Goal: Task Accomplishment & Management: Manage account settings

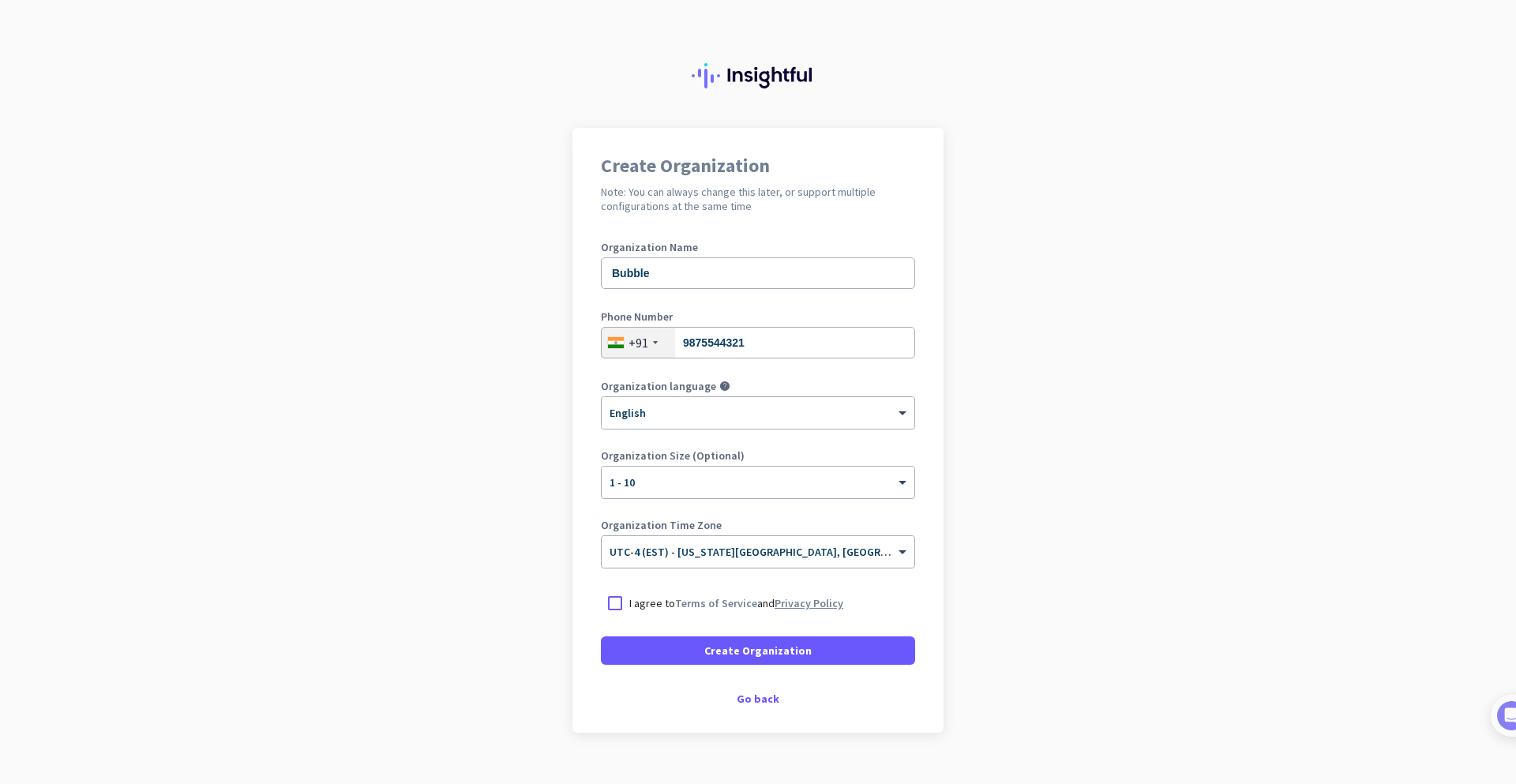
click at [783, 602] on link "Privacy Policy" at bounding box center [809, 603] width 69 height 14
click at [607, 609] on div at bounding box center [615, 603] width 28 height 28
click at [663, 640] on span at bounding box center [758, 650] width 315 height 38
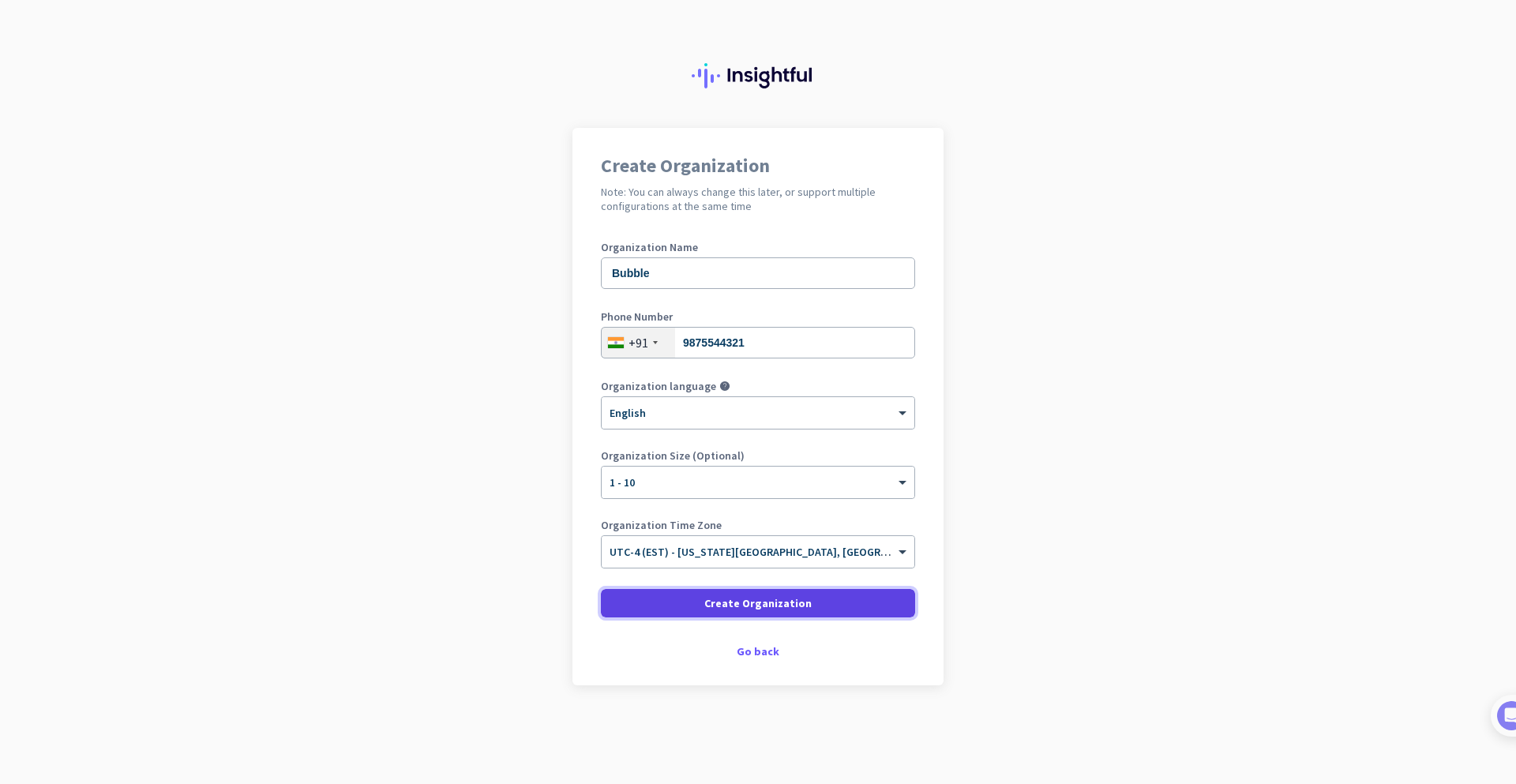
click at [785, 599] on span "Create Organization" at bounding box center [758, 603] width 107 height 16
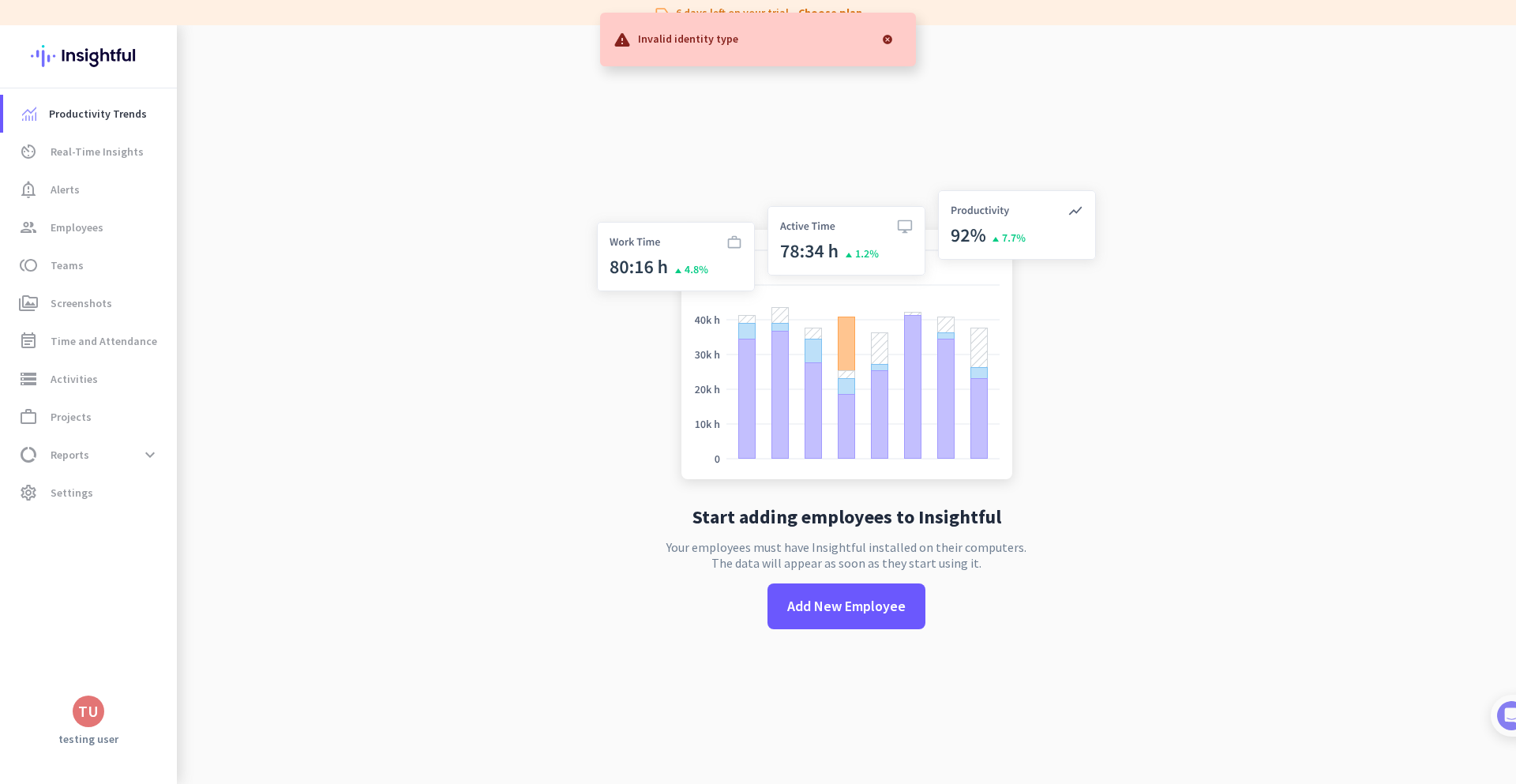
click at [887, 33] on div at bounding box center [888, 40] width 32 height 32
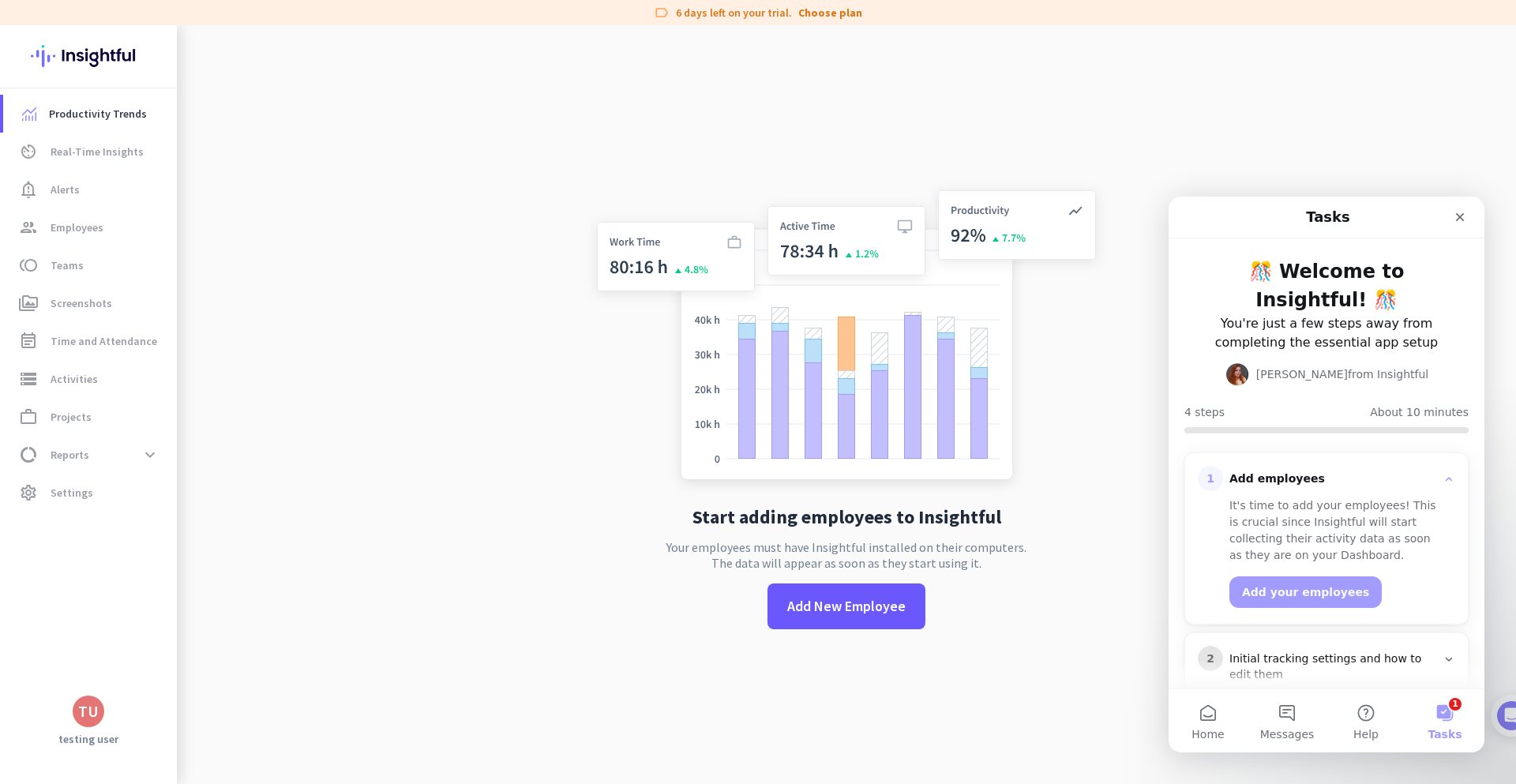
scroll to position [95, 0]
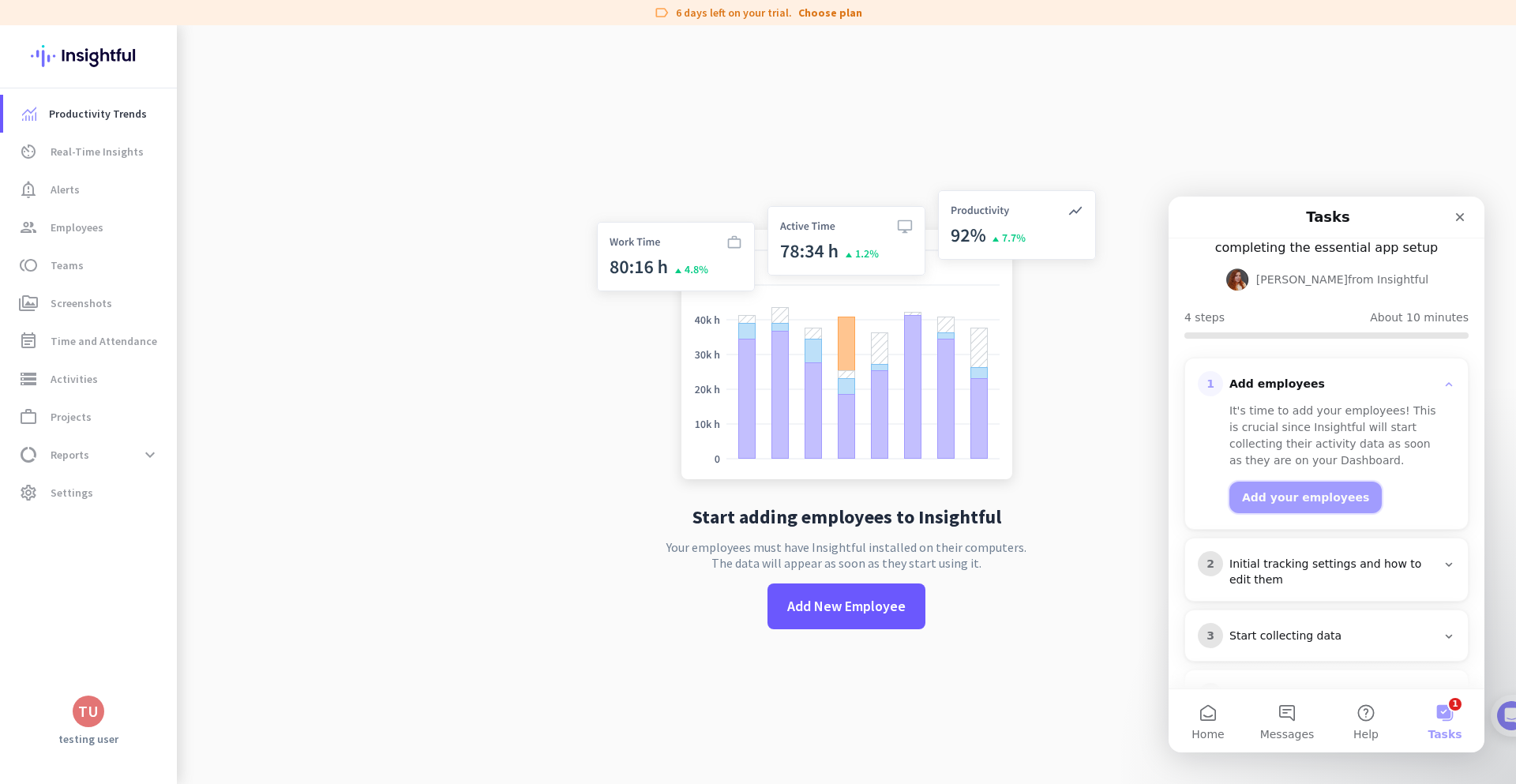
click at [1313, 482] on button "Add your employees" at bounding box center [1305, 498] width 152 height 32
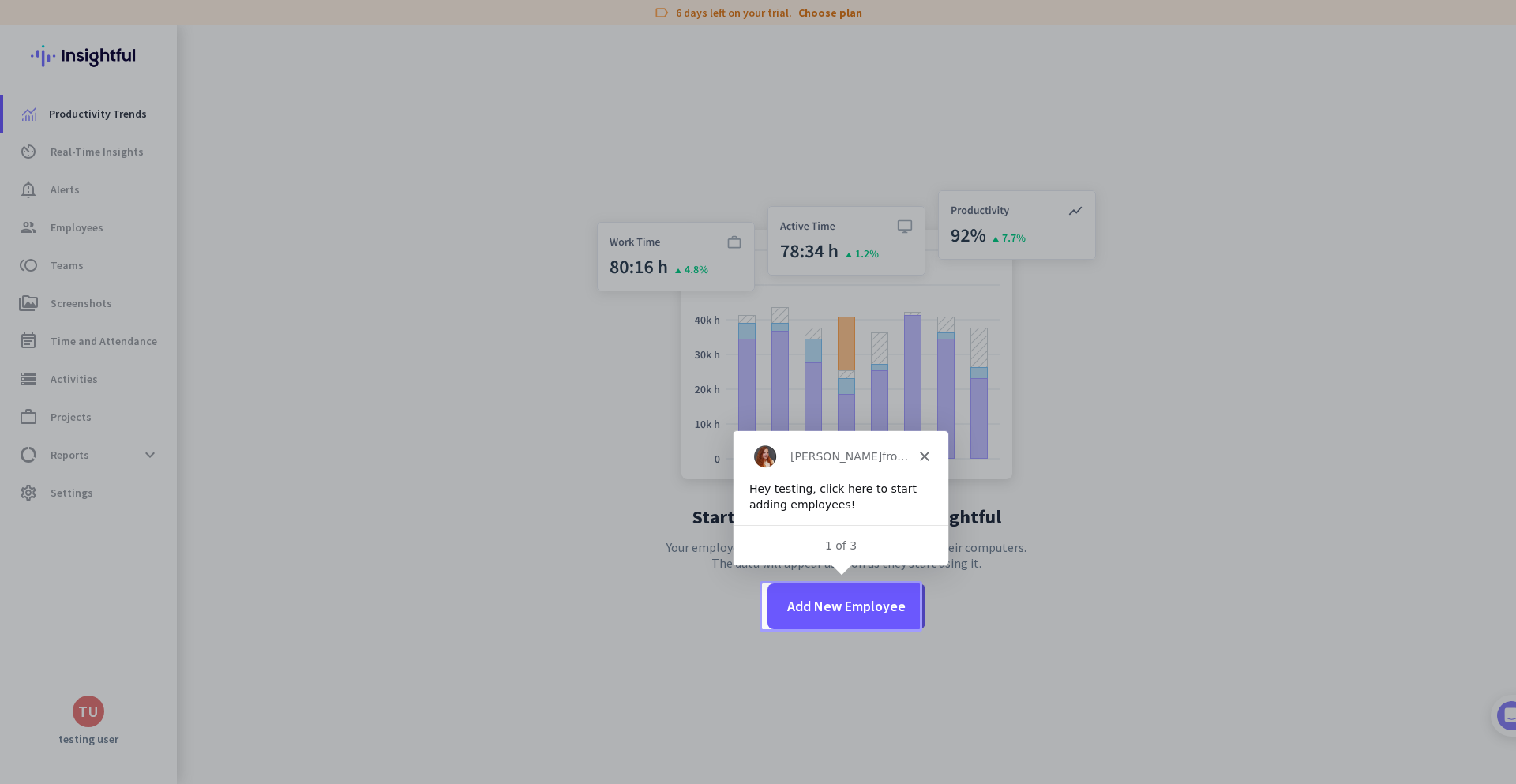
scroll to position [0, 0]
click at [793, 611] on span "Add New Employee" at bounding box center [846, 606] width 119 height 20
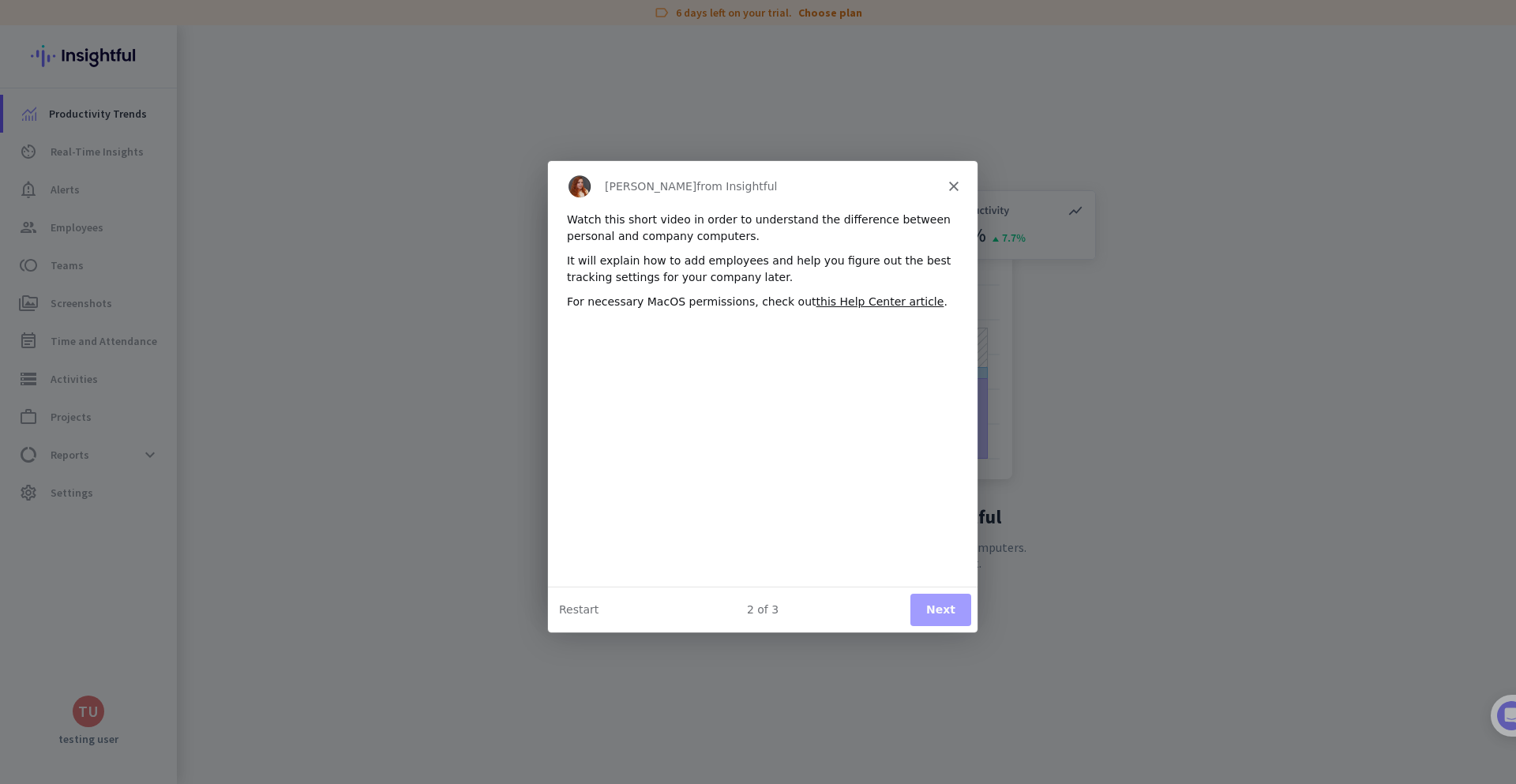
click at [922, 607] on button "Next" at bounding box center [939, 609] width 61 height 33
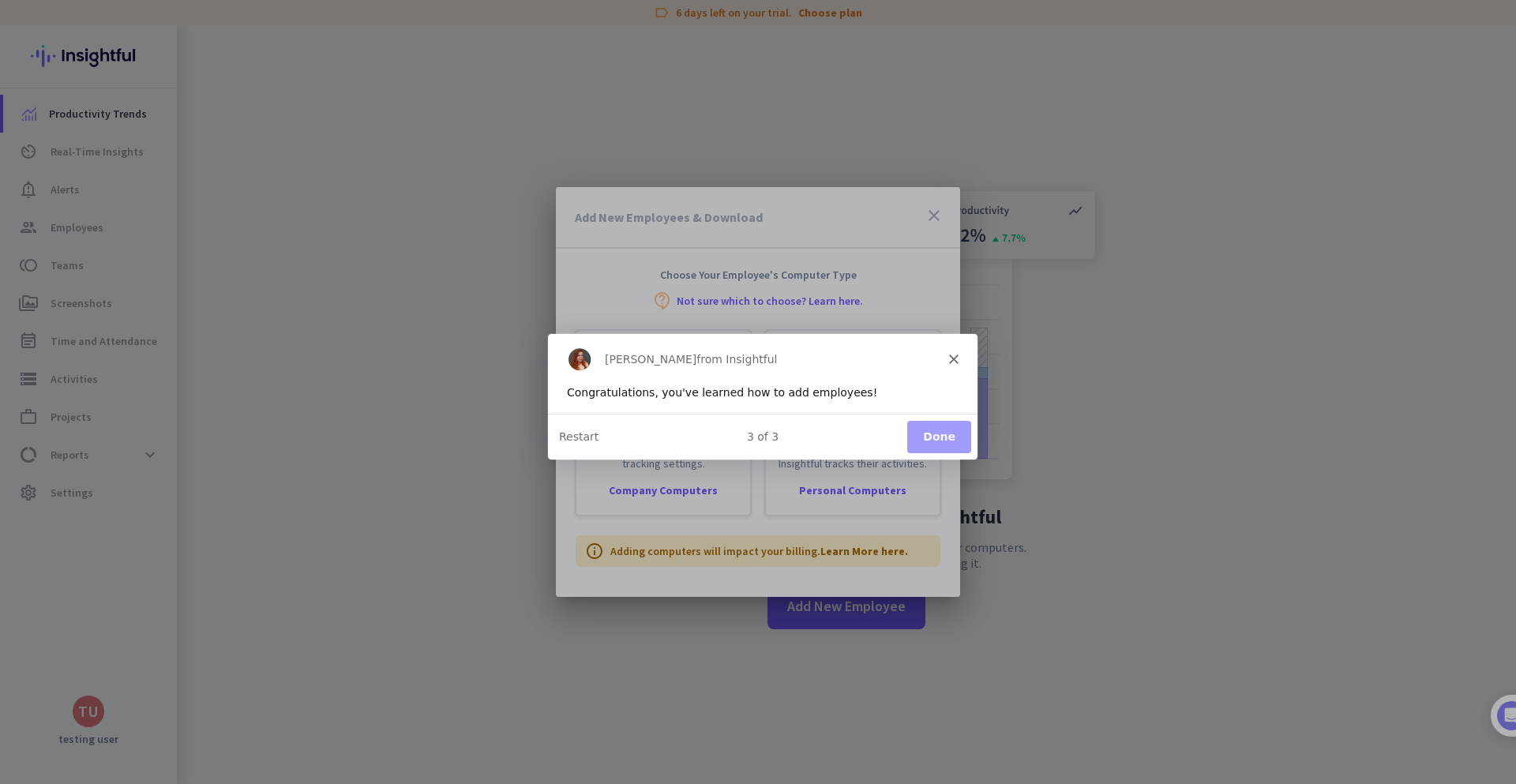
click at [950, 439] on button "Done" at bounding box center [938, 436] width 64 height 33
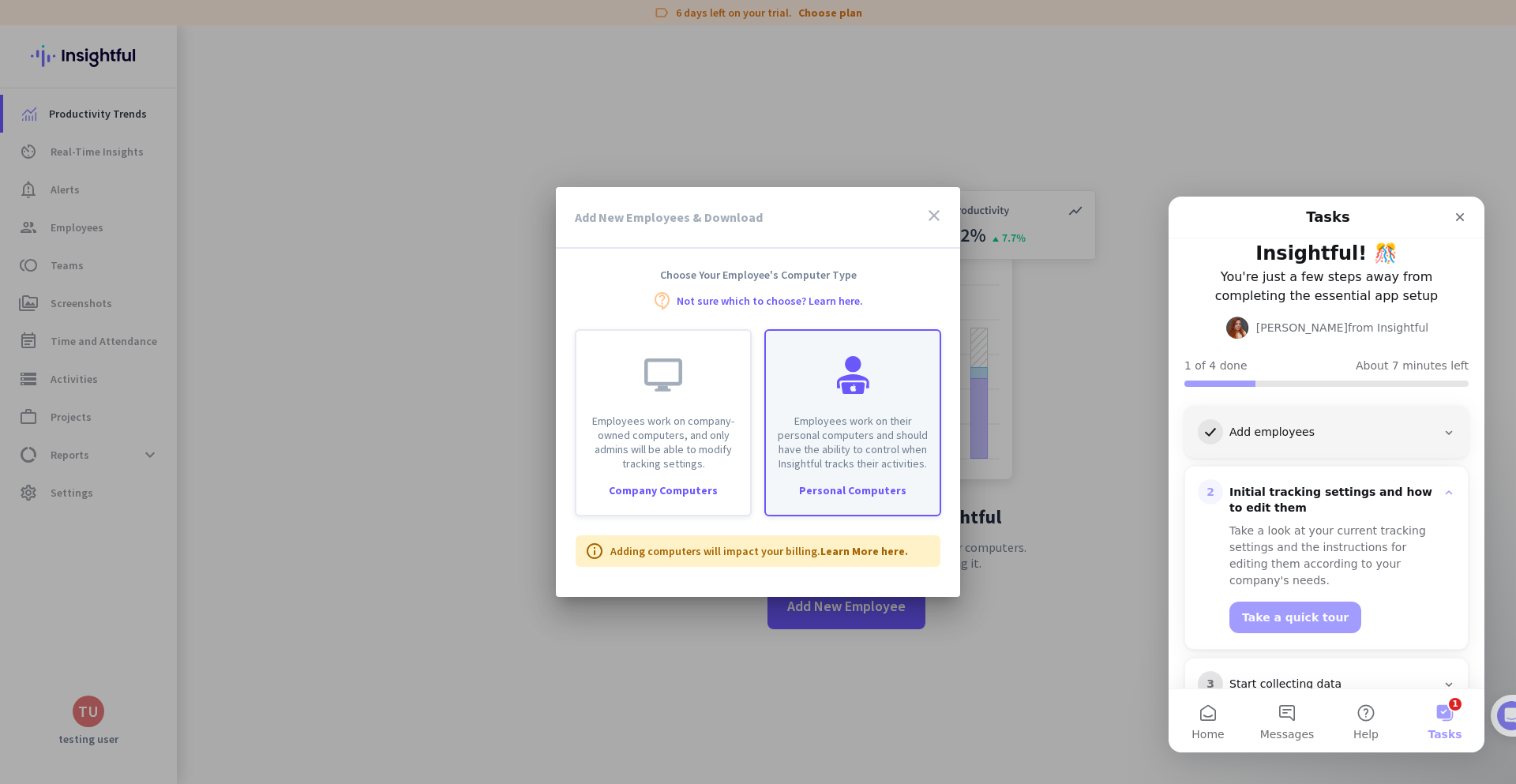
scroll to position [119, 0]
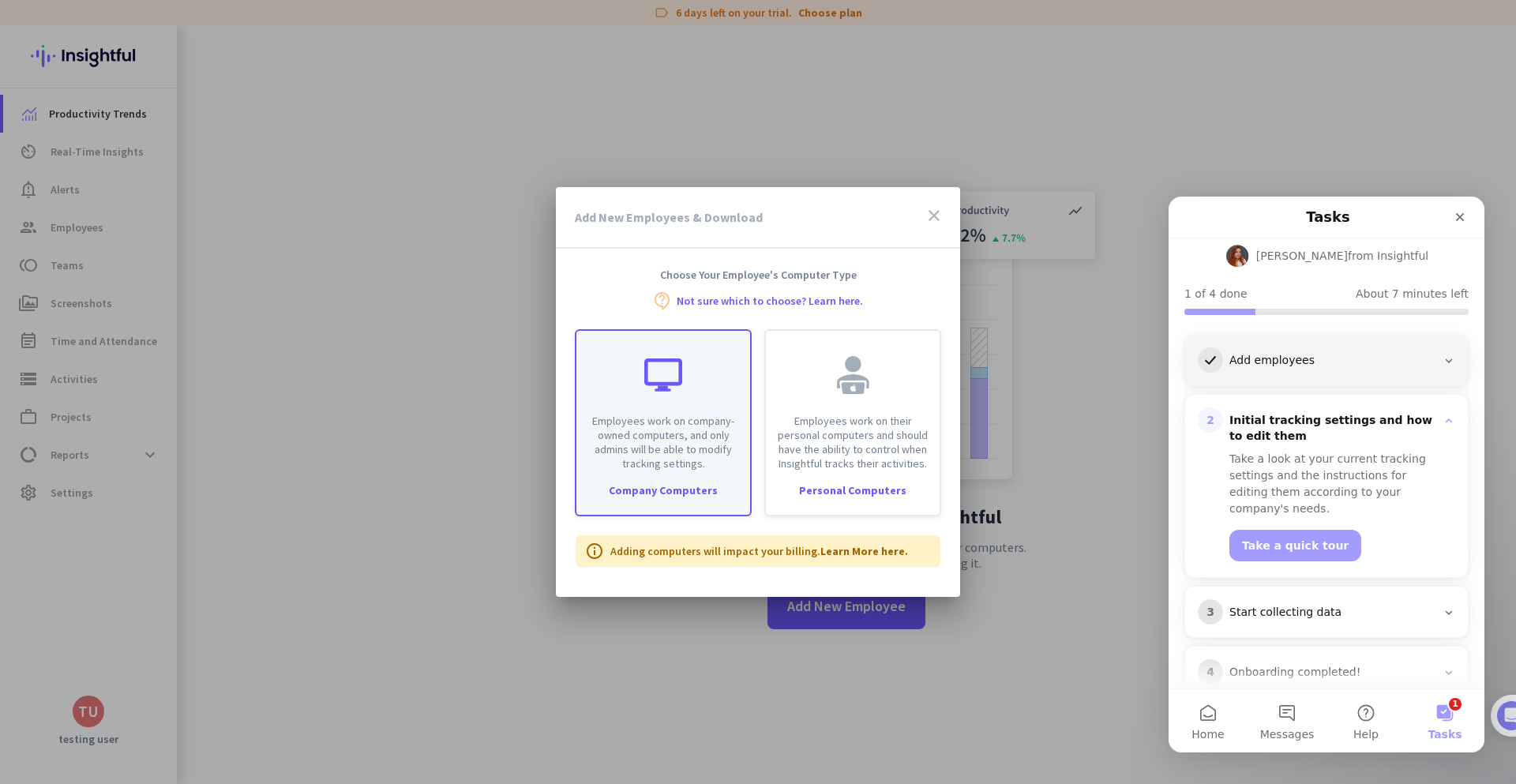
click at [720, 408] on div "Employees work on company-owned computers, and only admins will be able to modi…" at bounding box center [663, 400] width 174 height 140
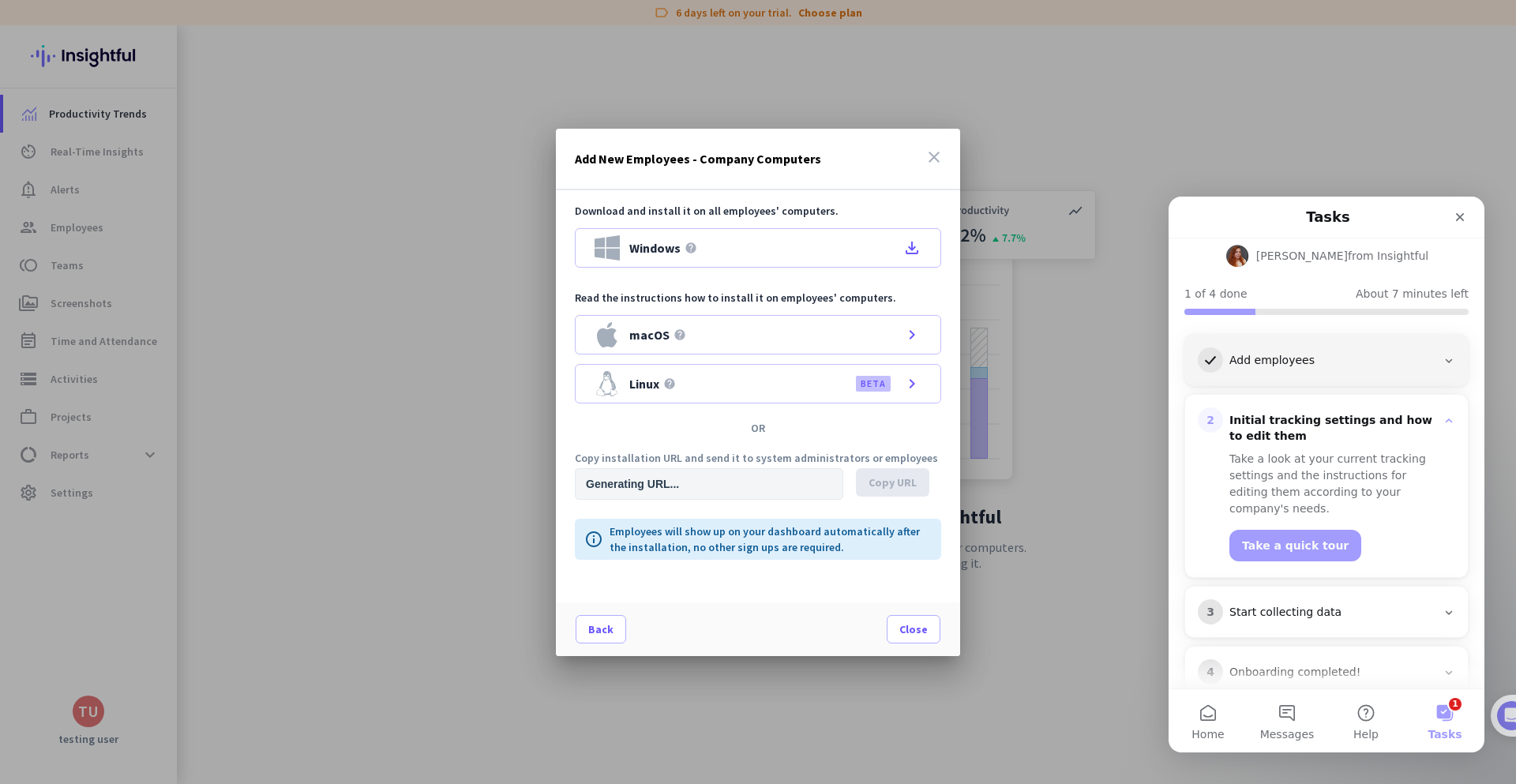
type input "[URL][DOMAIN_NAME]"
click at [823, 377] on div "Linux help BETA chevron_right" at bounding box center [758, 384] width 366 height 40
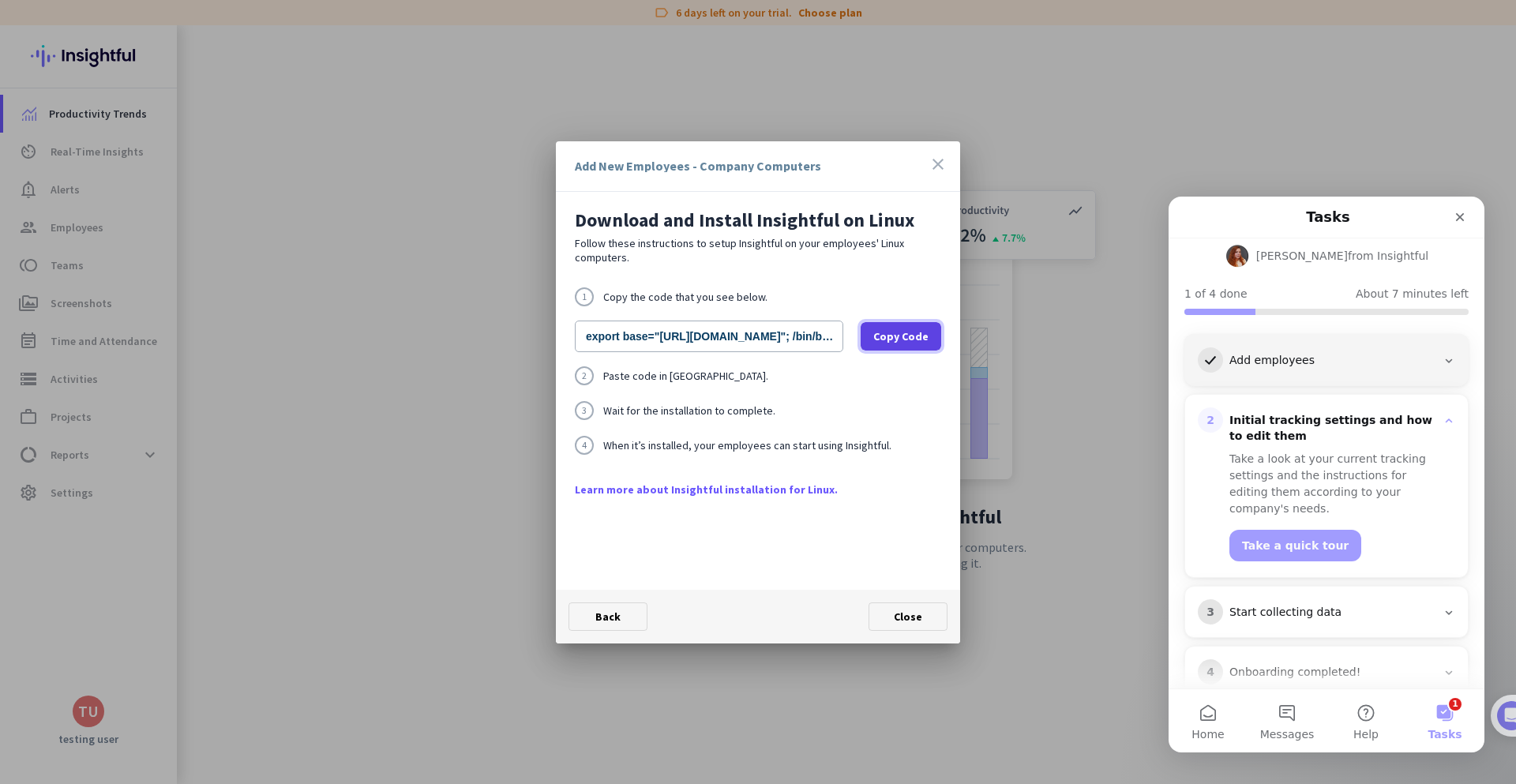
click at [912, 329] on span "Copy Code" at bounding box center [900, 337] width 55 height 16
click at [942, 156] on icon "close" at bounding box center [937, 164] width 19 height 19
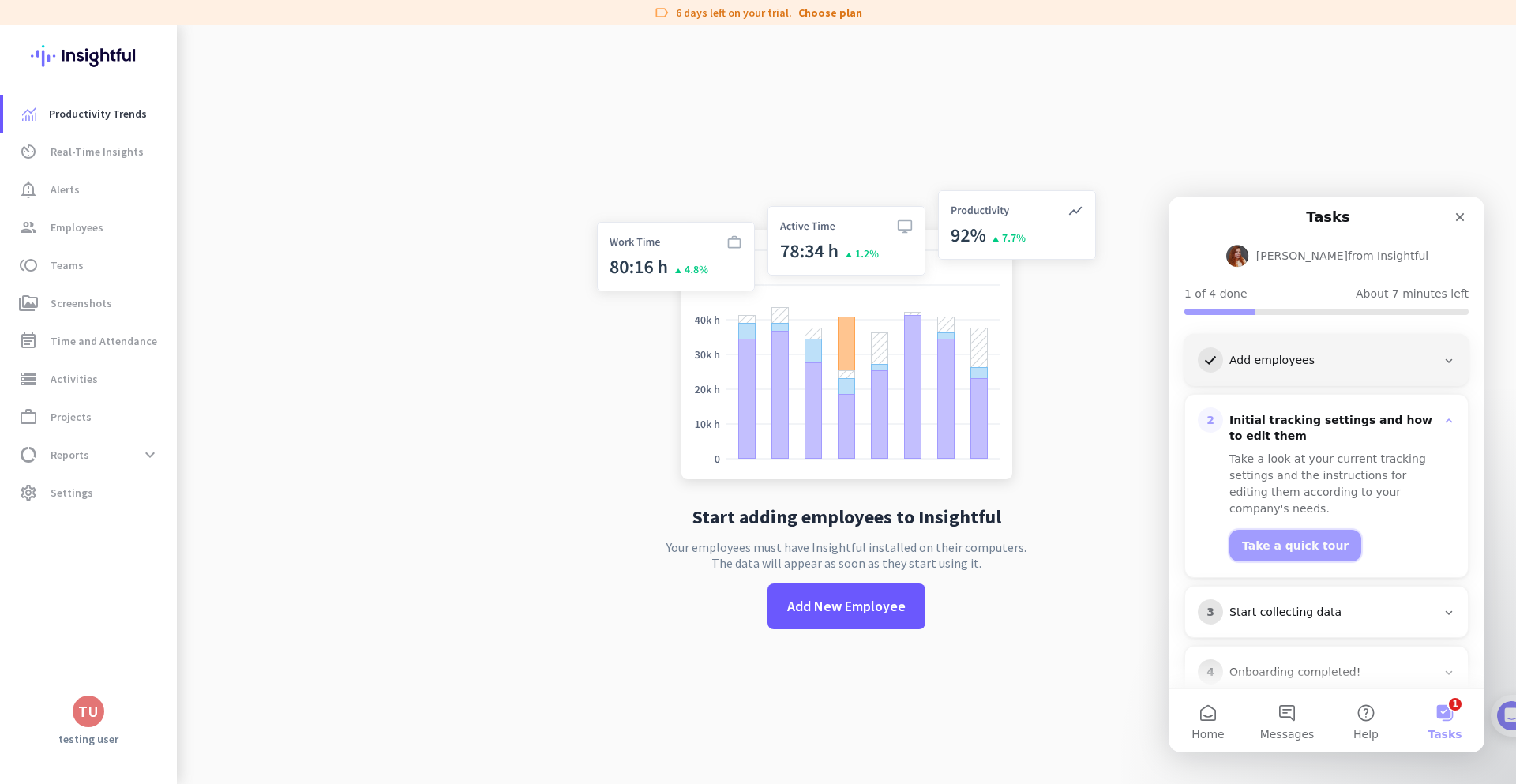
click at [1248, 530] on button "Take a quick tour" at bounding box center [1294, 546] width 132 height 32
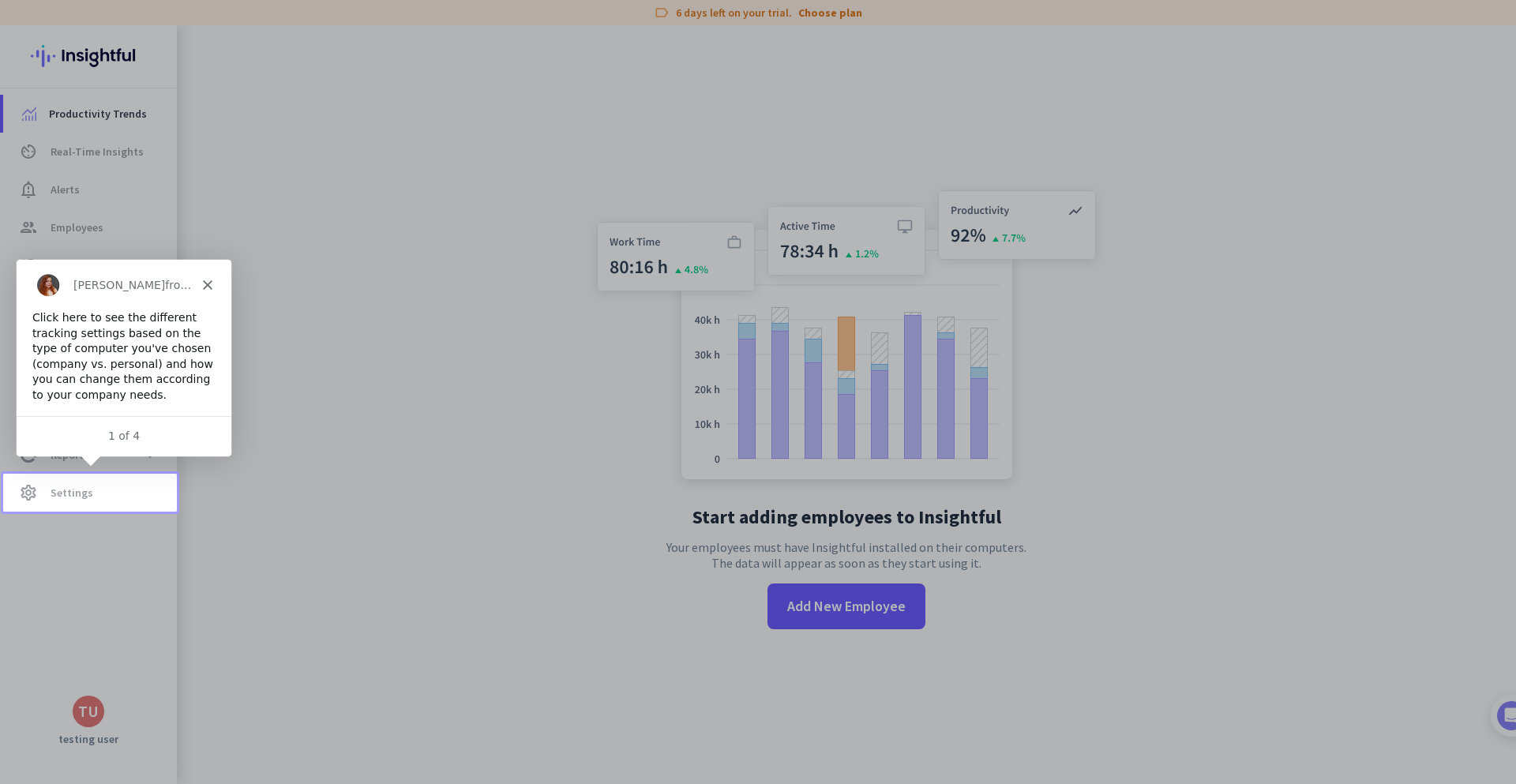
scroll to position [0, 0]
click at [319, 440] on div at bounding box center [758, 237] width 1516 height 474
click at [132, 489] on span "settings Settings" at bounding box center [90, 492] width 149 height 19
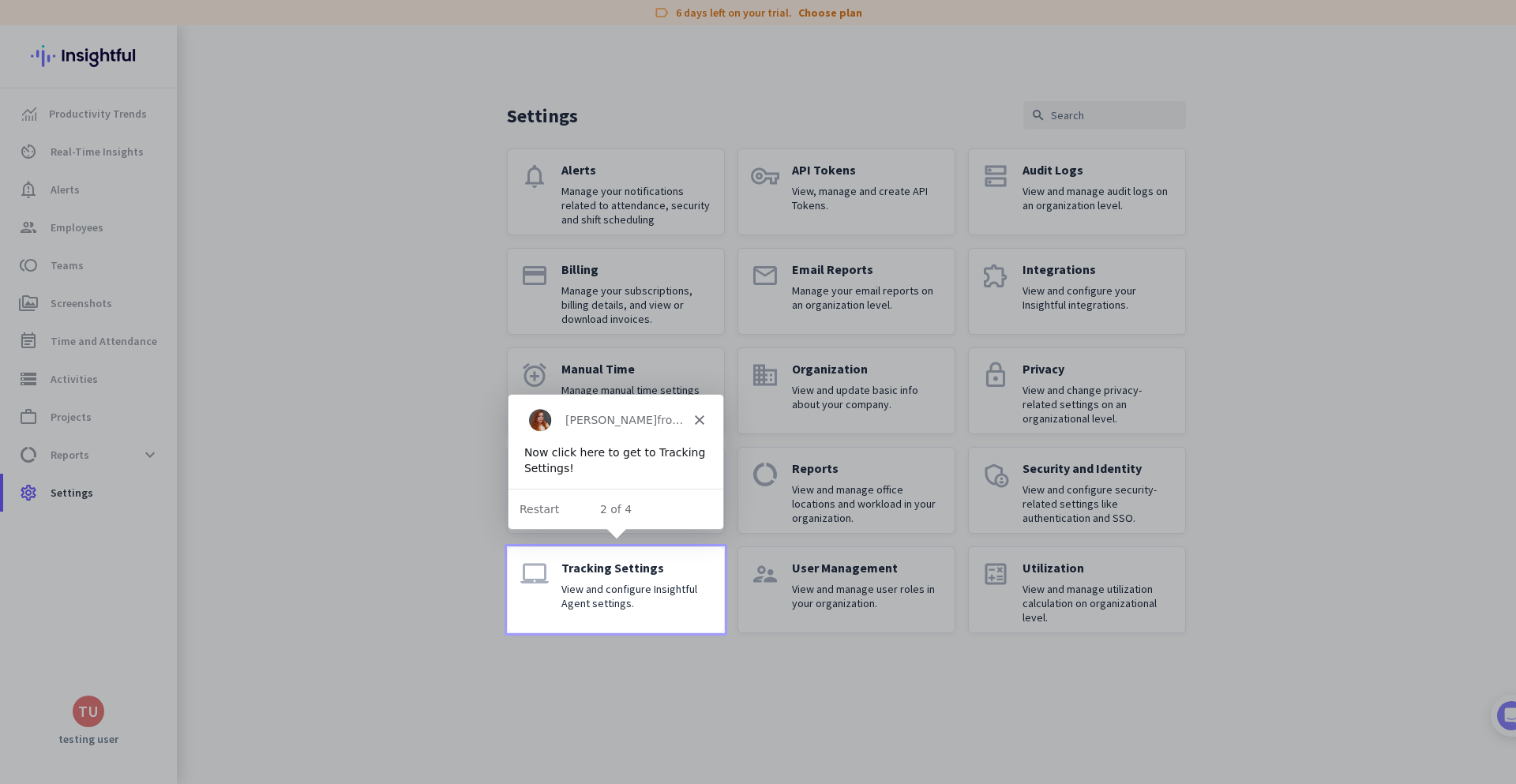
click at [586, 587] on p "View and configure Insightful Agent settings." at bounding box center [636, 596] width 150 height 28
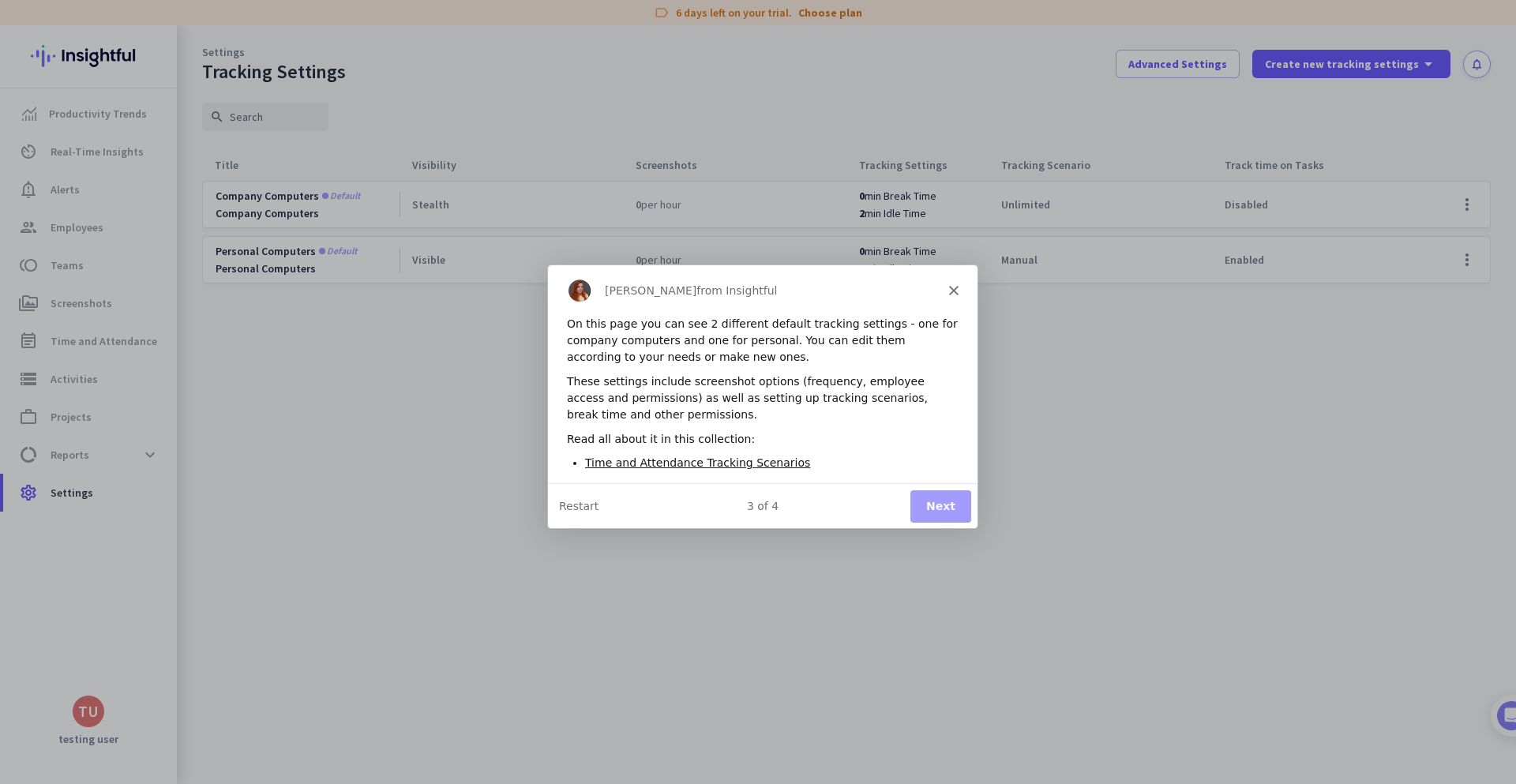
click at [677, 450] on div "On this page you can see 2 different default tracking settings - one for compan…" at bounding box center [761, 398] width 430 height 167
click at [691, 474] on div "On this page you can see 2 different default tracking settings - one for compan…" at bounding box center [761, 398] width 430 height 167
click at [685, 467] on link "Time and Attendance Tracking Scenarios" at bounding box center [696, 461] width 225 height 12
click at [934, 505] on button "Next" at bounding box center [939, 505] width 61 height 33
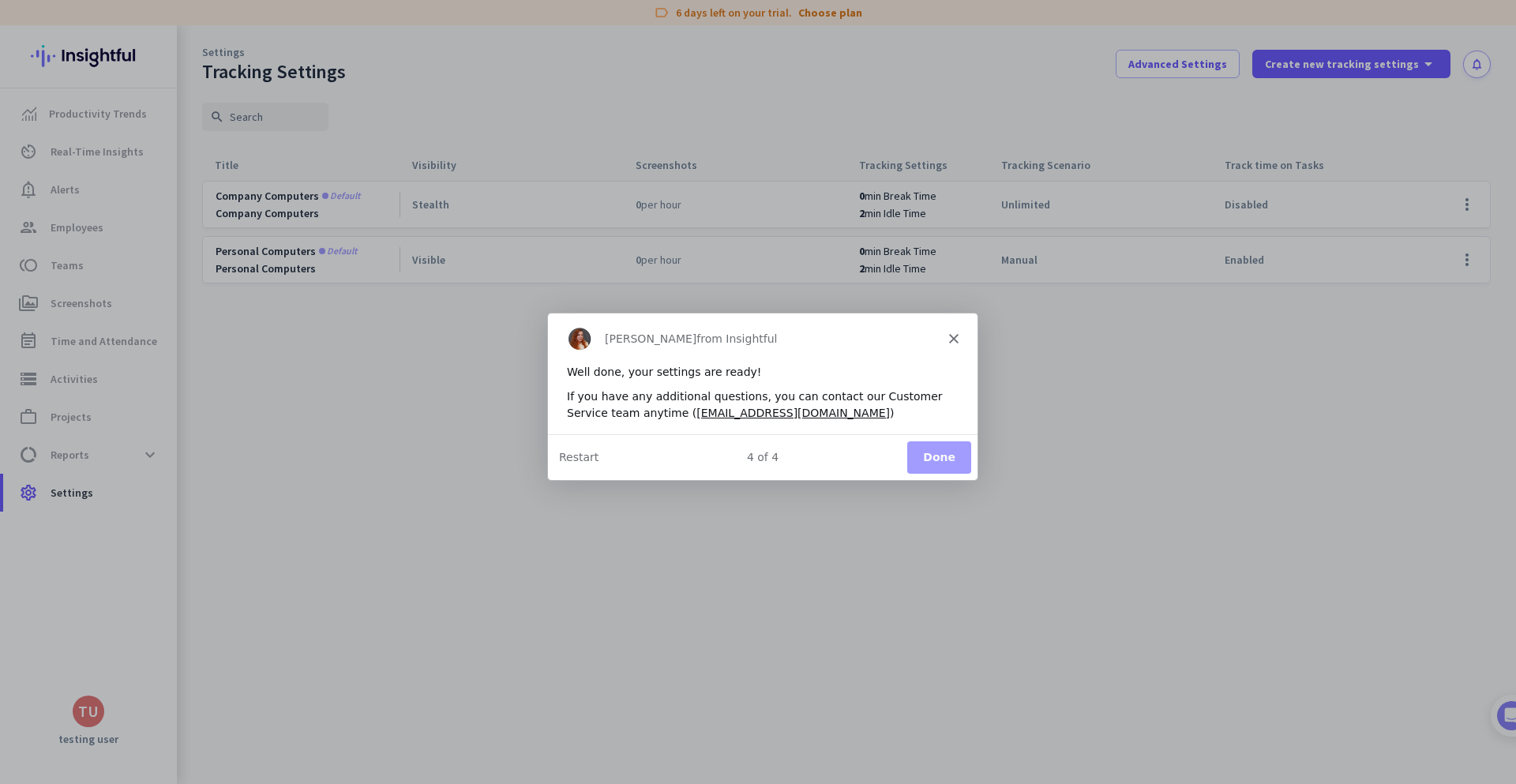
click at [948, 456] on button "Done" at bounding box center [938, 456] width 64 height 33
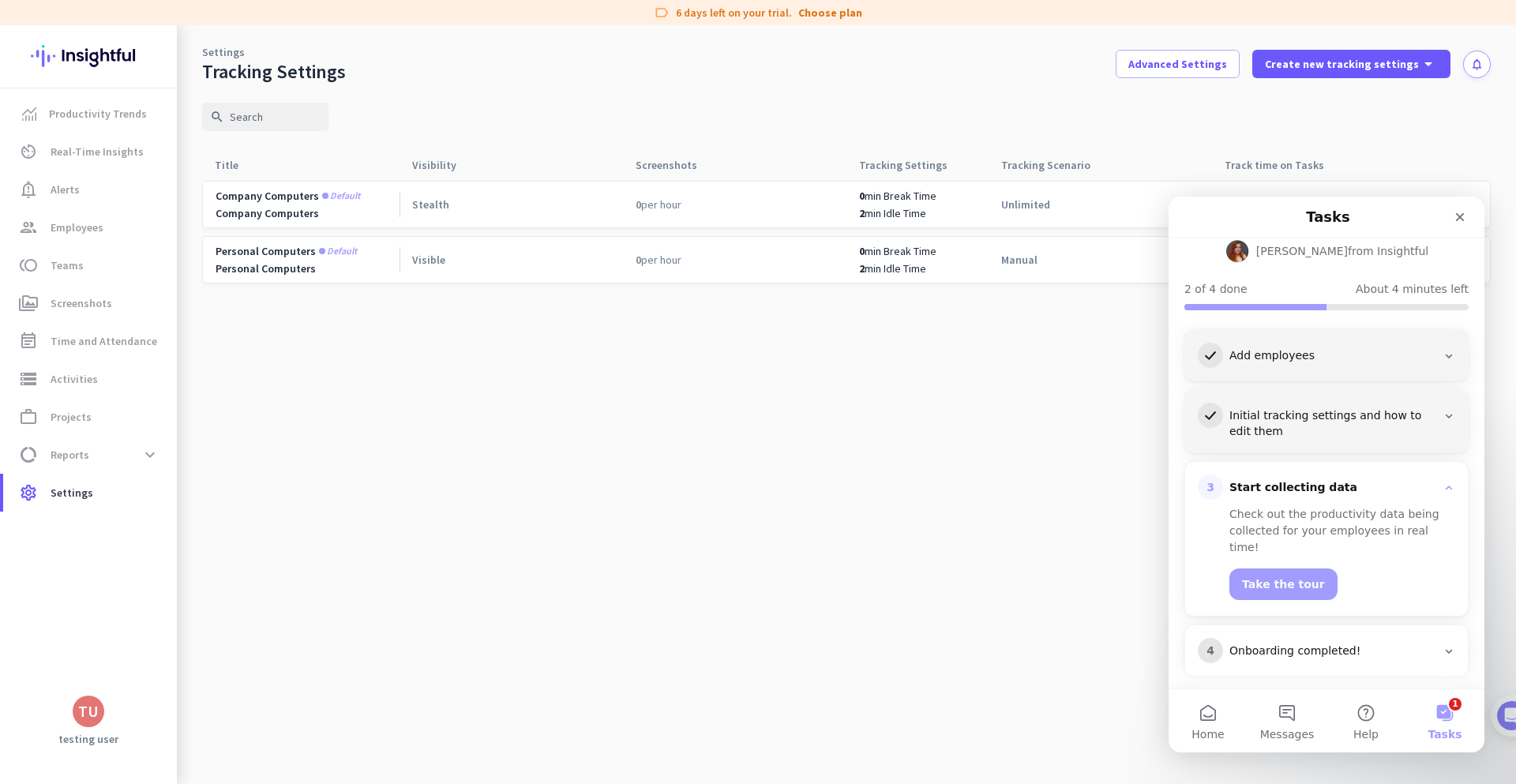
scroll to position [95, 0]
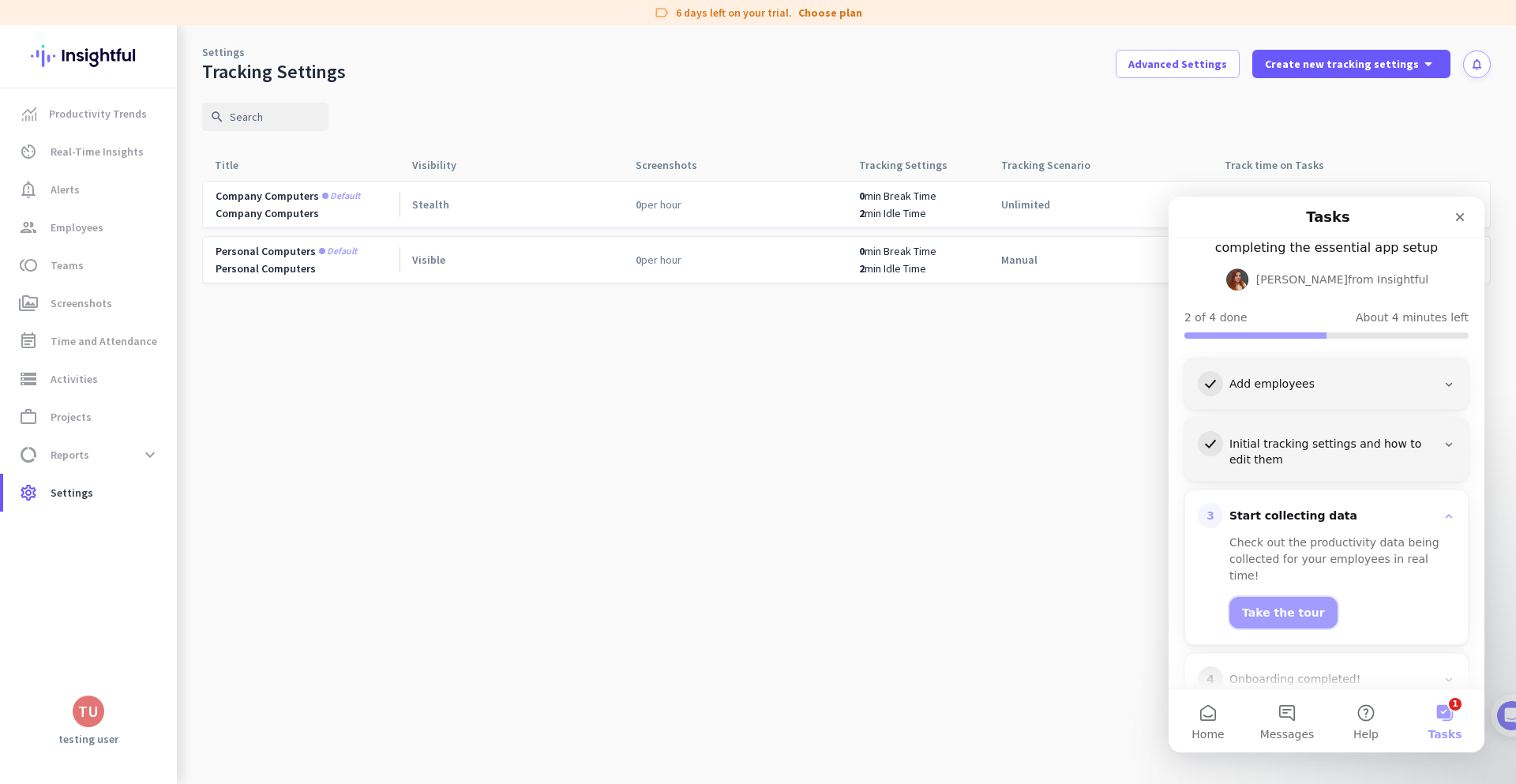
click at [1267, 597] on button "Take the tour" at bounding box center [1283, 613] width 108 height 32
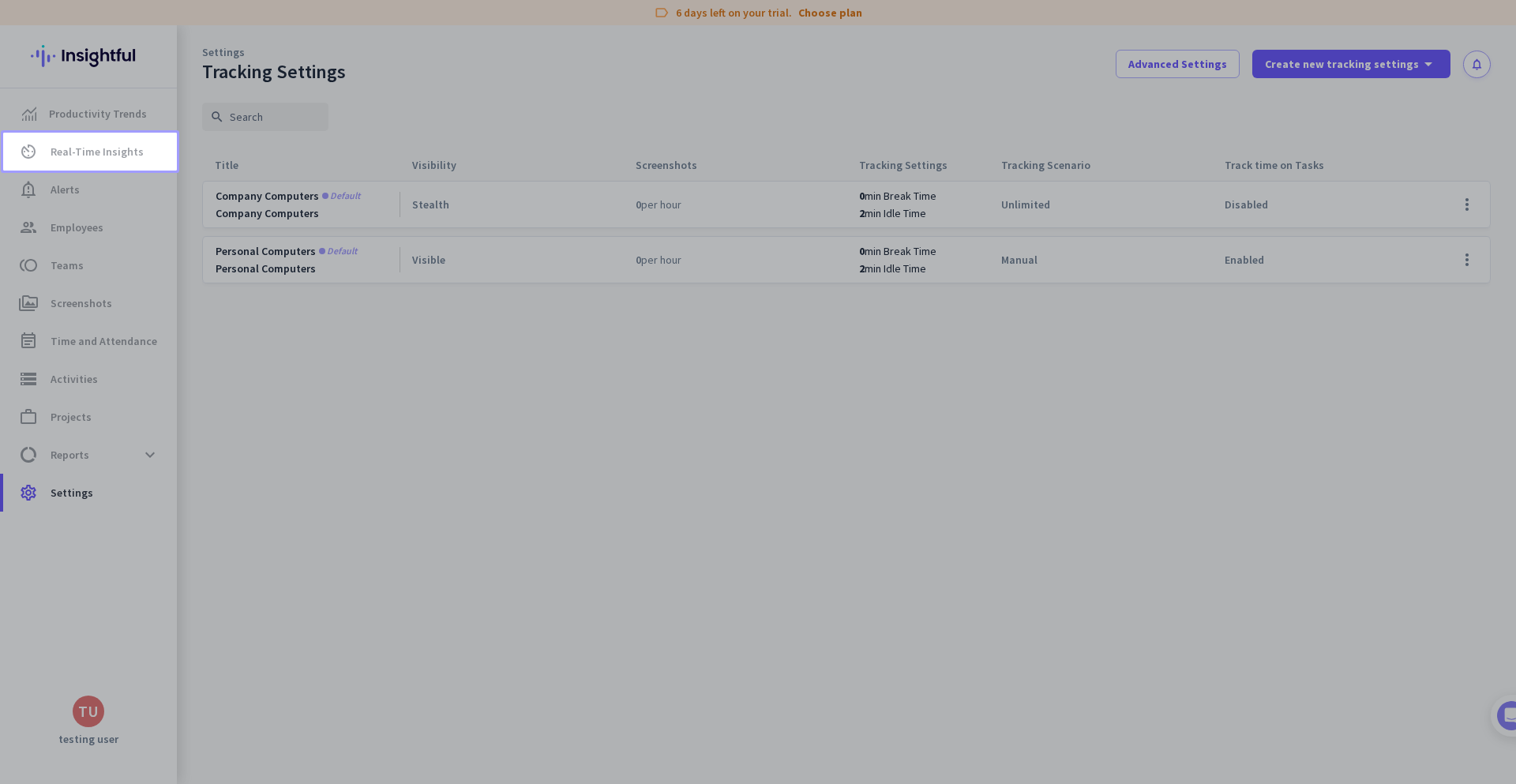
scroll to position [0, 0]
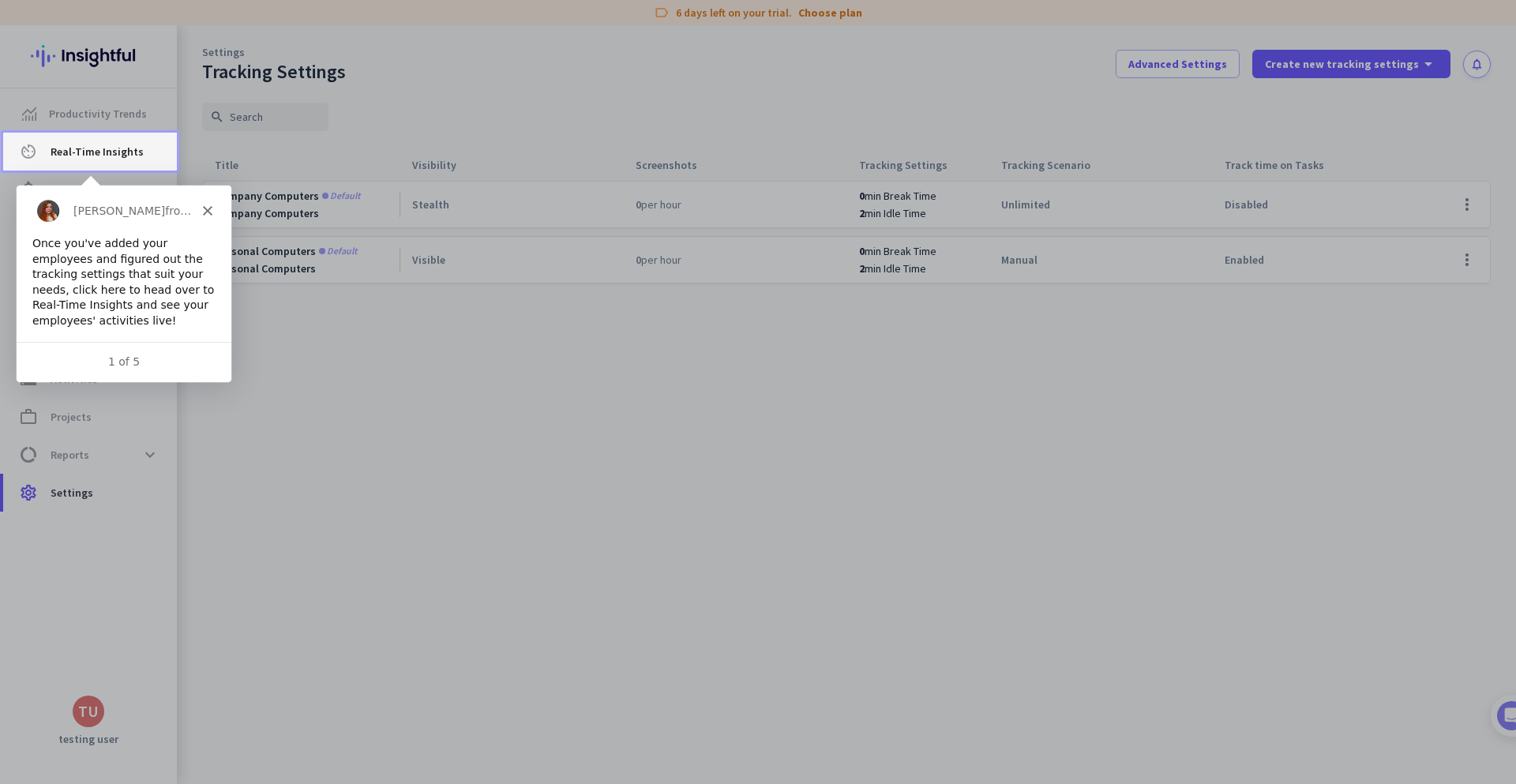
click at [73, 147] on span "Real-Time Insights" at bounding box center [97, 151] width 93 height 19
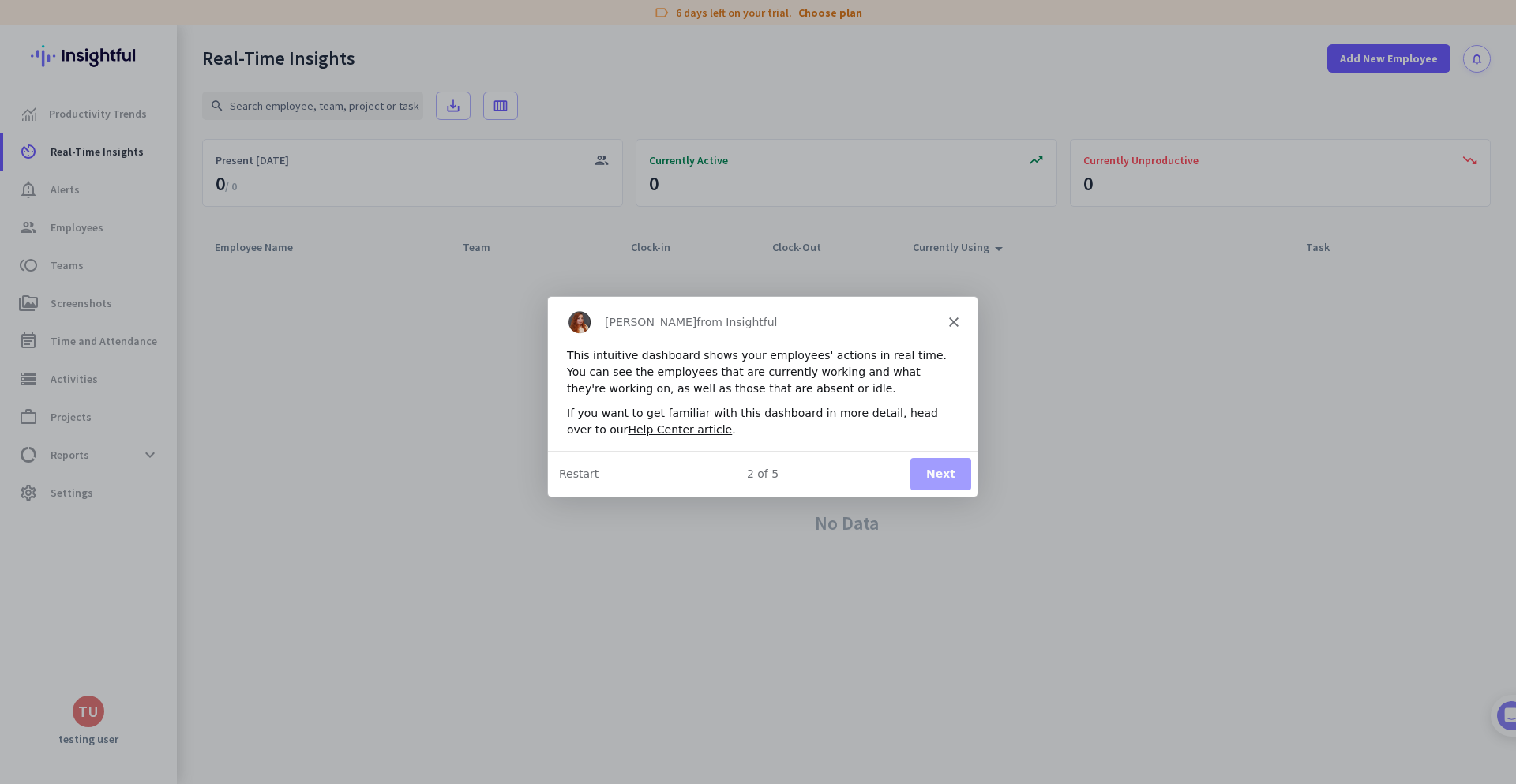
click at [948, 477] on button "Next" at bounding box center [939, 473] width 61 height 33
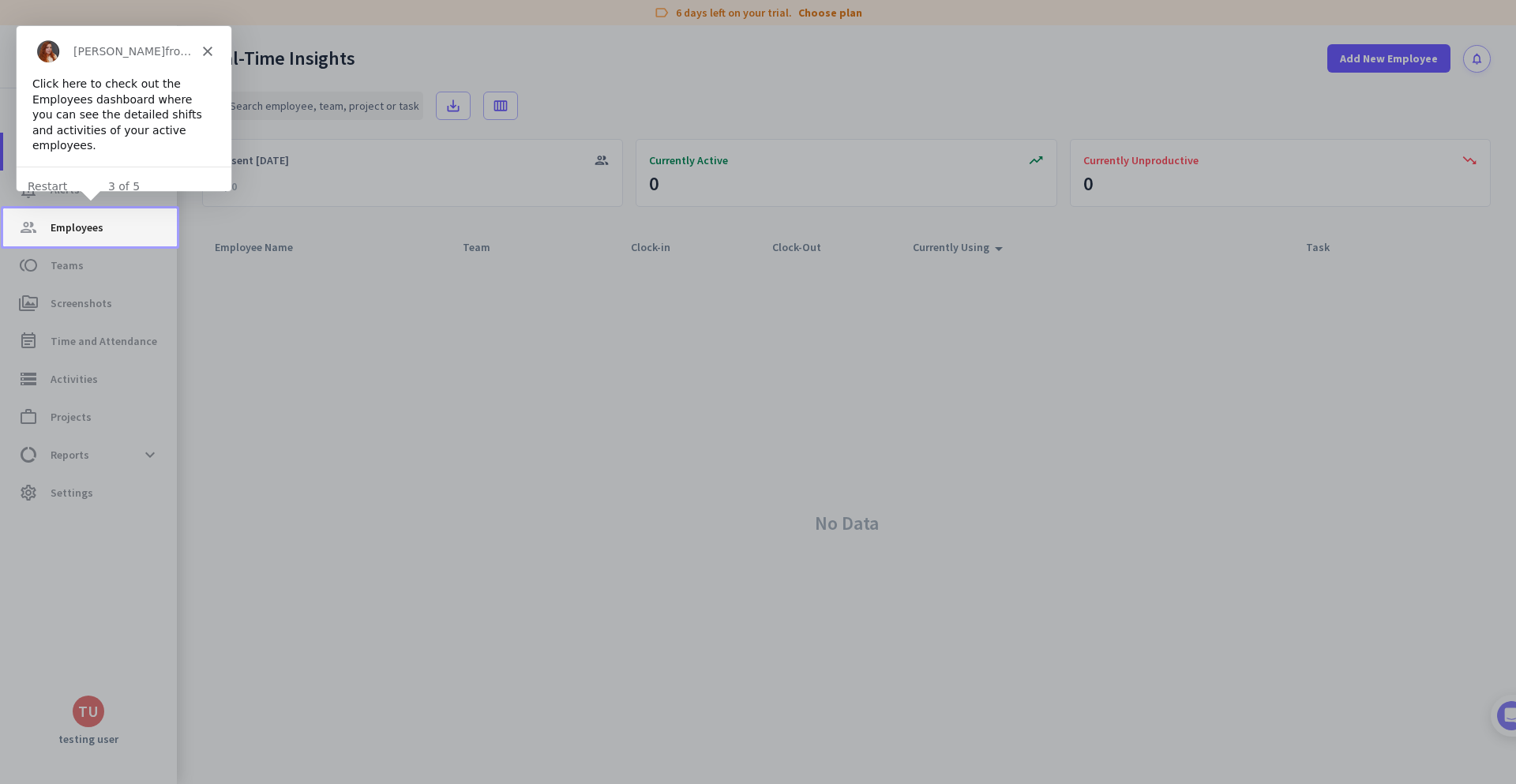
click at [76, 236] on span "Employees" at bounding box center [77, 227] width 53 height 19
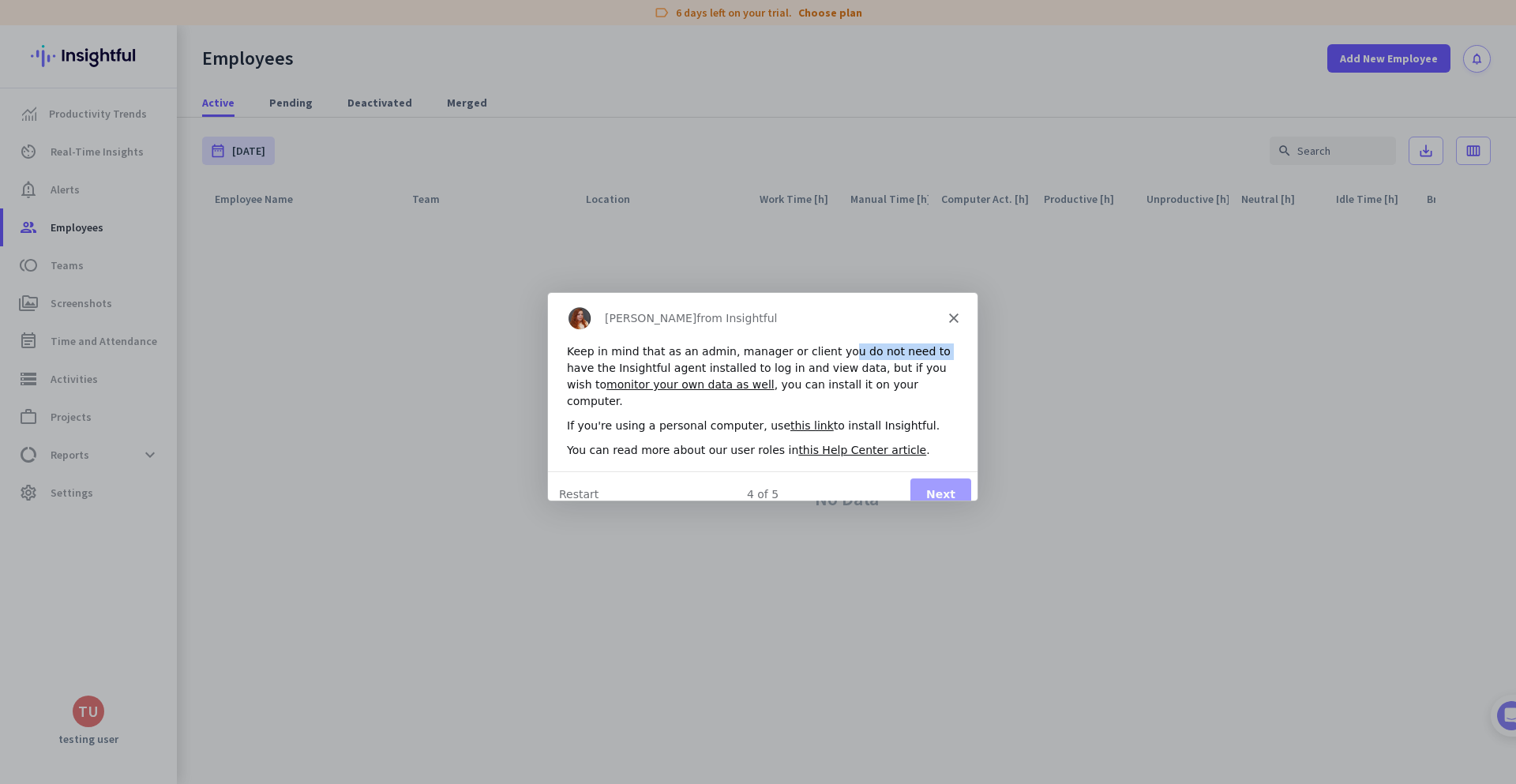
drag, startPoint x: 825, startPoint y: 344, endPoint x: 912, endPoint y: 343, distance: 87.0
click at [912, 343] on div "Keep in mind that as an admin, manager or client you do not need to have the In…" at bounding box center [762, 376] width 392 height 66
drag, startPoint x: 816, startPoint y: 348, endPoint x: 904, endPoint y: 362, distance: 89.1
click at [896, 362] on div "Keep in mind that as an admin, manager or client you do not need to have the In…" at bounding box center [762, 376] width 392 height 66
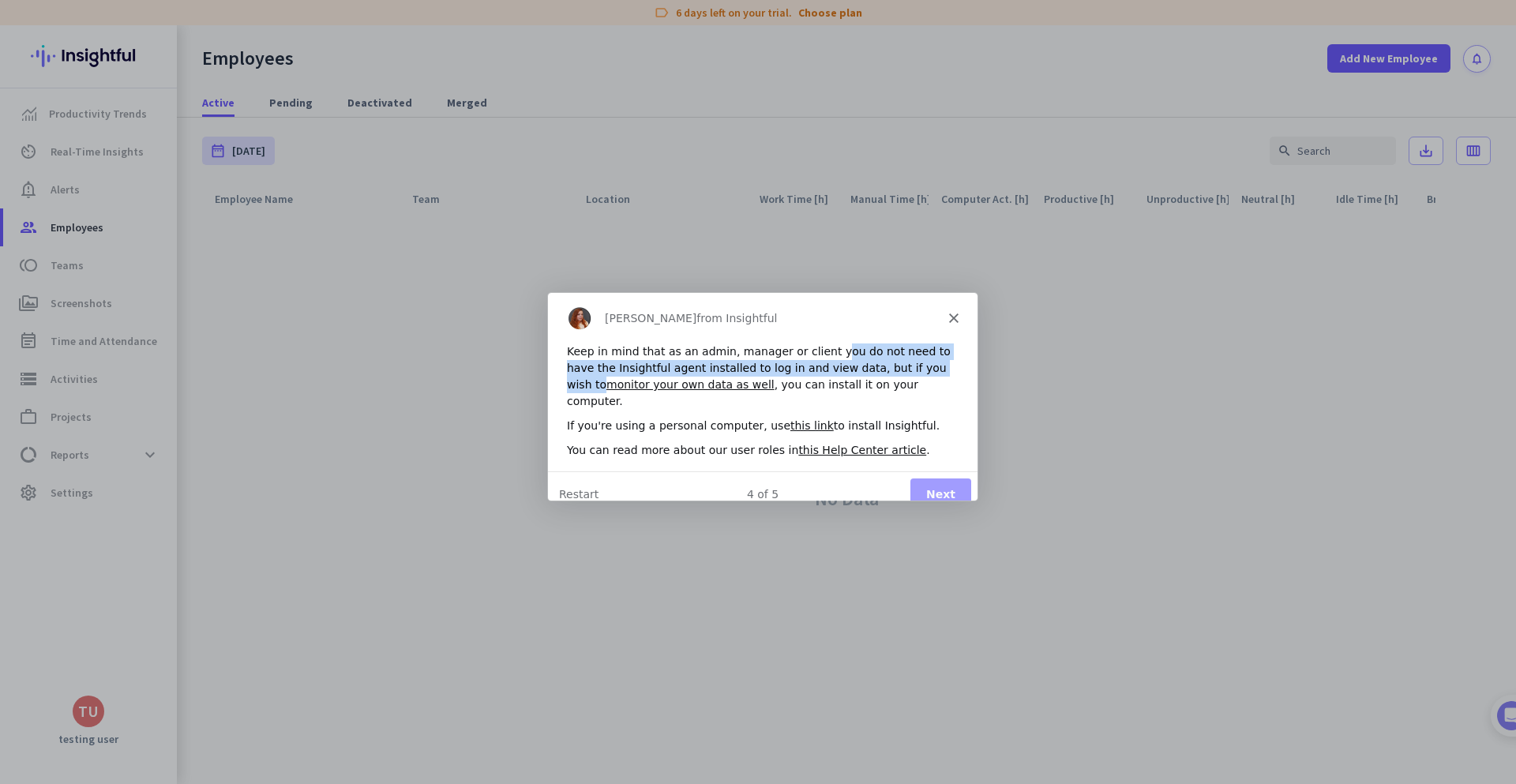
click at [828, 362] on div "Keep in mind that as an admin, manager or client you do not need to have the In…" at bounding box center [762, 376] width 392 height 66
click at [952, 478] on button "Next" at bounding box center [939, 493] width 61 height 33
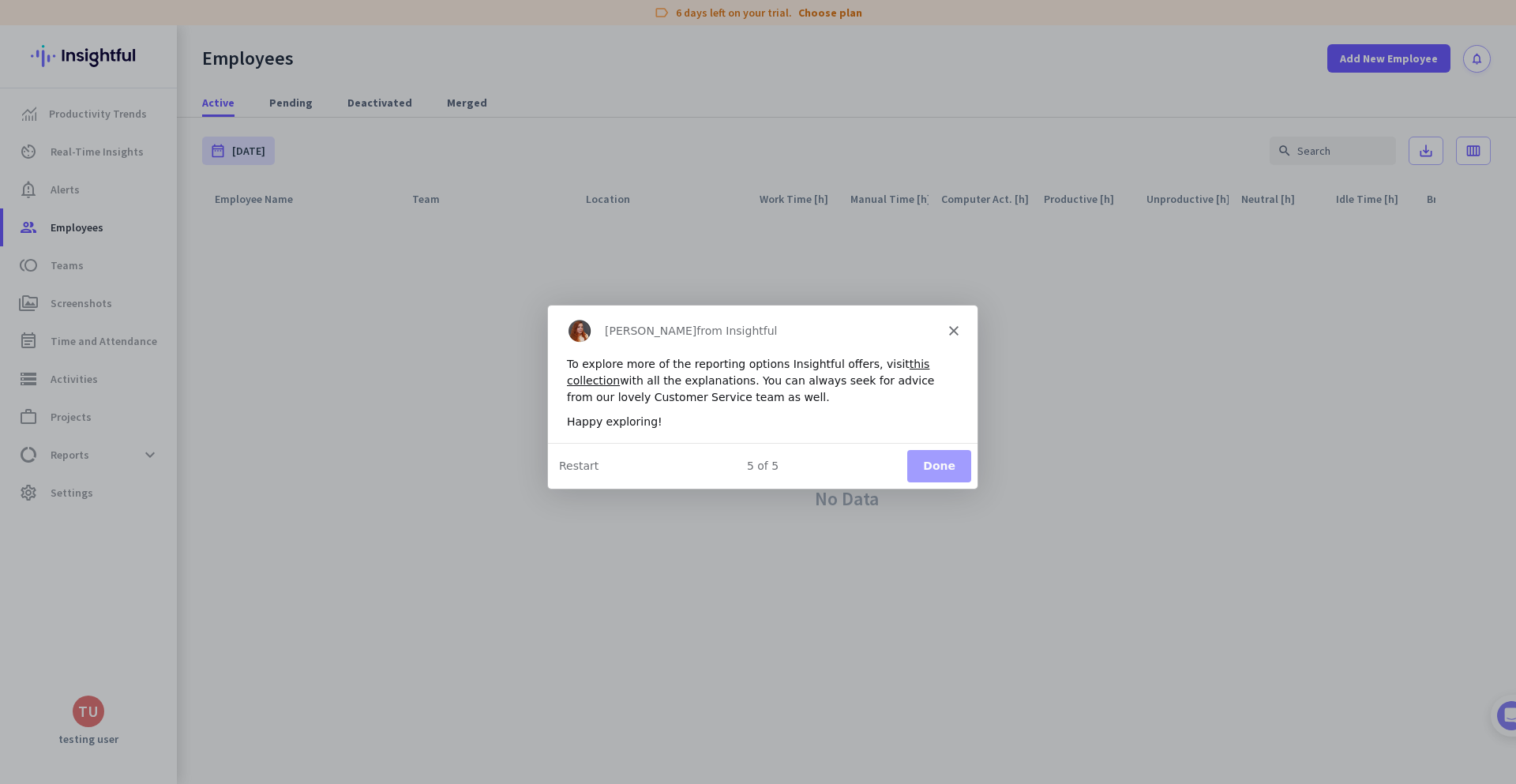
scroll to position [95, 0]
click at [952, 465] on button "Done" at bounding box center [938, 464] width 64 height 33
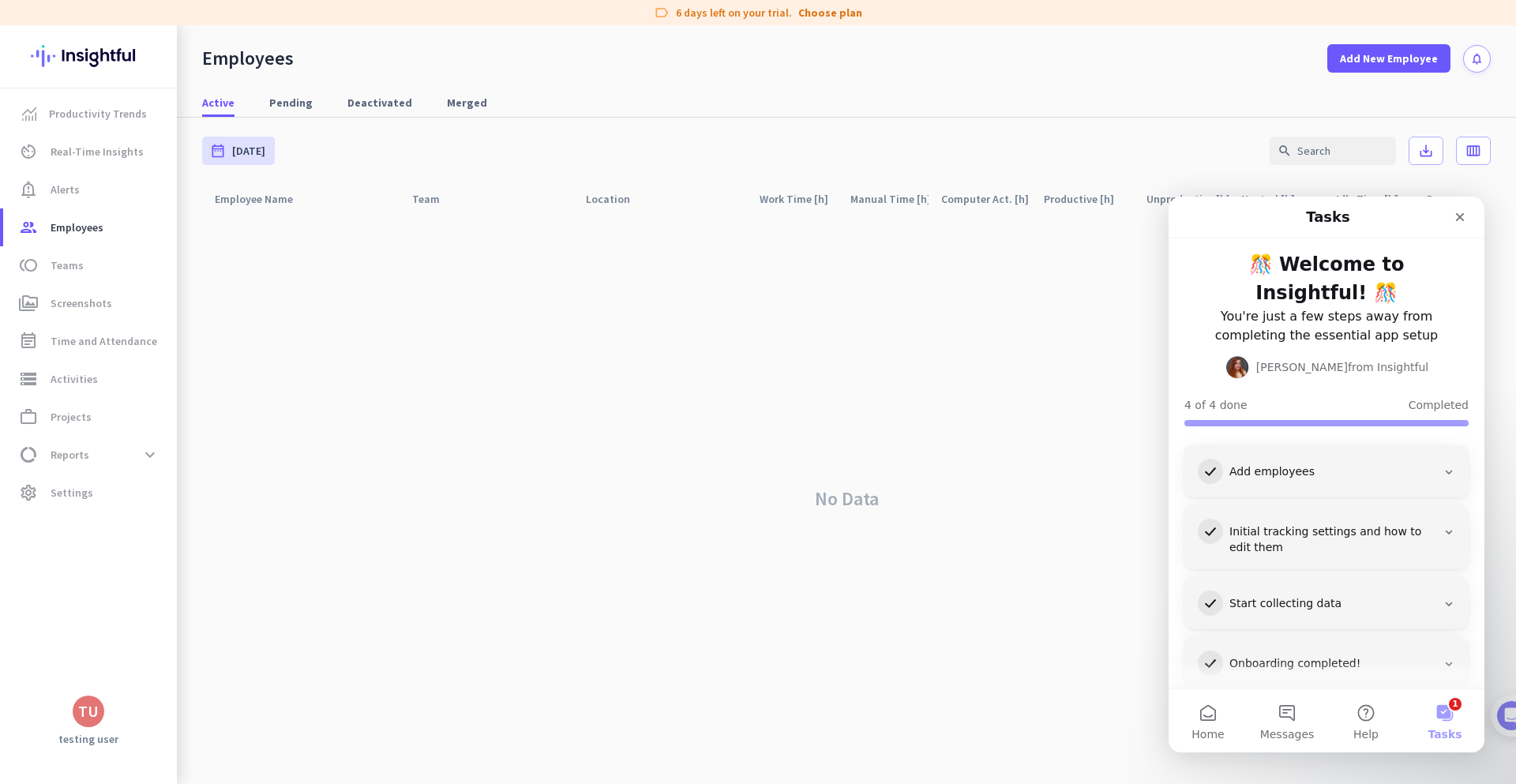
scroll to position [0, 0]
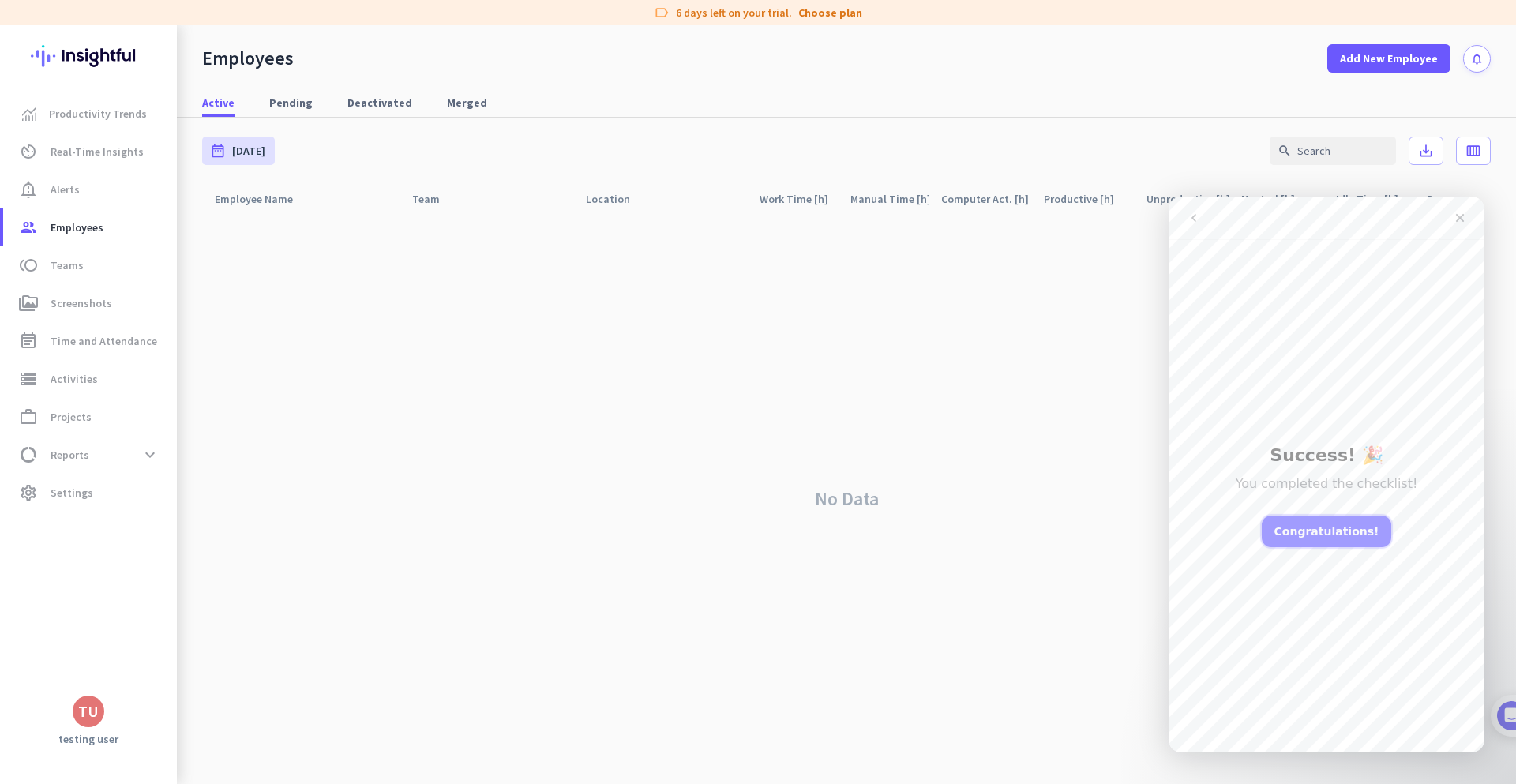
click at [1336, 525] on button "Congratulations!" at bounding box center [1326, 532] width 130 height 32
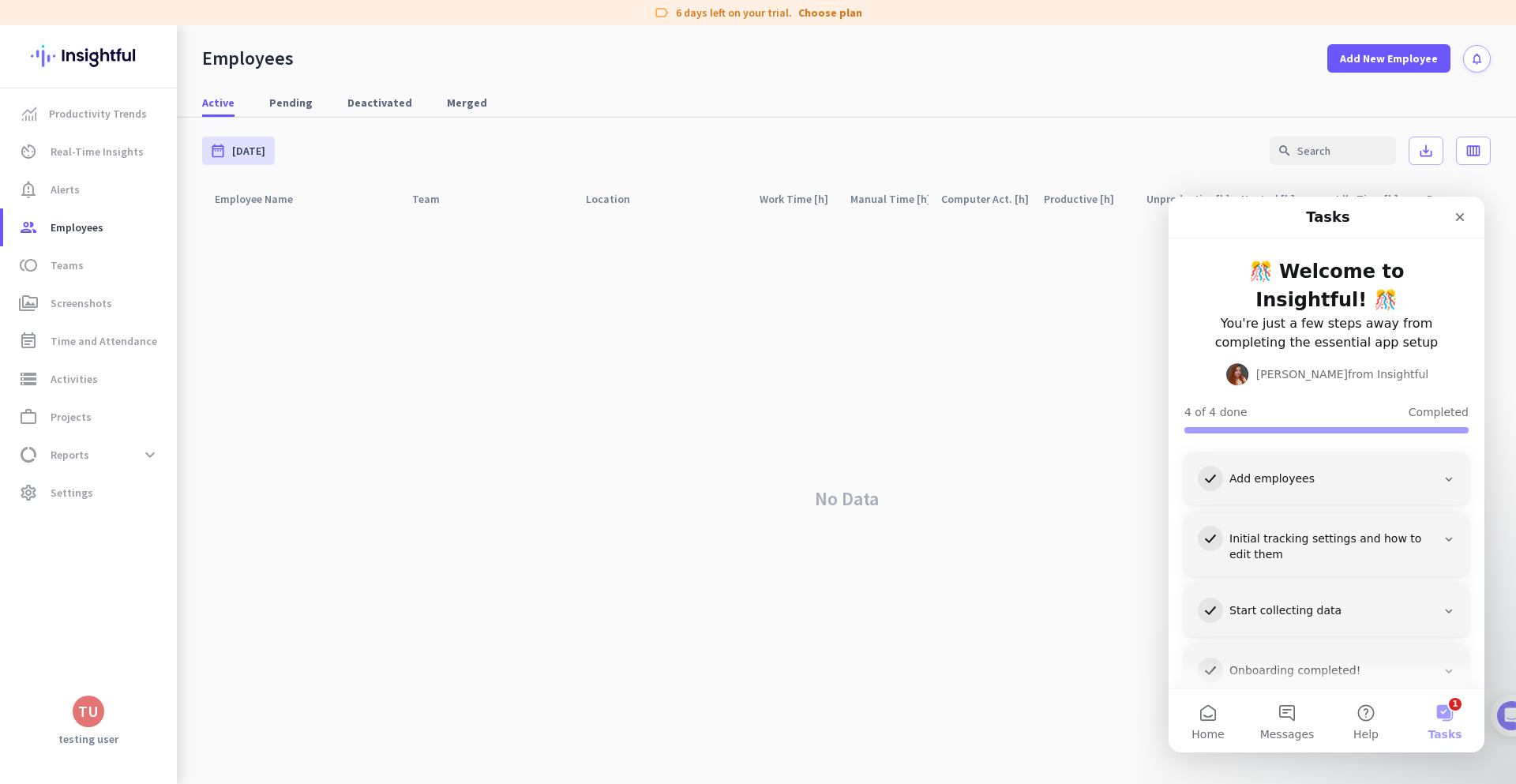
drag, startPoint x: 867, startPoint y: 411, endPoint x: 895, endPoint y: 399, distance: 30.5
click at [868, 408] on div "No Data" at bounding box center [846, 498] width 1288 height 570
click at [1457, 215] on icon "Close" at bounding box center [1459, 217] width 12 height 12
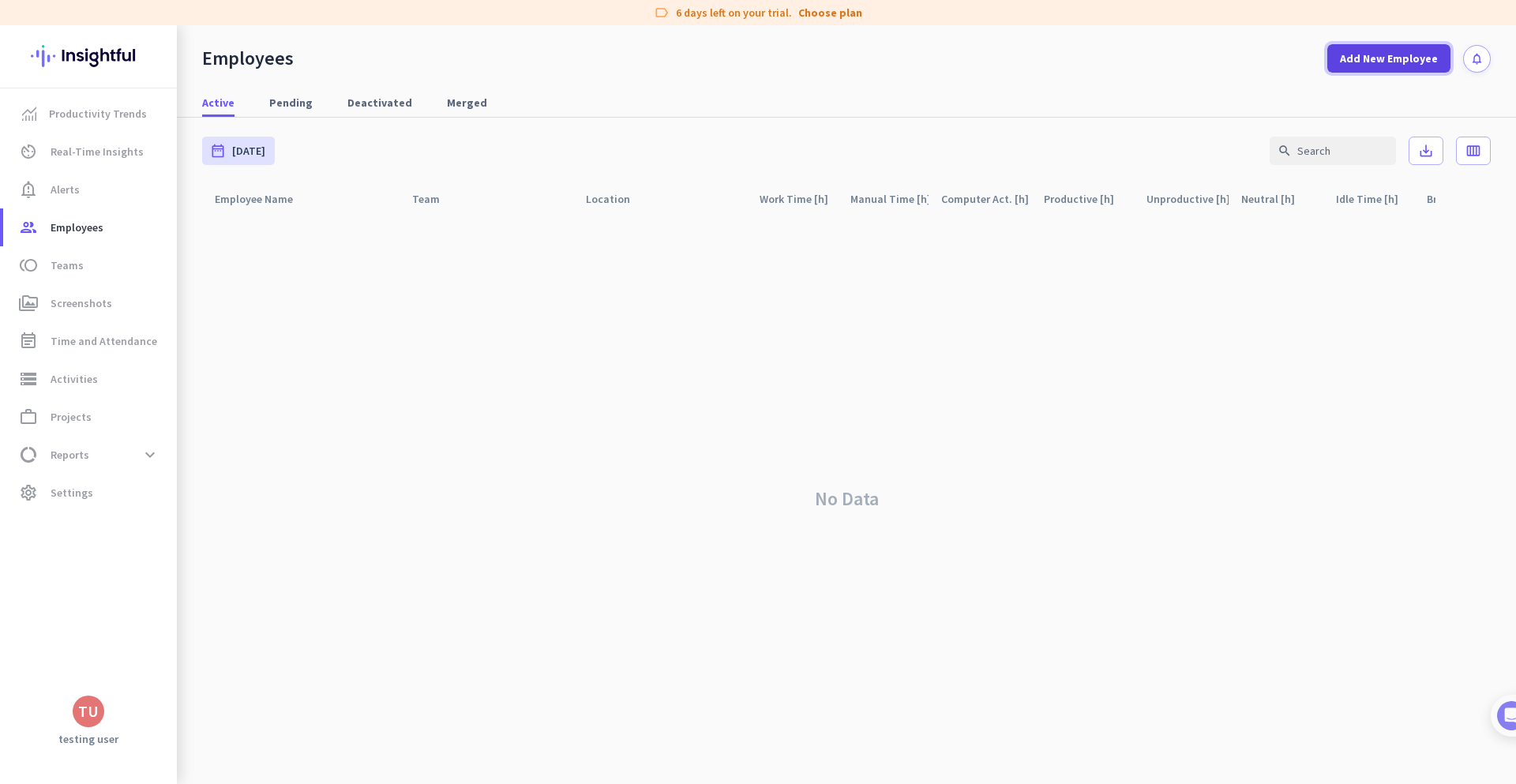
click at [1362, 54] on span "Add New Employee" at bounding box center [1388, 58] width 97 height 16
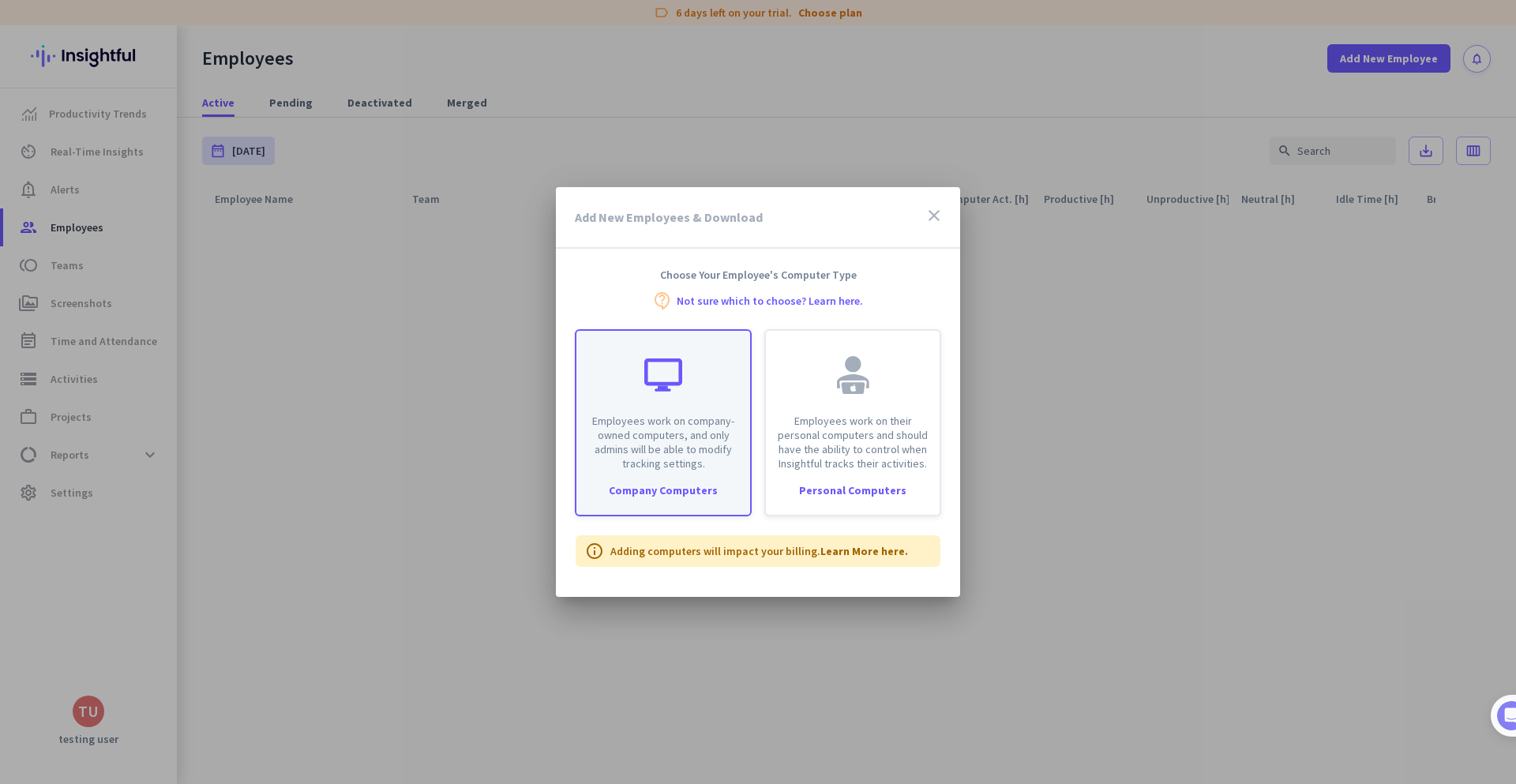
click at [601, 441] on p "Employees work on company-owned computers, and only admins will be able to modi…" at bounding box center [663, 442] width 155 height 57
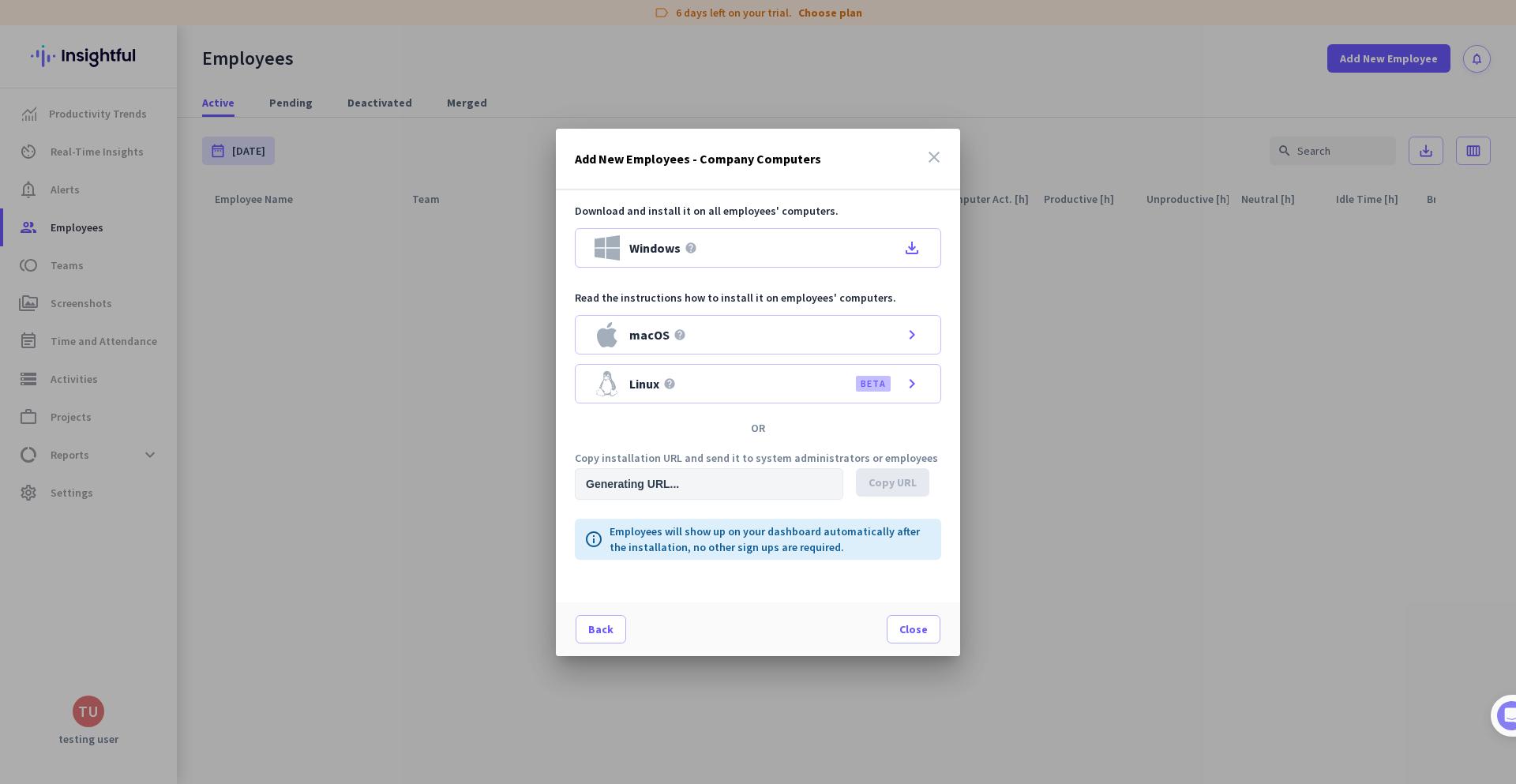
type input "[URL][DOMAIN_NAME]"
click at [882, 389] on label "BETA" at bounding box center [873, 384] width 26 height 12
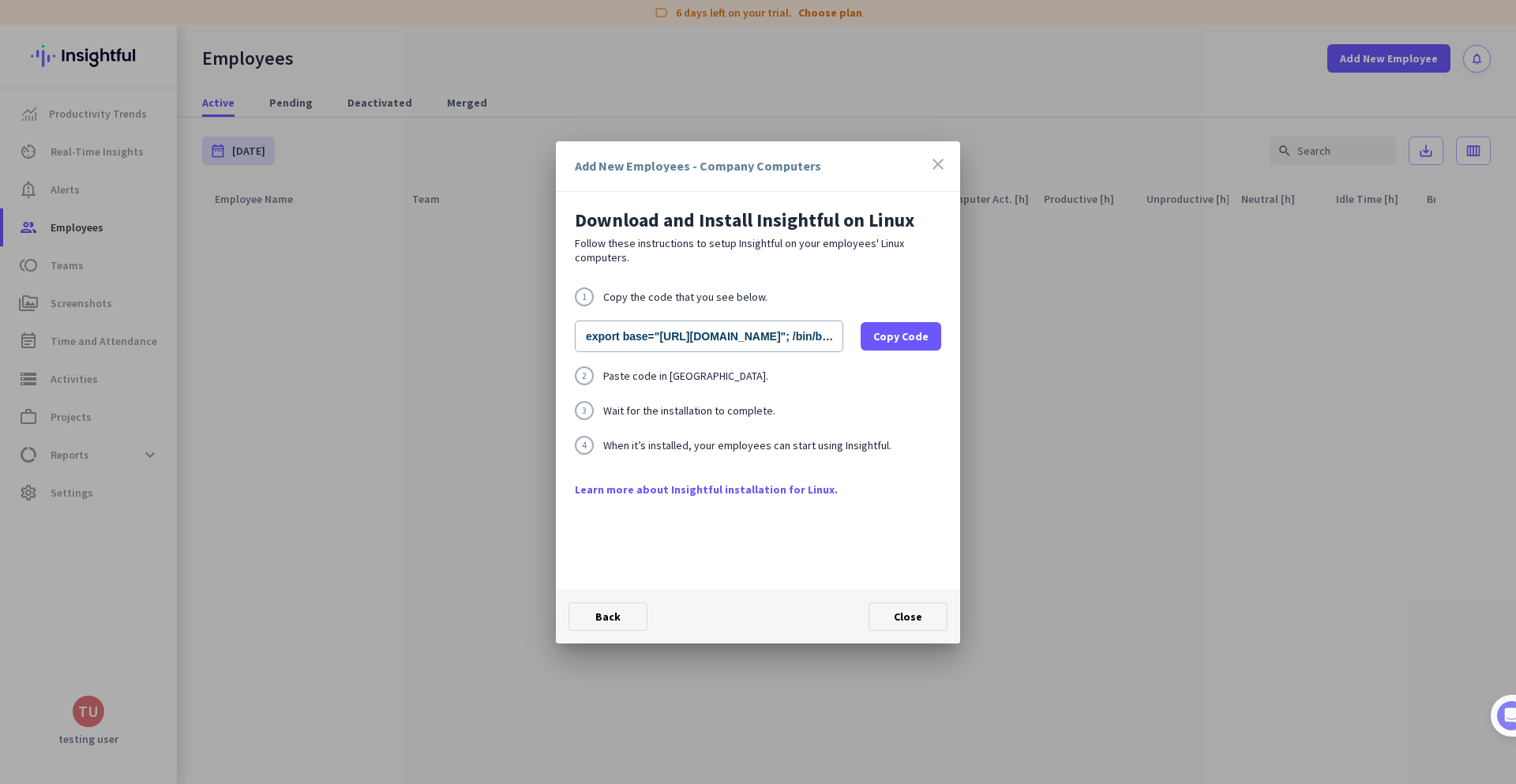
click at [935, 167] on icon "close" at bounding box center [937, 164] width 19 height 19
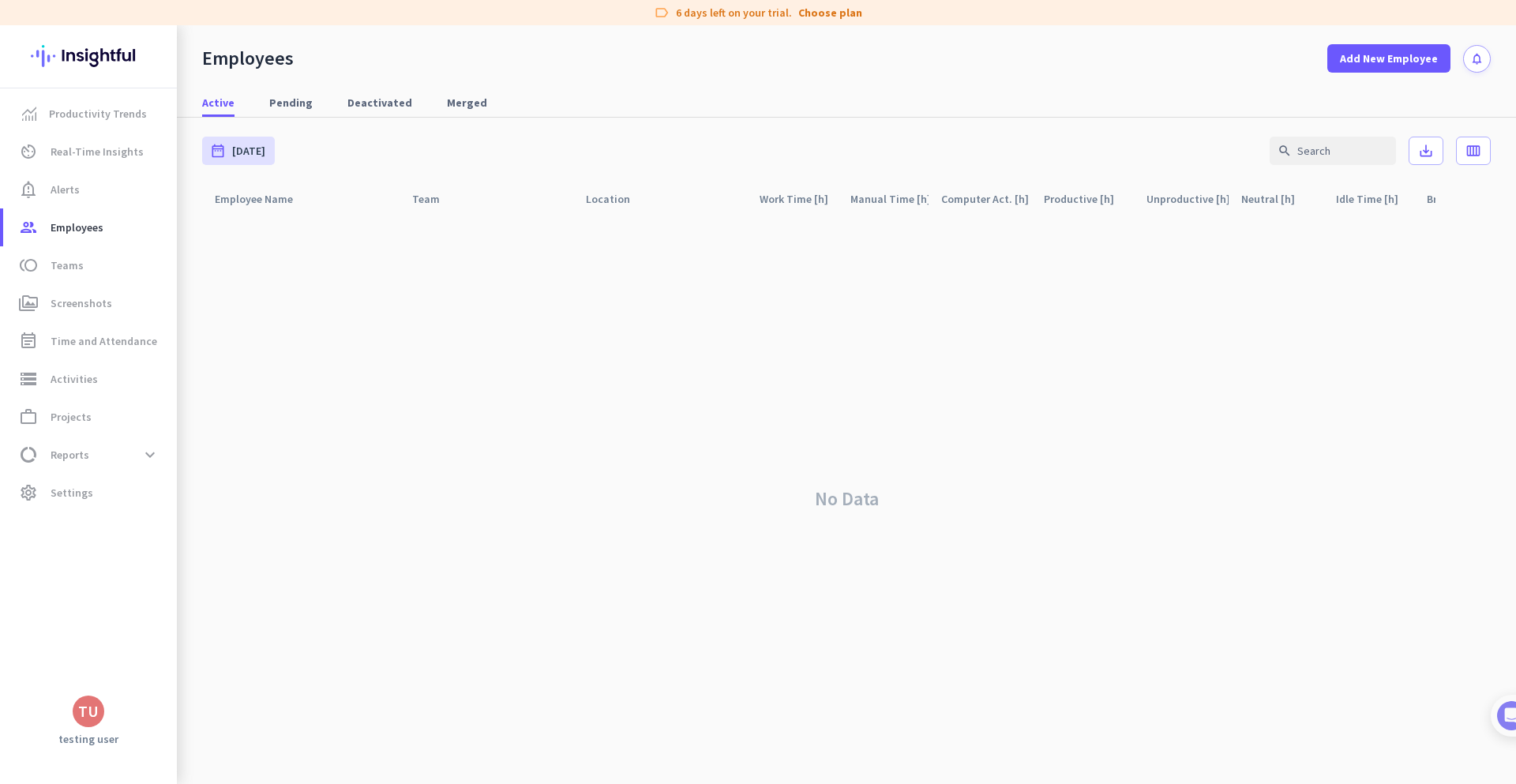
click at [1057, 378] on div "No Data" at bounding box center [846, 498] width 1288 height 570
click at [98, 113] on span "Productivity Trends" at bounding box center [97, 113] width 97 height 19
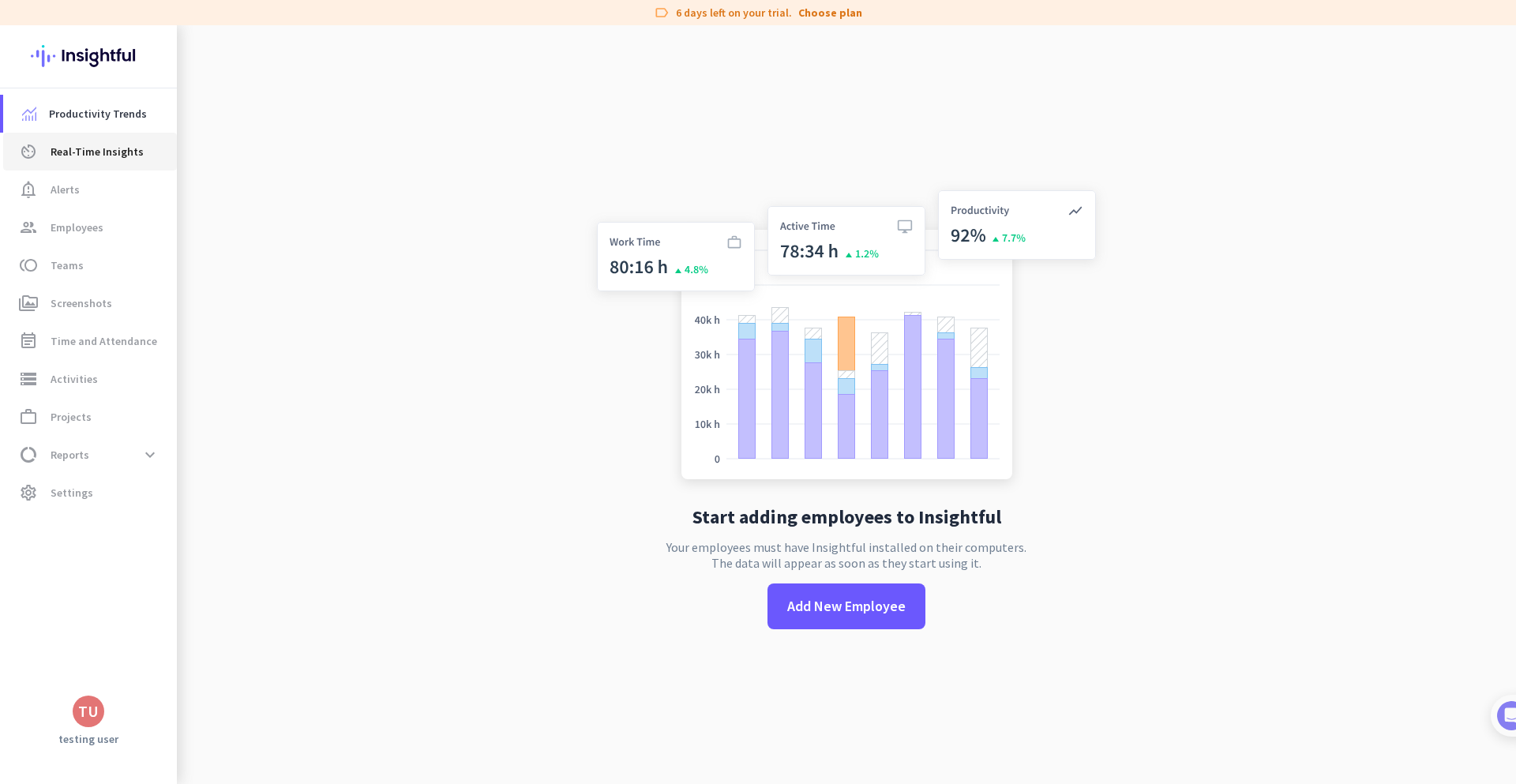
click at [131, 147] on span "Real-Time Insights" at bounding box center [97, 151] width 93 height 19
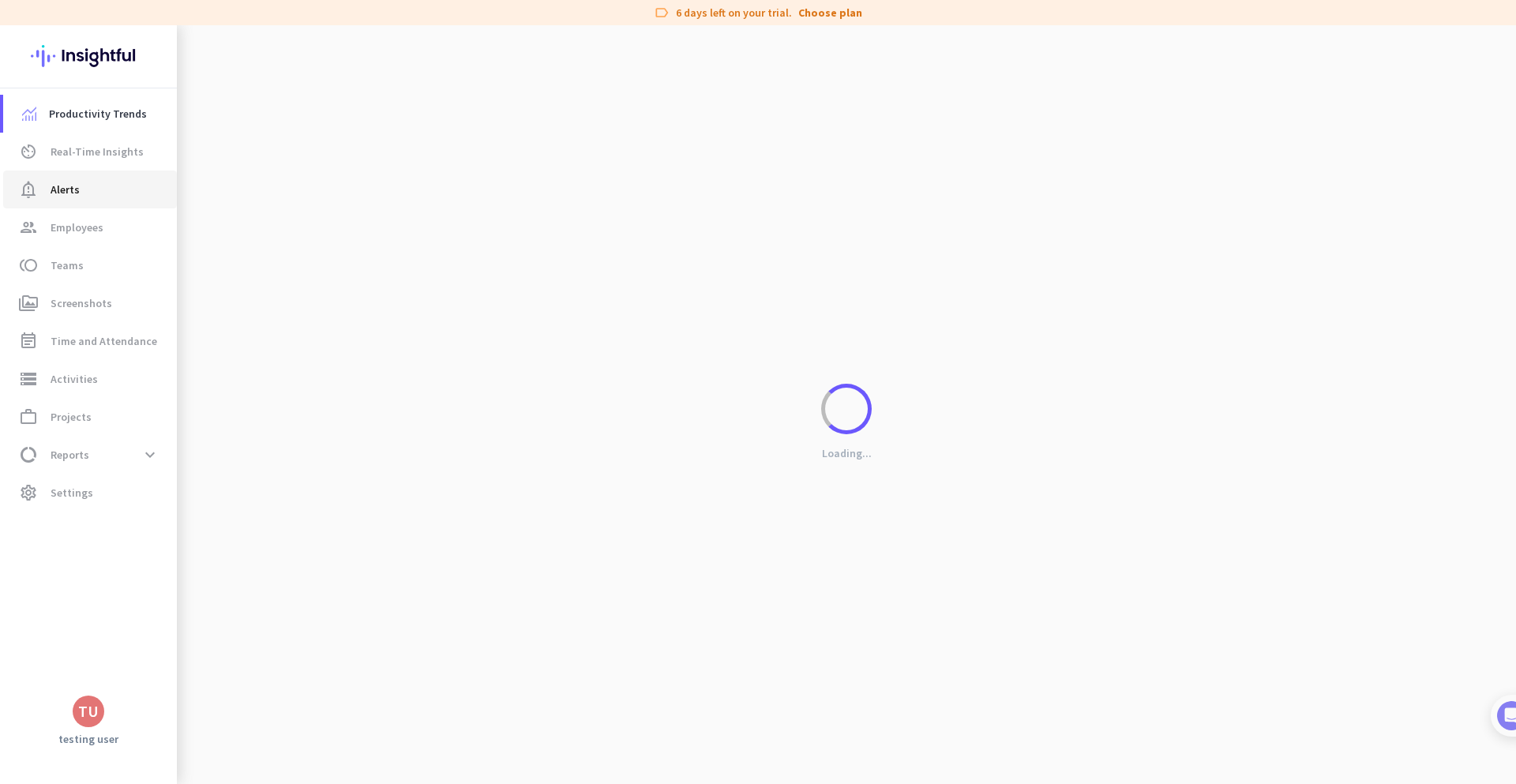
click at [124, 173] on link "notification_important Alerts" at bounding box center [90, 189] width 174 height 38
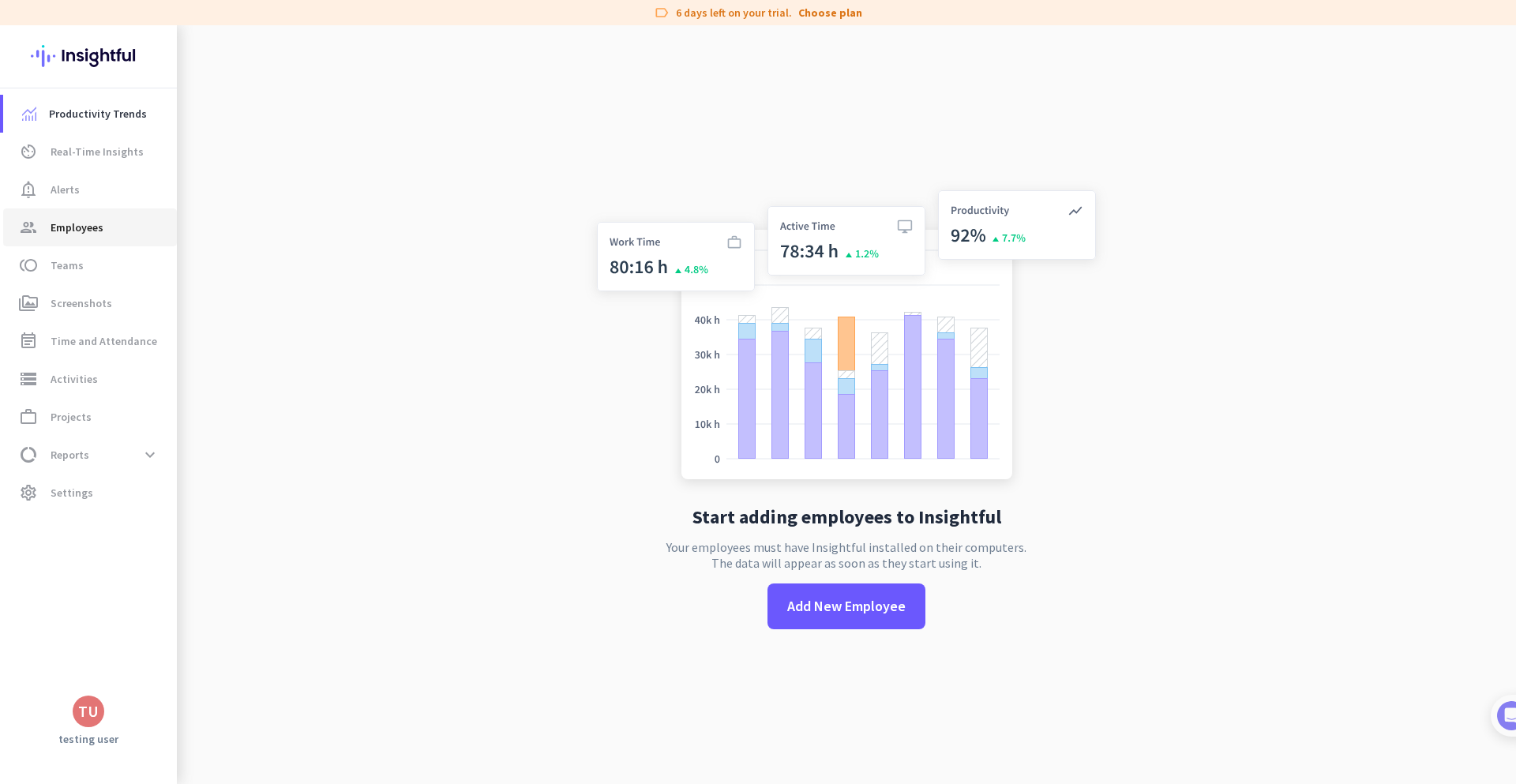
click at [127, 242] on link "group Employees" at bounding box center [90, 227] width 174 height 38
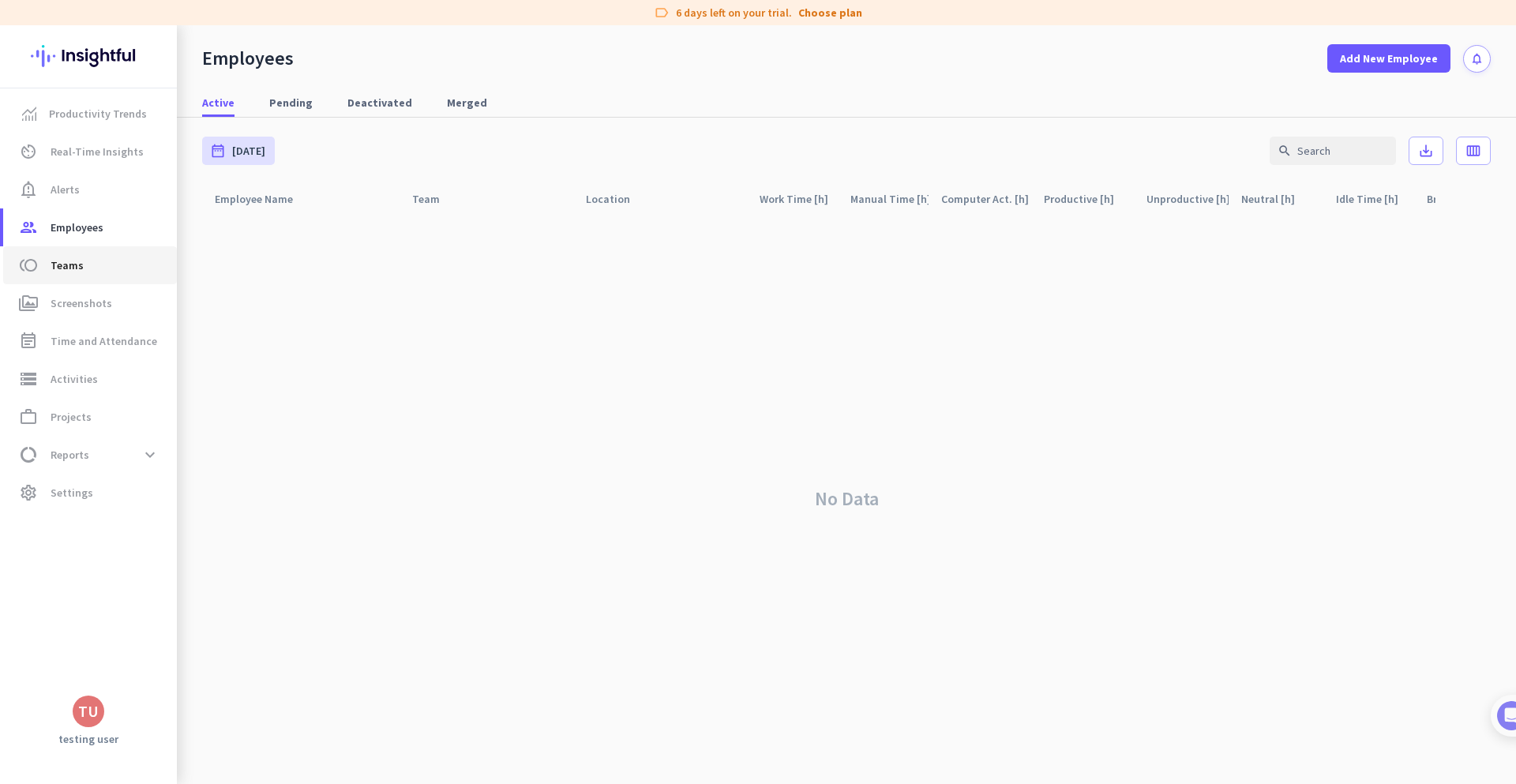
click at [93, 255] on link "toll Teams" at bounding box center [90, 265] width 174 height 38
click at [111, 298] on span "perm_media Screenshots" at bounding box center [90, 302] width 149 height 19
click at [112, 352] on link "event_note Time and Attendance" at bounding box center [90, 341] width 174 height 38
click at [107, 381] on span "storage Activities" at bounding box center [90, 378] width 149 height 19
click at [108, 411] on span "work_outline Projects" at bounding box center [90, 416] width 149 height 19
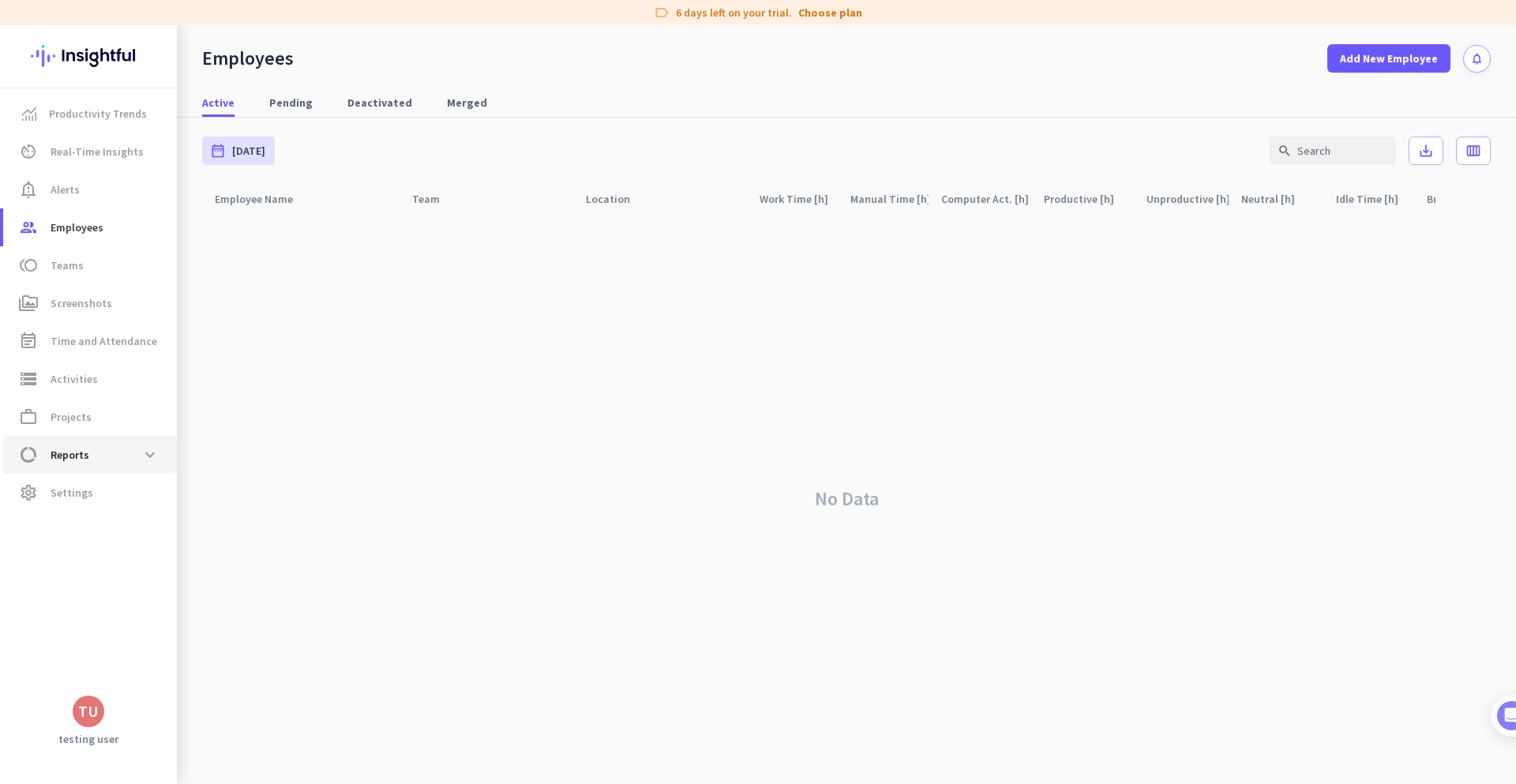
drag, startPoint x: 105, startPoint y: 443, endPoint x: 97, endPoint y: 467, distance: 25.3
click at [105, 444] on span "data_usage Reports expand_more" at bounding box center [90, 454] width 149 height 28
click at [90, 496] on span "Work Type" at bounding box center [58, 493] width 86 height 38
click at [88, 474] on span "Work Type" at bounding box center [58, 493] width 86 height 38
click at [100, 457] on span "data_usage Reports expand_less" at bounding box center [90, 454] width 149 height 28
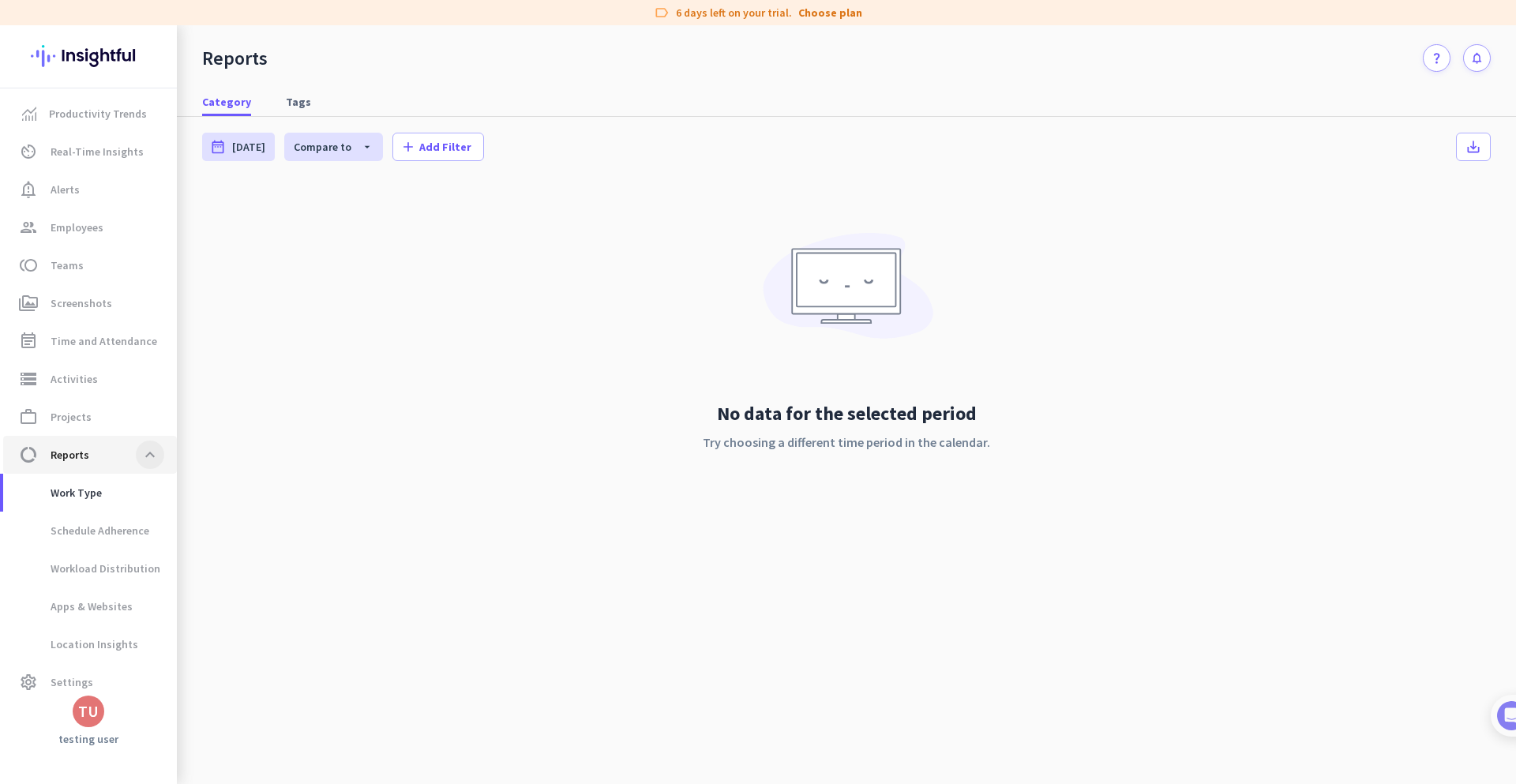
click at [156, 447] on span at bounding box center [150, 454] width 28 height 28
click at [97, 663] on link "settings Settings" at bounding box center [90, 681] width 174 height 38
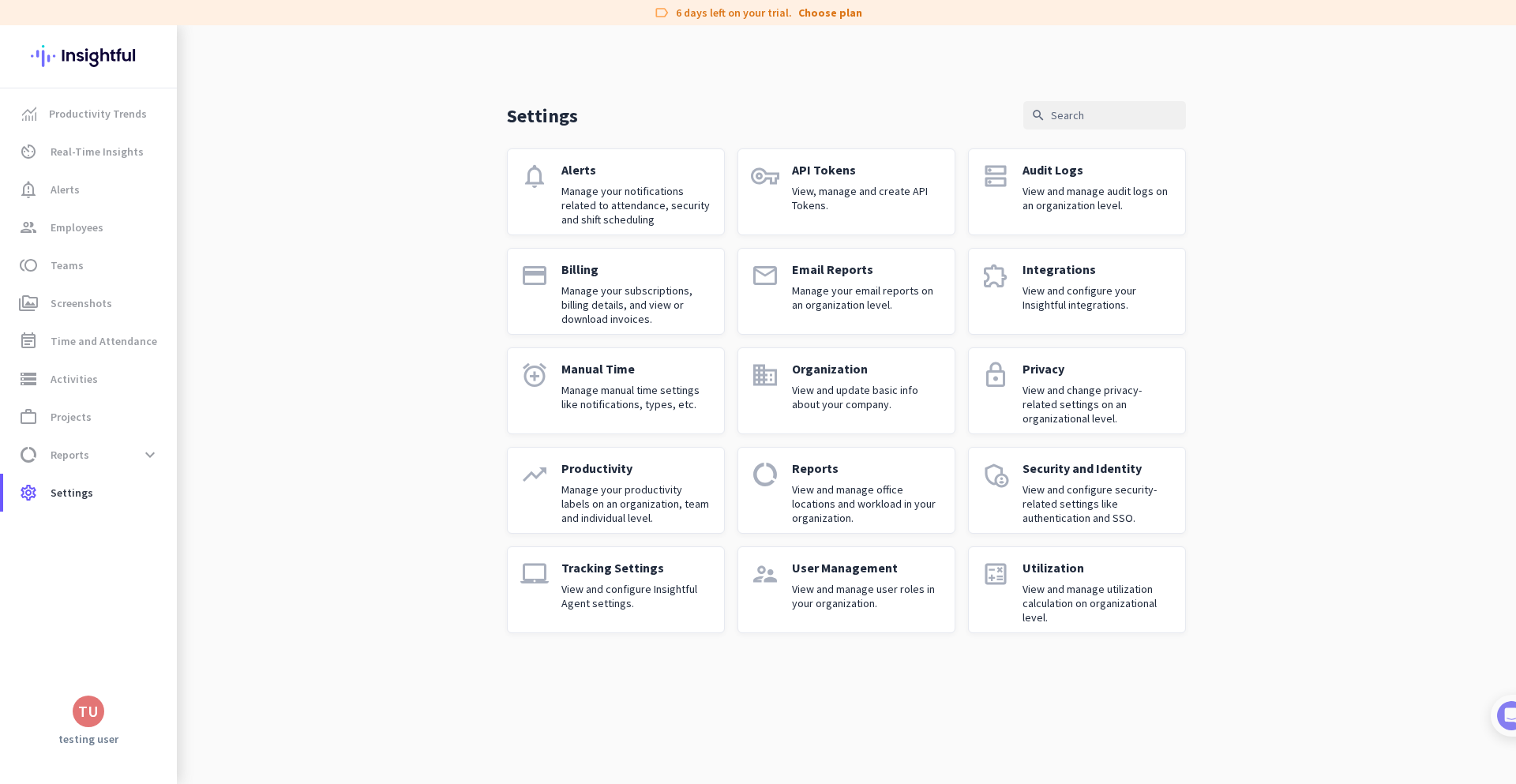
click at [1057, 313] on div "Integrations View and configure your Insightful integrations." at bounding box center [1097, 291] width 150 height 60
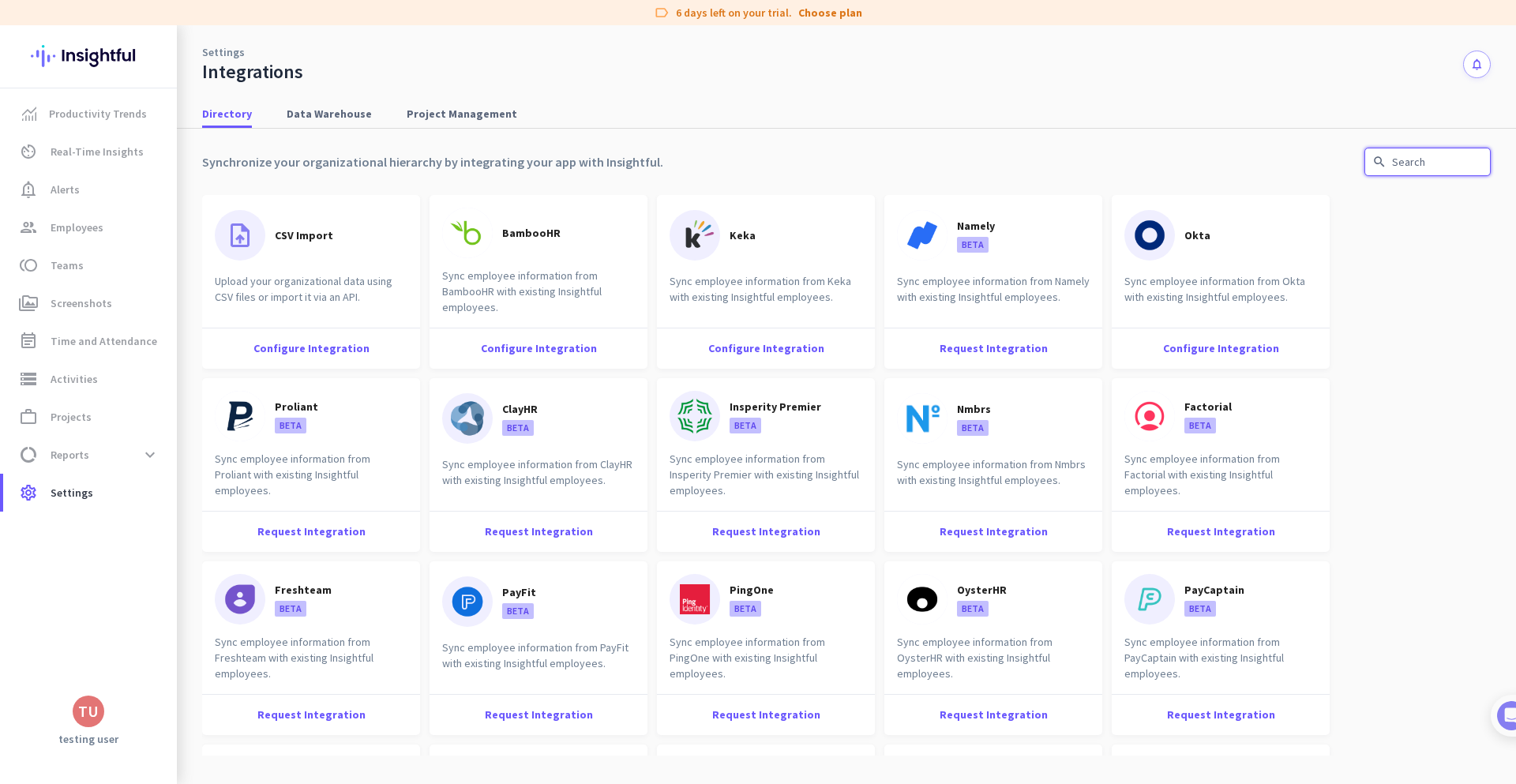
click at [1402, 159] on input "text" at bounding box center [1427, 162] width 127 height 28
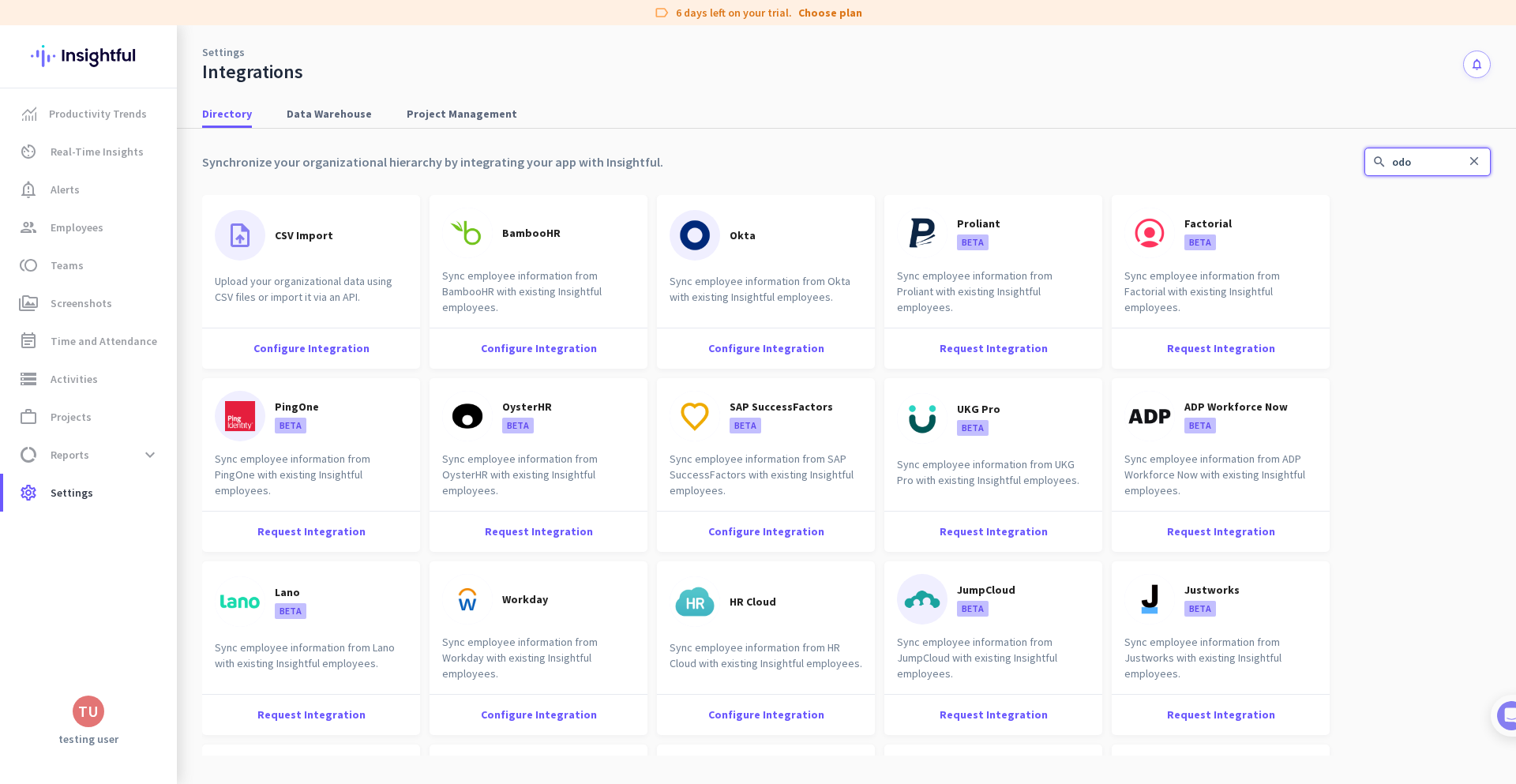
type input "odoo"
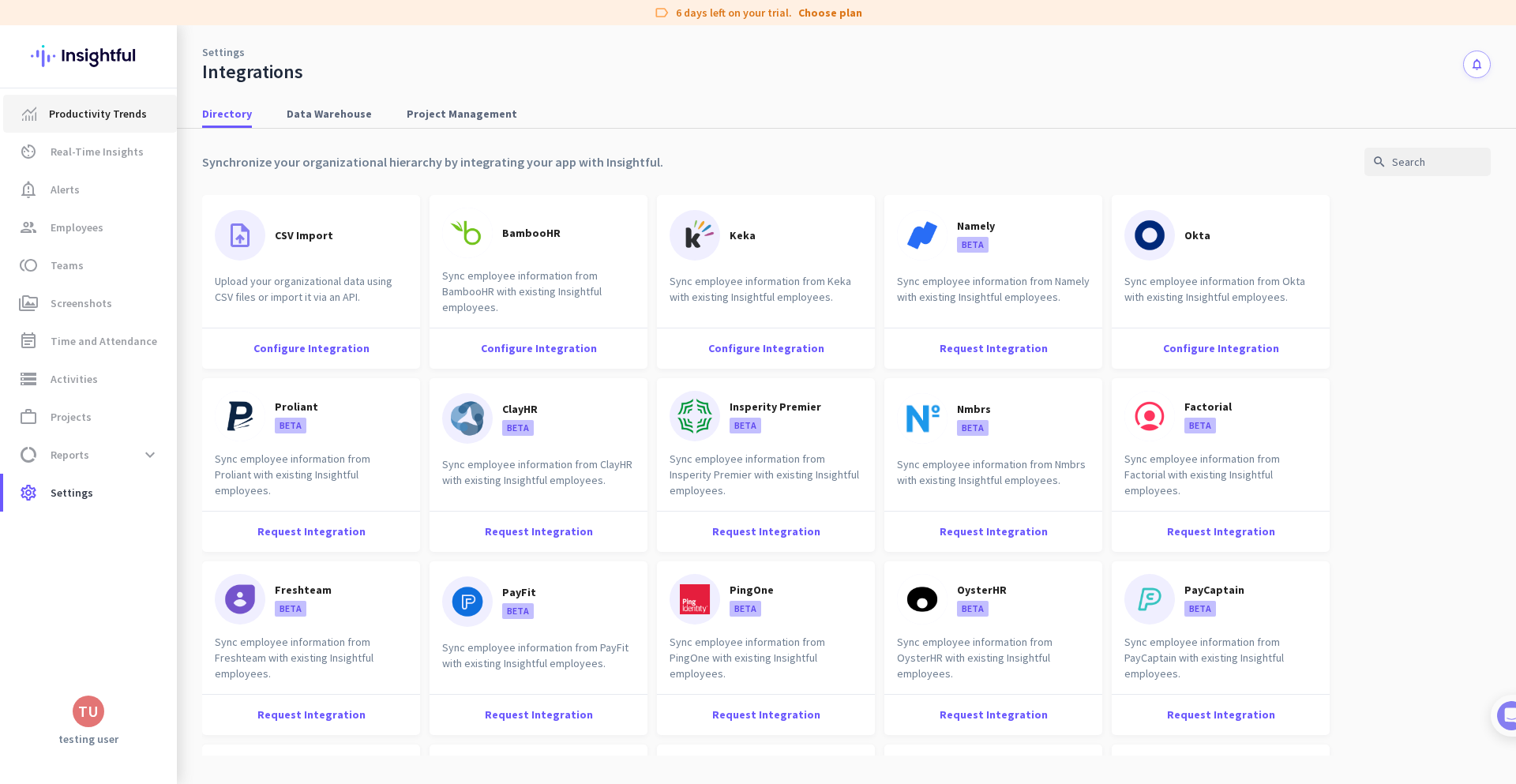
drag, startPoint x: 459, startPoint y: 52, endPoint x: 172, endPoint y: 105, distance: 291.9
click at [459, 53] on div "Settings Integrations notifications" at bounding box center [846, 55] width 1339 height 58
click at [84, 491] on span "Settings" at bounding box center [72, 492] width 43 height 19
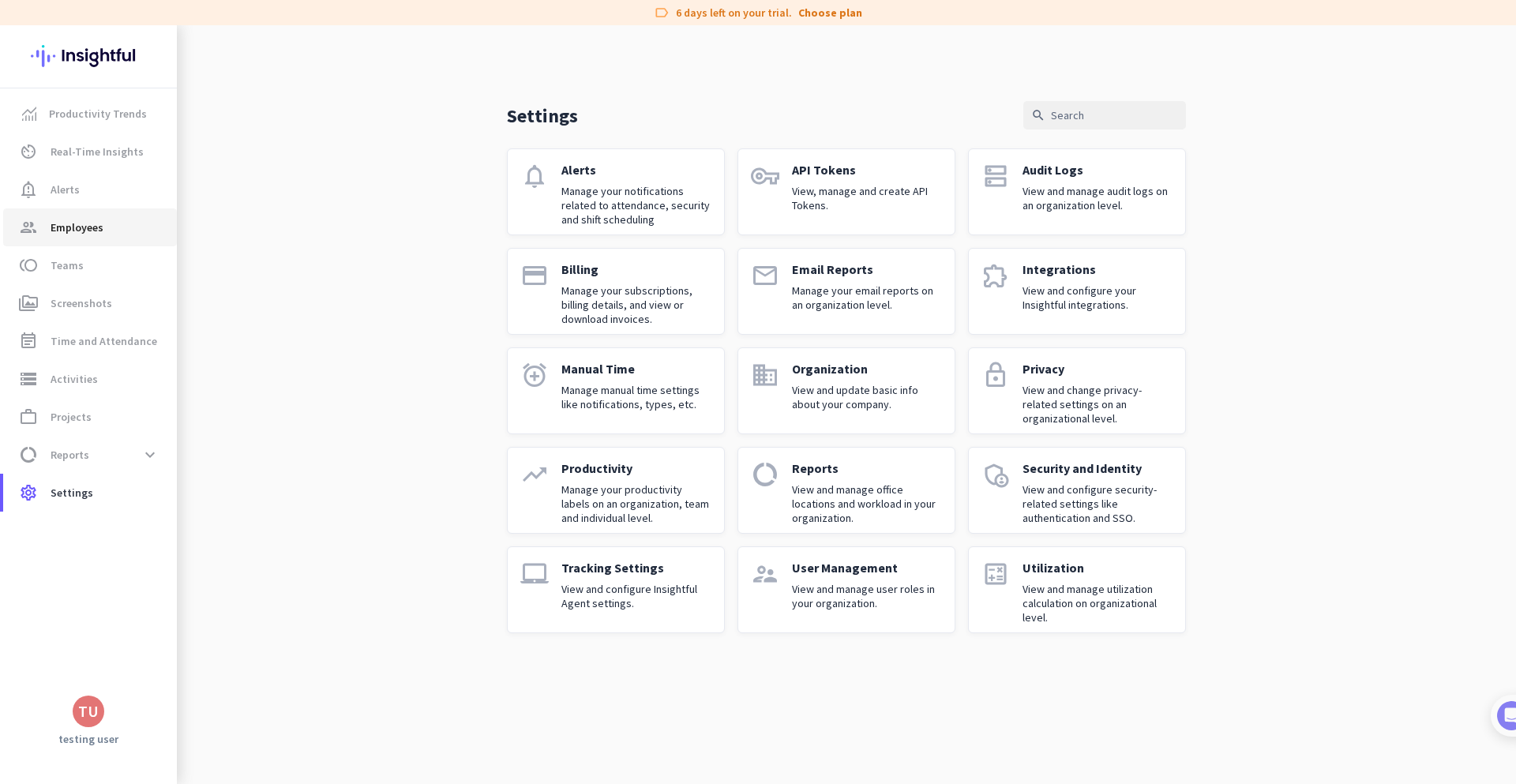
click at [81, 226] on span "Employees" at bounding box center [77, 227] width 53 height 19
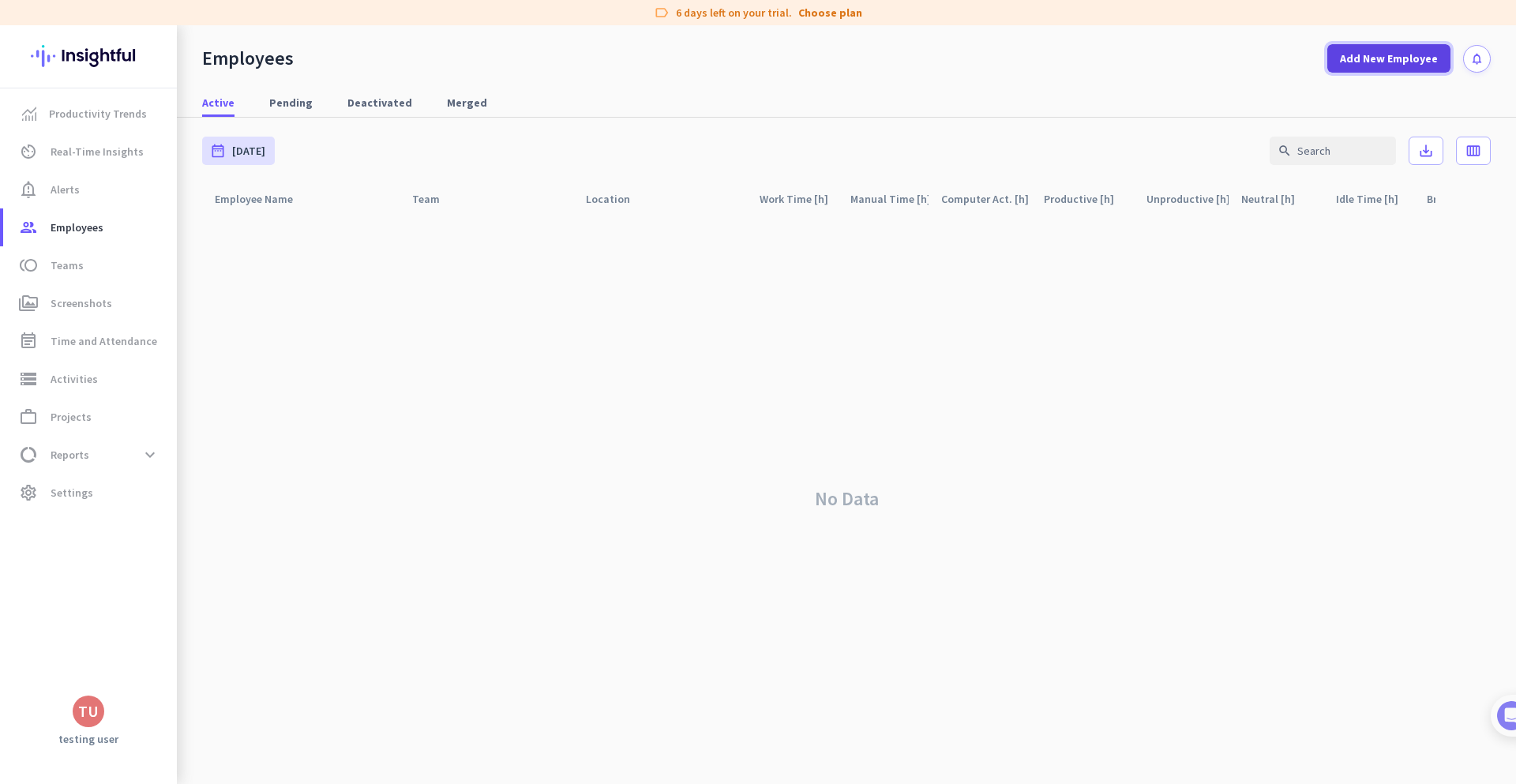
click at [1341, 52] on span at bounding box center [1388, 58] width 123 height 38
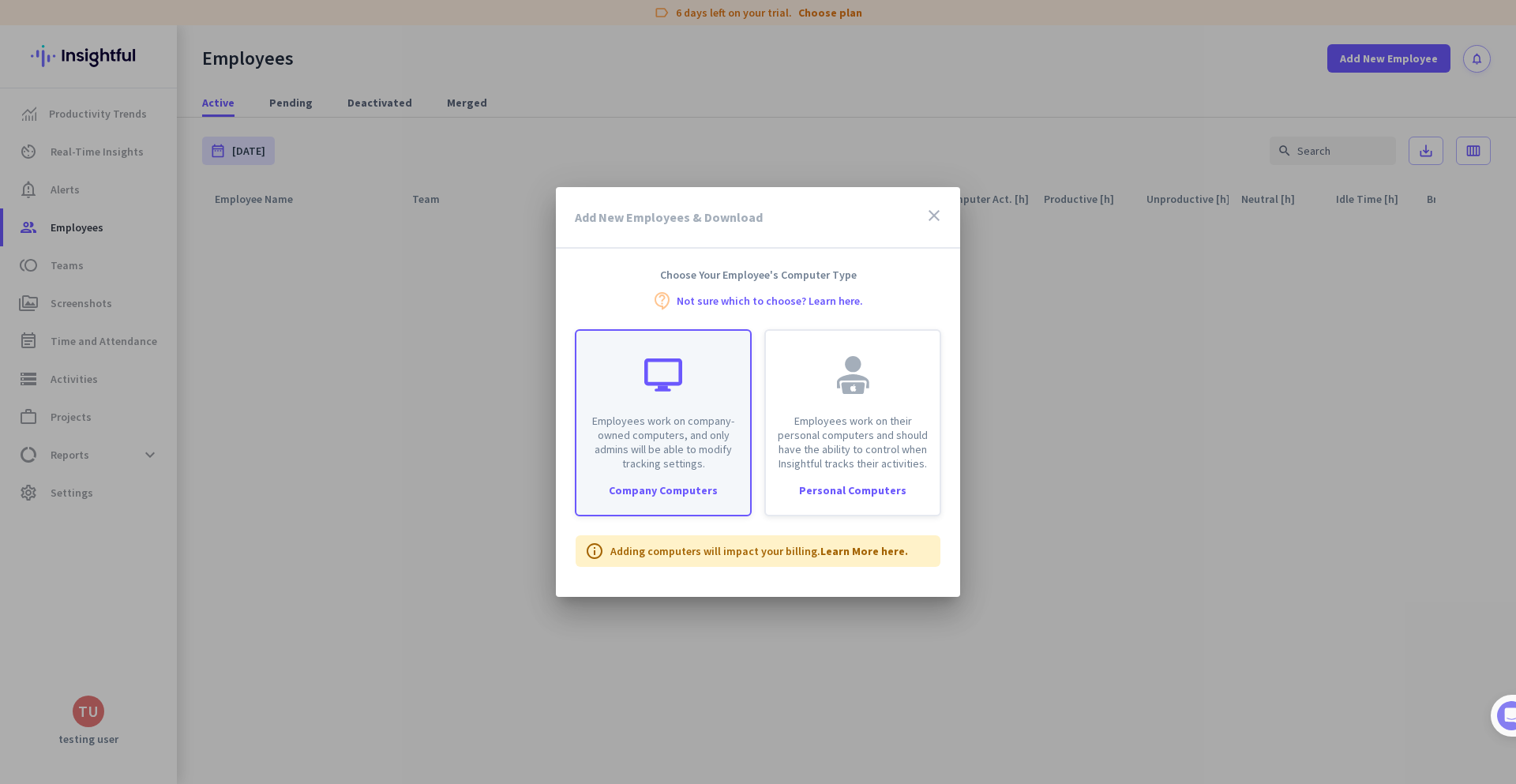
click at [641, 475] on div "Employees work on company-owned computers, and only admins will be able to modi…" at bounding box center [664, 423] width 177 height 187
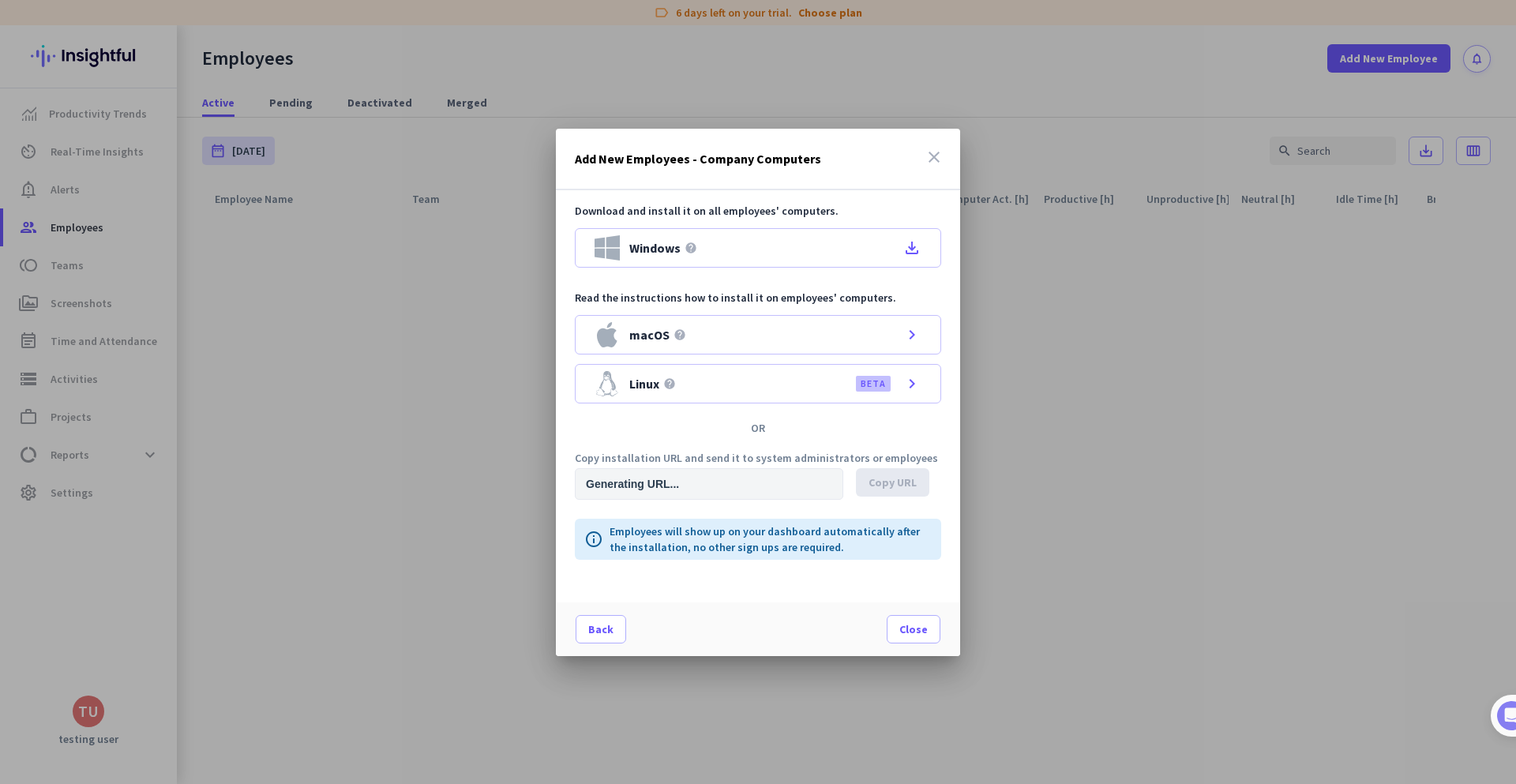
type input "[URL][DOMAIN_NAME]"
click at [917, 379] on icon "chevron_right" at bounding box center [911, 383] width 19 height 19
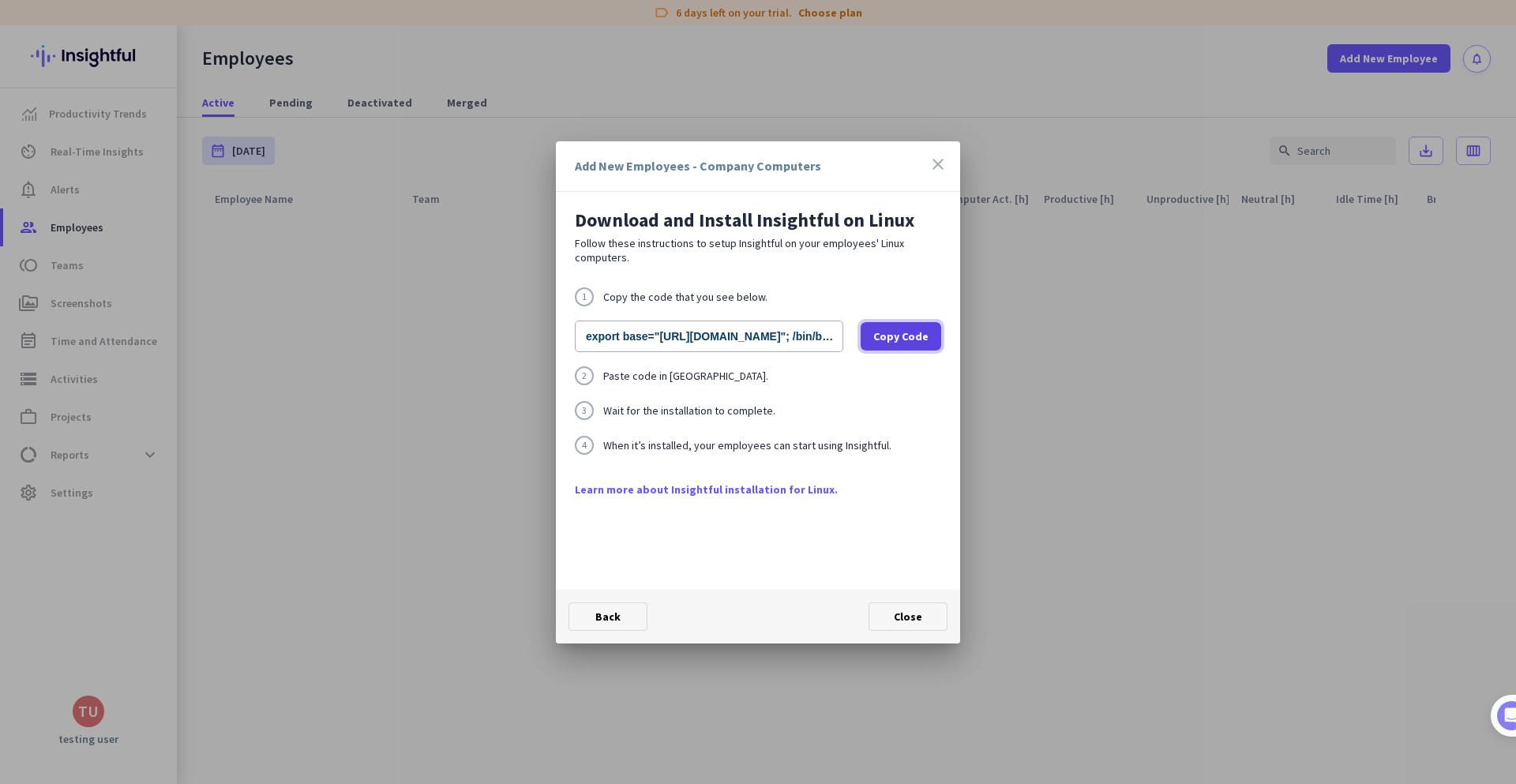
click at [906, 337] on span "Copy Code" at bounding box center [900, 337] width 55 height 16
click at [753, 343] on input "export base="[URL][DOMAIN_NAME]"; /bin/bash -c "organizationId="wn49ioskp3xuxku…" at bounding box center [709, 337] width 268 height 32
click at [744, 343] on input "export base="[URL][DOMAIN_NAME]"; /bin/bash -c "organizationId="wn49ioskp3xuxku…" at bounding box center [709, 337] width 268 height 32
drag, startPoint x: 818, startPoint y: 152, endPoint x: 976, endPoint y: 161, distance: 158.3
click at [976, 161] on div "Add New Employees - Company Computers close Download and Install Insightful on …" at bounding box center [758, 392] width 1516 height 784
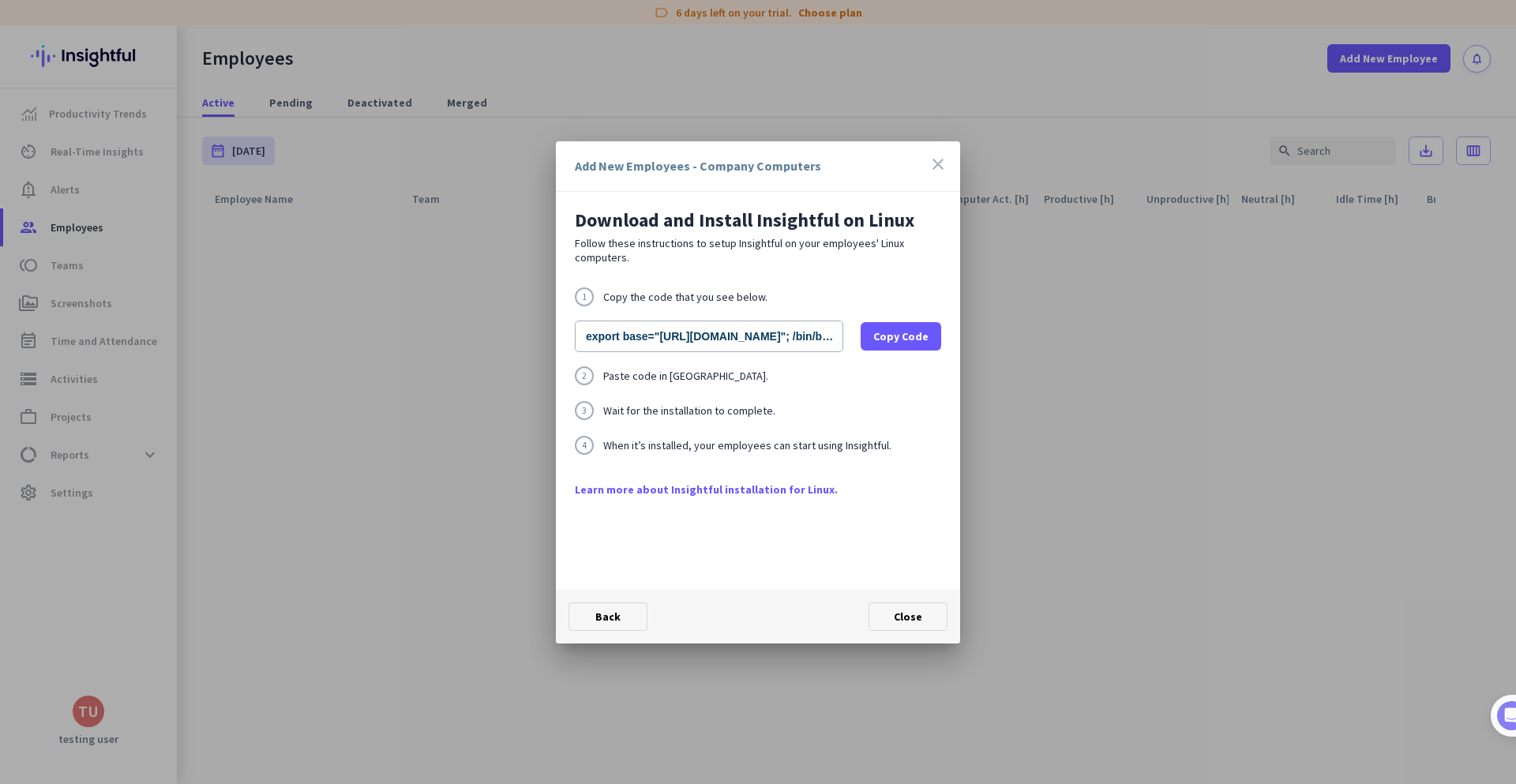
drag, startPoint x: 896, startPoint y: 163, endPoint x: 950, endPoint y: 136, distance: 60.4
click at [950, 136] on div "Add New Employees - Company Computers close Download and Install Insightful on …" at bounding box center [758, 392] width 1516 height 784
click at [727, 237] on p "Follow these instructions to setup Insightful on your employees' Linux computer…" at bounding box center [758, 250] width 366 height 28
click at [883, 345] on span at bounding box center [900, 336] width 81 height 38
click at [758, 430] on div "1 Copy the code that you see below. export base="[URL][DOMAIN_NAME]"; /bin/bash…" at bounding box center [758, 384] width 366 height 194
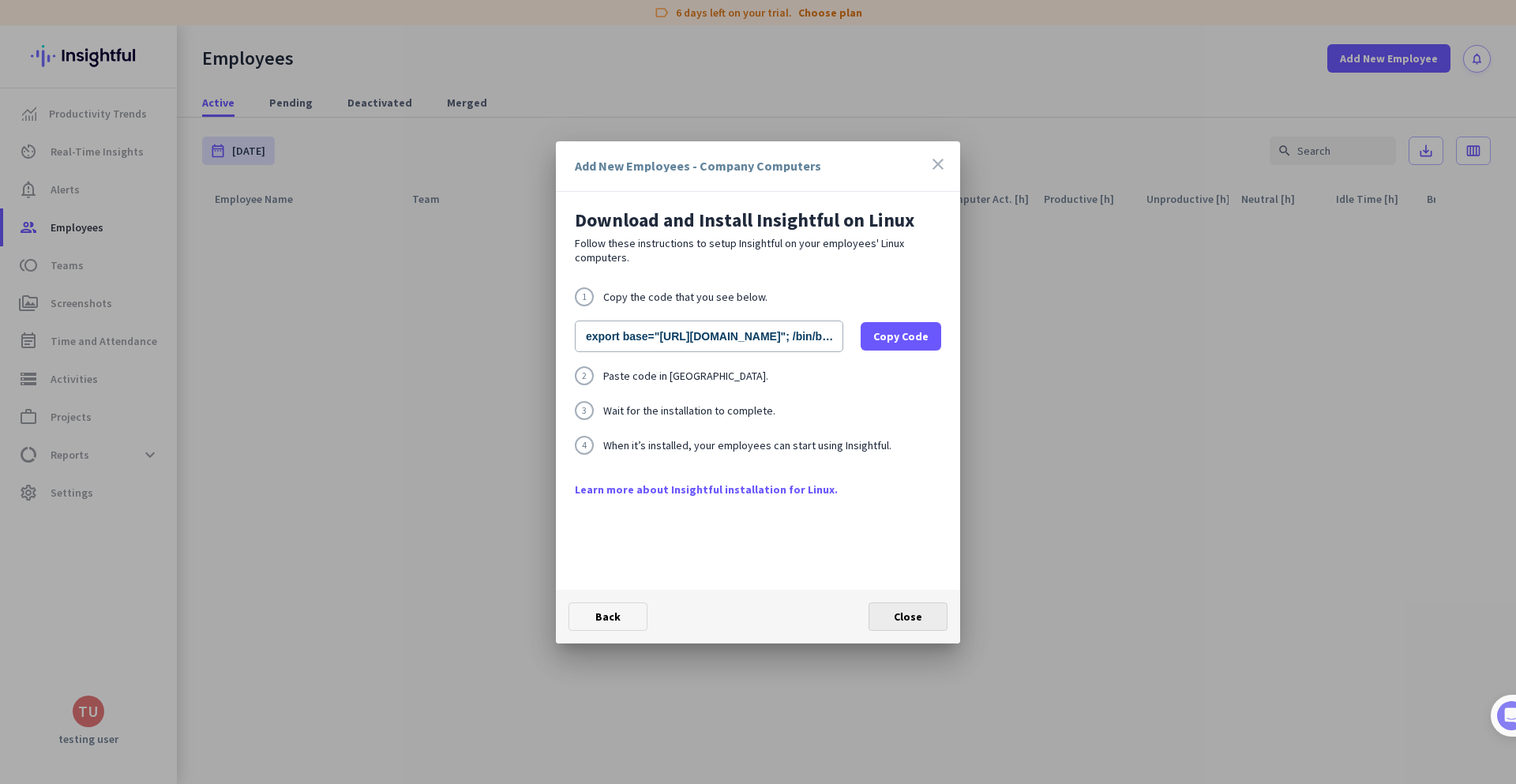
click at [917, 610] on span "Close" at bounding box center [908, 617] width 28 height 14
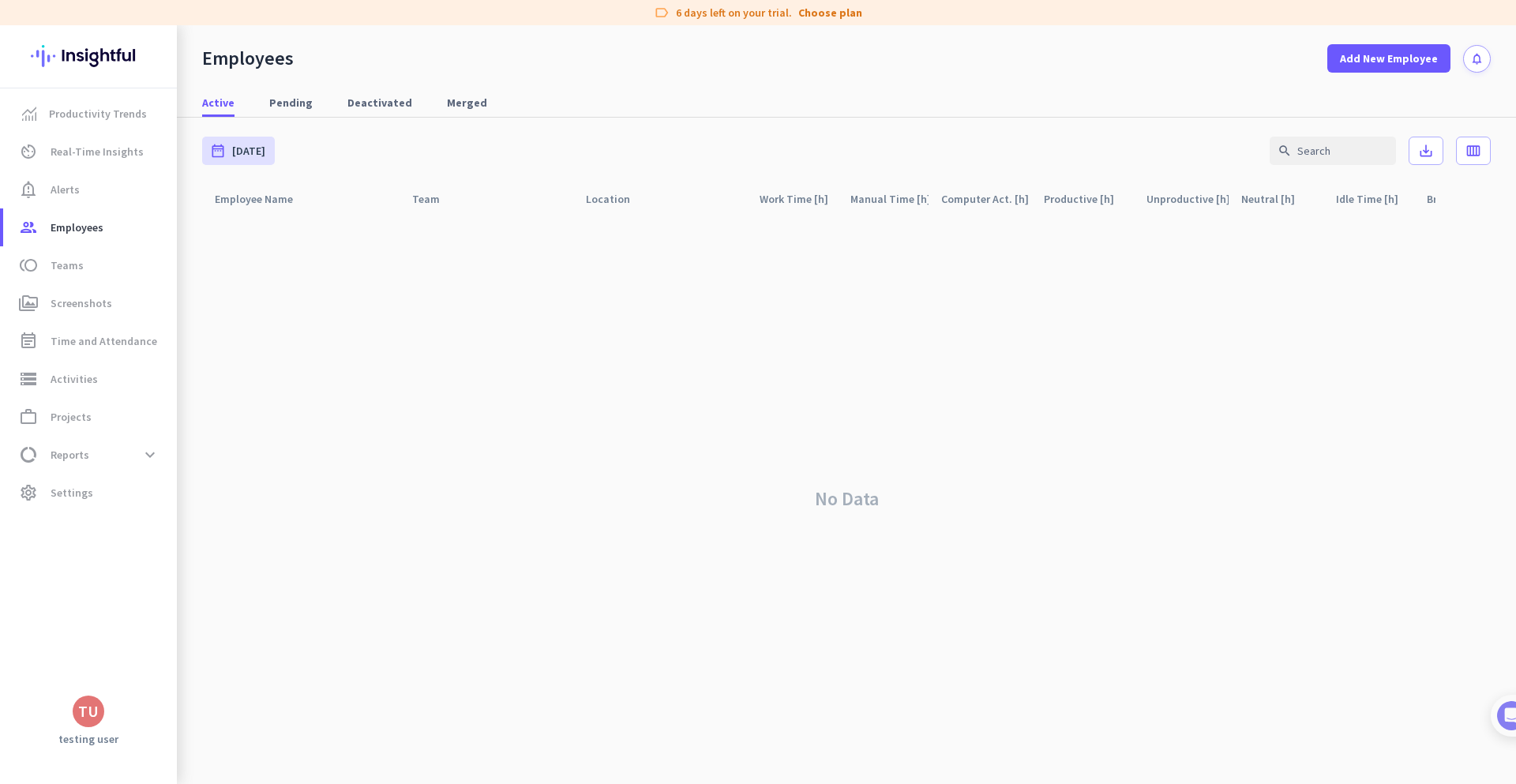
drag, startPoint x: 667, startPoint y: 19, endPoint x: 732, endPoint y: 65, distance: 79.6
click at [732, 45] on div "label 6 days left on your trial. Choose plan Productivity Trends av_timer Real-…" at bounding box center [758, 392] width 1516 height 784
drag, startPoint x: 732, startPoint y: 74, endPoint x: 706, endPoint y: 7, distance: 71.9
click at [726, 66] on div "Employees Add New Employee notifications Active Pending Deactivated Merged date…" at bounding box center [846, 405] width 1339 height 758
click at [74, 482] on link "settings Settings" at bounding box center [90, 493] width 174 height 38
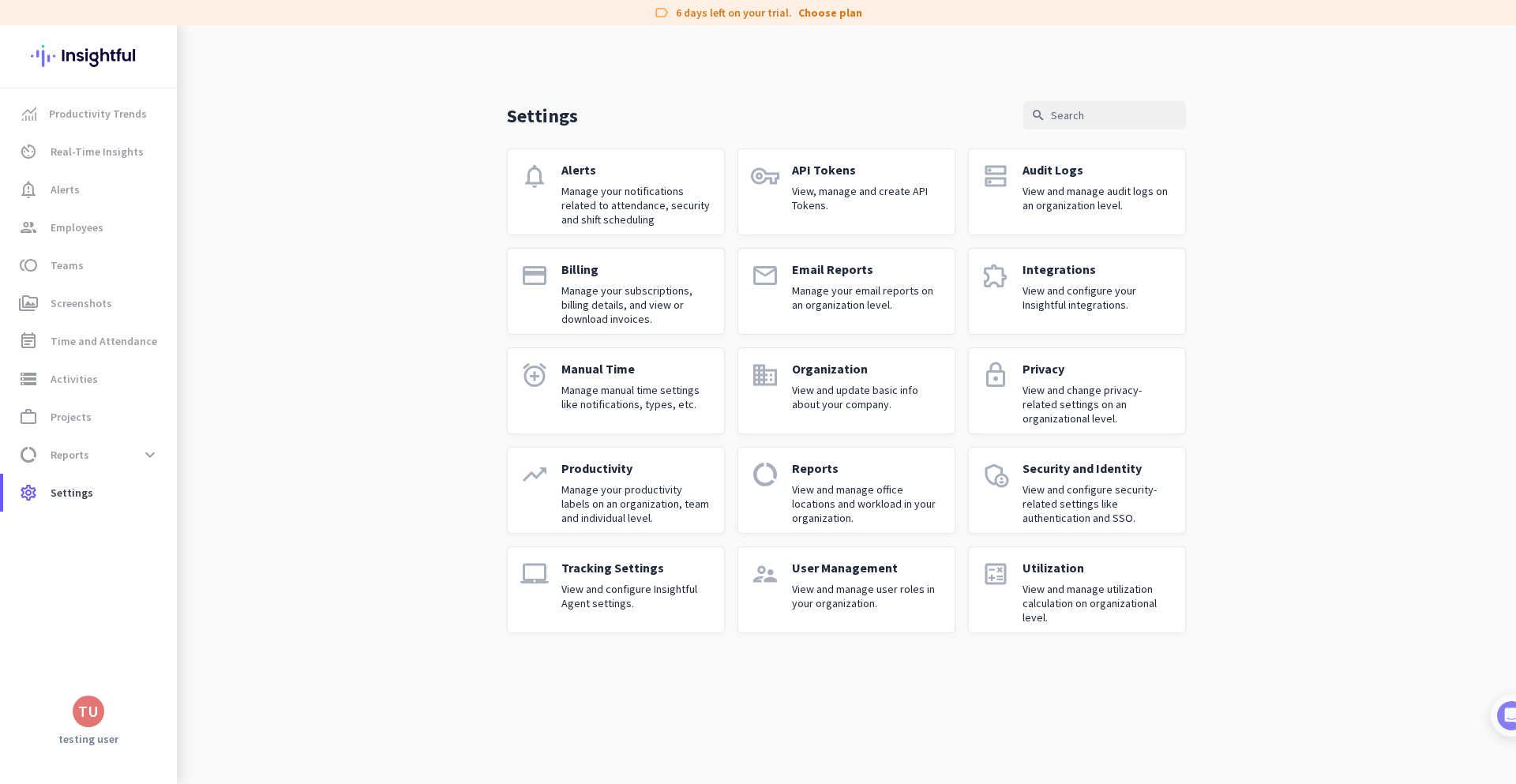
click at [1027, 306] on p "View and configure your Insightful integrations." at bounding box center [1097, 298] width 150 height 28
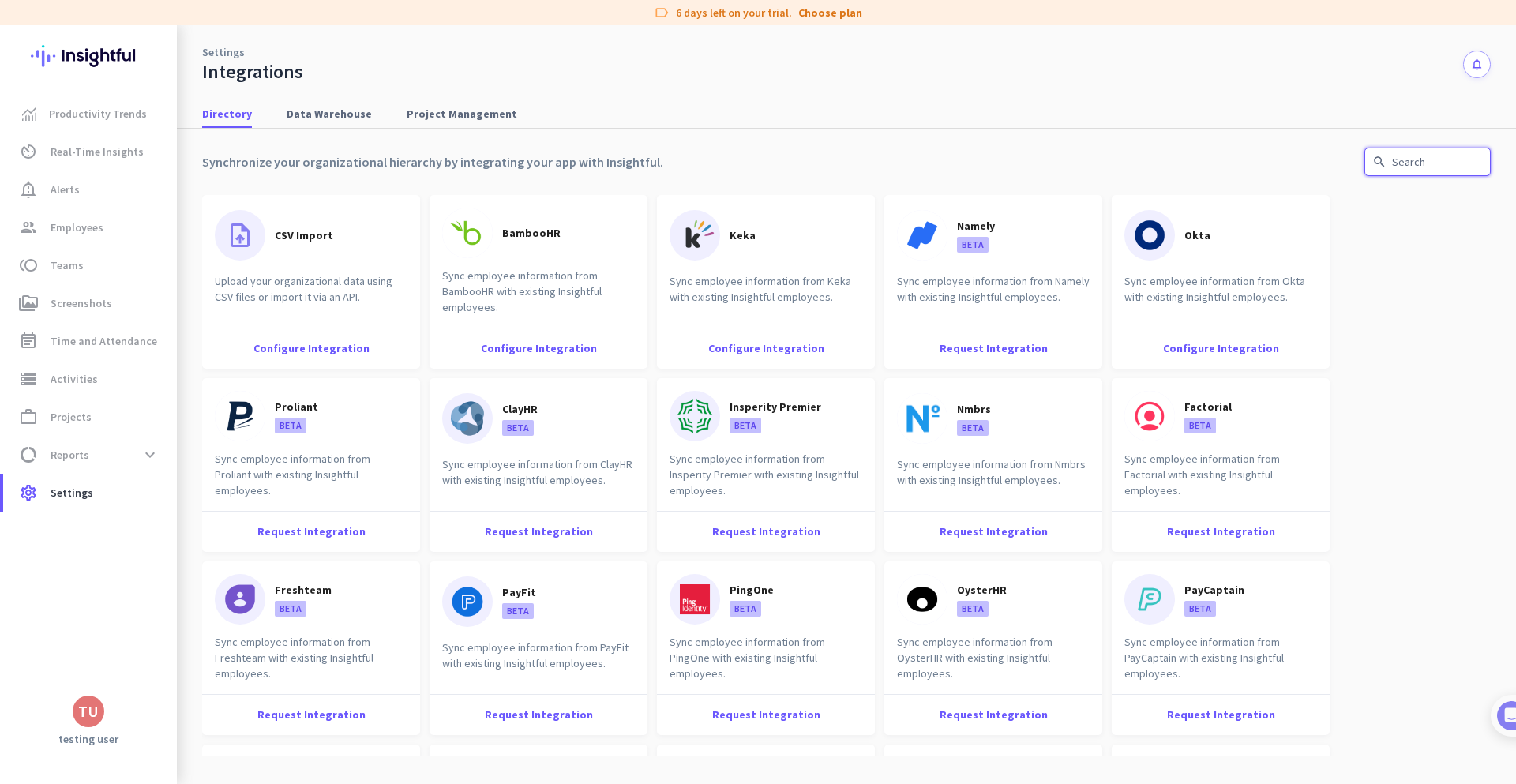
click at [1450, 164] on input "text" at bounding box center [1427, 162] width 127 height 28
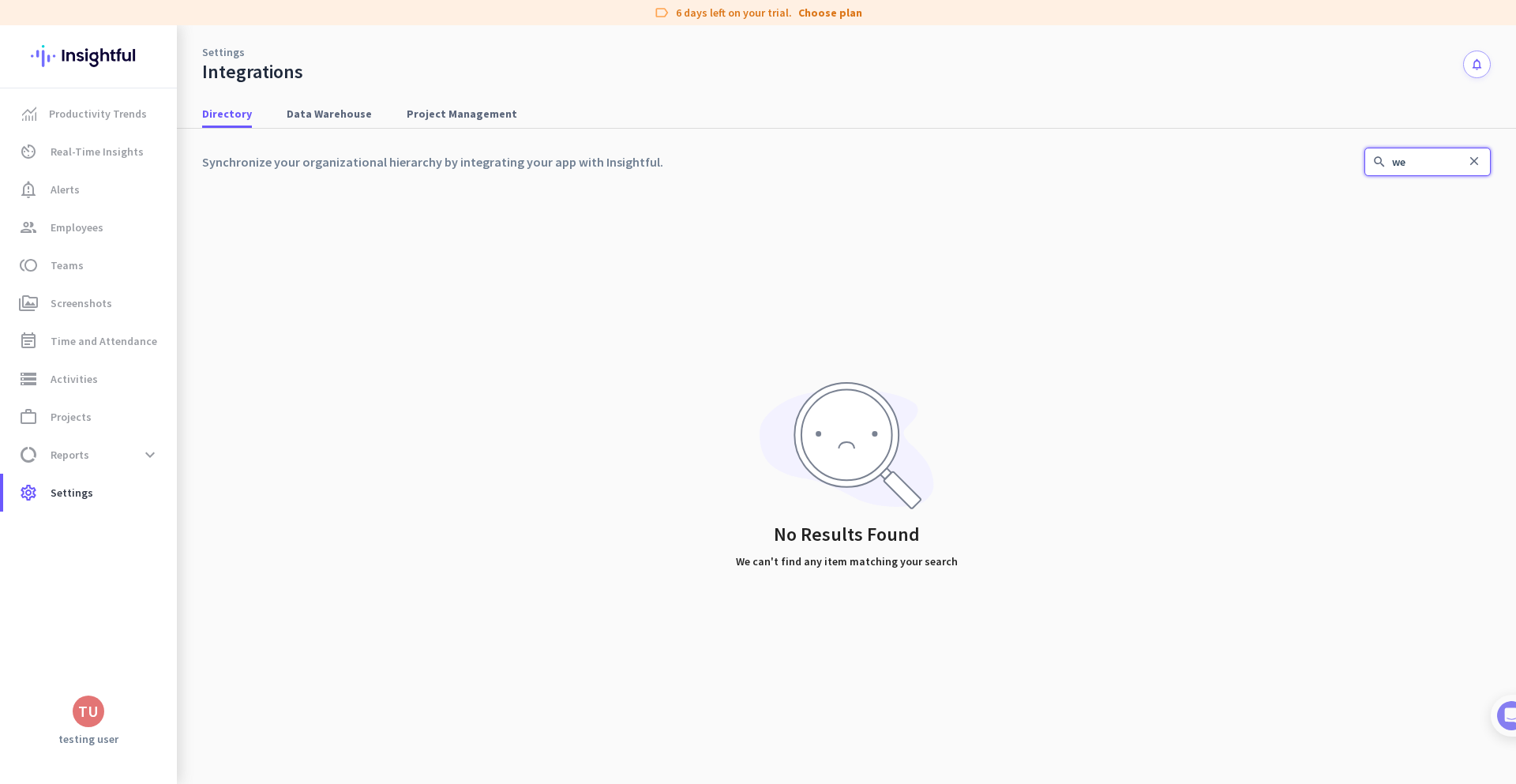
type input "w"
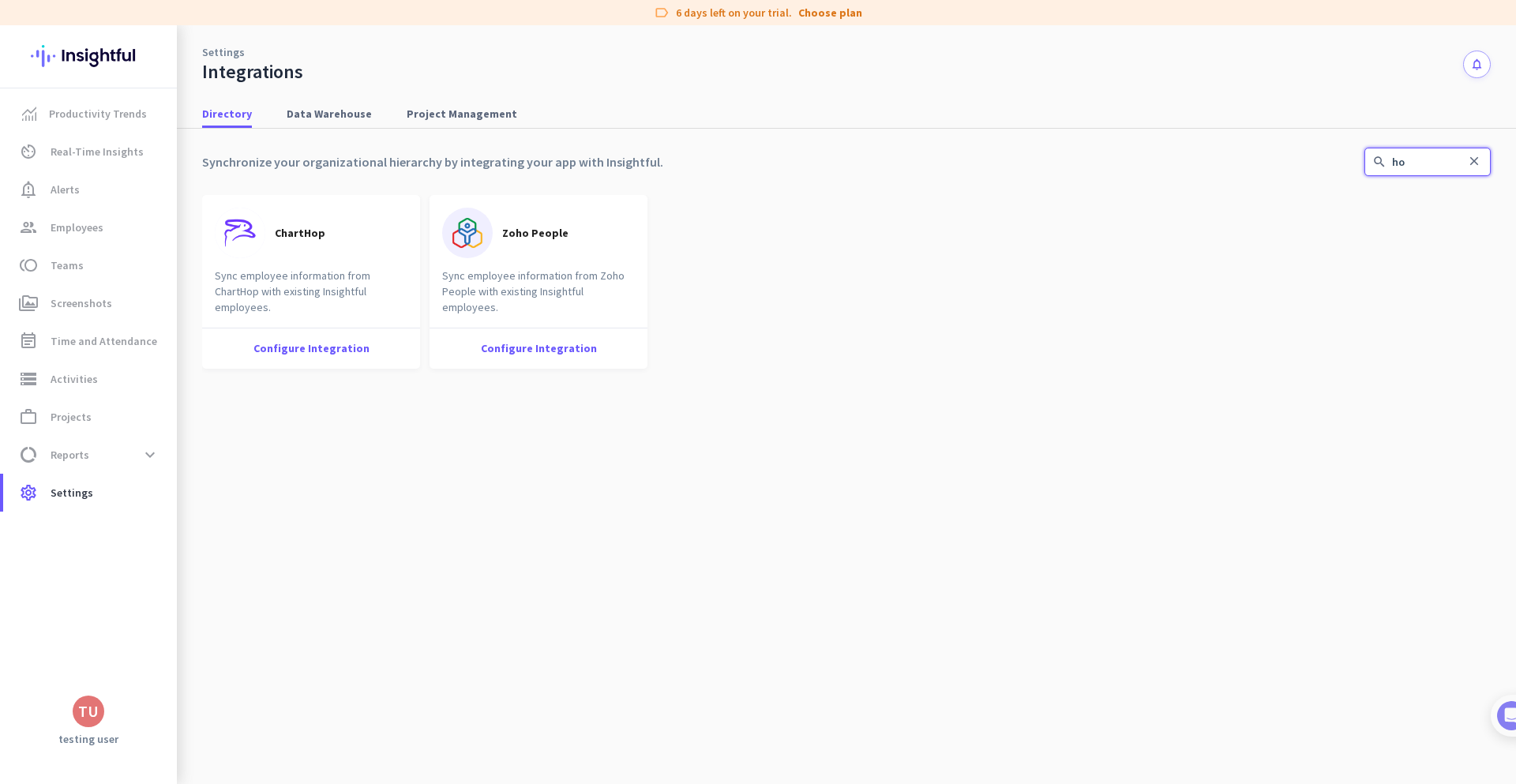
type input "h"
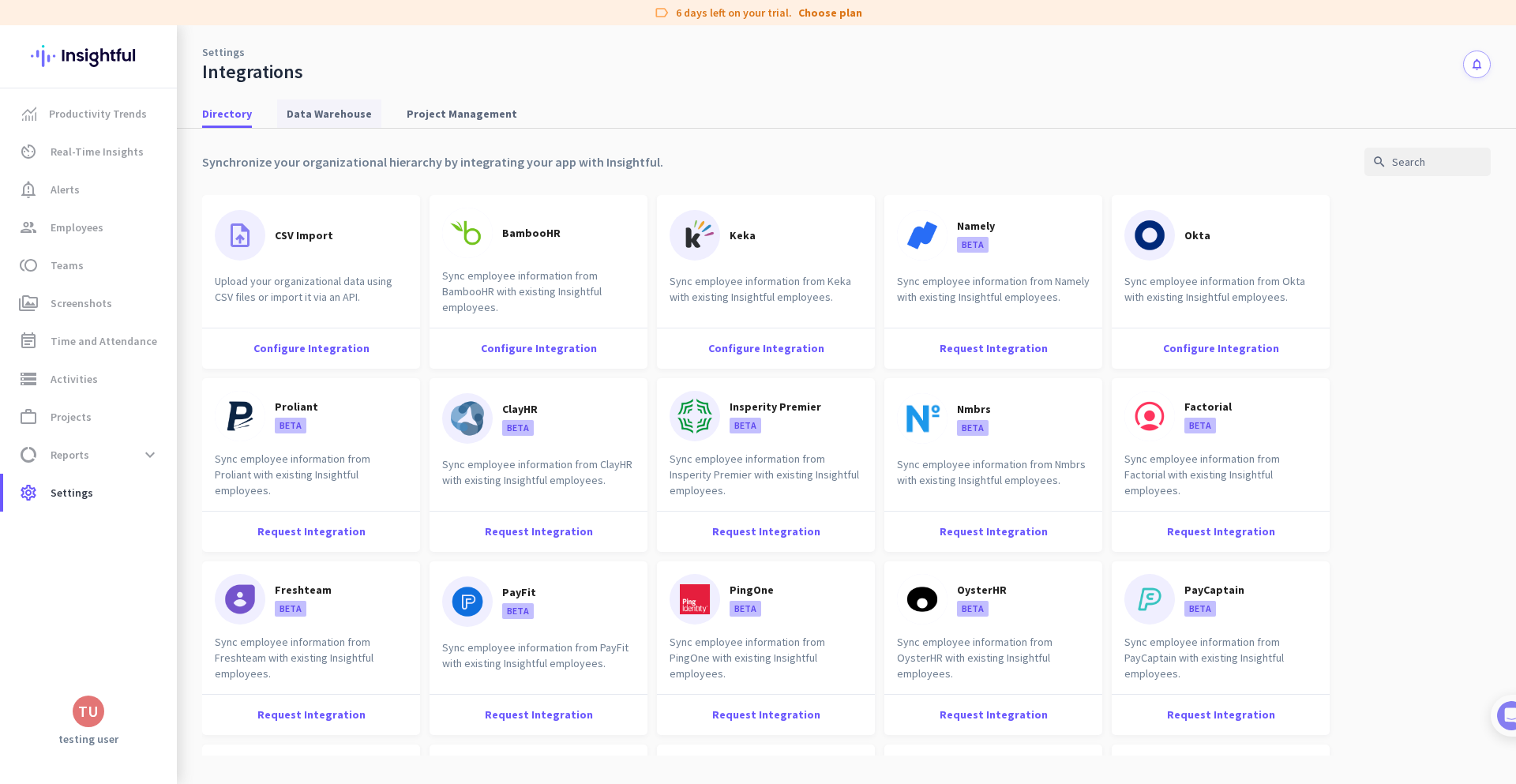
click at [359, 113] on span "Data Warehouse" at bounding box center [329, 113] width 85 height 16
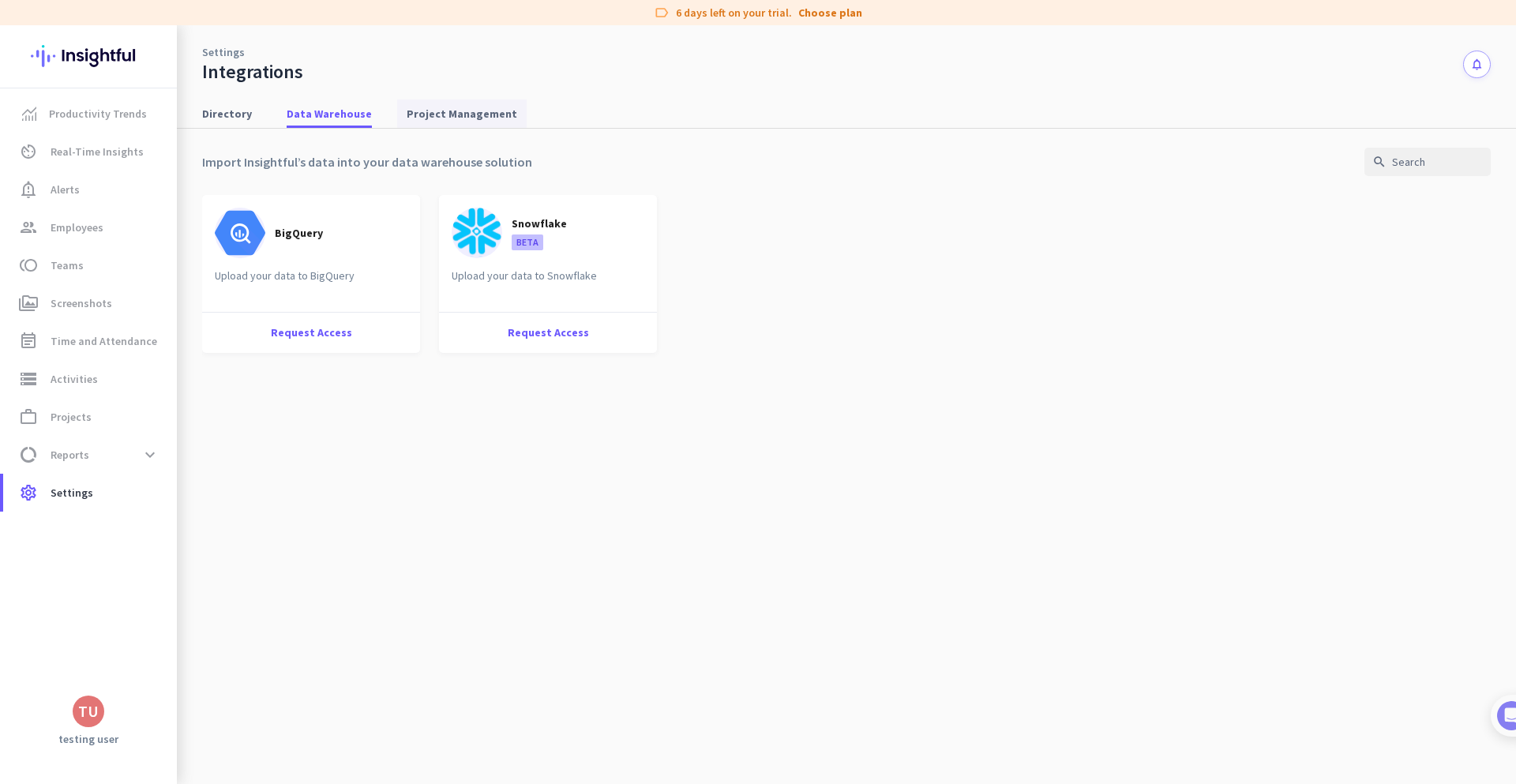
click at [428, 117] on span "Project Management" at bounding box center [462, 113] width 111 height 16
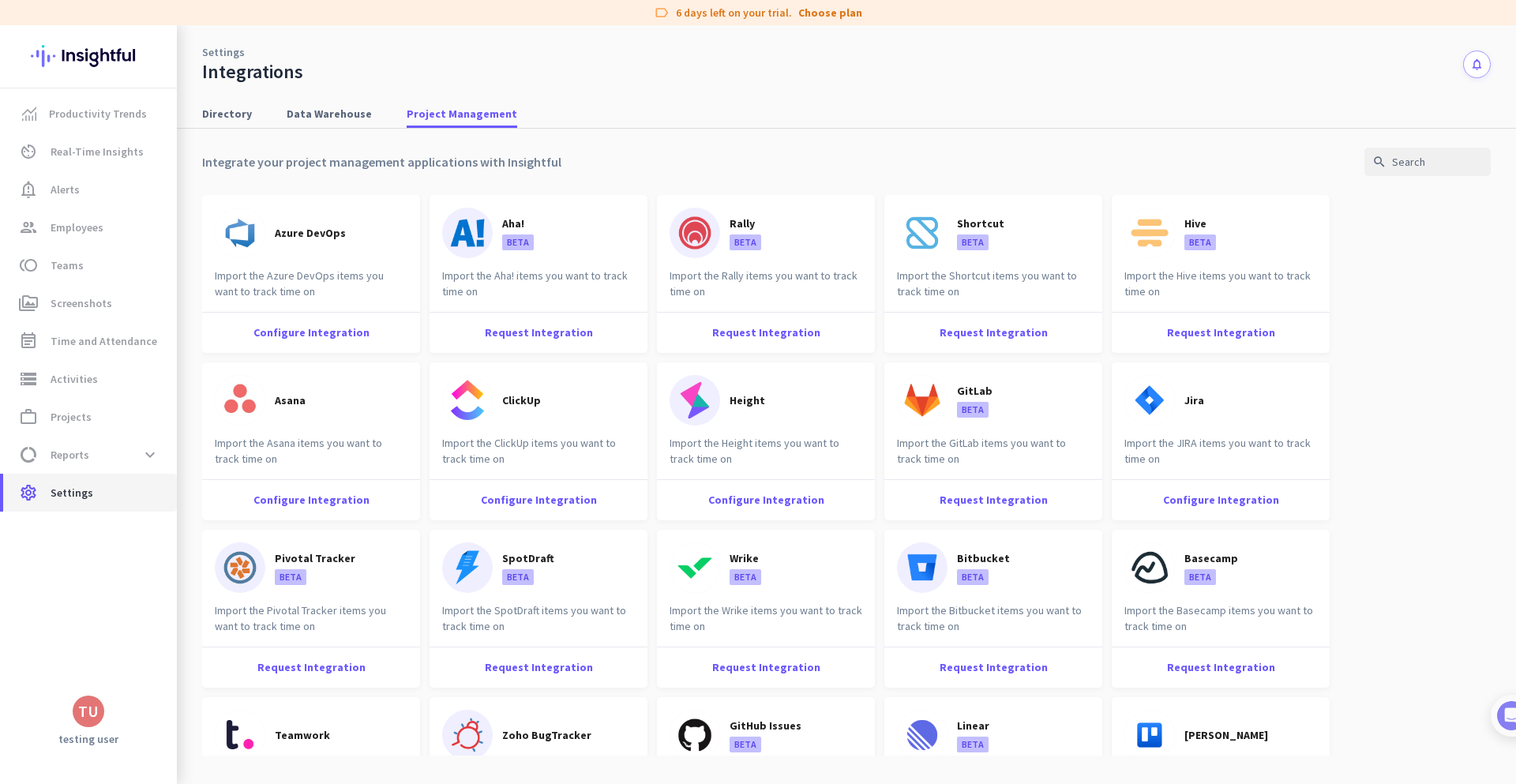
click at [78, 493] on span "Settings" at bounding box center [72, 492] width 43 height 19
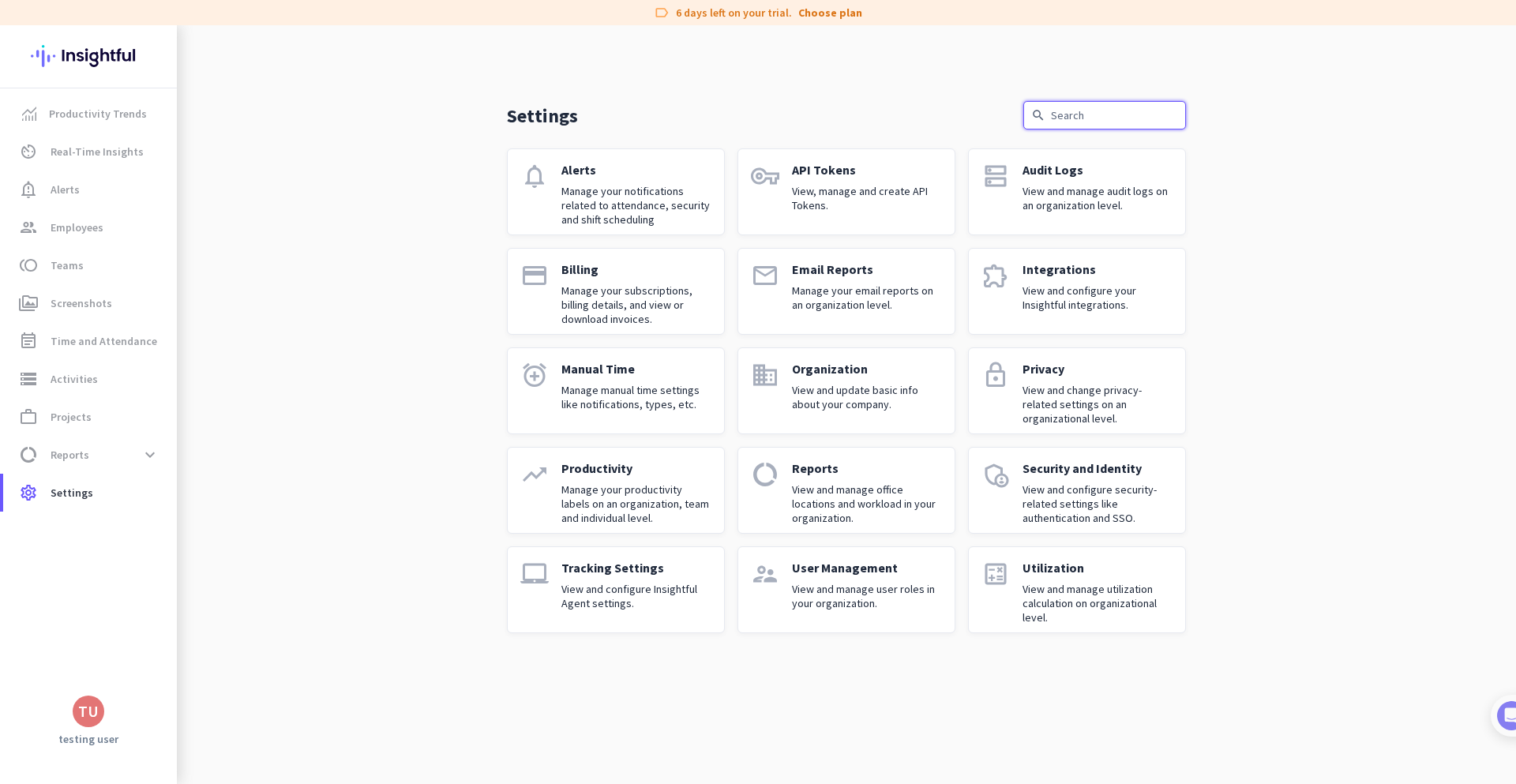
click at [1071, 113] on input "text" at bounding box center [1105, 115] width 163 height 28
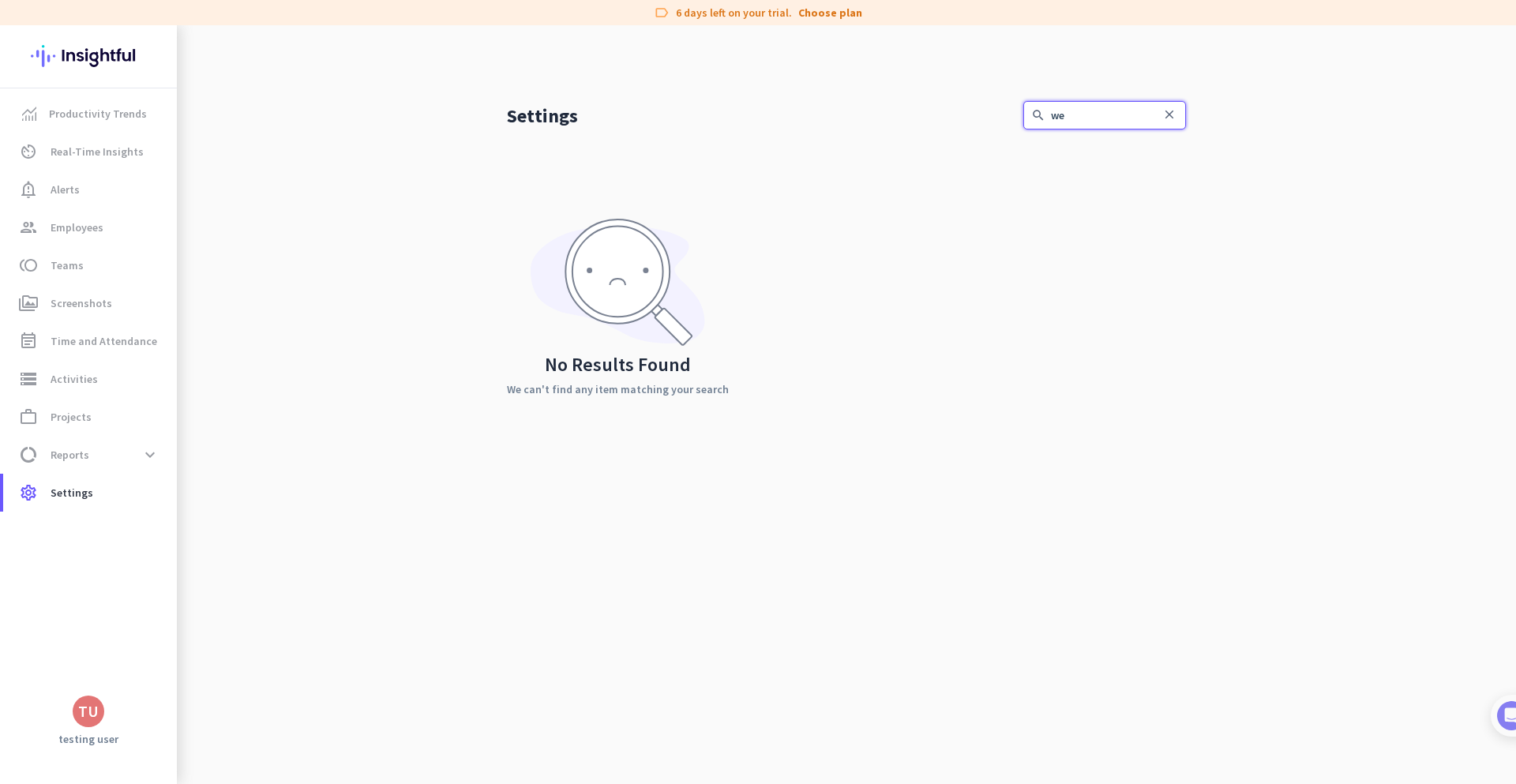
type input "w"
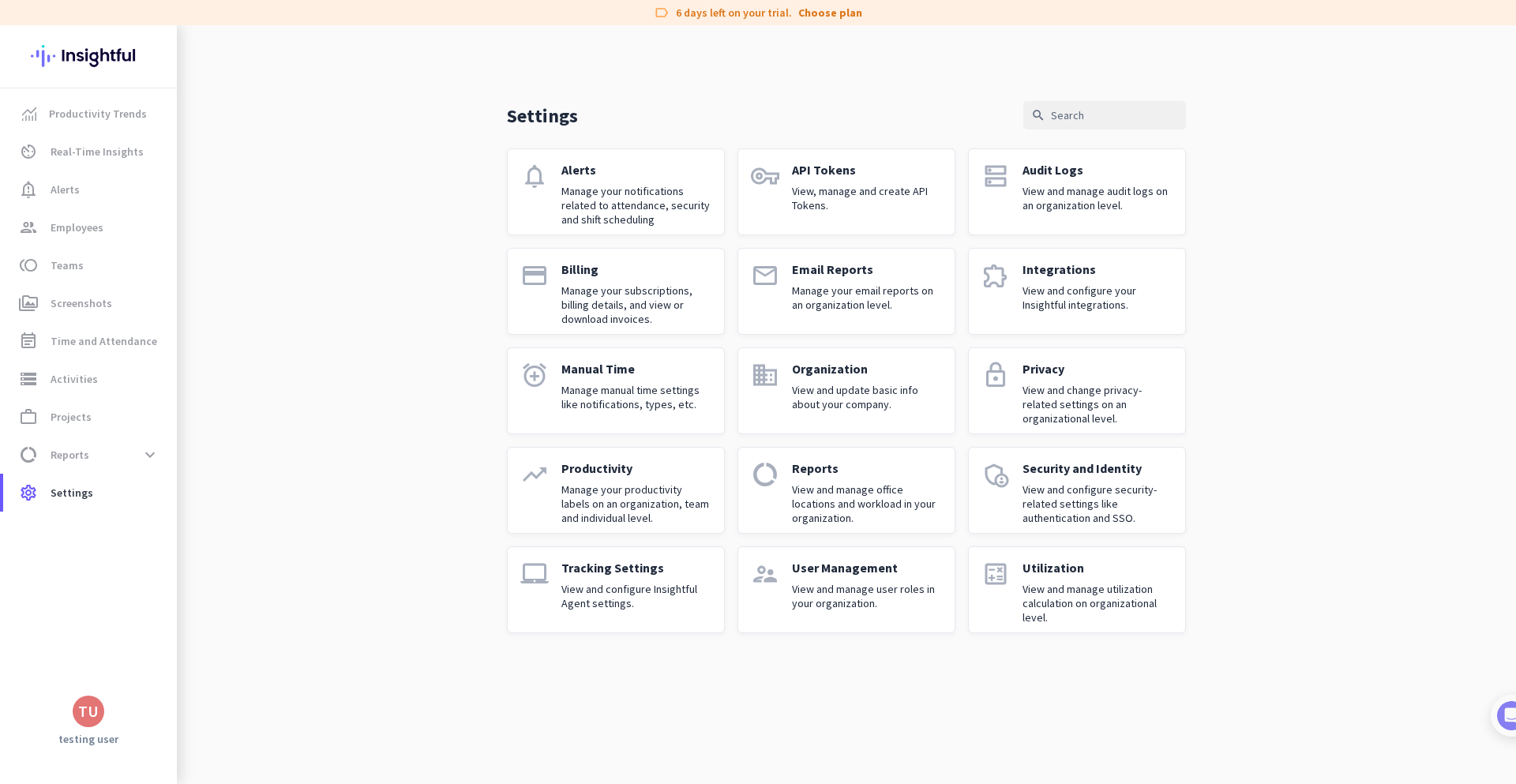
click at [1275, 206] on div "Settings search notifications Alerts Manage your notifications related to atten…" at bounding box center [846, 342] width 1339 height 633
click at [1126, 317] on div "Integrations View and configure your Insightful integrations." at bounding box center [1097, 291] width 150 height 60
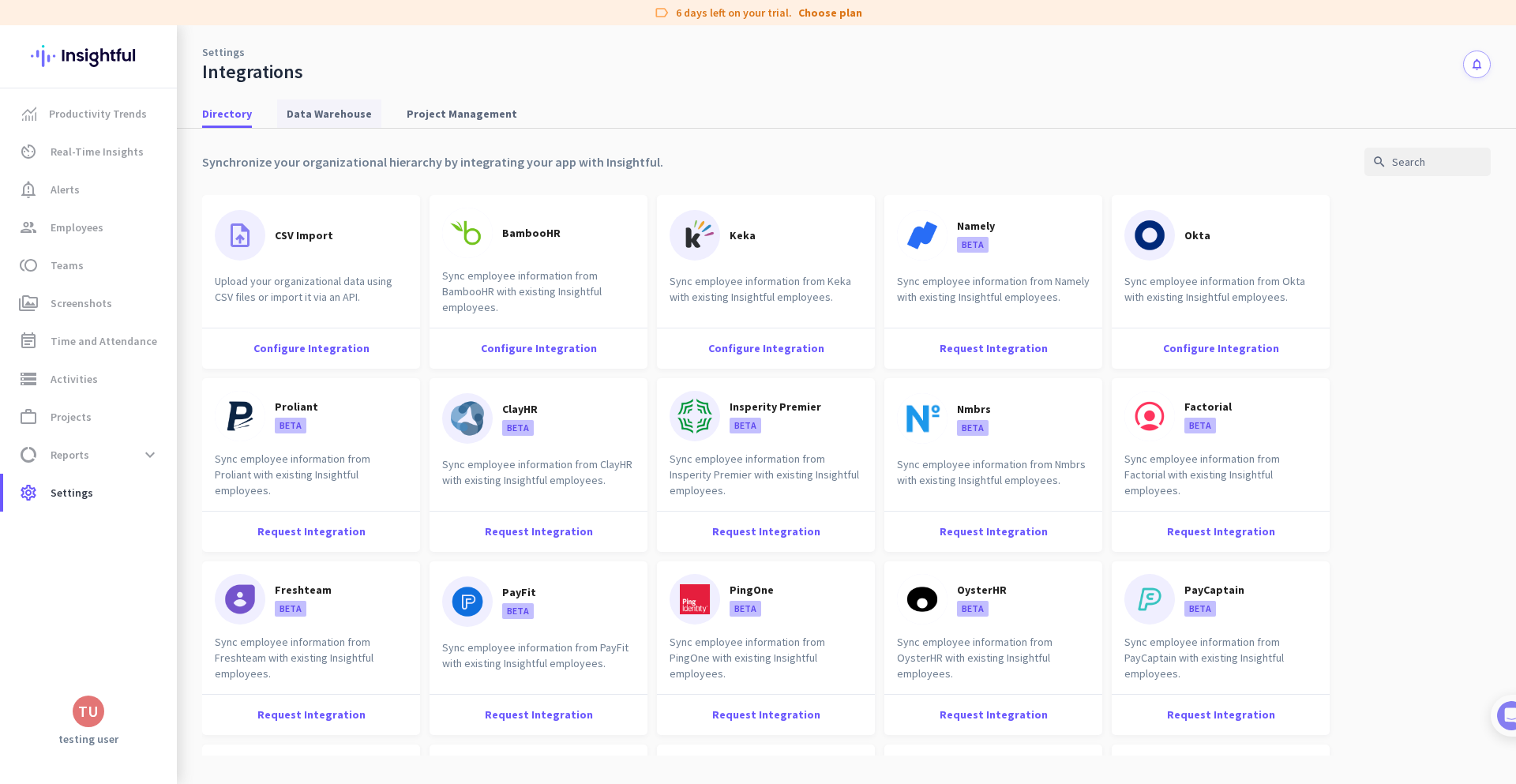
click at [340, 111] on span "Data Warehouse" at bounding box center [329, 113] width 85 height 16
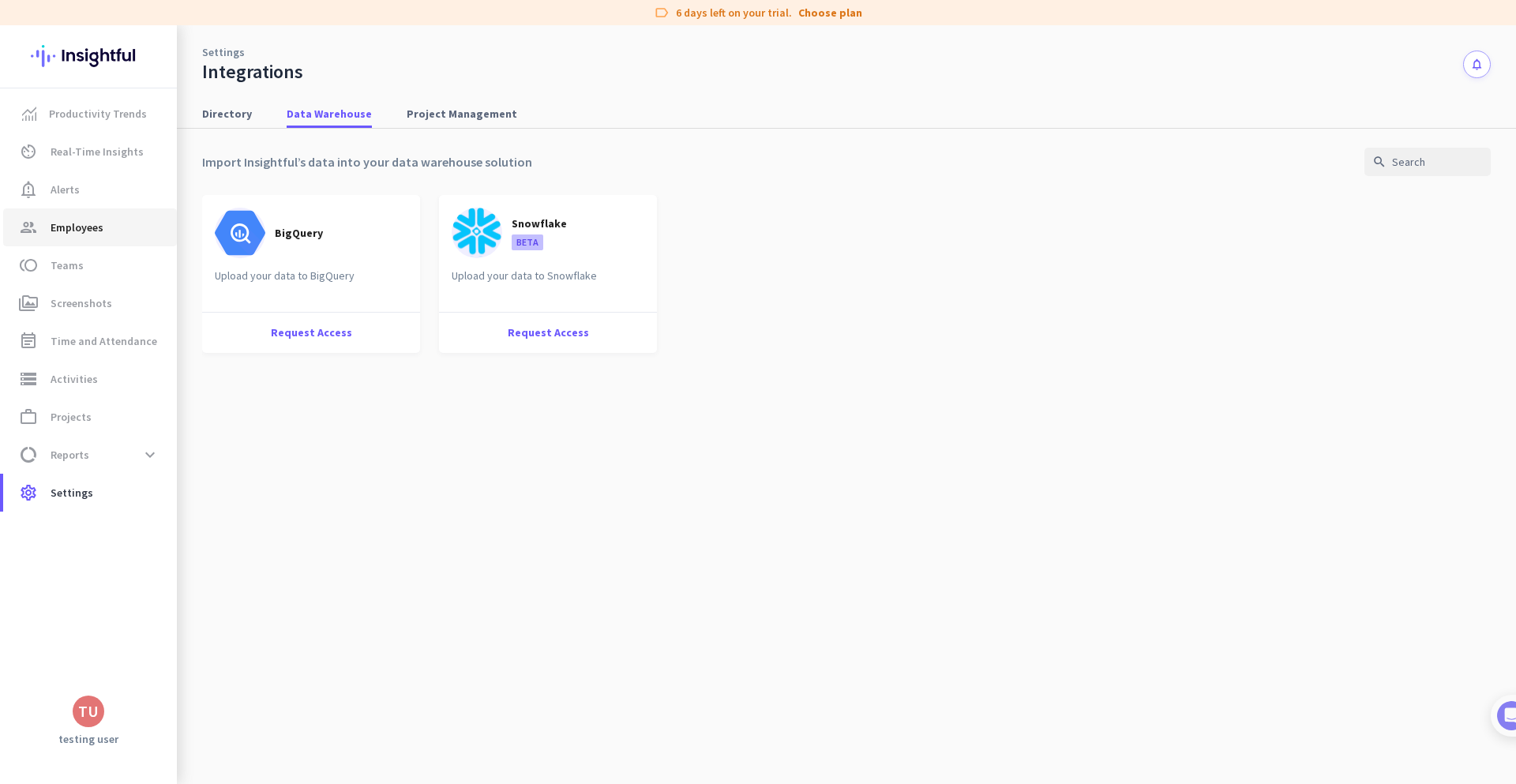
click at [79, 236] on span "Employees" at bounding box center [77, 227] width 53 height 19
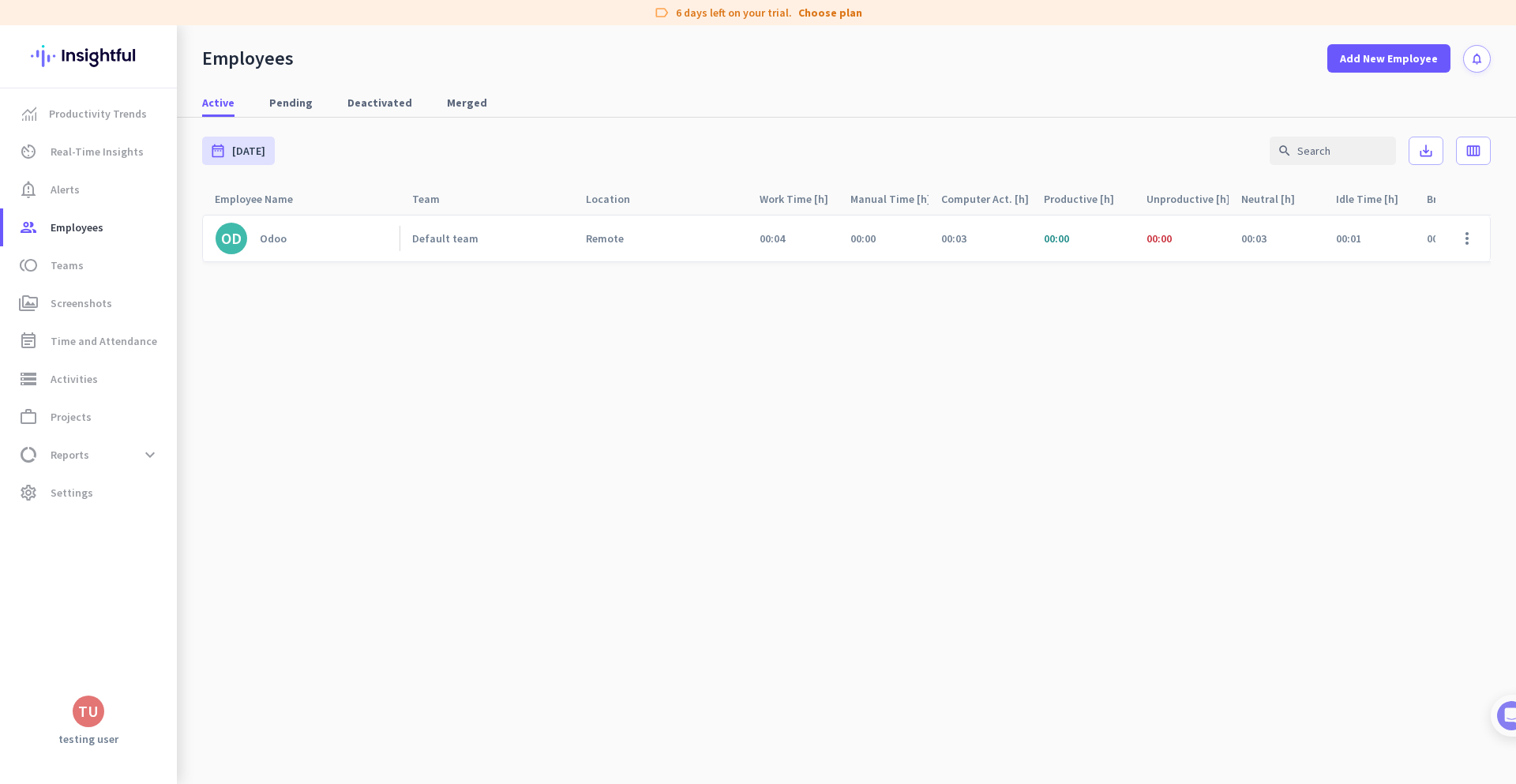
click at [259, 234] on link "OD Odoo" at bounding box center [307, 238] width 184 height 32
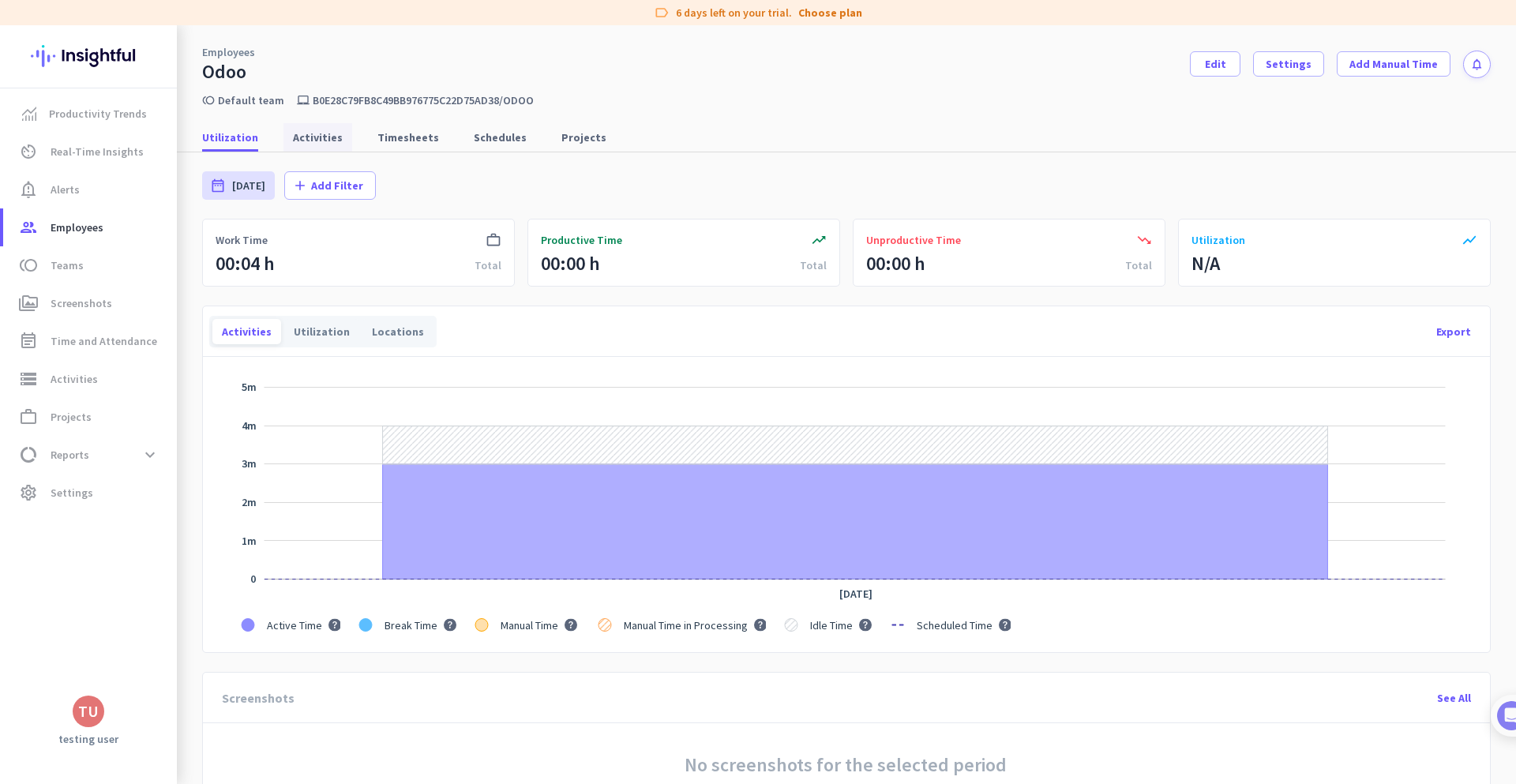
click at [286, 138] on link "Activities" at bounding box center [318, 137] width 69 height 28
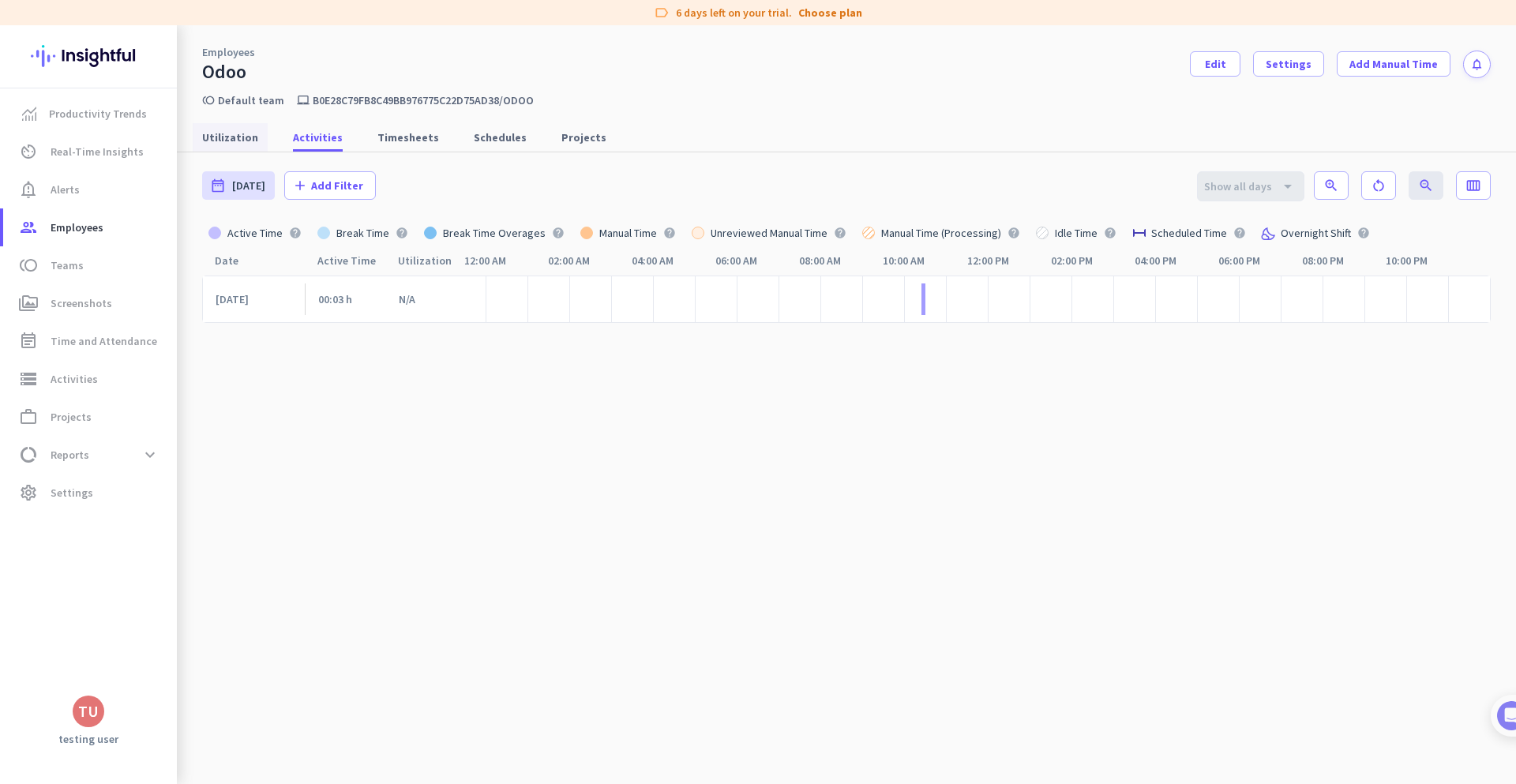
click at [214, 134] on span "Utilization" at bounding box center [229, 137] width 56 height 16
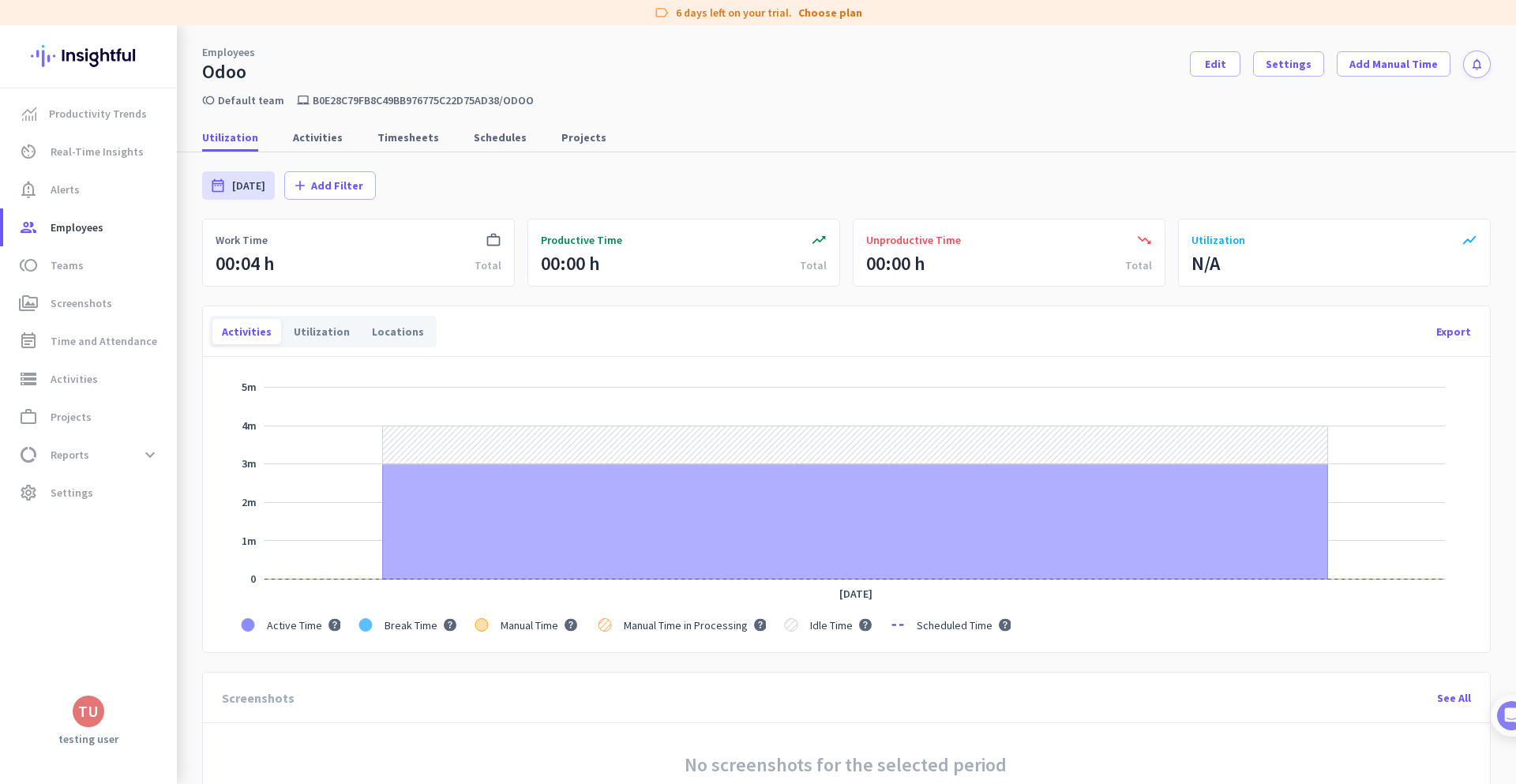
click at [67, 513] on mat-nav-list "Productivity Trends av_timer Real-Time Insights notification_important Alerts g…" at bounding box center [89, 303] width 177 height 430
click at [66, 483] on span "Settings" at bounding box center [72, 492] width 43 height 19
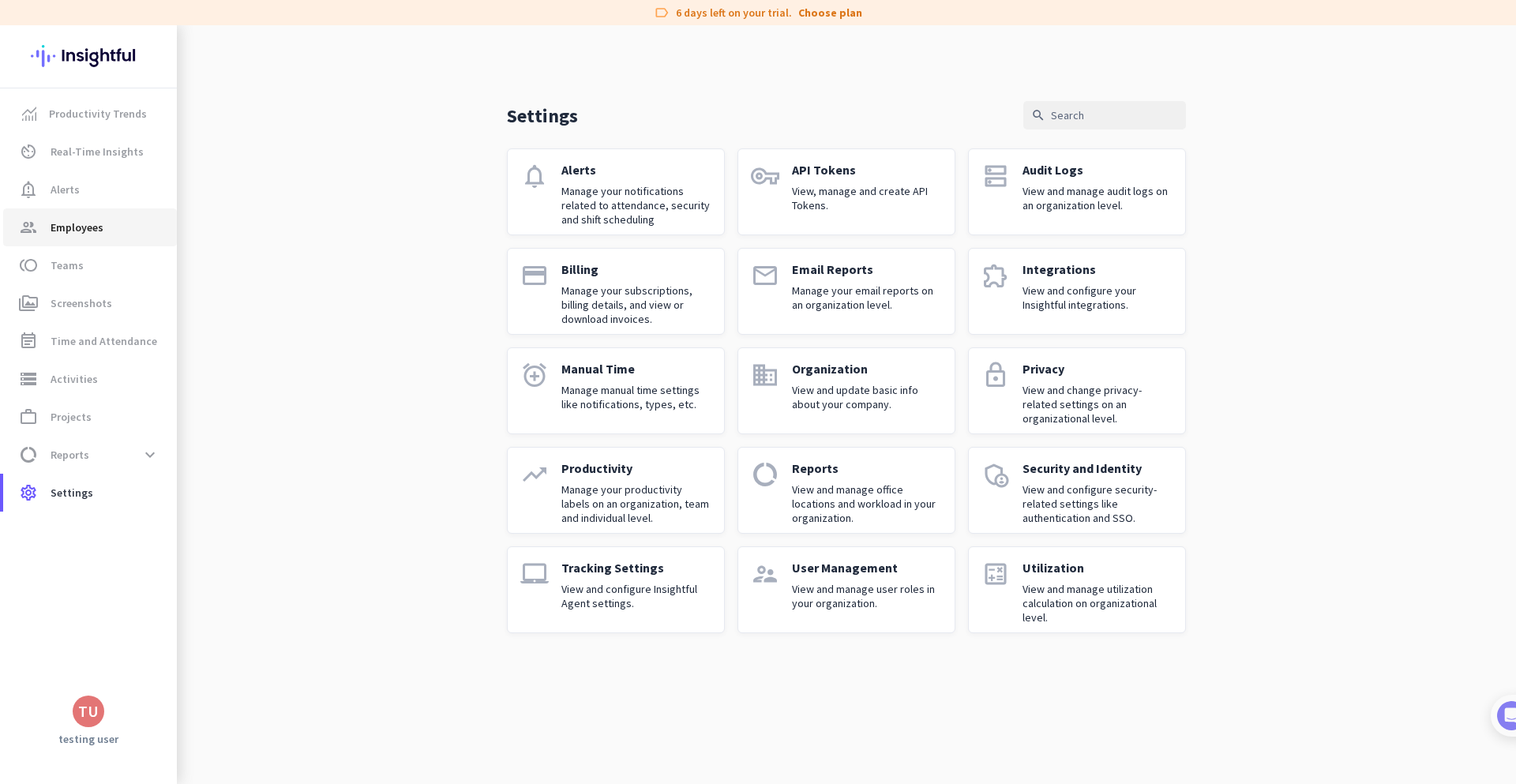
click at [108, 222] on span "group Employees" at bounding box center [90, 227] width 149 height 19
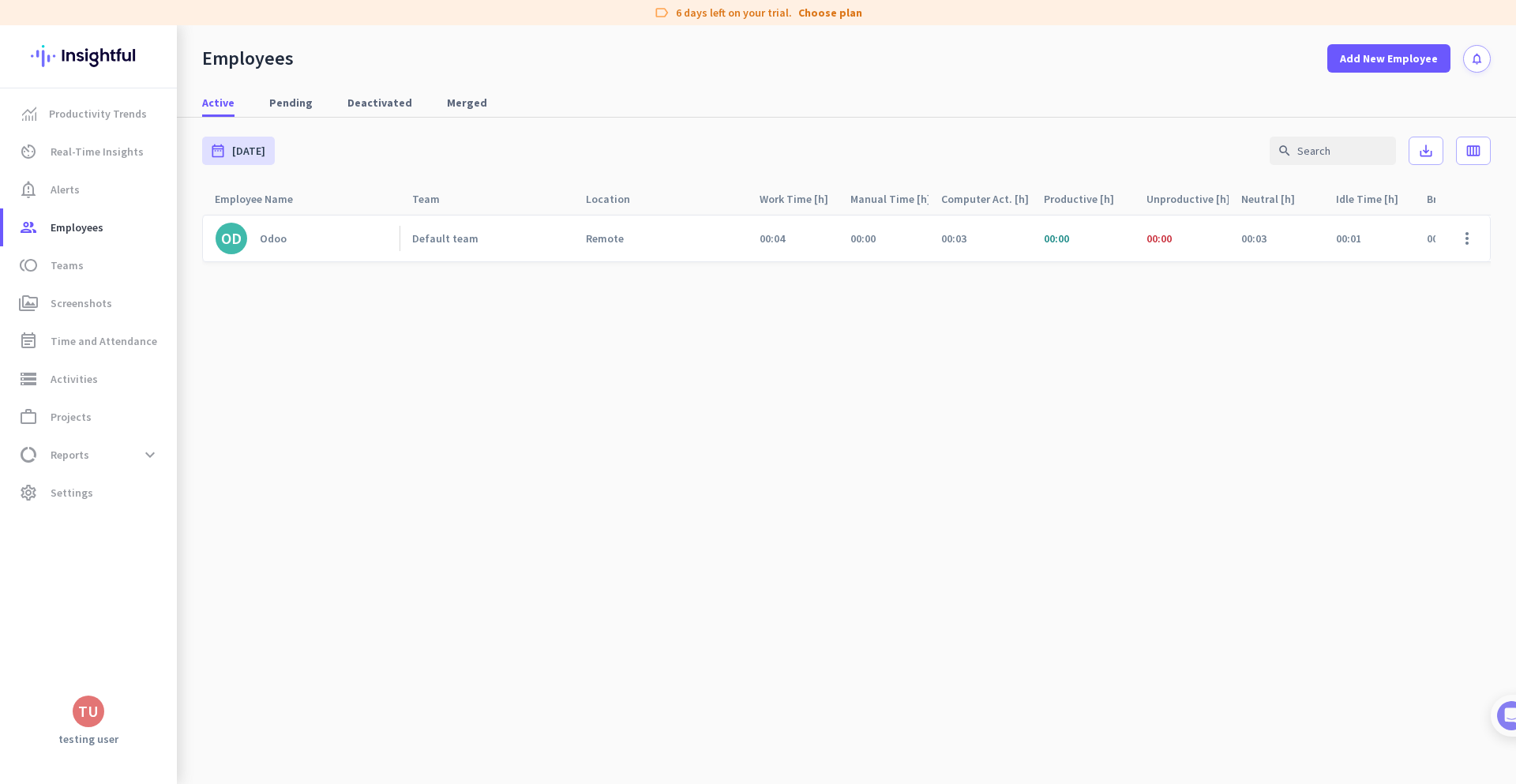
drag, startPoint x: 110, startPoint y: 720, endPoint x: 88, endPoint y: 715, distance: 22.6
click at [109, 720] on div "TU" at bounding box center [89, 711] width 177 height 32
click at [88, 715] on div "TU" at bounding box center [88, 711] width 20 height 16
click at [518, 617] on div at bounding box center [758, 392] width 1516 height 784
click at [1157, 299] on cdk-virtual-scroll-viewport "OD Odoo Default team Remote 00:04 00:00 00:03 00:00 00:00 00:03 00:01 00:00 N/A…" at bounding box center [846, 498] width 1288 height 570
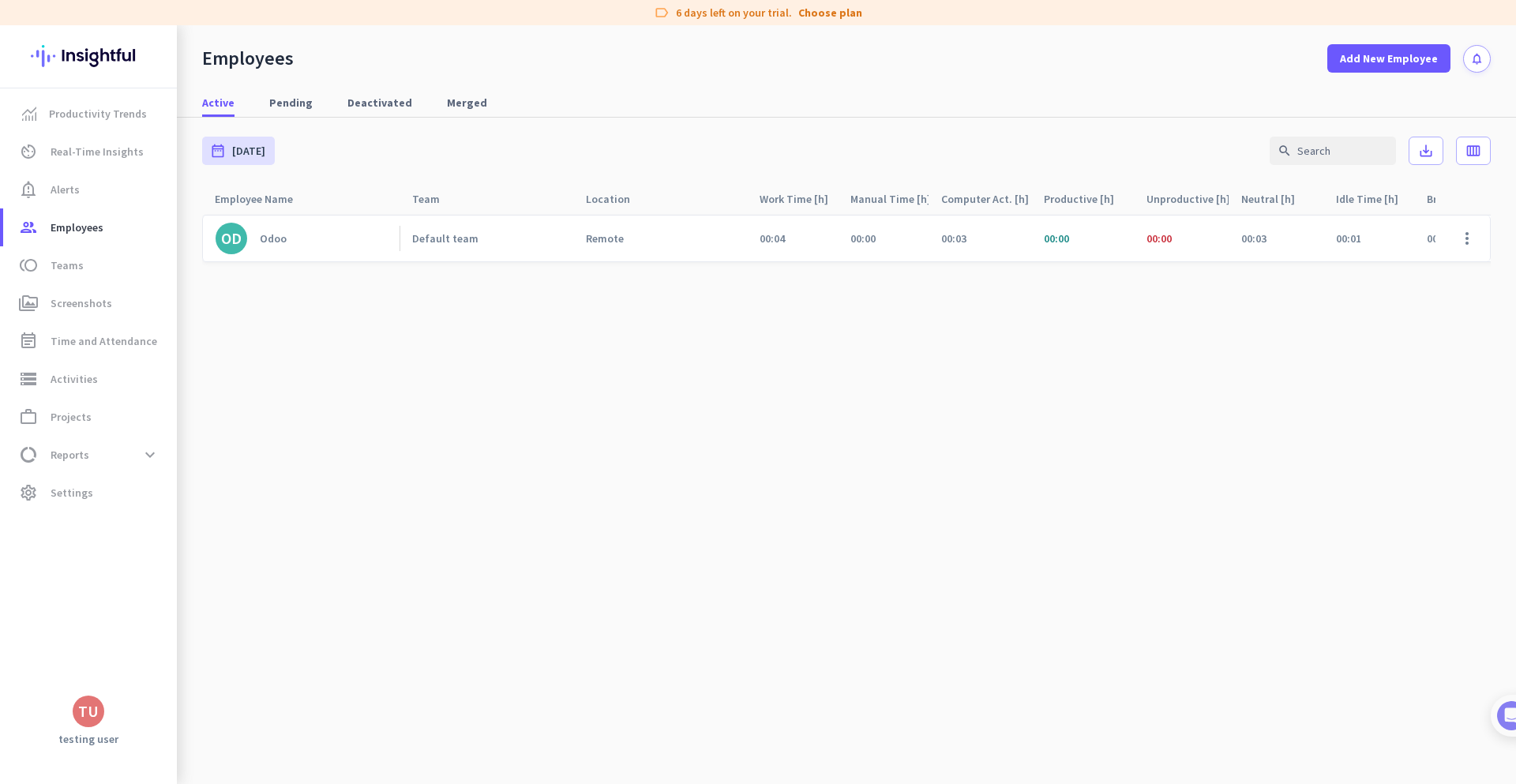
click at [1434, 234] on div "00:00" at bounding box center [1439, 238] width 26 height 14
click at [307, 101] on link "Pending" at bounding box center [291, 103] width 62 height 28
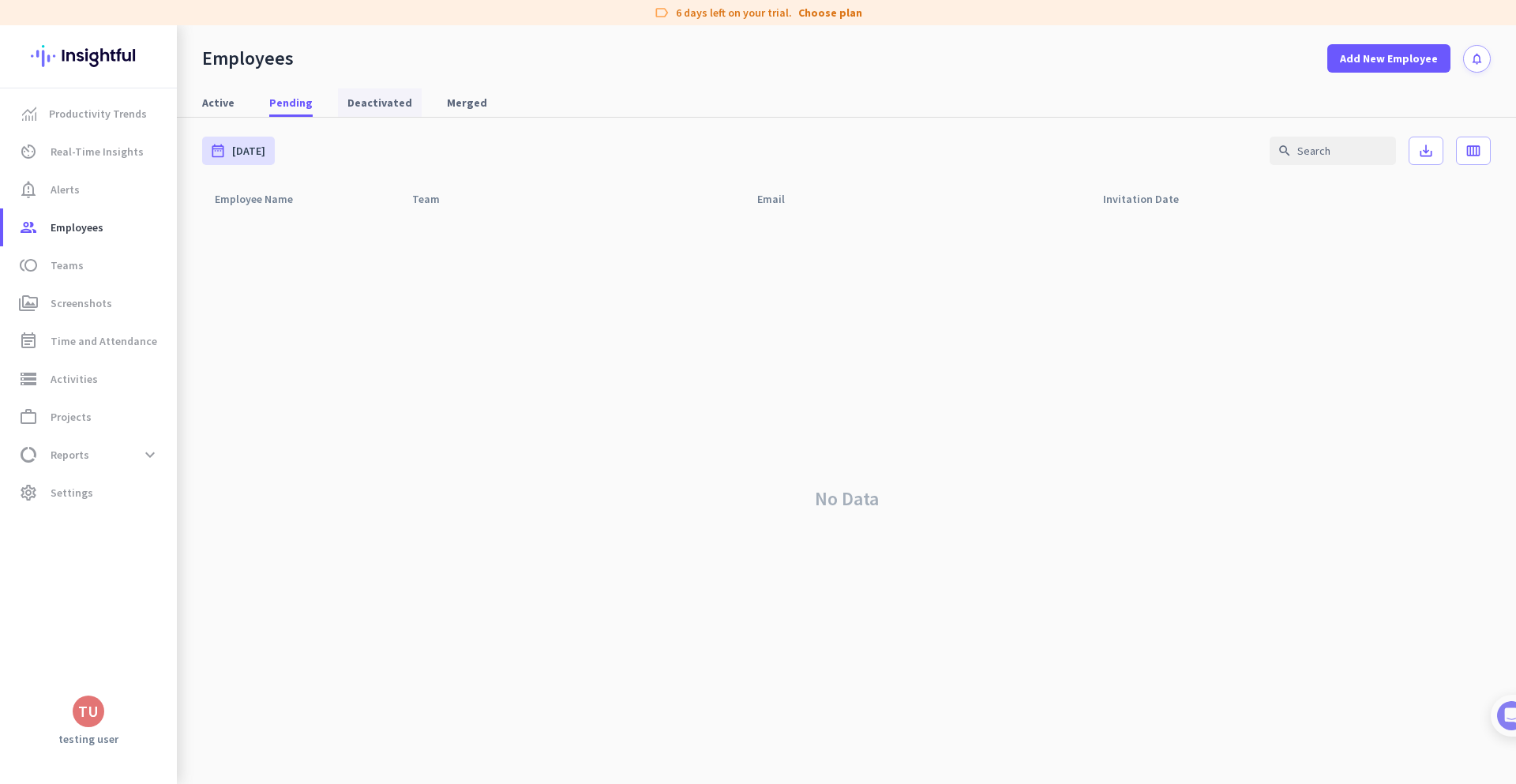
click at [460, 105] on span "Merged" at bounding box center [466, 103] width 40 height 16
click at [230, 113] on span "Active" at bounding box center [218, 103] width 33 height 28
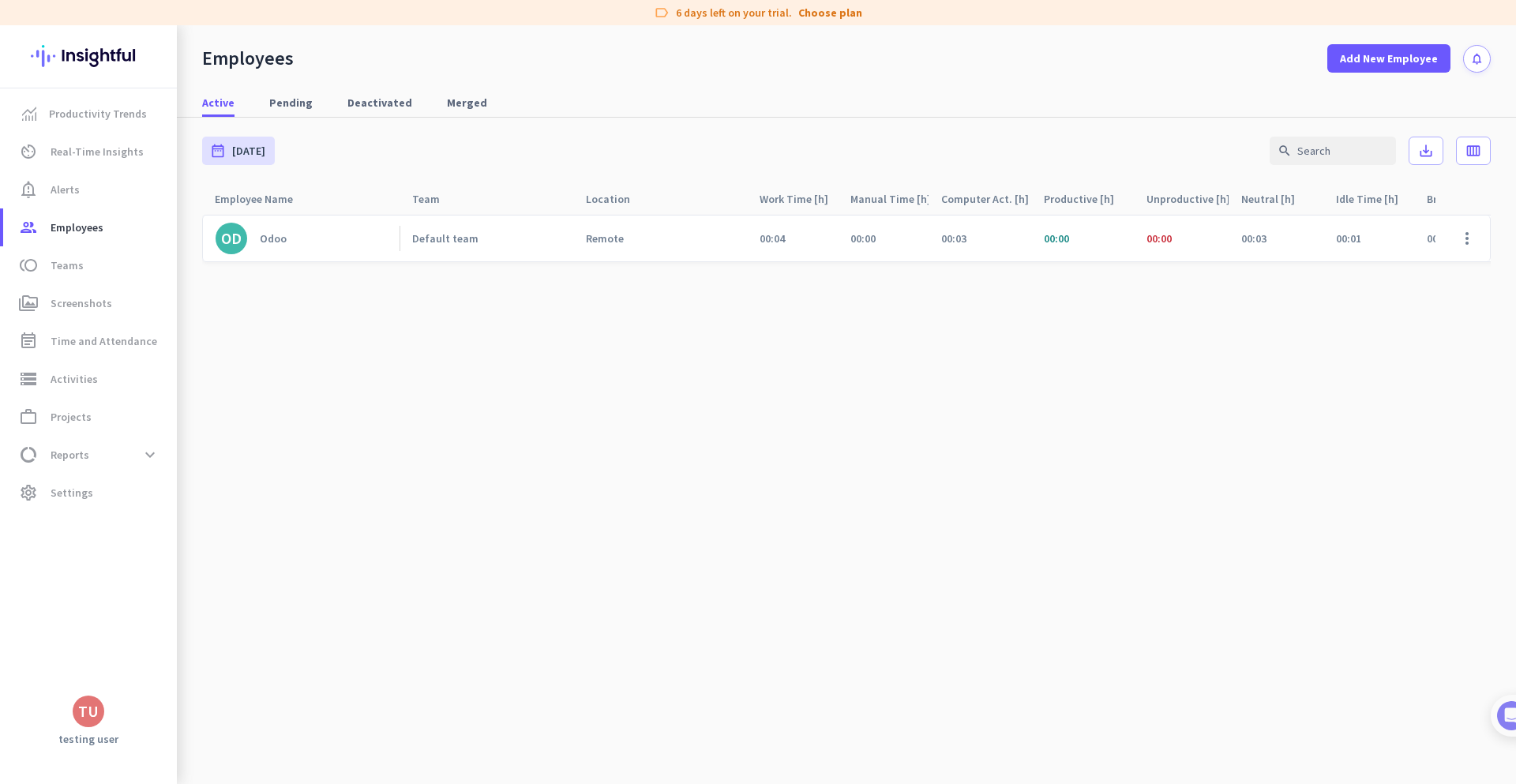
click at [326, 241] on link "OD Odoo" at bounding box center [307, 238] width 184 height 32
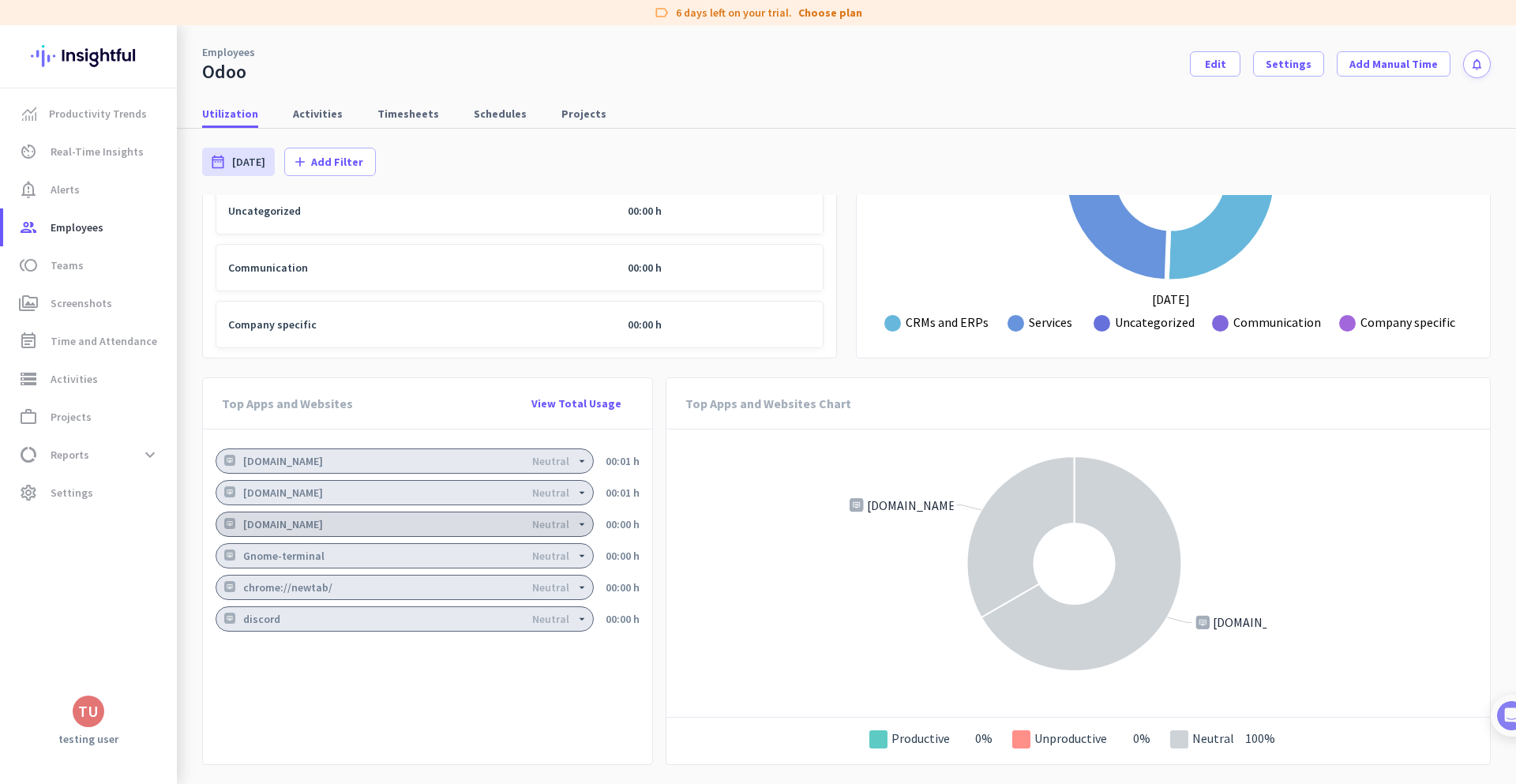
scroll to position [819, 0]
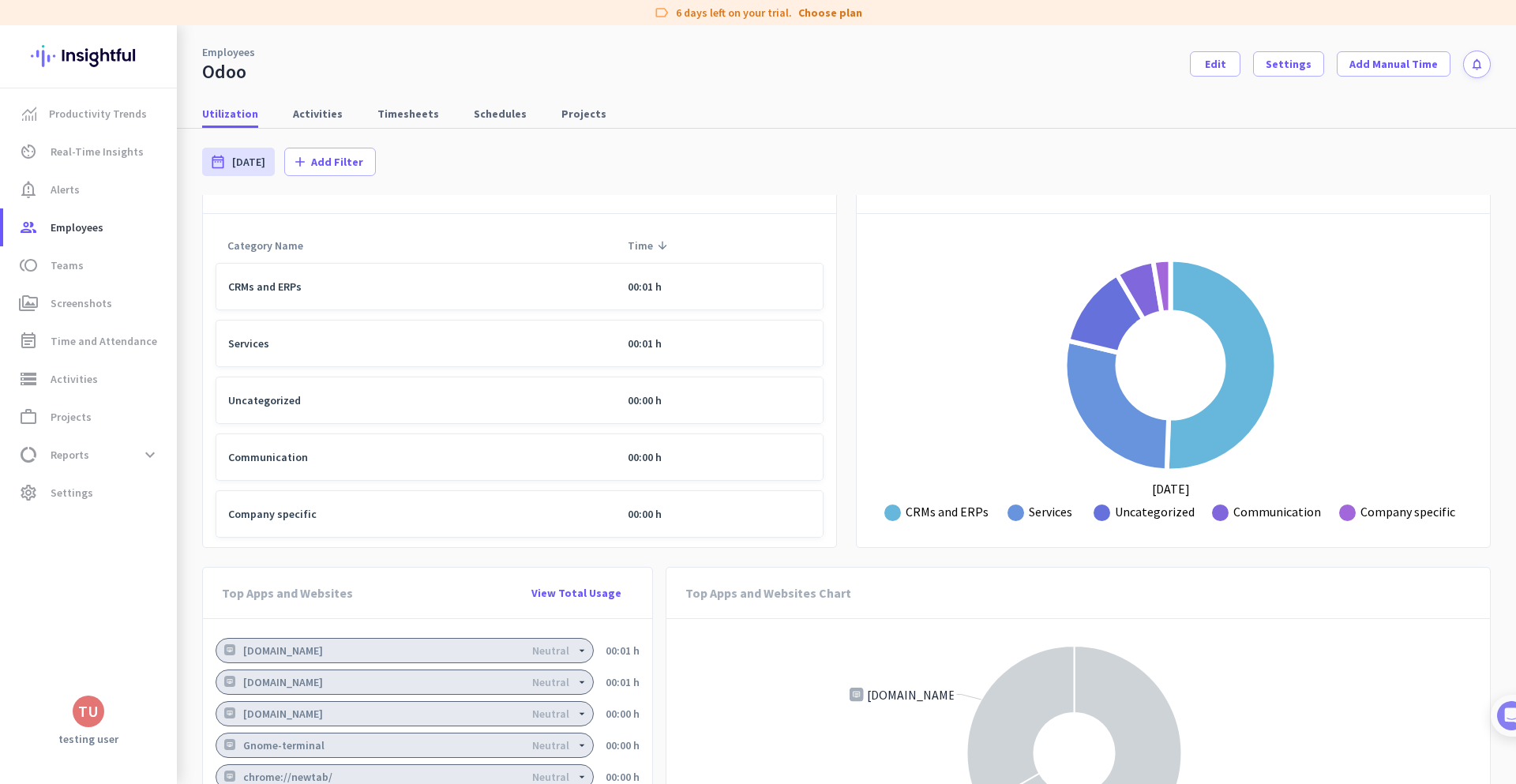
drag, startPoint x: 291, startPoint y: 269, endPoint x: 284, endPoint y: 298, distance: 29.8
click at [286, 293] on td "CRMs and ERPs" at bounding box center [416, 286] width 400 height 47
click at [288, 291] on td "CRMs and ERPs" at bounding box center [416, 286] width 400 height 47
click at [53, 478] on link "settings Settings" at bounding box center [90, 493] width 174 height 38
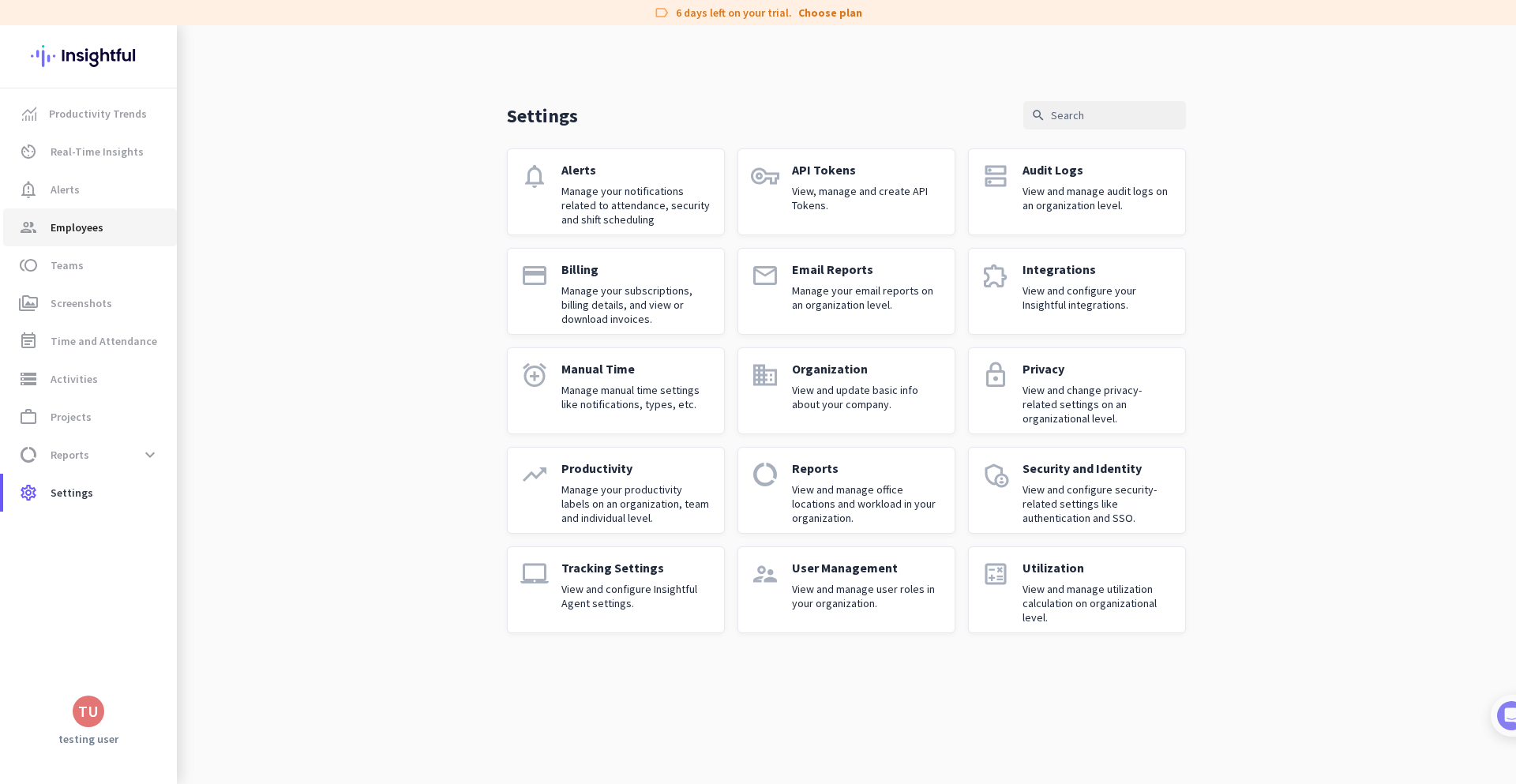
click at [83, 225] on span "Employees" at bounding box center [77, 227] width 53 height 19
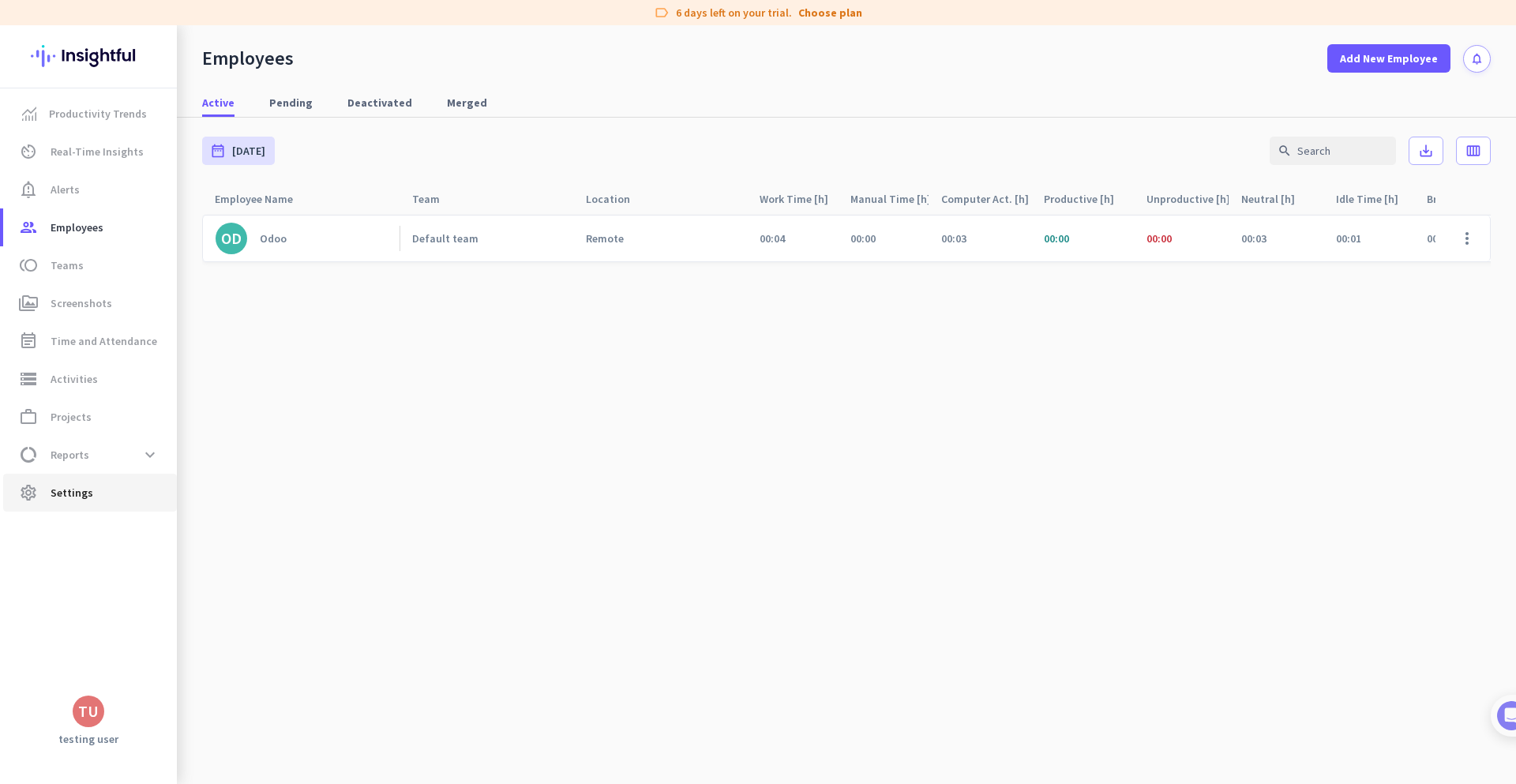
click at [48, 498] on span "settings Settings" at bounding box center [90, 492] width 149 height 19
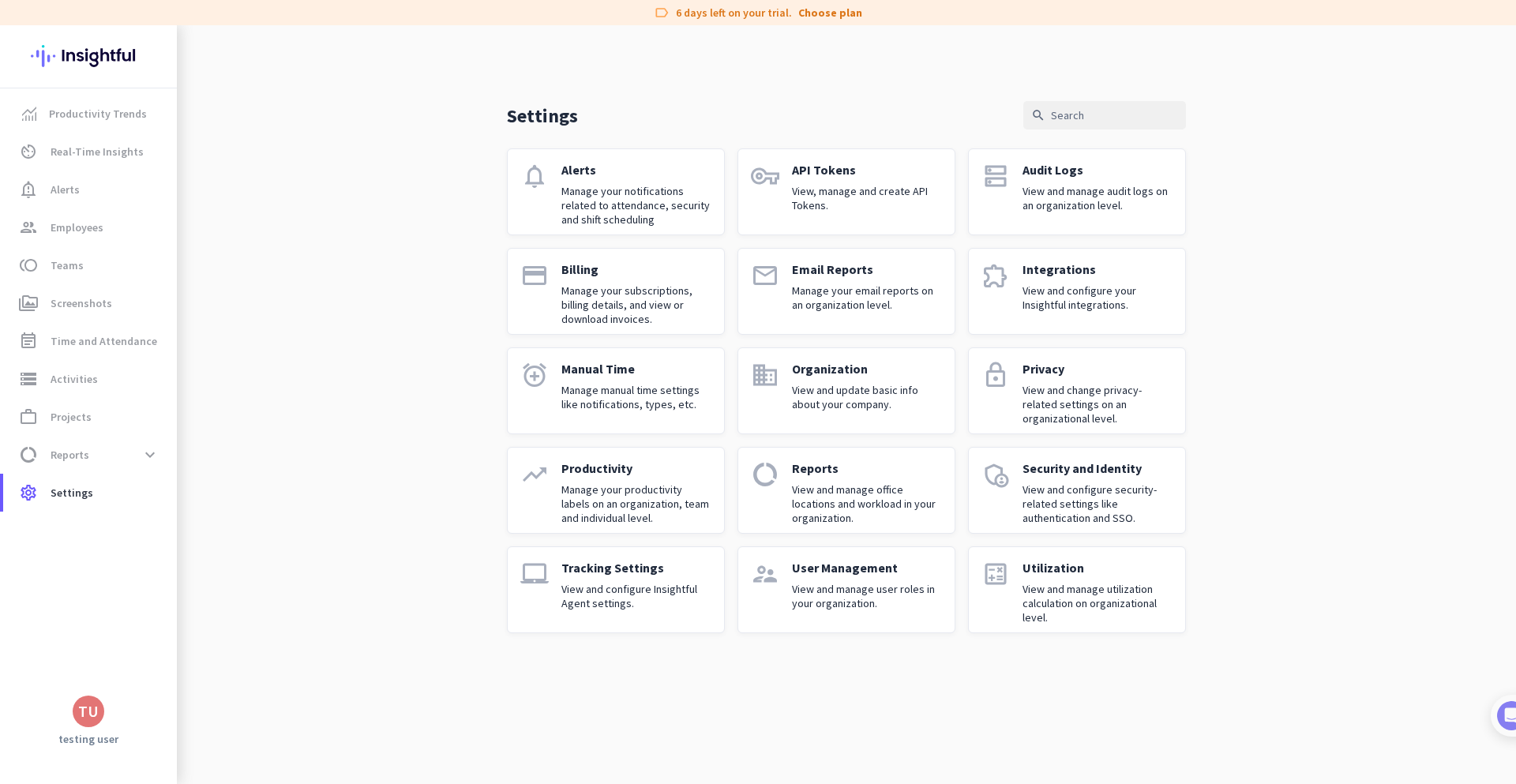
click at [1063, 279] on div "Integrations View and configure your Insightful integrations." at bounding box center [1097, 291] width 150 height 60
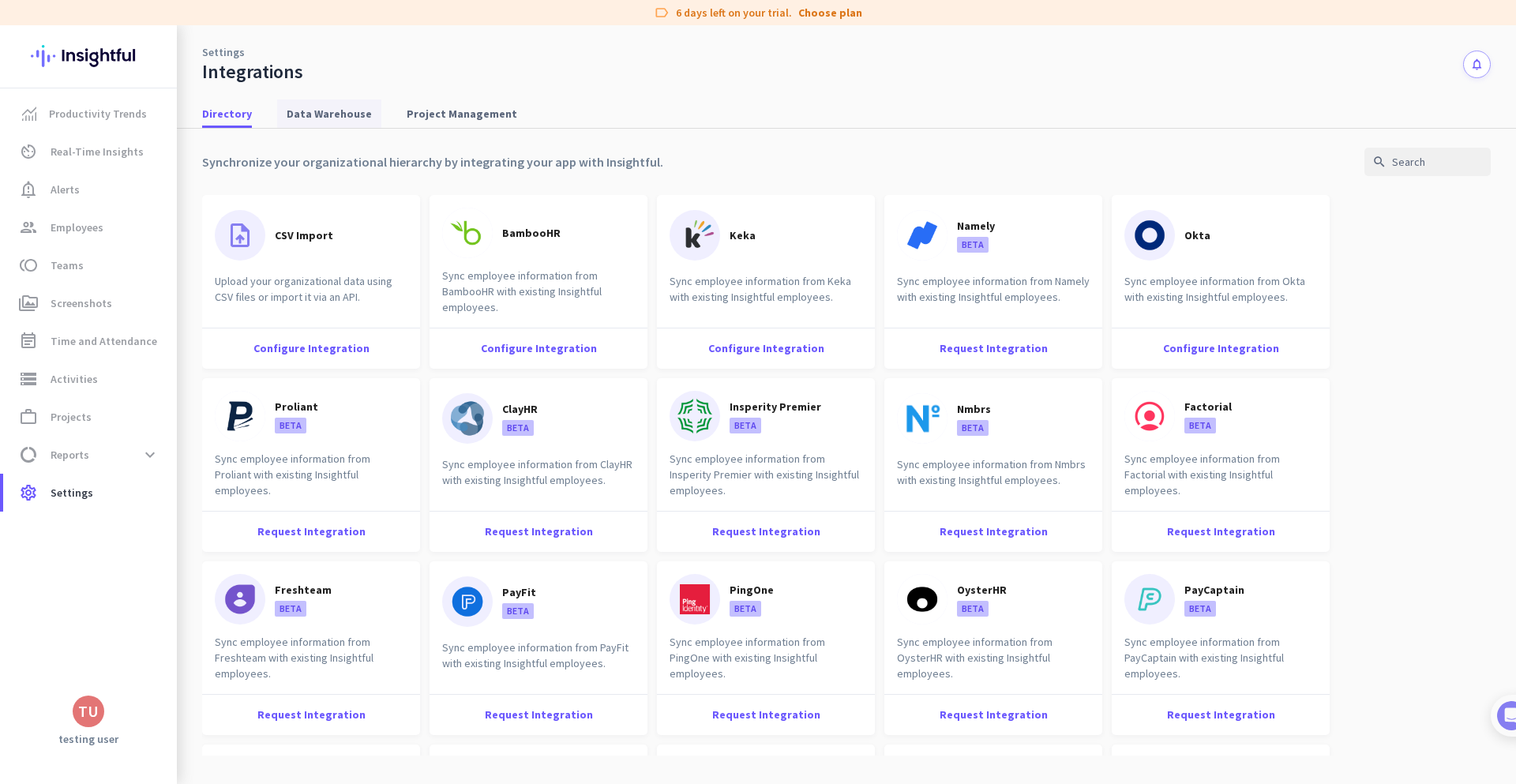
click at [286, 118] on span "Data Warehouse" at bounding box center [329, 113] width 85 height 16
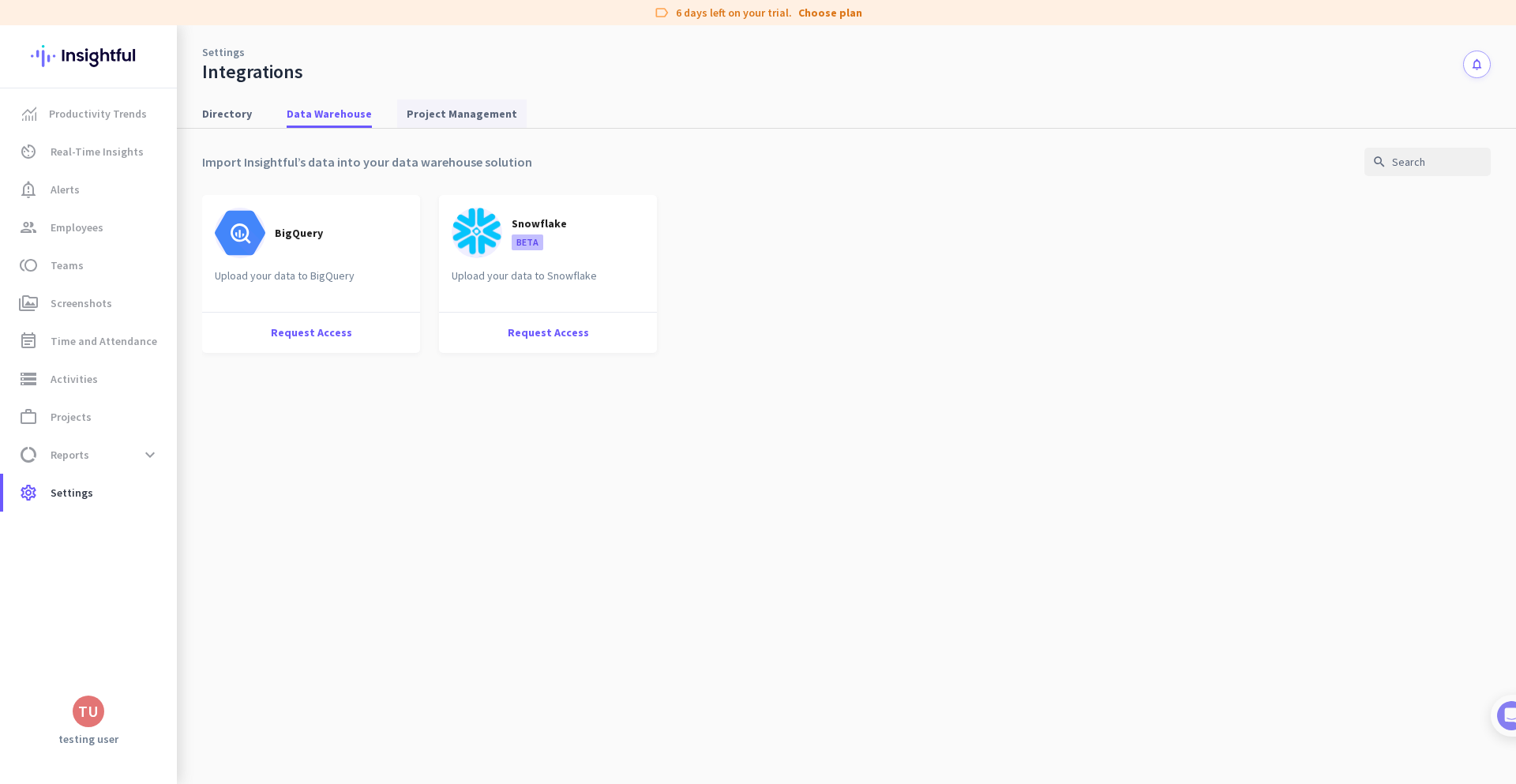
click at [494, 121] on span "Project Management" at bounding box center [462, 113] width 111 height 28
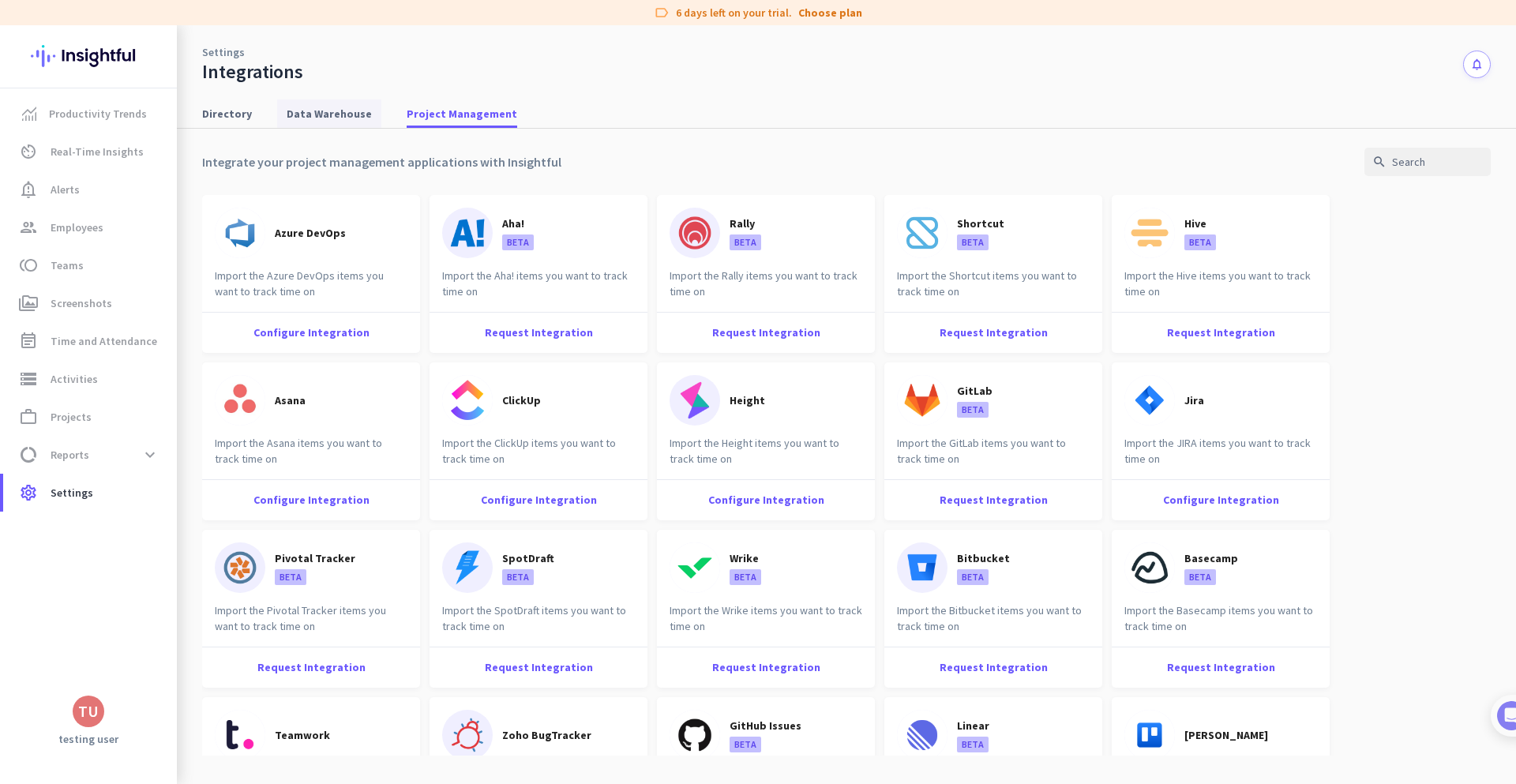
click at [341, 101] on span "Data Warehouse" at bounding box center [329, 113] width 85 height 28
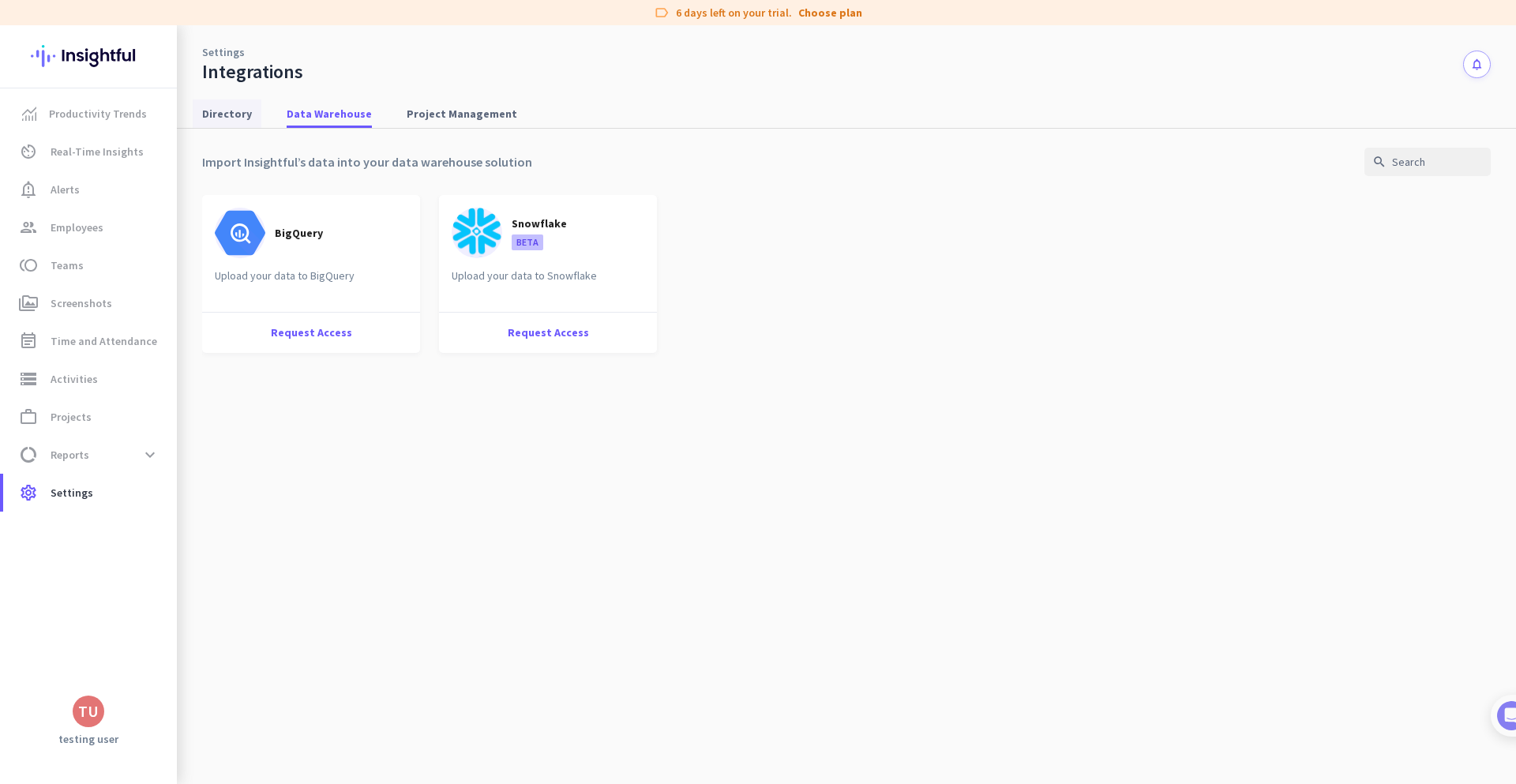
click at [215, 102] on span "Directory" at bounding box center [227, 113] width 50 height 28
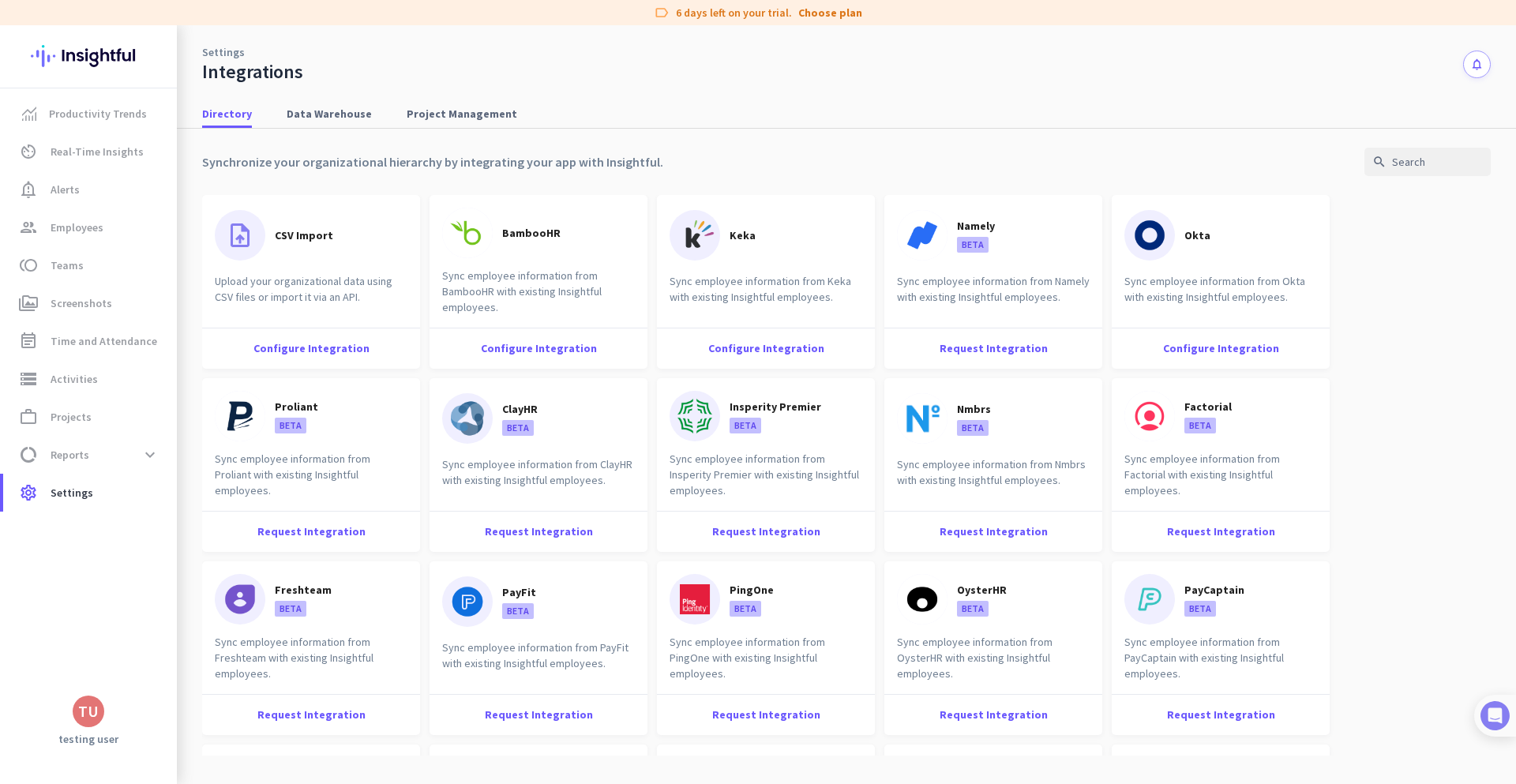
click at [1504, 714] on img at bounding box center [1495, 715] width 29 height 29
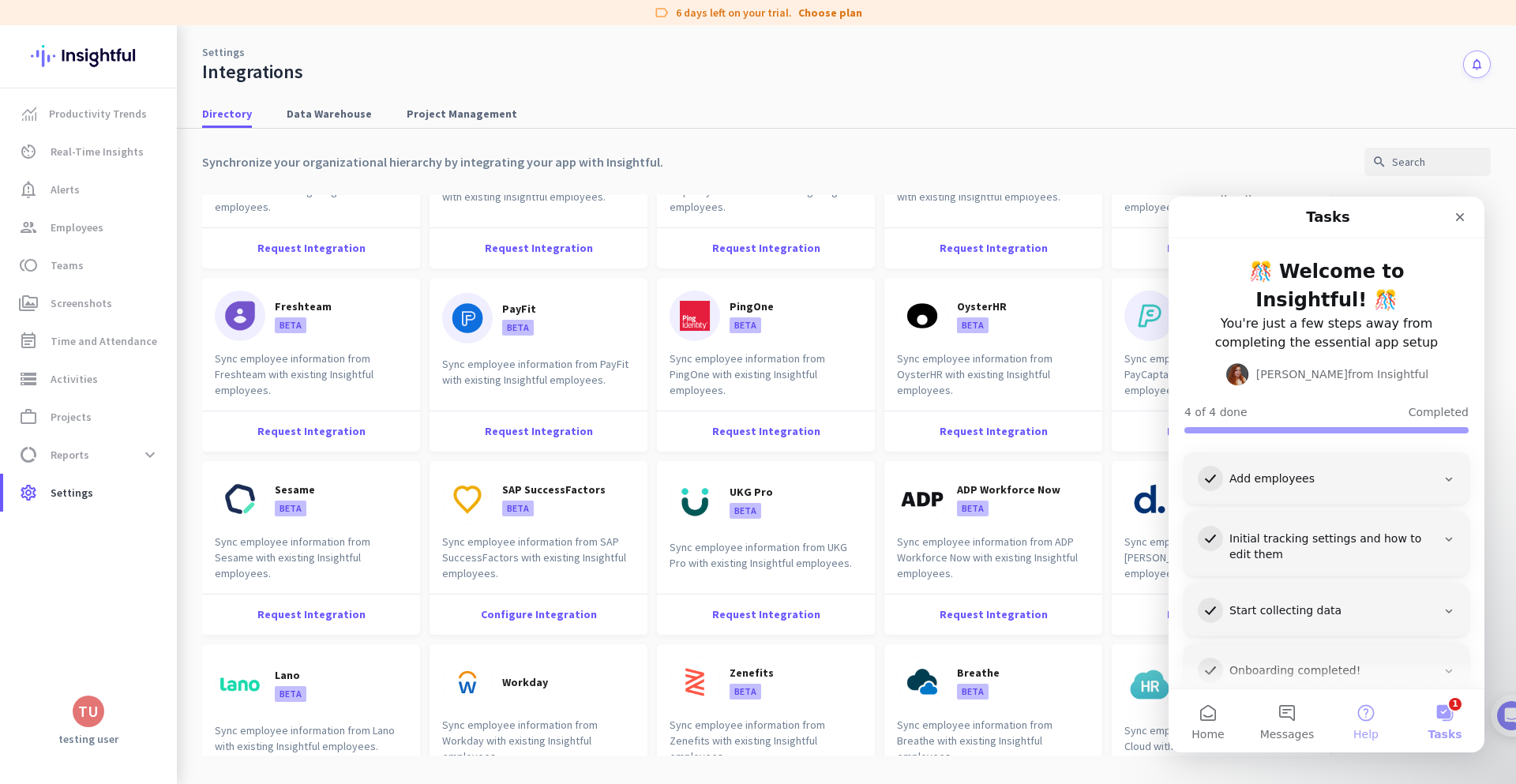
scroll to position [284, 0]
click at [1377, 732] on span "Help" at bounding box center [1365, 734] width 26 height 11
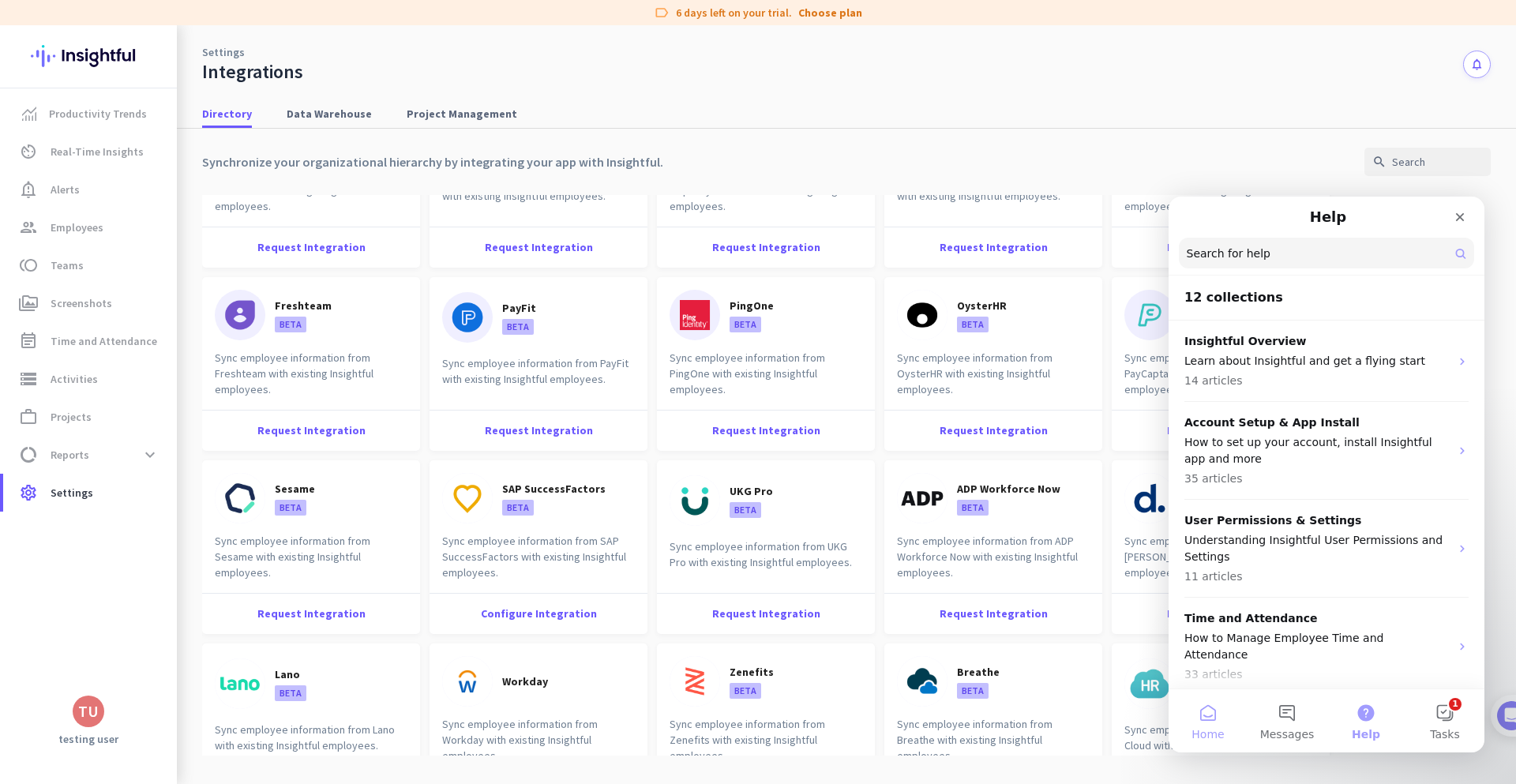
click at [1218, 716] on button "Home" at bounding box center [1208, 720] width 79 height 63
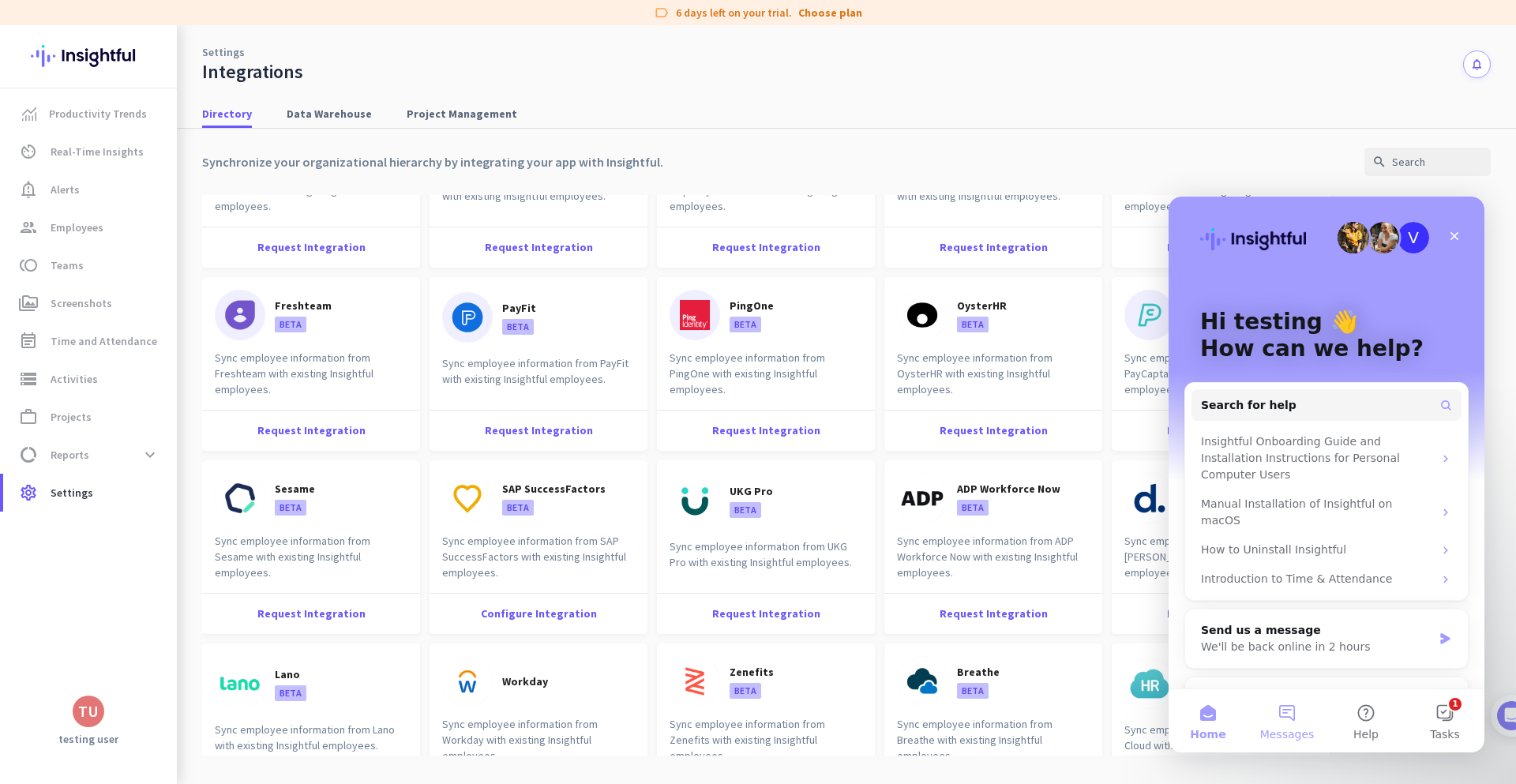
click at [1291, 720] on button "Messages" at bounding box center [1287, 720] width 79 height 63
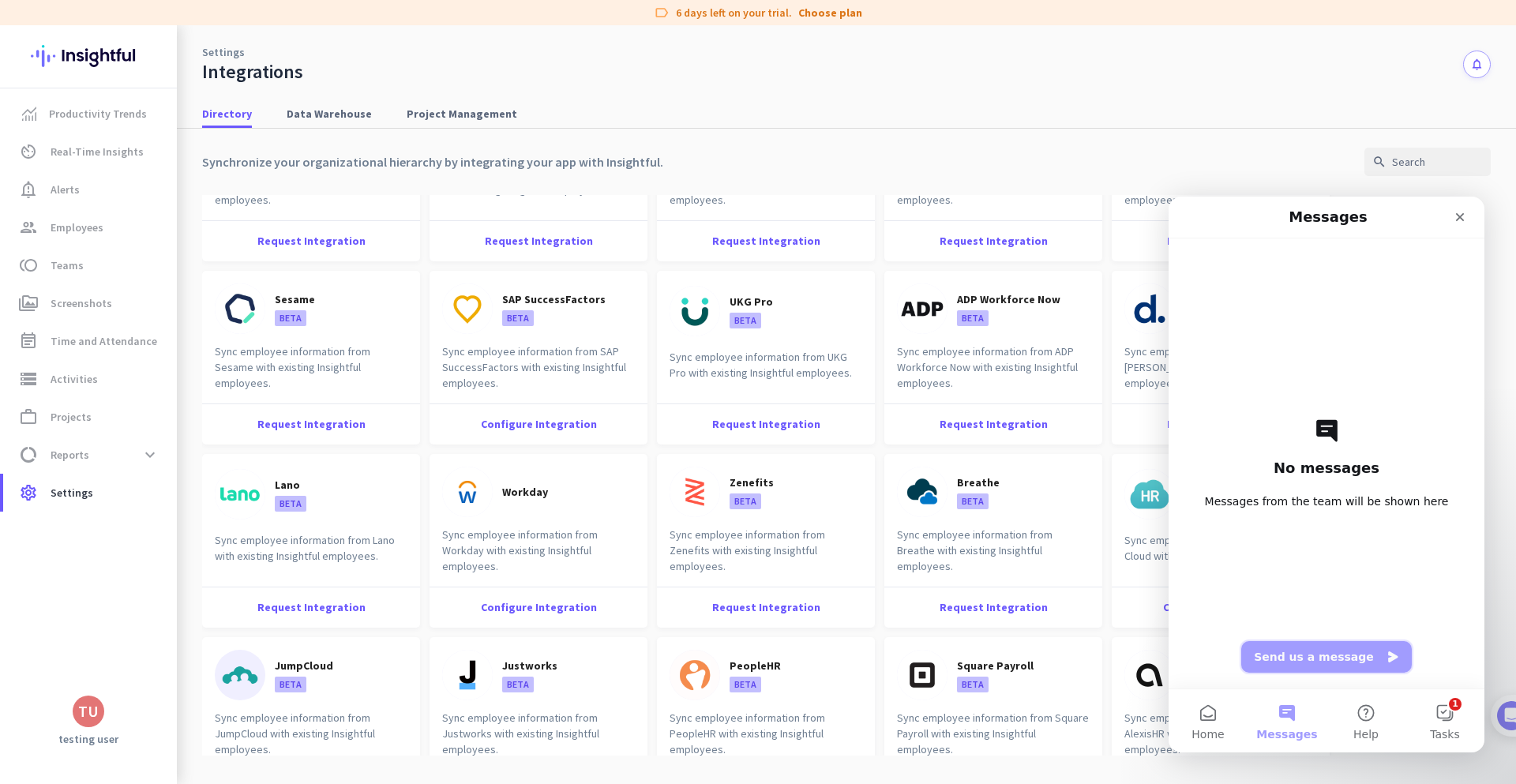
click at [1315, 659] on button "Send us a message" at bounding box center [1326, 656] width 170 height 32
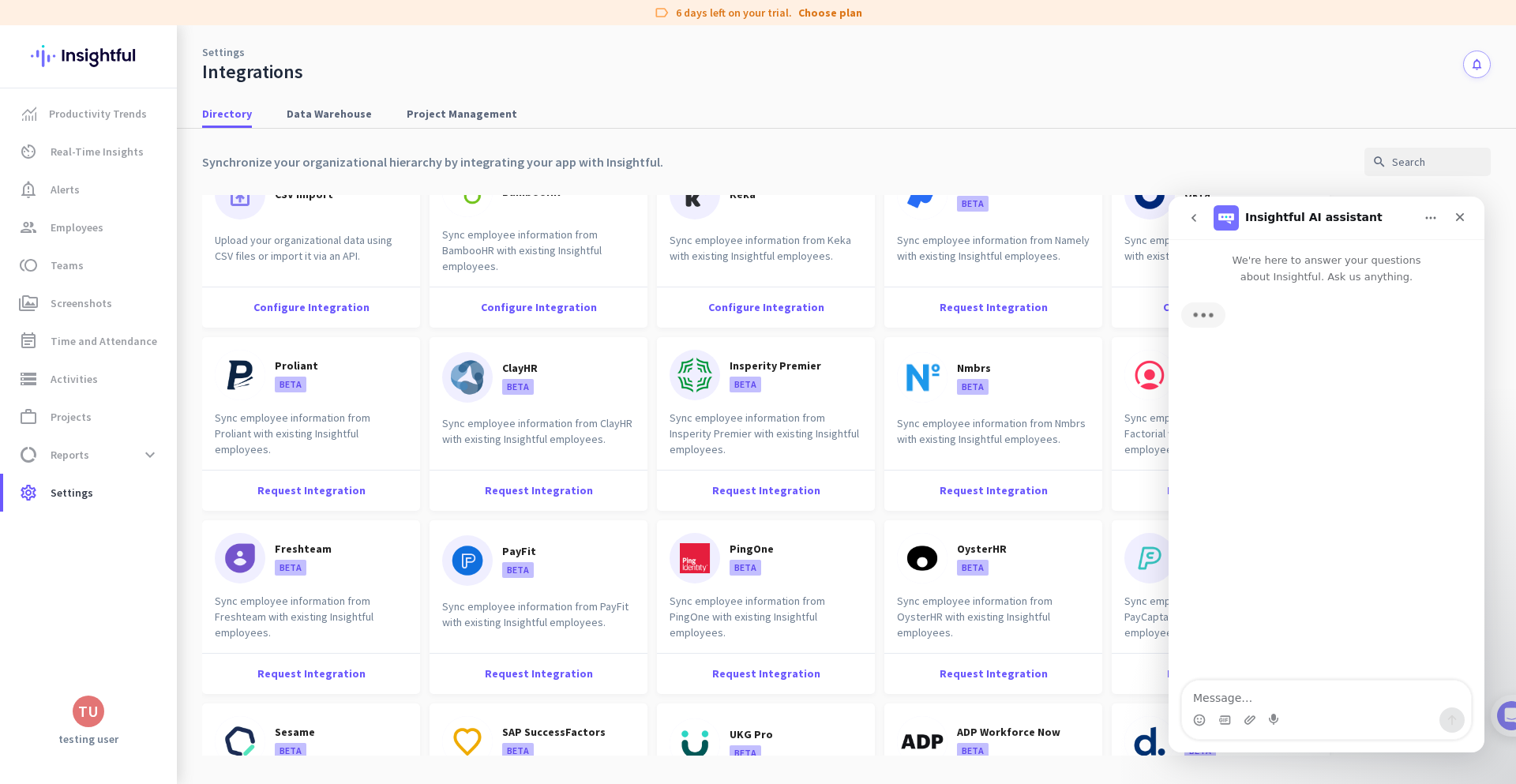
scroll to position [0, 0]
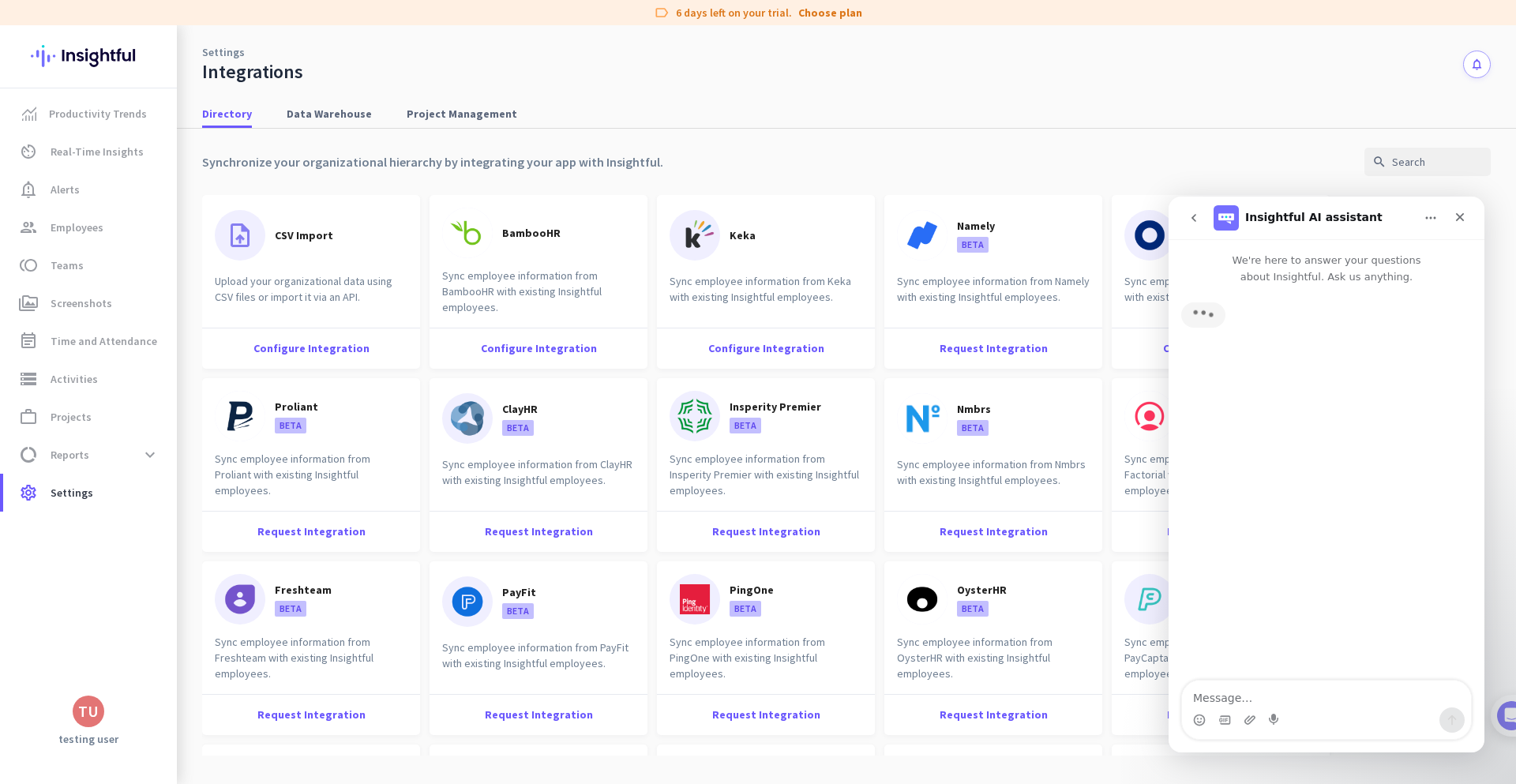
click at [1263, 679] on div "Typing" at bounding box center [1326, 484] width 315 height 397
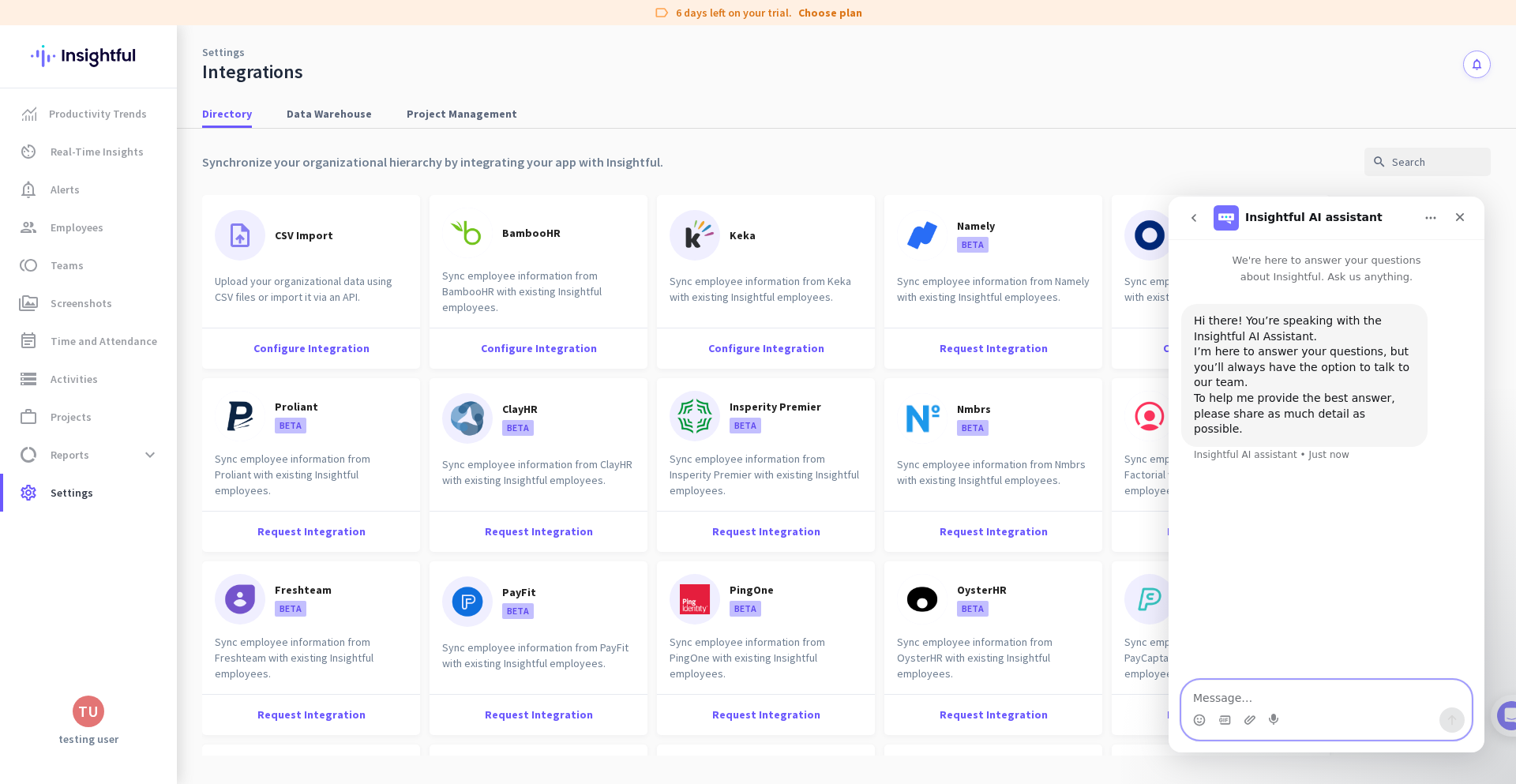
click at [1256, 695] on textarea "Message…" at bounding box center [1326, 694] width 289 height 27
type textarea "ehre"
type textarea "e"
type textarea "where to put custom web hook"
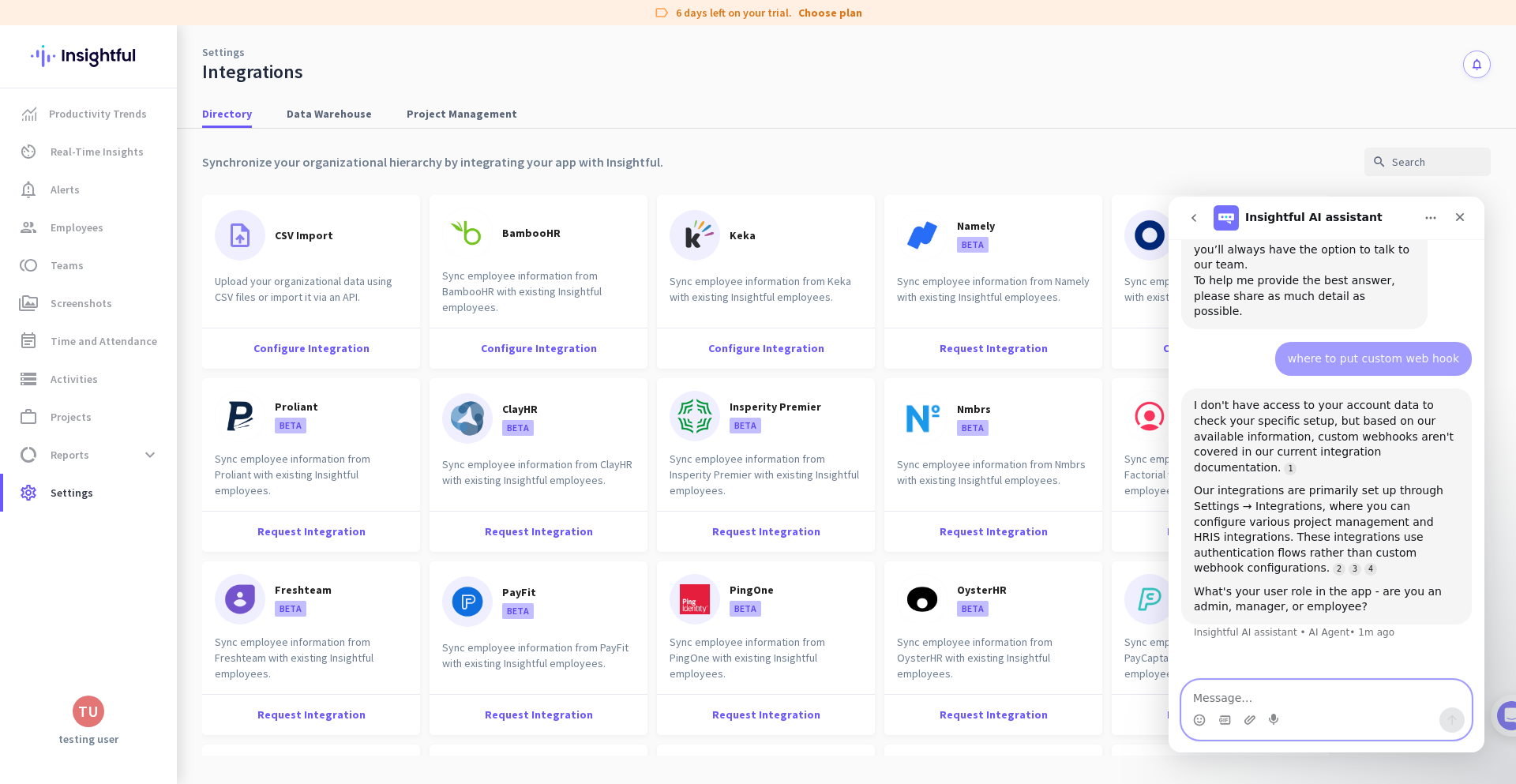
scroll to position [113, 0]
click at [1469, 217] on div "Close" at bounding box center [1459, 217] width 28 height 28
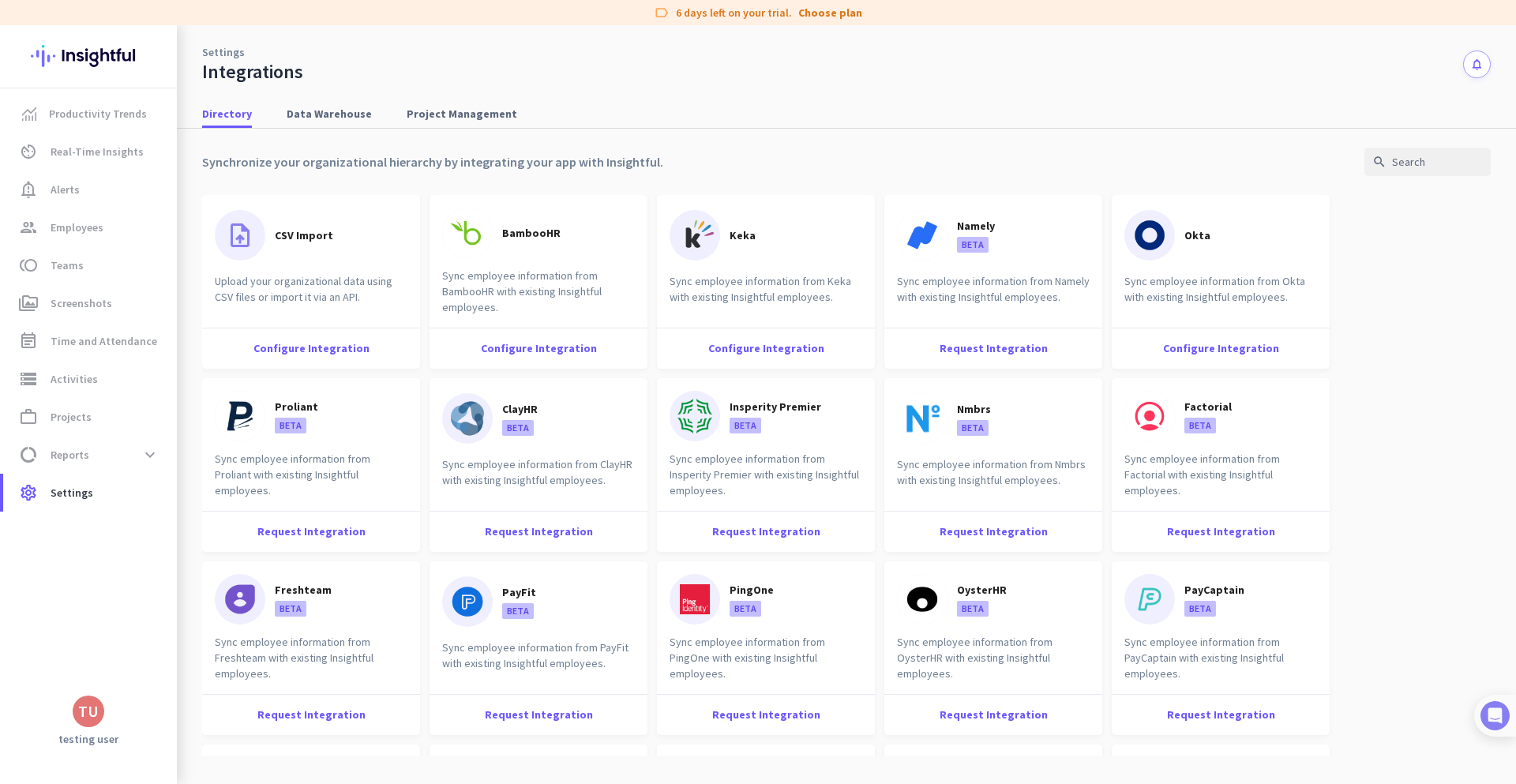
click at [1506, 706] on img at bounding box center [1495, 715] width 29 height 29
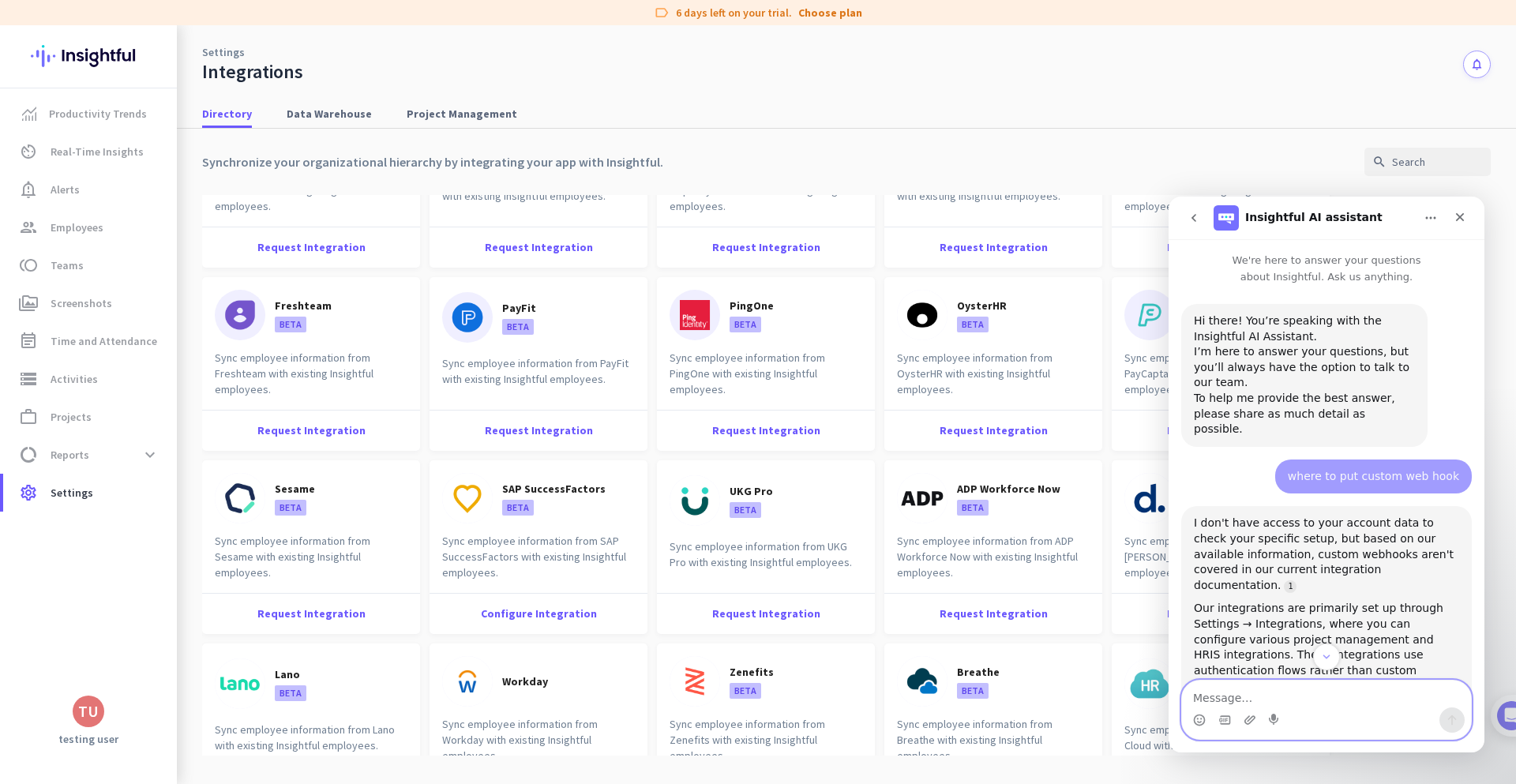
scroll to position [48, 0]
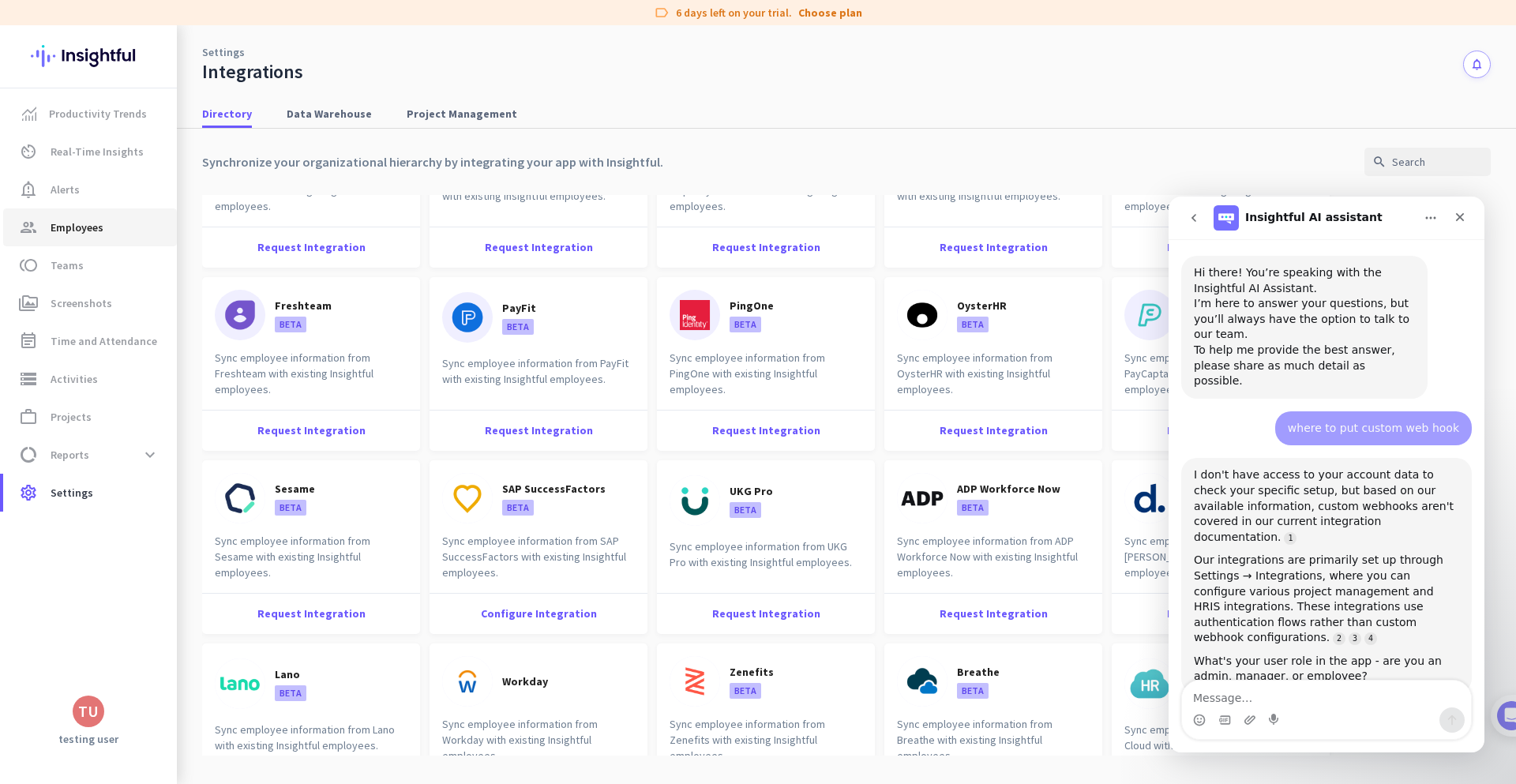
click at [119, 222] on span "group Employees" at bounding box center [90, 227] width 149 height 19
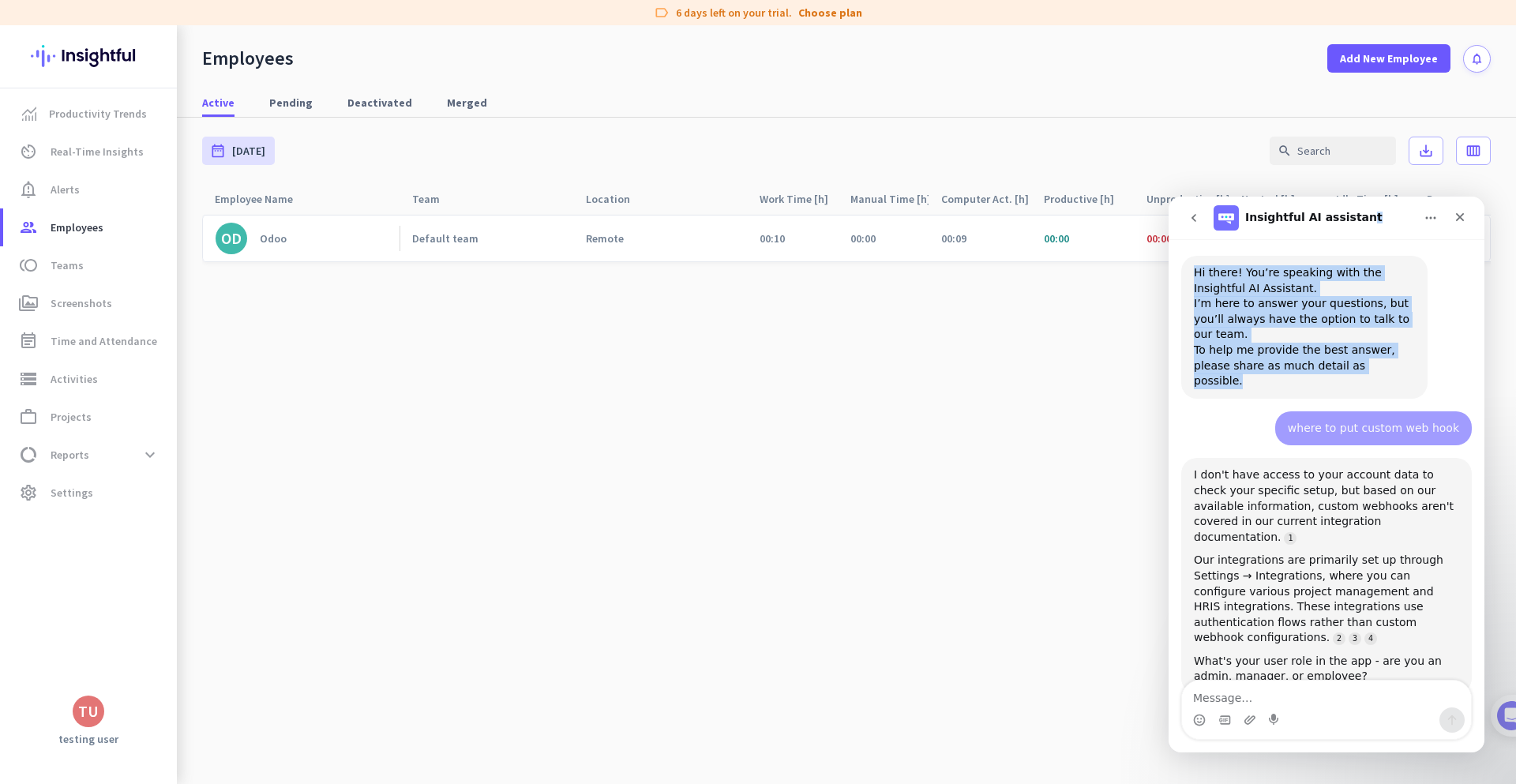
drag, startPoint x: 1353, startPoint y: 213, endPoint x: 1344, endPoint y: 291, distance: 78.5
click at [1169, 331] on html "Insightful AI assistant We're here to answer your questions about Insightful. A…" at bounding box center [1326, 474] width 315 height 555
click at [1429, 221] on icon "Home" at bounding box center [1430, 218] width 12 height 12
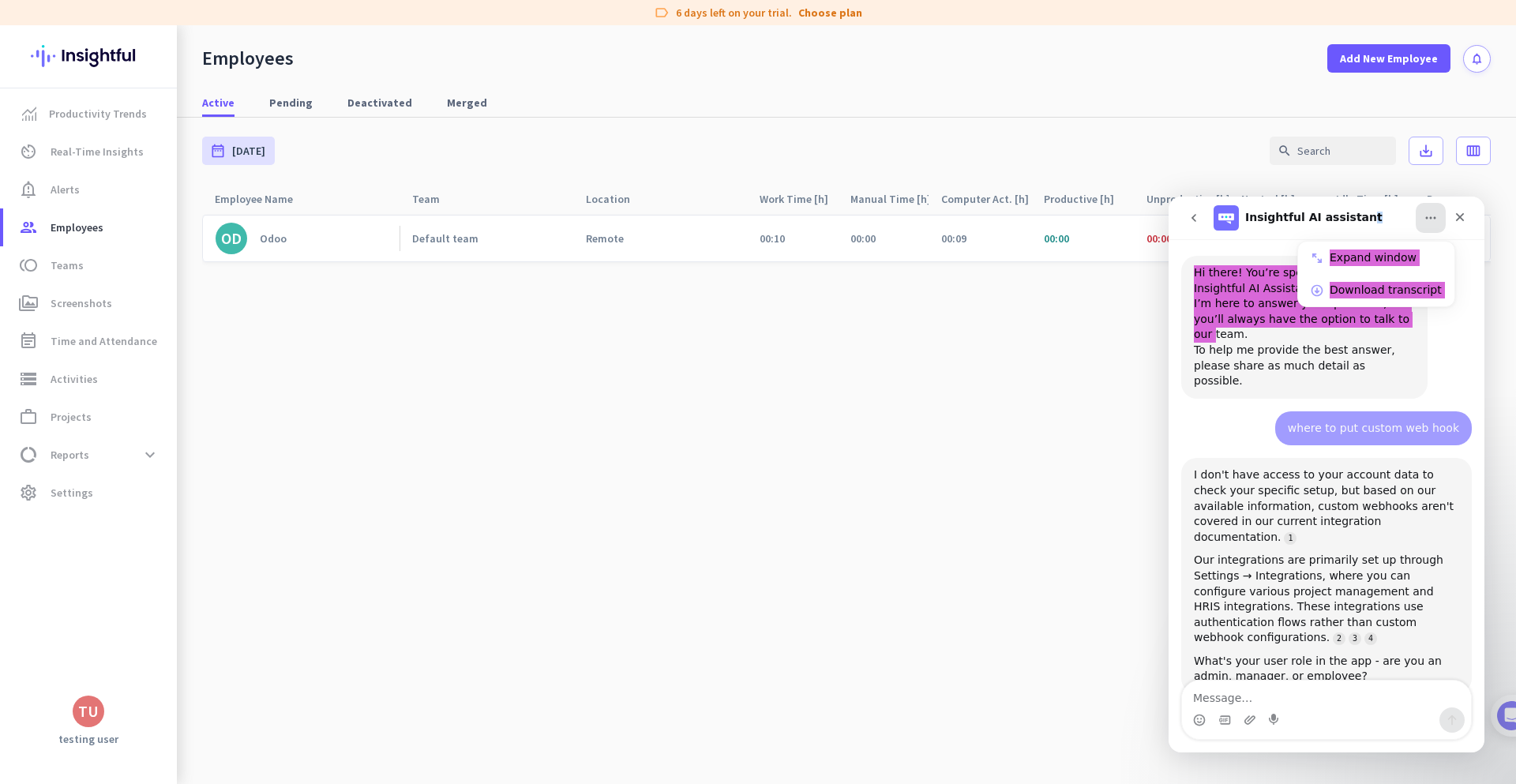
click at [1011, 307] on cdk-virtual-scroll-viewport "OD Odoo Default team Remote 00:10 00:00 00:09 00:00 00:00 00:09 00:00 00:00 N/A…" at bounding box center [846, 498] width 1288 height 570
click at [1490, 199] on mat-tab-nav-panel "date_range [DATE] [DATE] - [DATE] search save_alt calendar_view_week Employee N…" at bounding box center [846, 451] width 1339 height 666
click at [1497, 719] on img at bounding box center [1495, 715] width 29 height 29
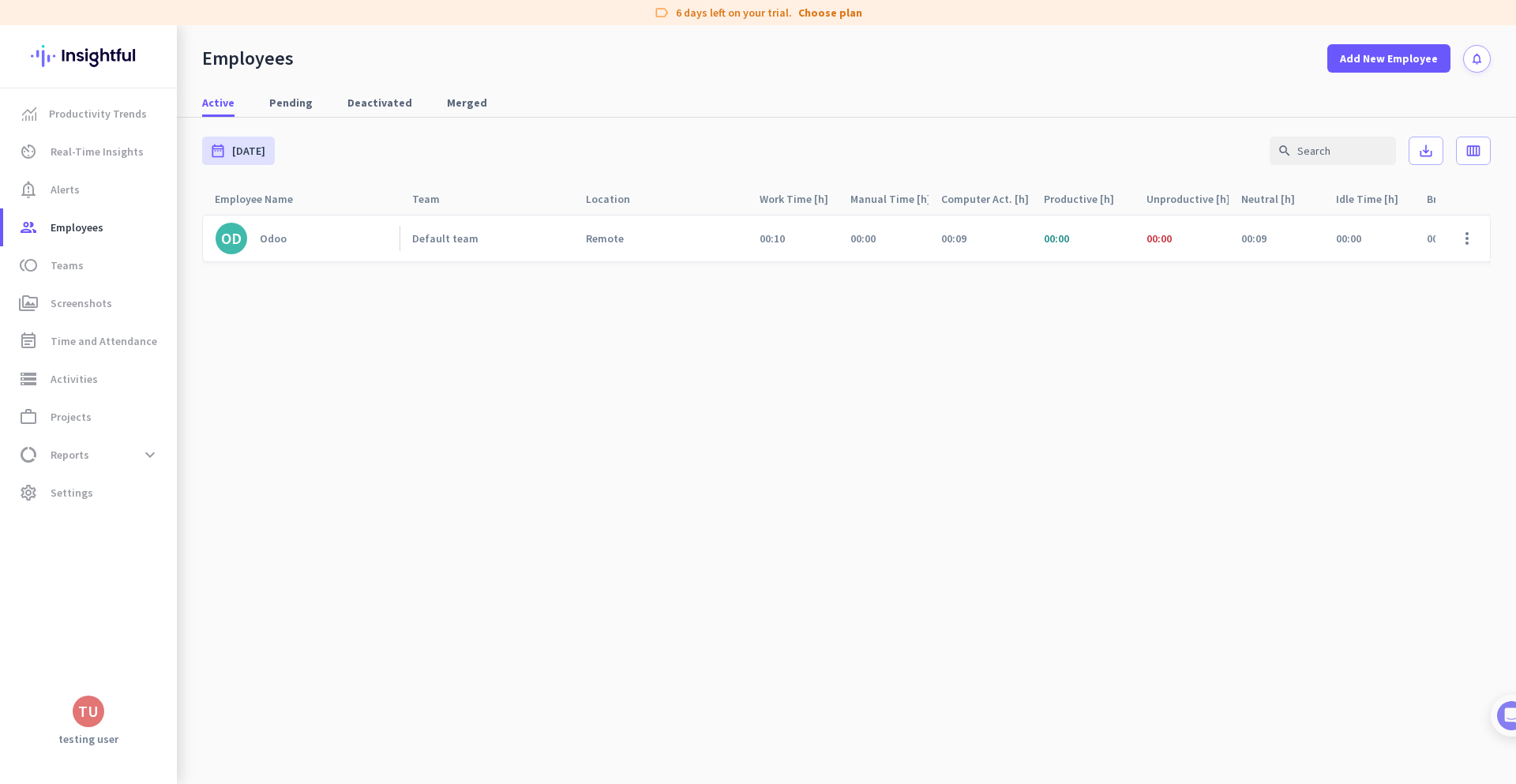
click at [1397, 406] on cdk-virtual-scroll-viewport "OD Odoo Default team Remote 00:10 00:00 00:09 00:00 00:00 00:09 00:00 00:00 N/A…" at bounding box center [846, 498] width 1288 height 570
click at [815, 11] on link "Choose plan" at bounding box center [830, 12] width 64 height 16
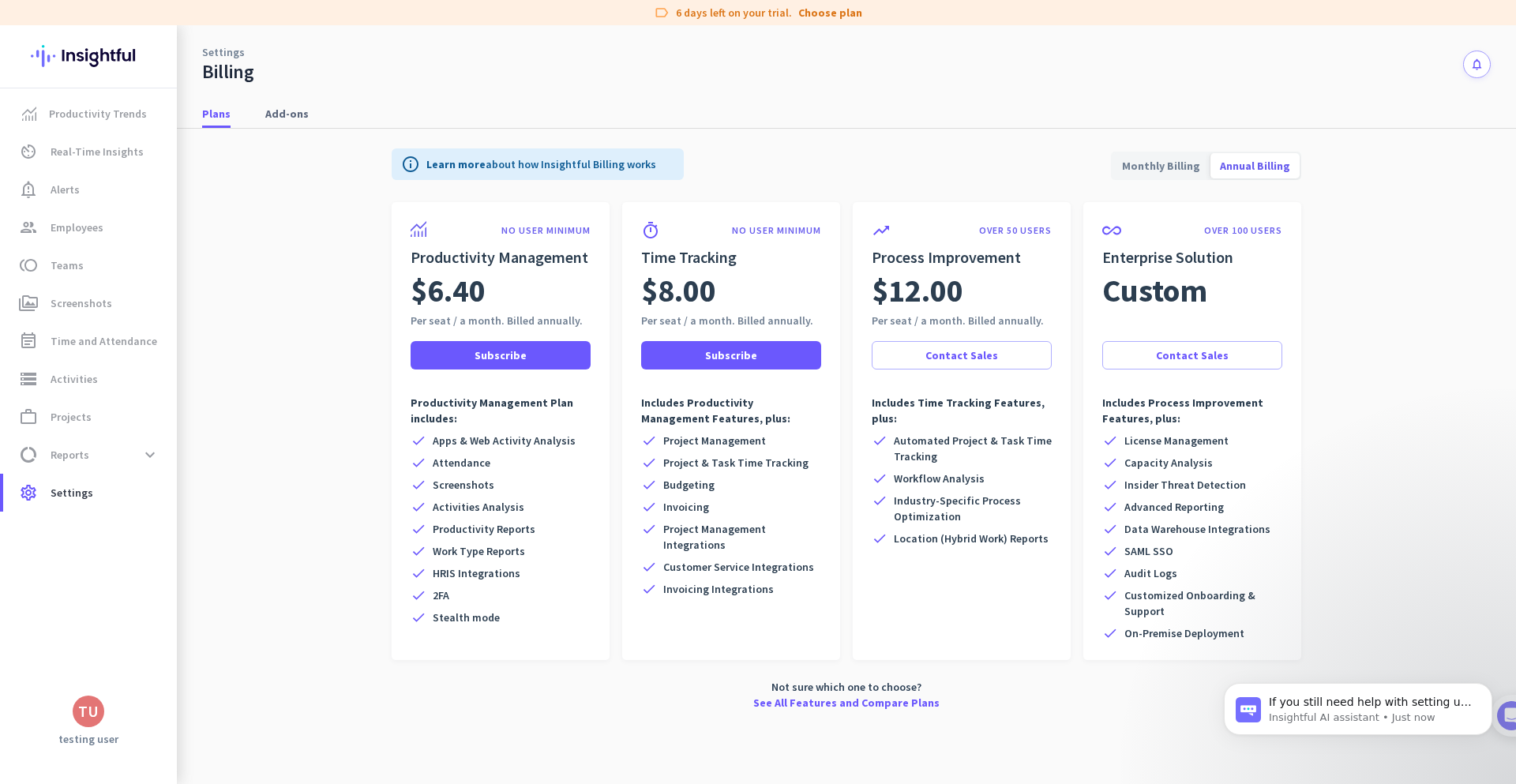
scroll to position [146, 0]
click at [482, 346] on span at bounding box center [500, 355] width 180 height 38
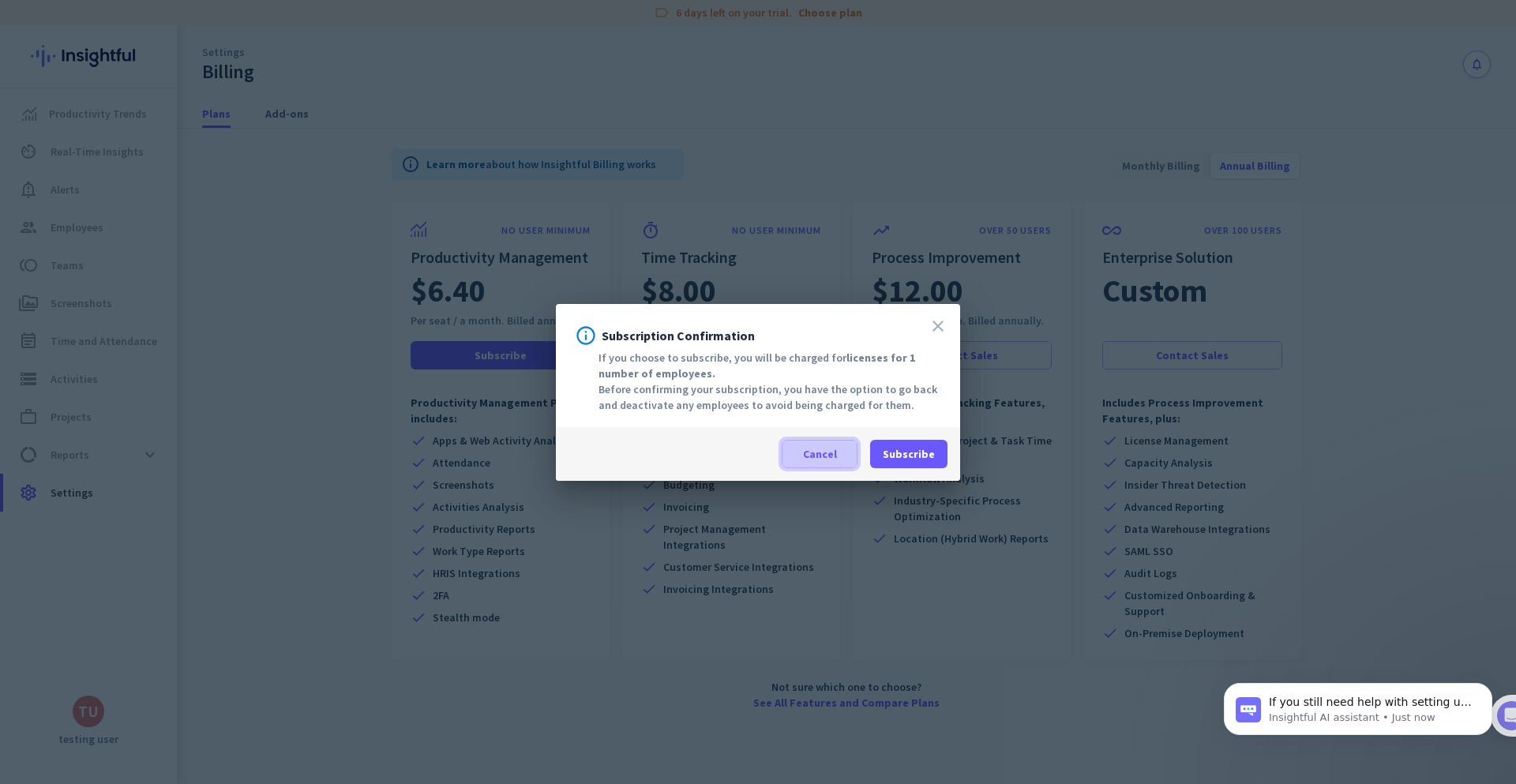
click at [826, 455] on span "Cancel" at bounding box center [820, 454] width 34 height 16
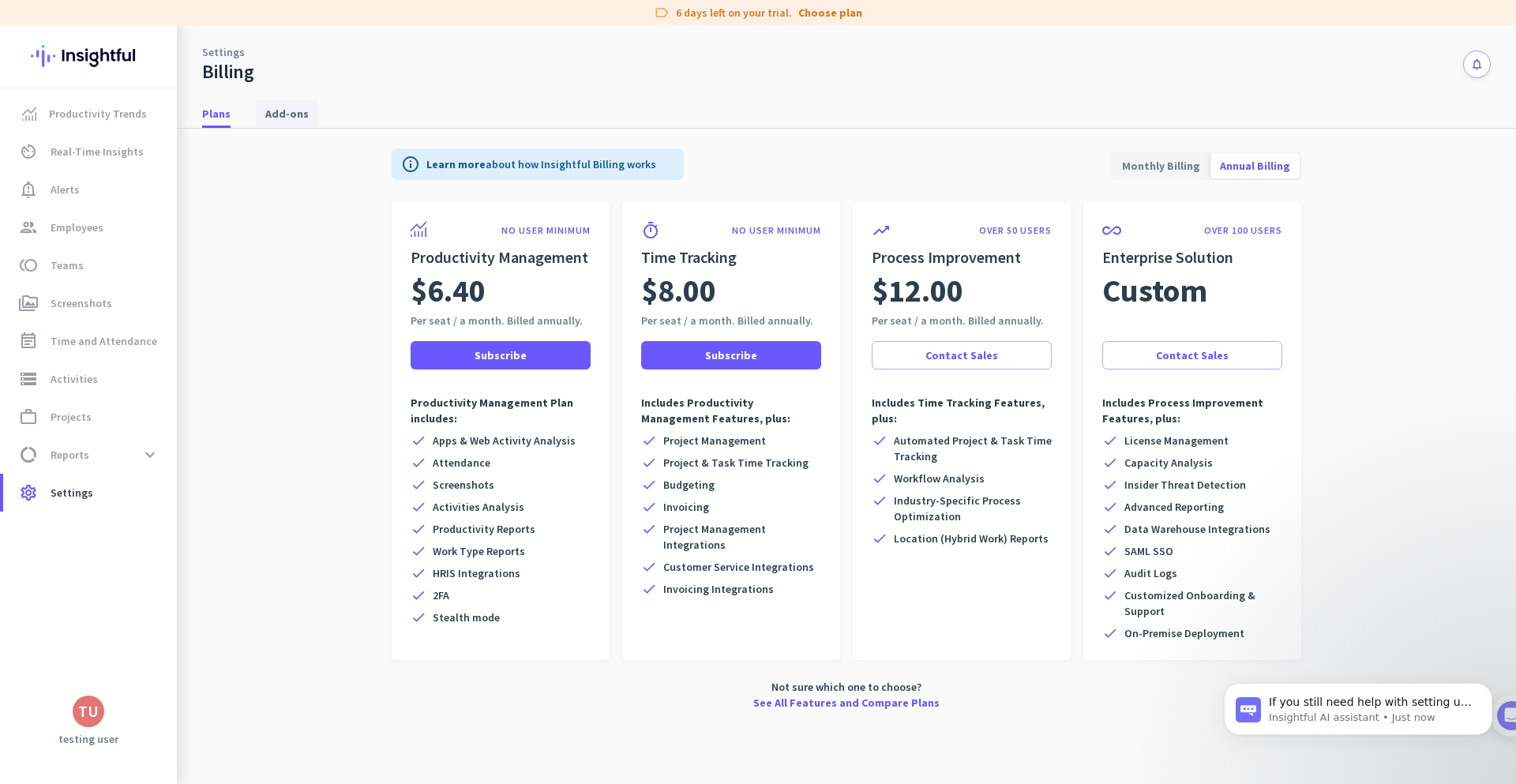
click at [298, 113] on span "Add-ons" at bounding box center [286, 113] width 43 height 16
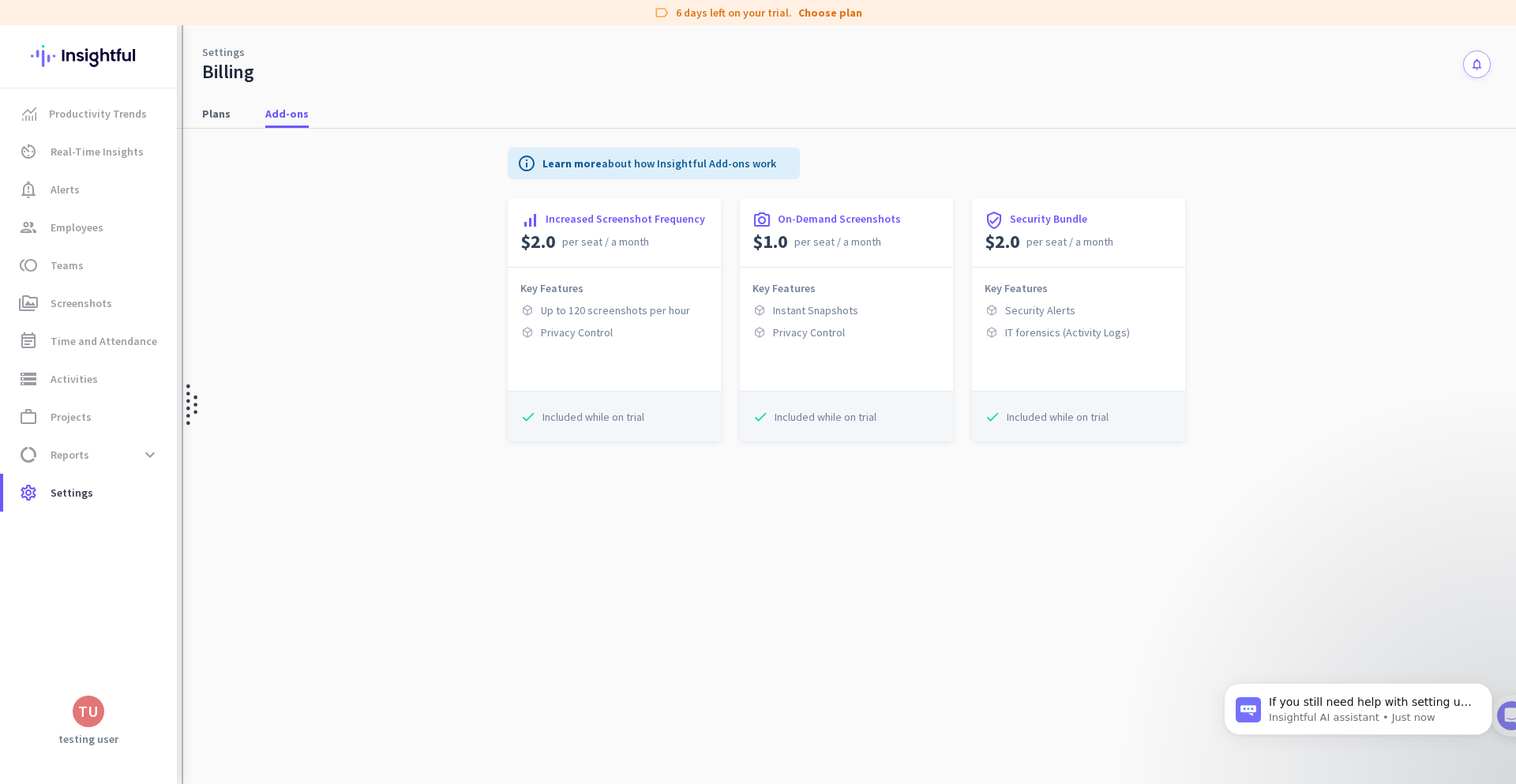
click at [190, 106] on img at bounding box center [191, 405] width 11 height 758
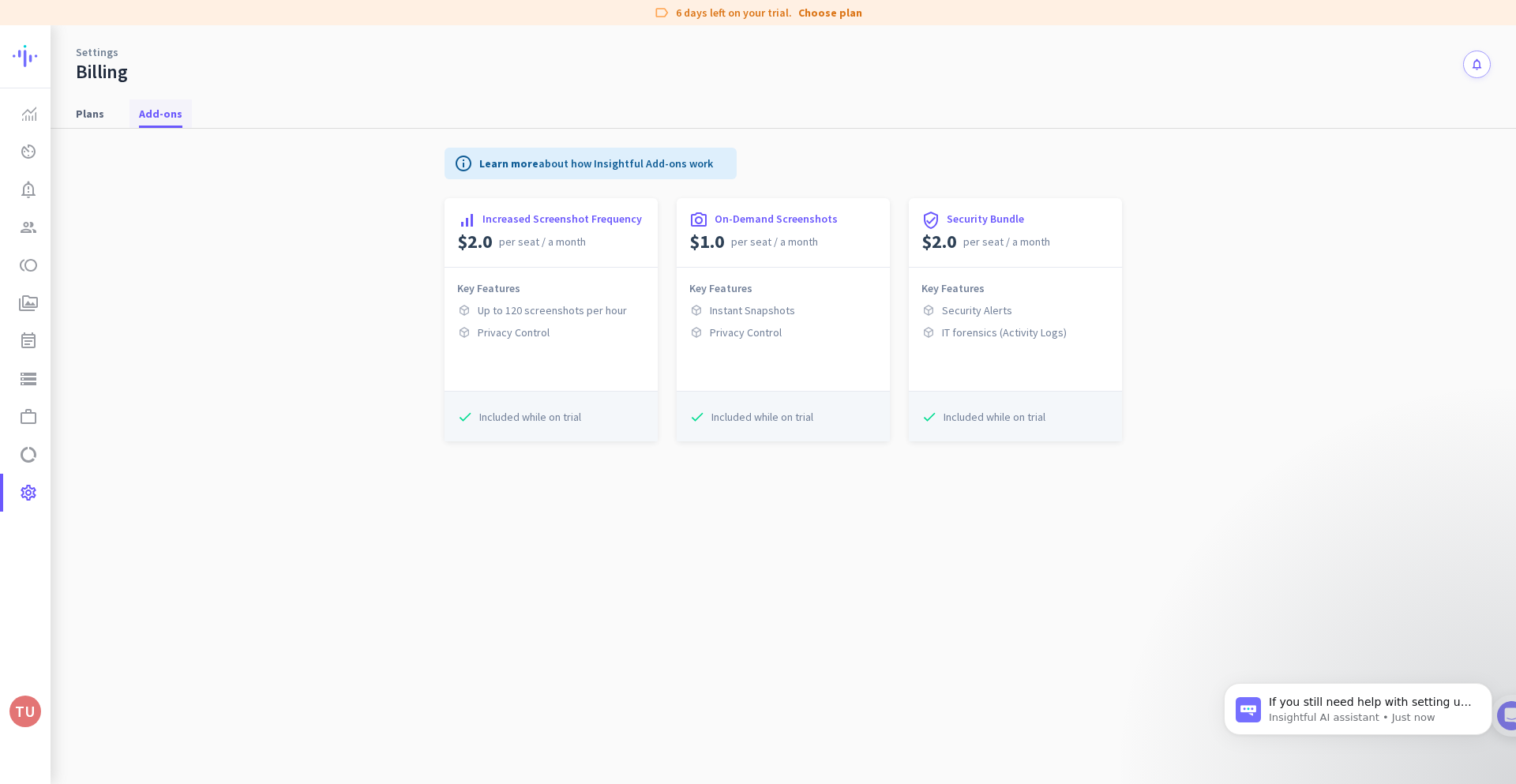
click at [170, 111] on span "Add-ons" at bounding box center [160, 113] width 43 height 16
click at [31, 64] on img at bounding box center [70, 56] width 115 height 61
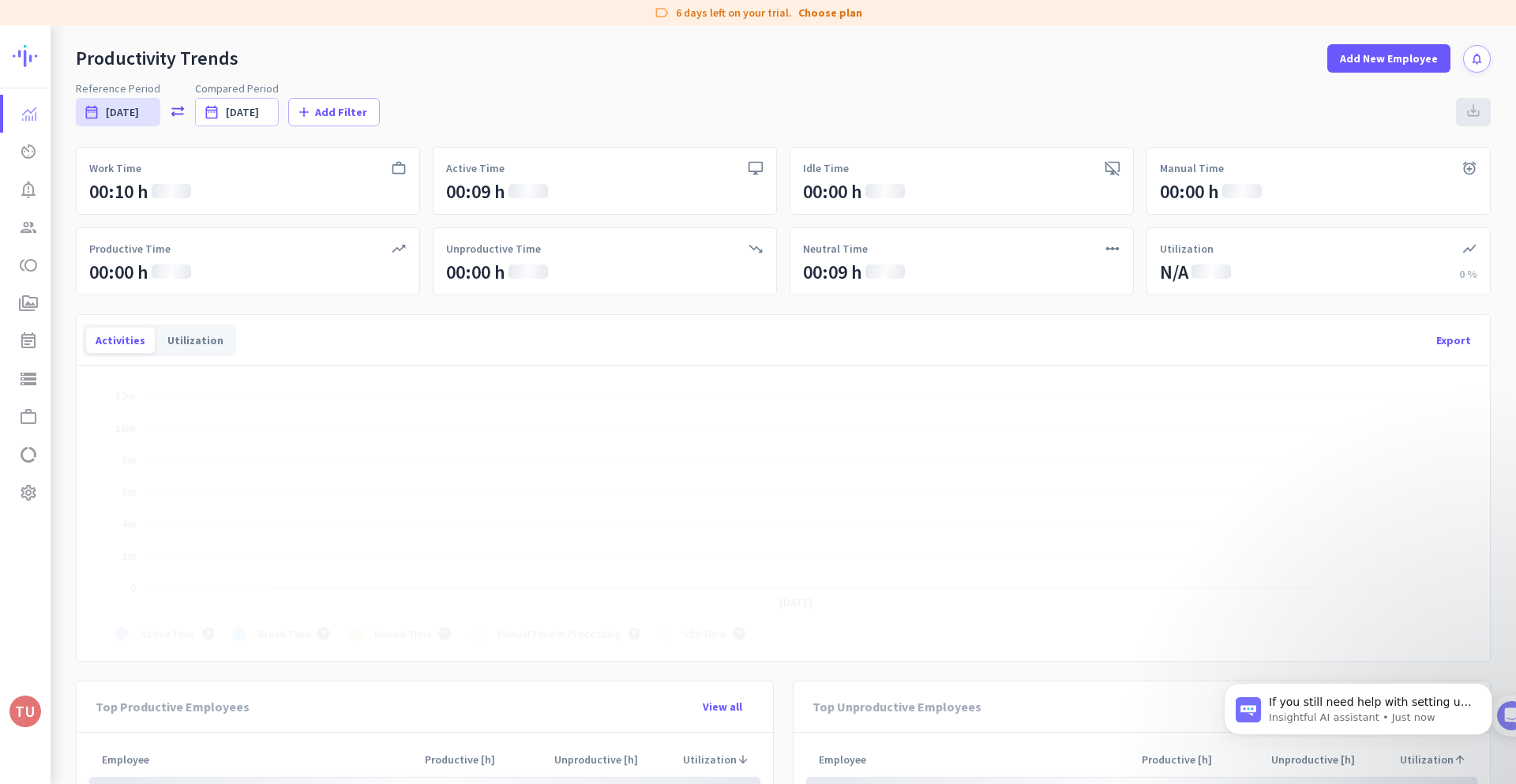
click at [265, 76] on app-main-compared-calendar-toolbar "Reference Period date_range [DATE] [DATE] - [DATE] sync_alt Compared Period dat…" at bounding box center [783, 100] width 1415 height 55
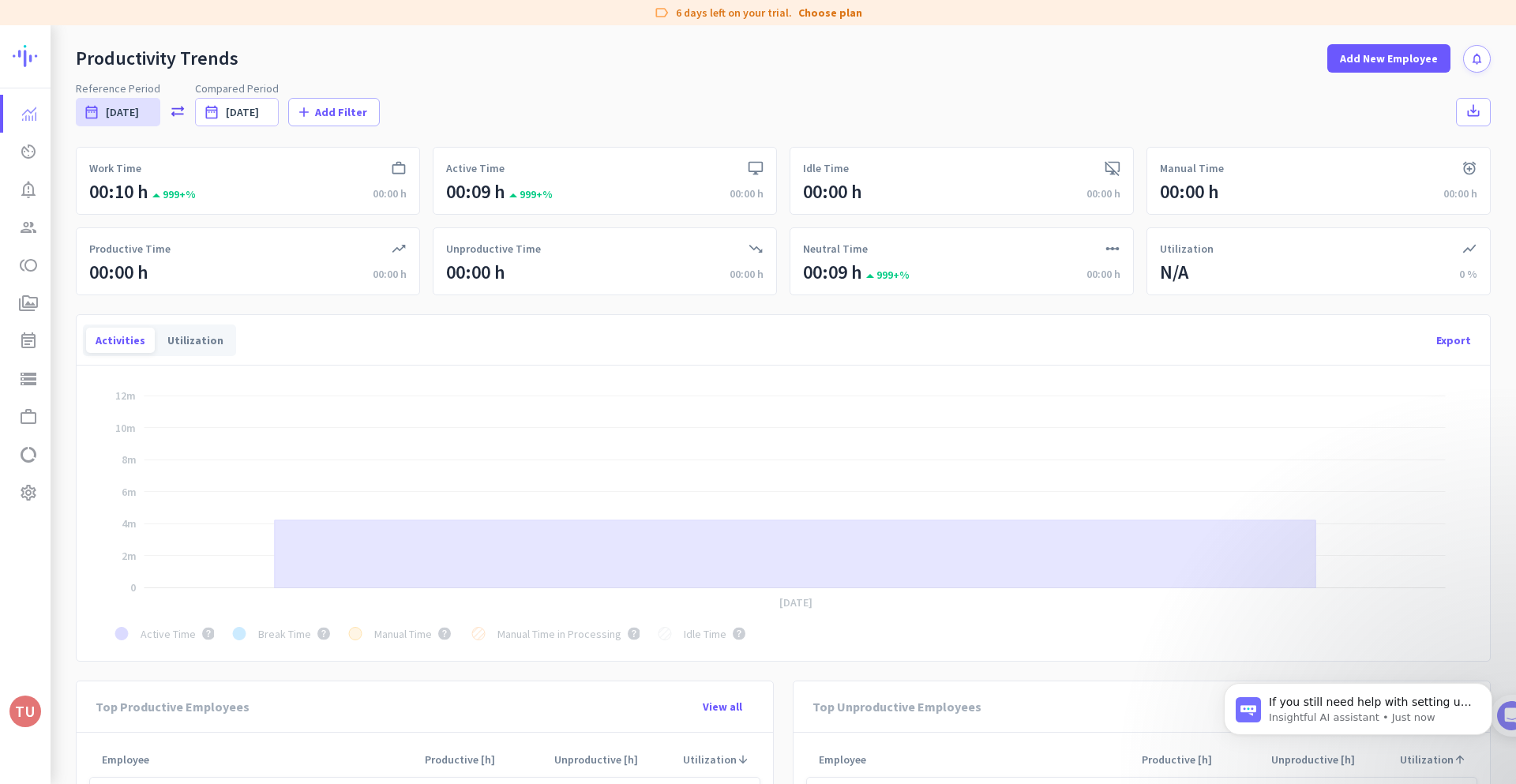
click at [265, 76] on app-main-compared-calendar-toolbar "Reference Period date_range [DATE] [DATE] - [DATE] sync_alt Compared Period dat…" at bounding box center [783, 100] width 1415 height 55
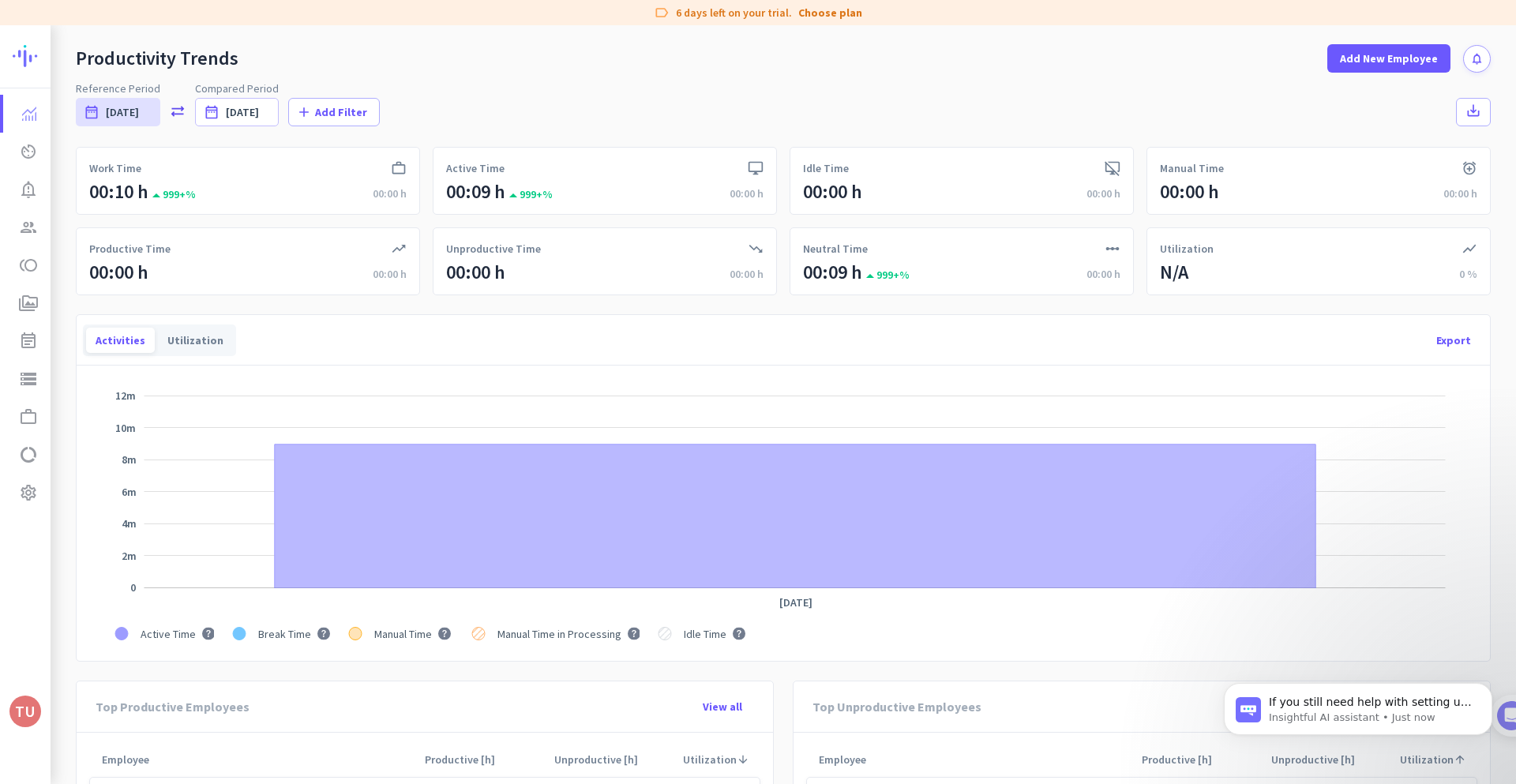
click at [392, 50] on div "Productivity Trends Add New Employee notifications" at bounding box center [783, 49] width 1465 height 47
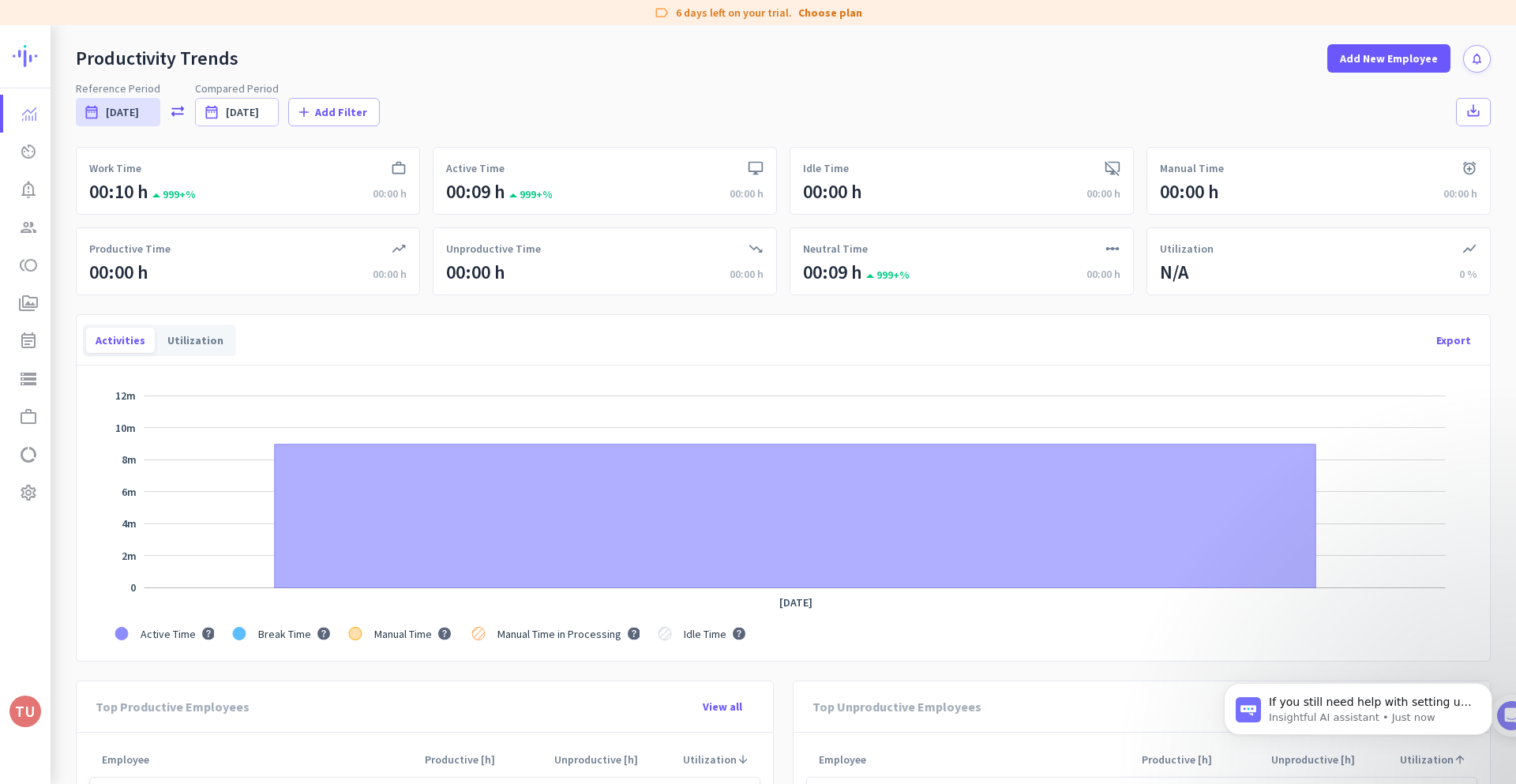
click at [20, 49] on img at bounding box center [70, 56] width 115 height 61
click at [11, 61] on div at bounding box center [25, 57] width 51 height 63
click at [19, 120] on span "Productivity Trends" at bounding box center [27, 113] width 22 height 19
click at [21, 120] on span "Productivity Trends" at bounding box center [27, 113] width 22 height 19
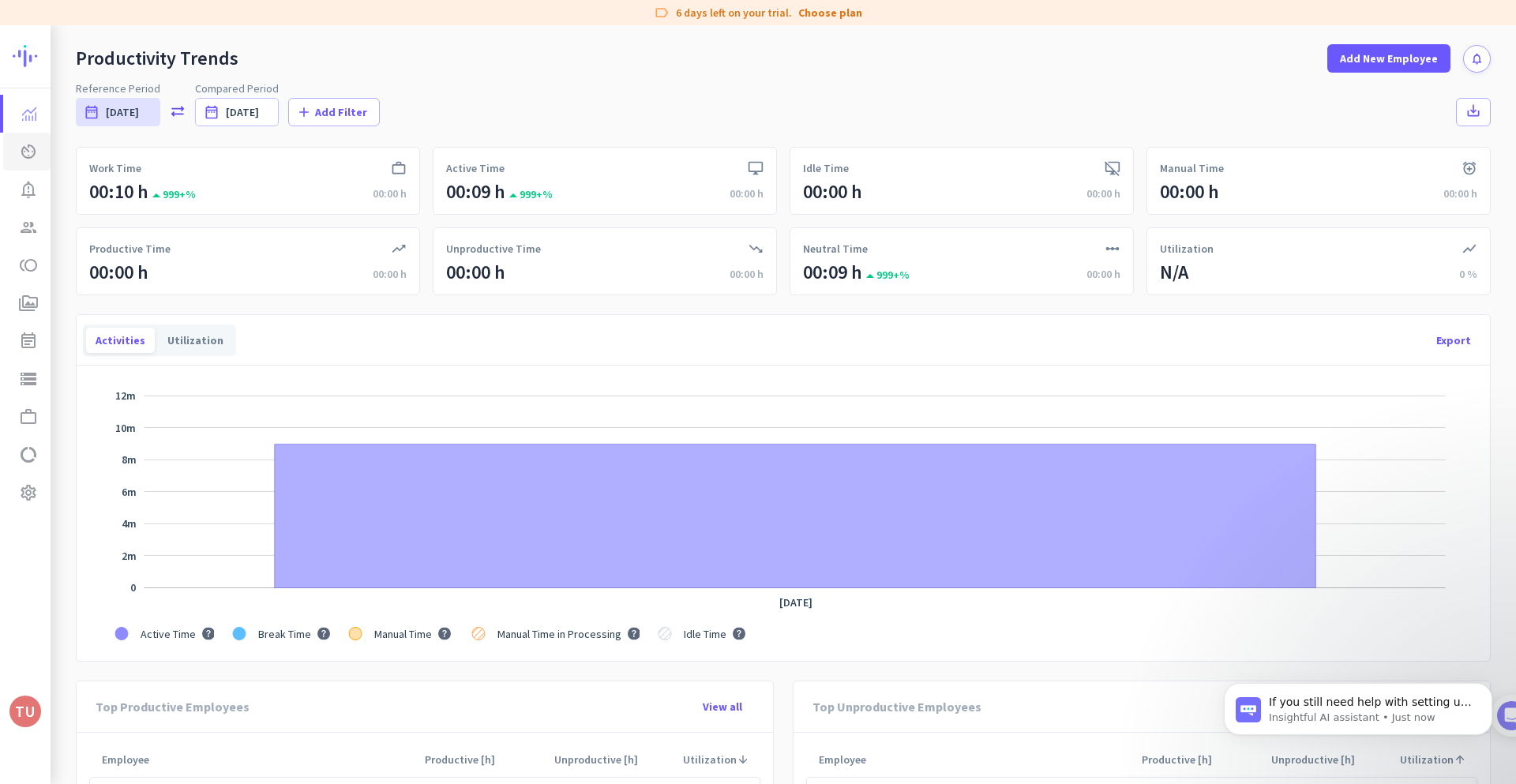
click at [16, 167] on link "av_timer Real-Time Insights" at bounding box center [27, 151] width 47 height 38
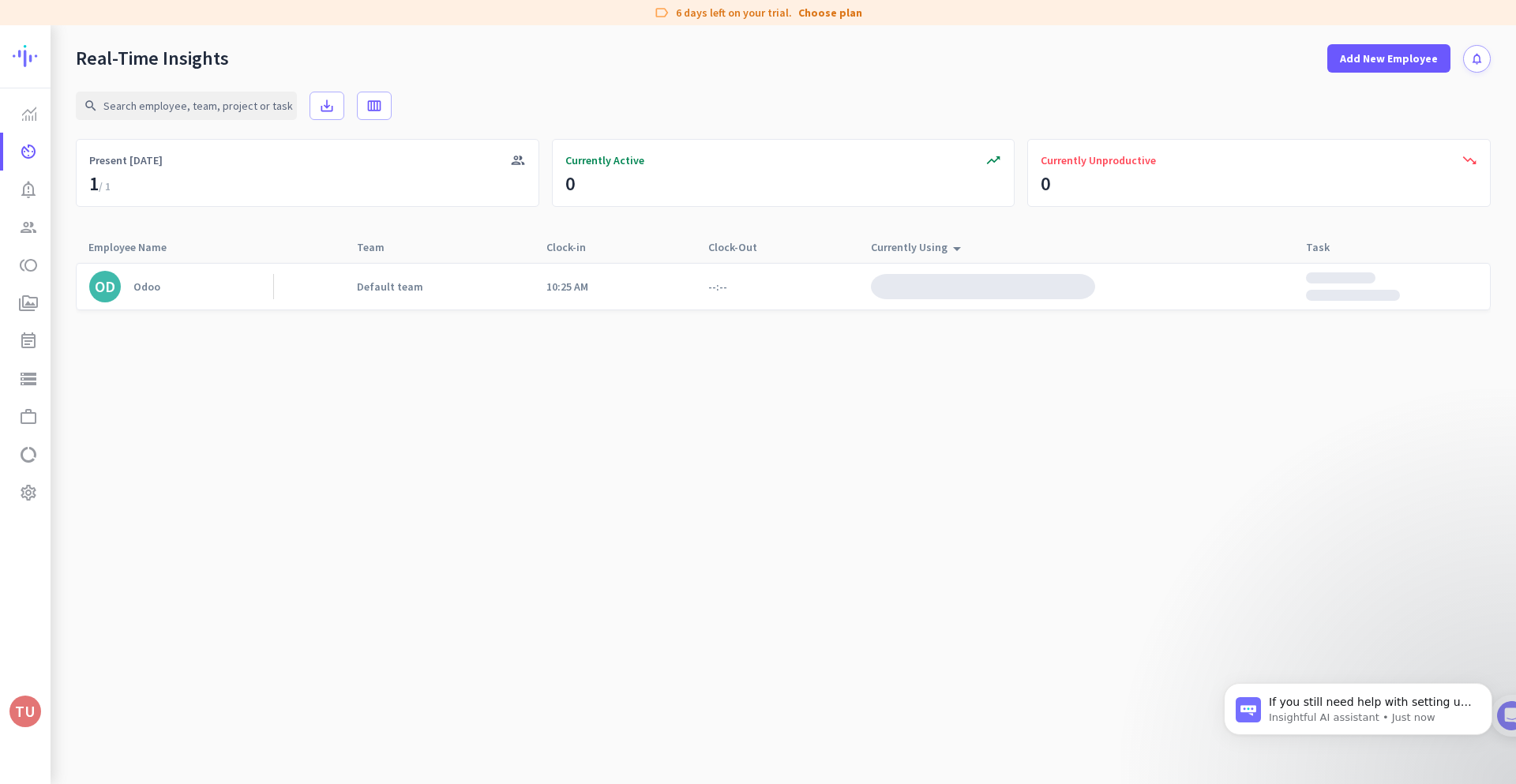
click at [19, 564] on div "Productivity Trends av_timer Real-Time Insights notification_important Alerts g…" at bounding box center [25, 392] width 51 height 607
click at [28, 69] on img at bounding box center [70, 56] width 115 height 61
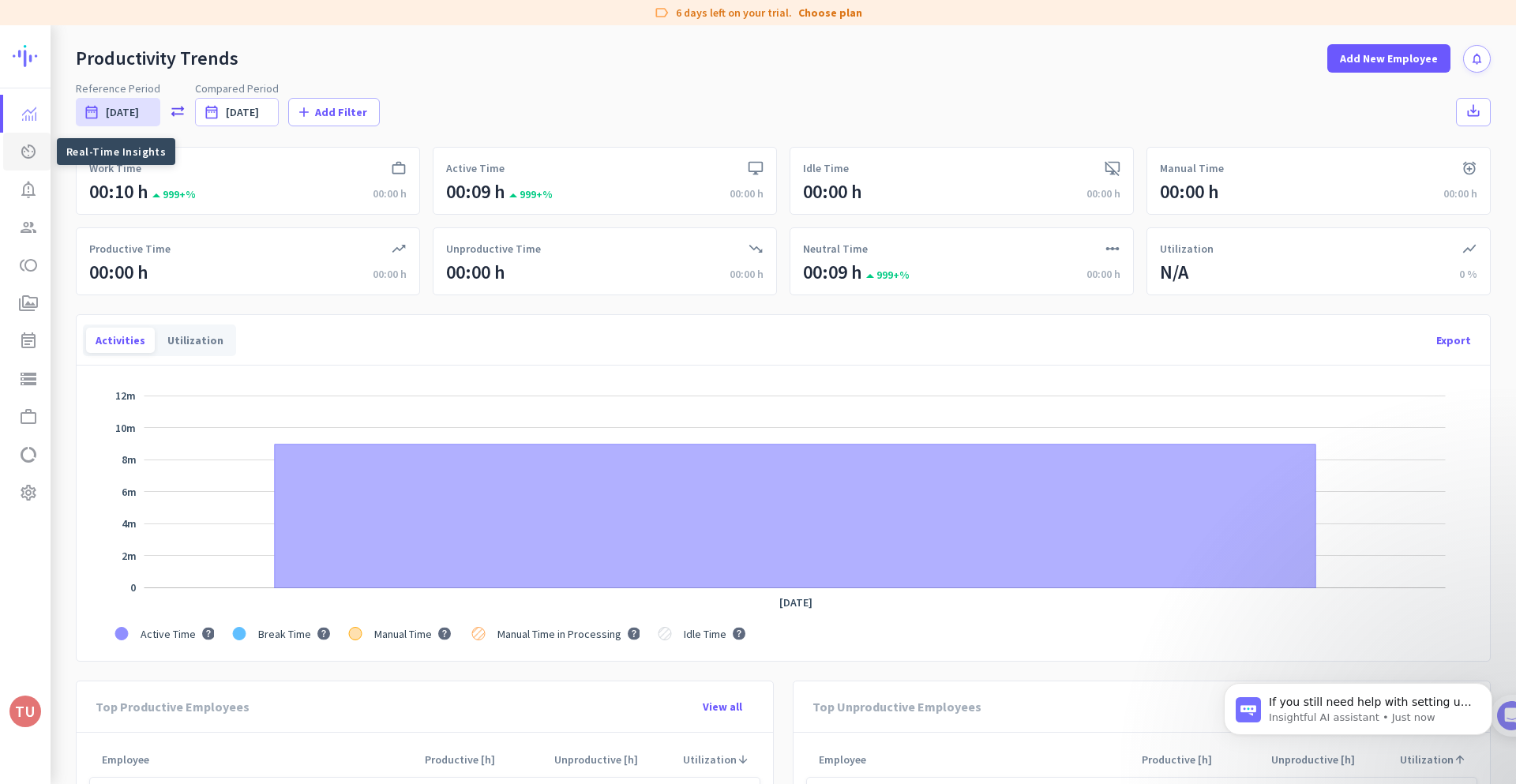
click at [33, 140] on link "av_timer Real-Time Insights" at bounding box center [27, 151] width 47 height 38
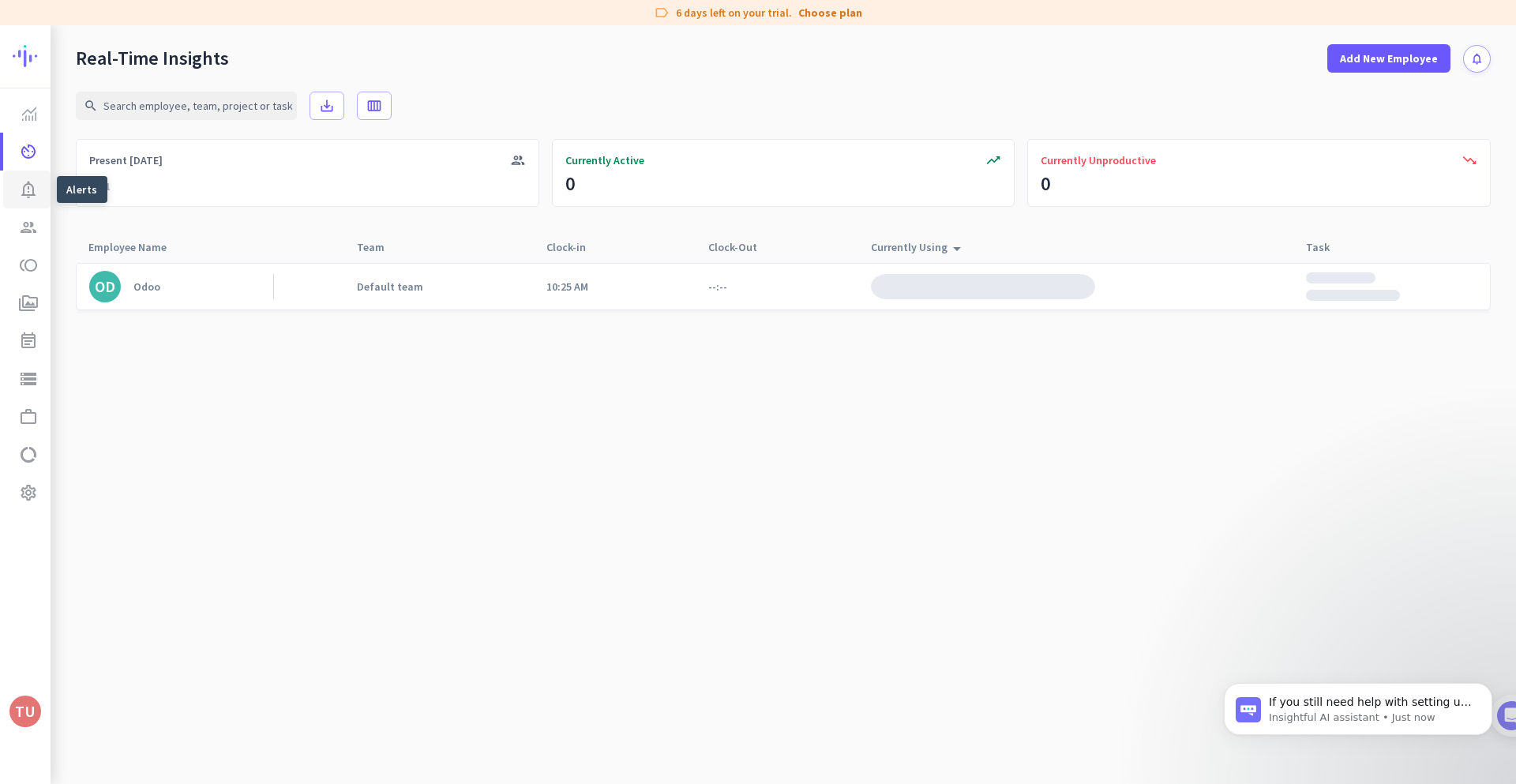
click at [34, 191] on icon "notification_important" at bounding box center [27, 189] width 19 height 19
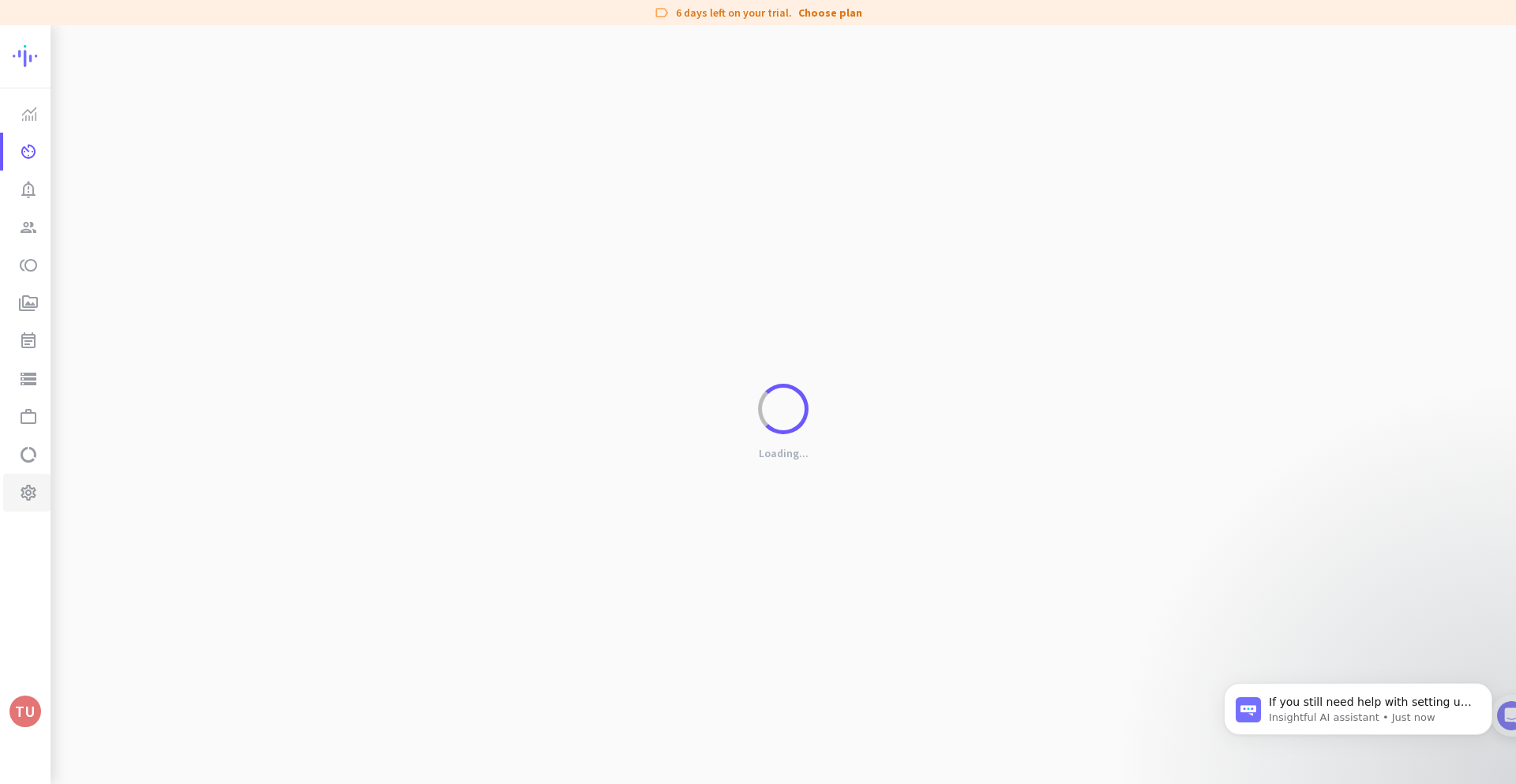
click at [5, 504] on link "settings Settings" at bounding box center [27, 493] width 47 height 38
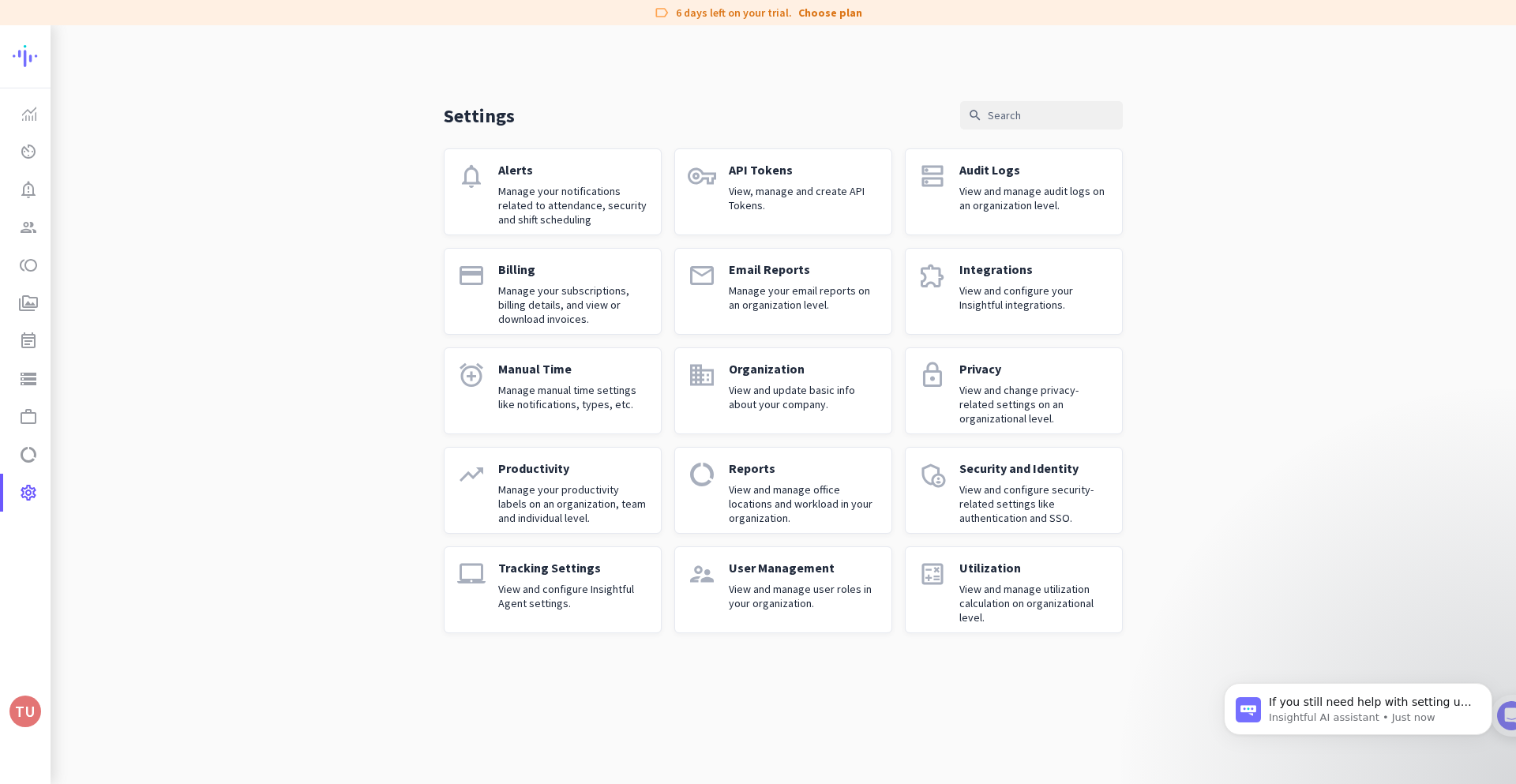
click at [822, 221] on link "vpn_key API Tokens View, manage and create API Tokens." at bounding box center [783, 192] width 218 height 87
click at [1034, 291] on p "View and configure your Insightful integrations." at bounding box center [1034, 298] width 150 height 28
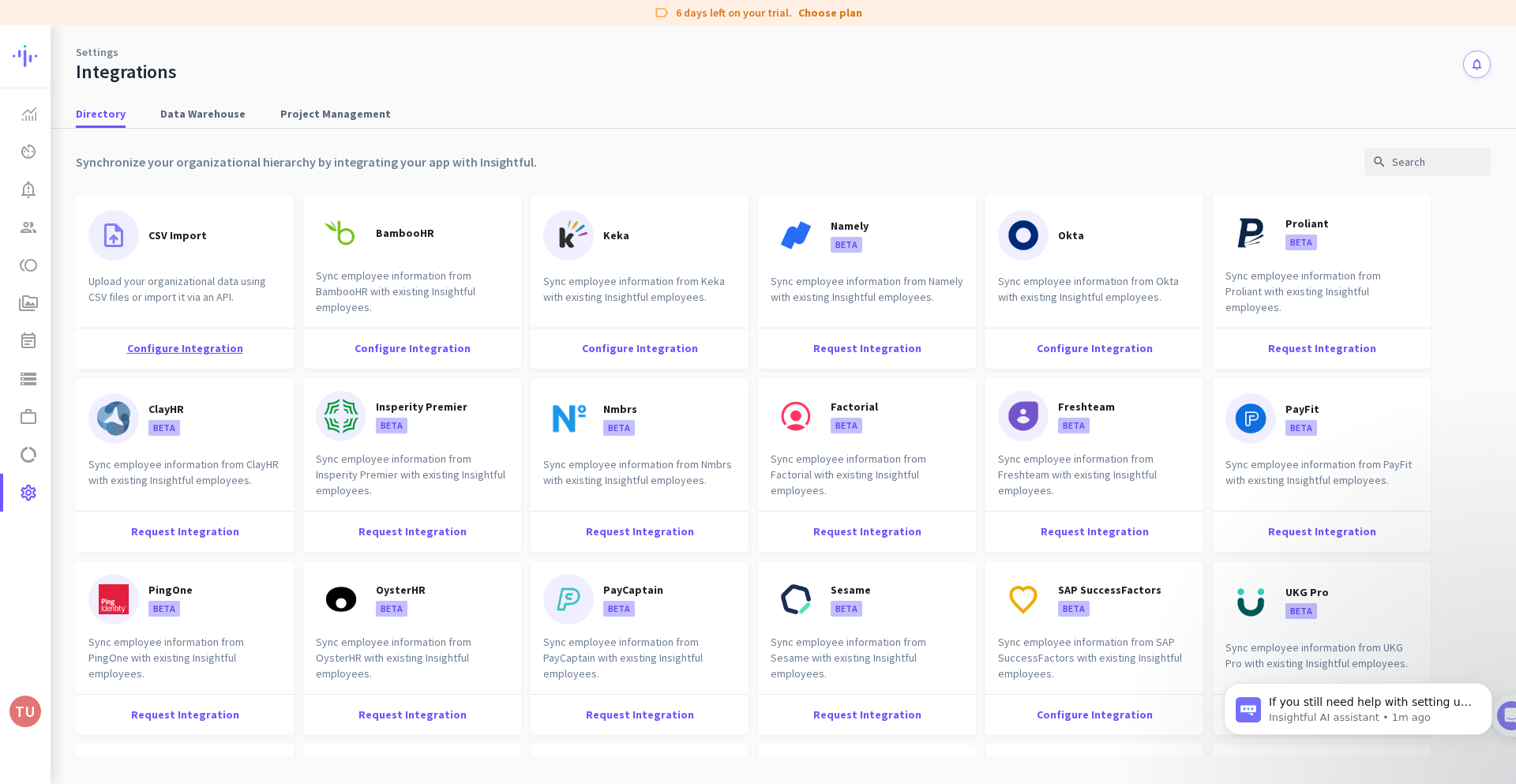
click at [180, 339] on div "Configure Integration" at bounding box center [185, 348] width 218 height 41
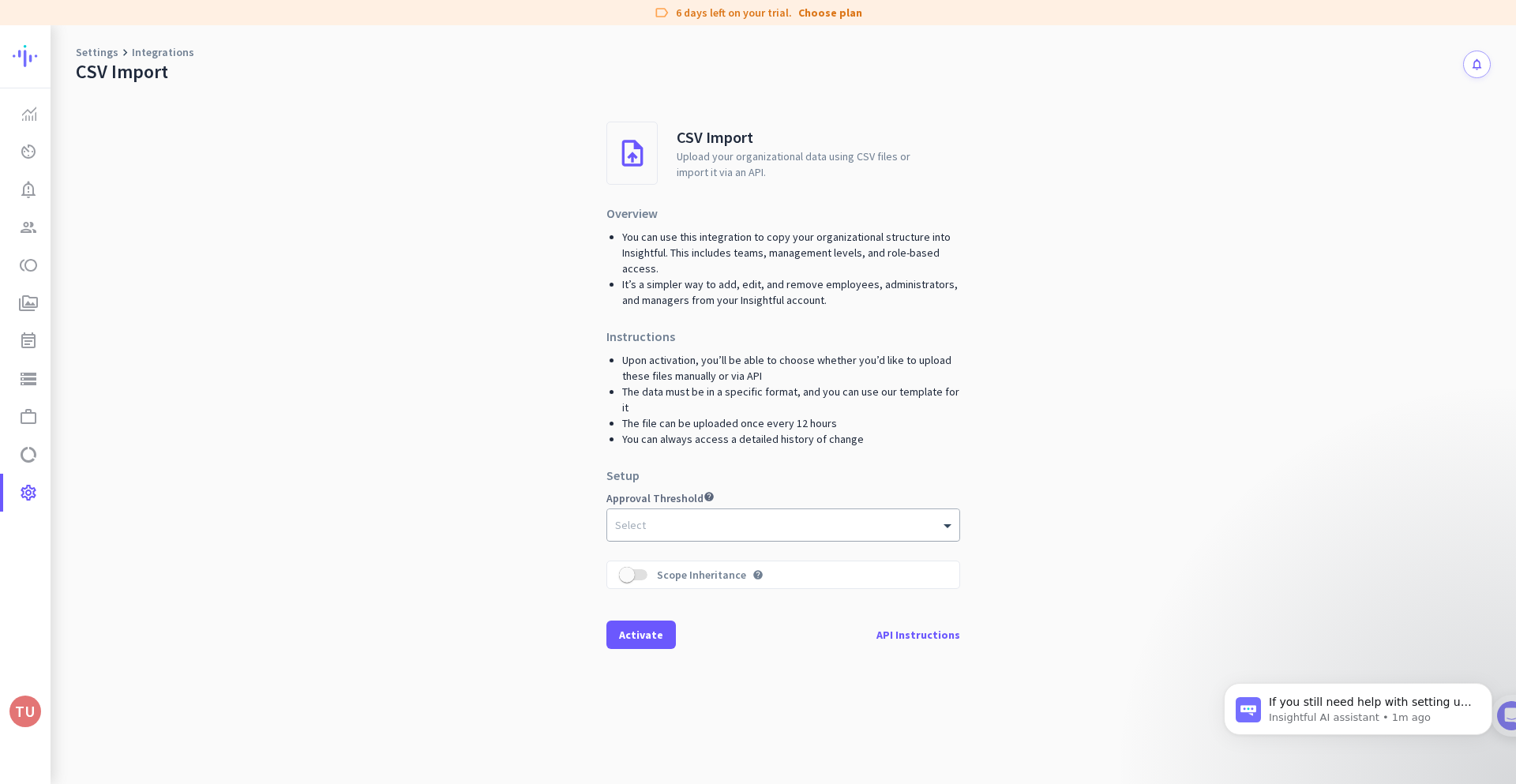
click at [672, 513] on div at bounding box center [782, 521] width 352 height 16
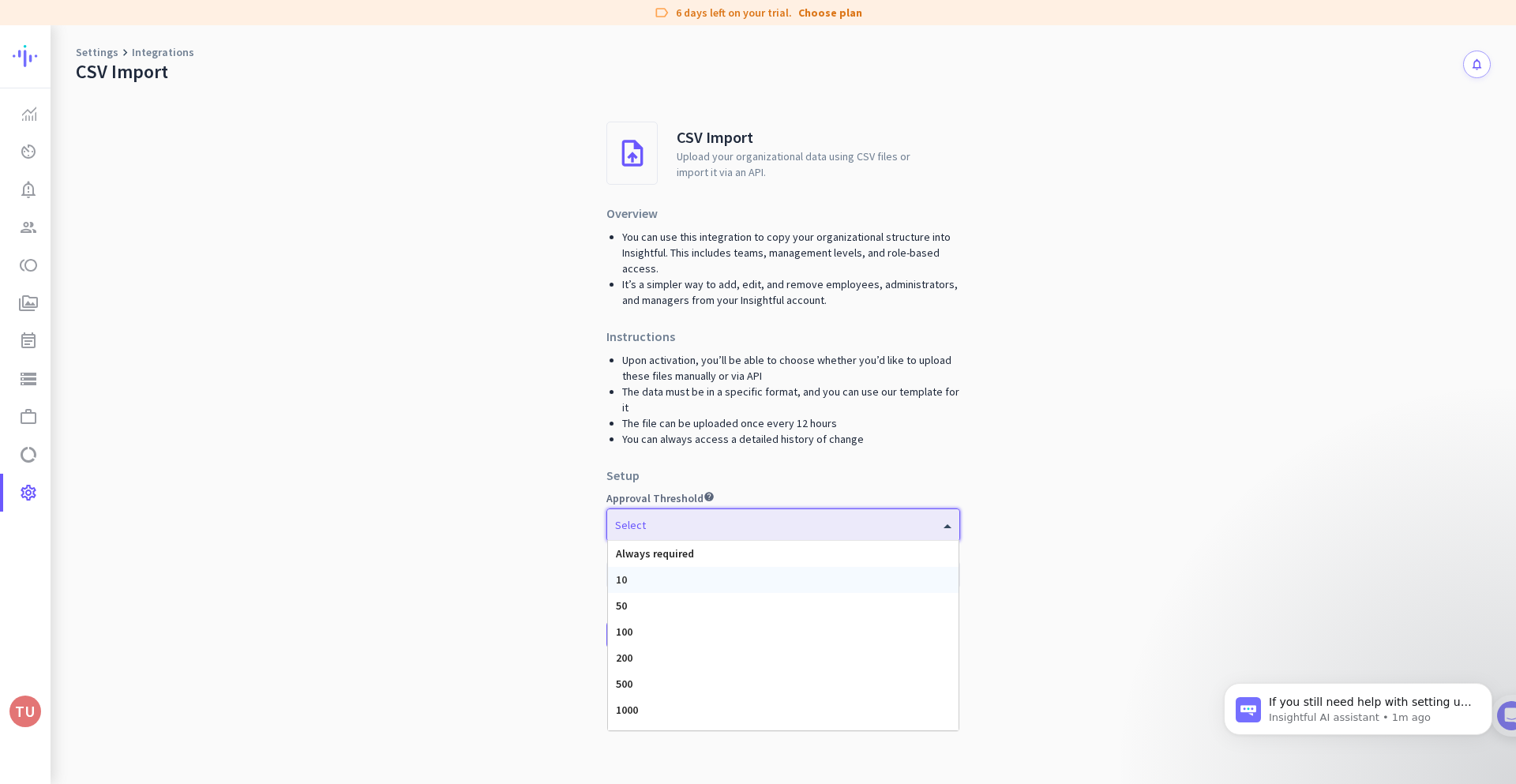
click at [688, 567] on div "10" at bounding box center [783, 579] width 351 height 26
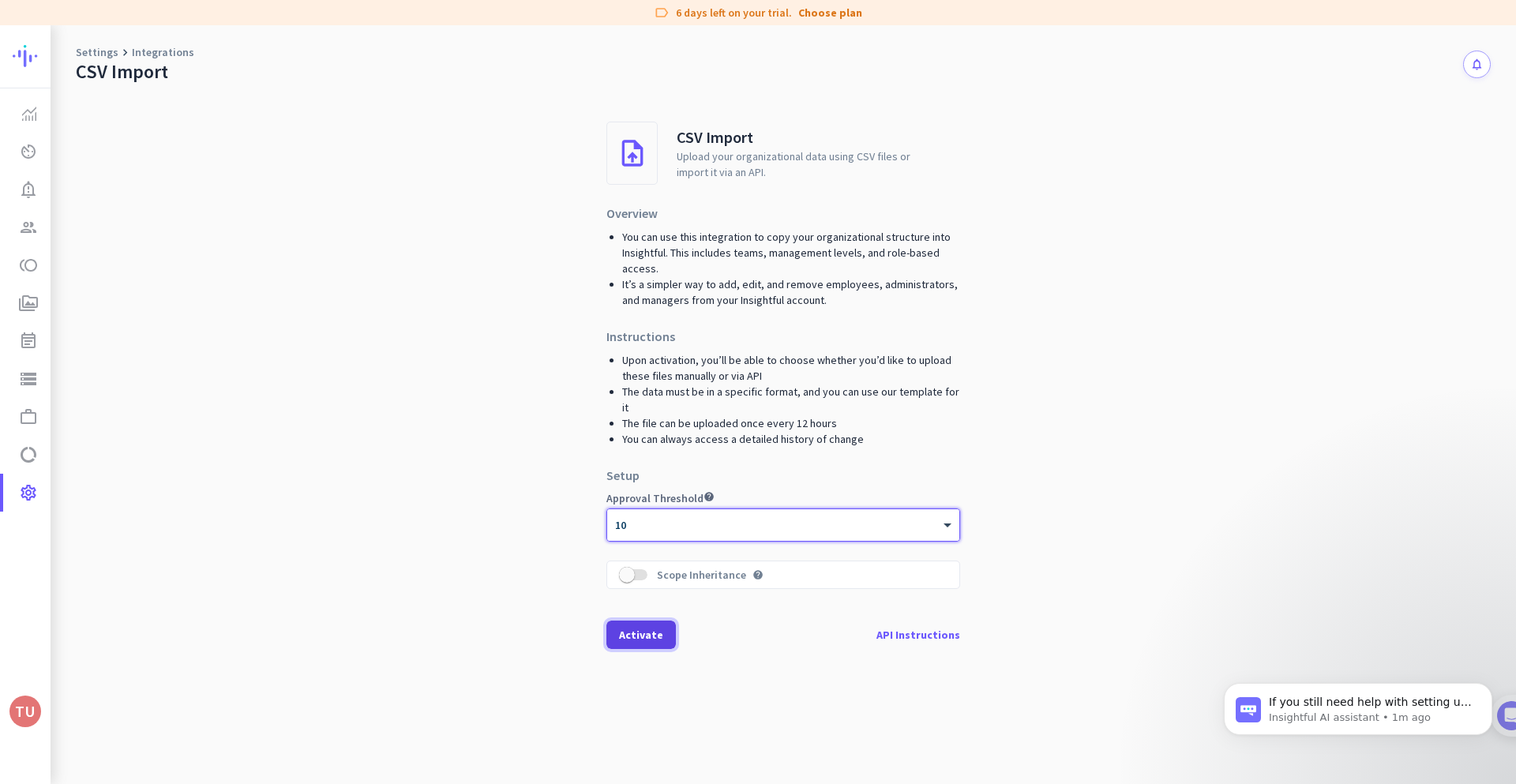
click at [641, 626] on span "Activate" at bounding box center [641, 634] width 44 height 16
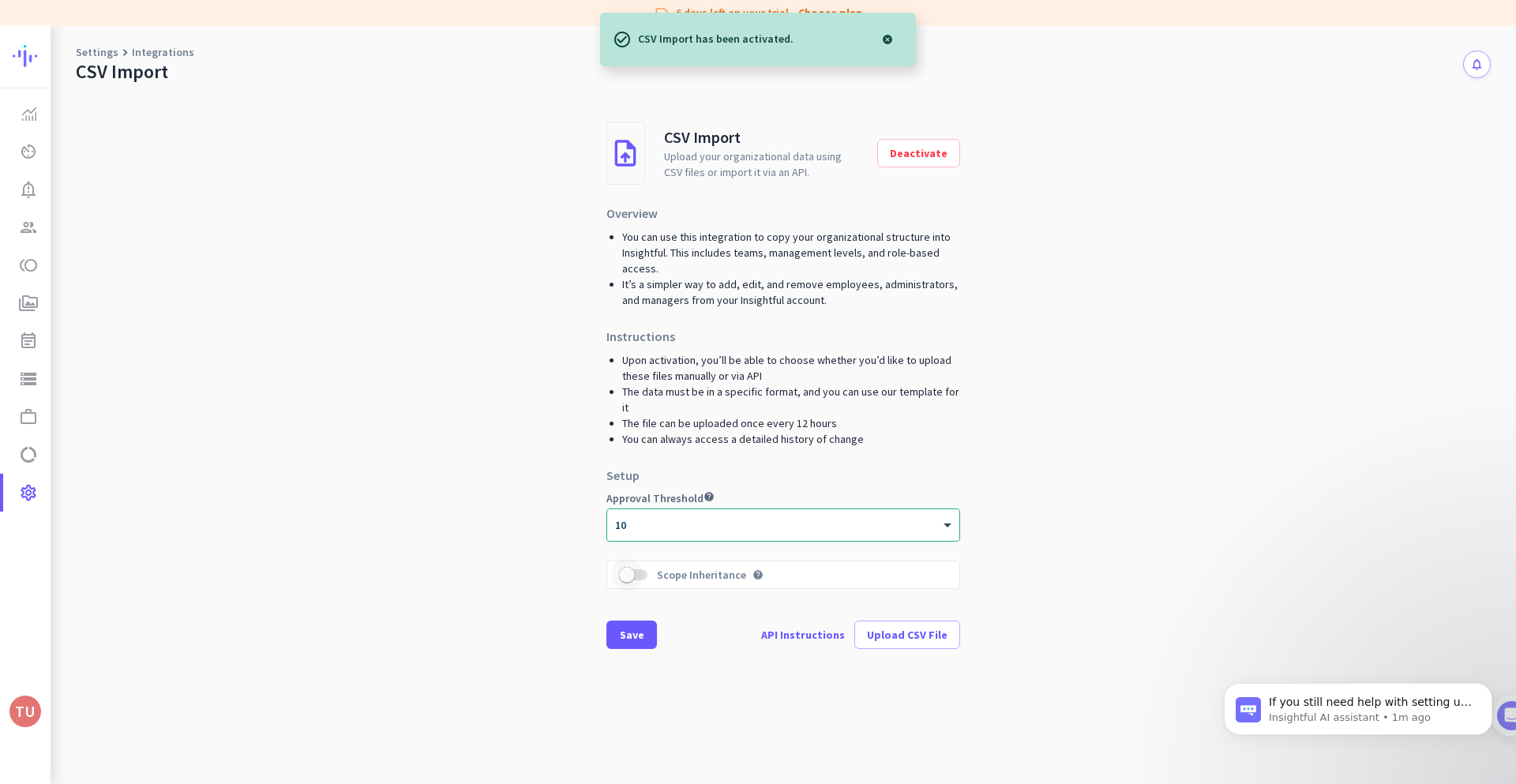
click at [632, 559] on span "button" at bounding box center [627, 575] width 32 height 32
click at [887, 626] on span "Upload CSV File" at bounding box center [906, 634] width 81 height 16
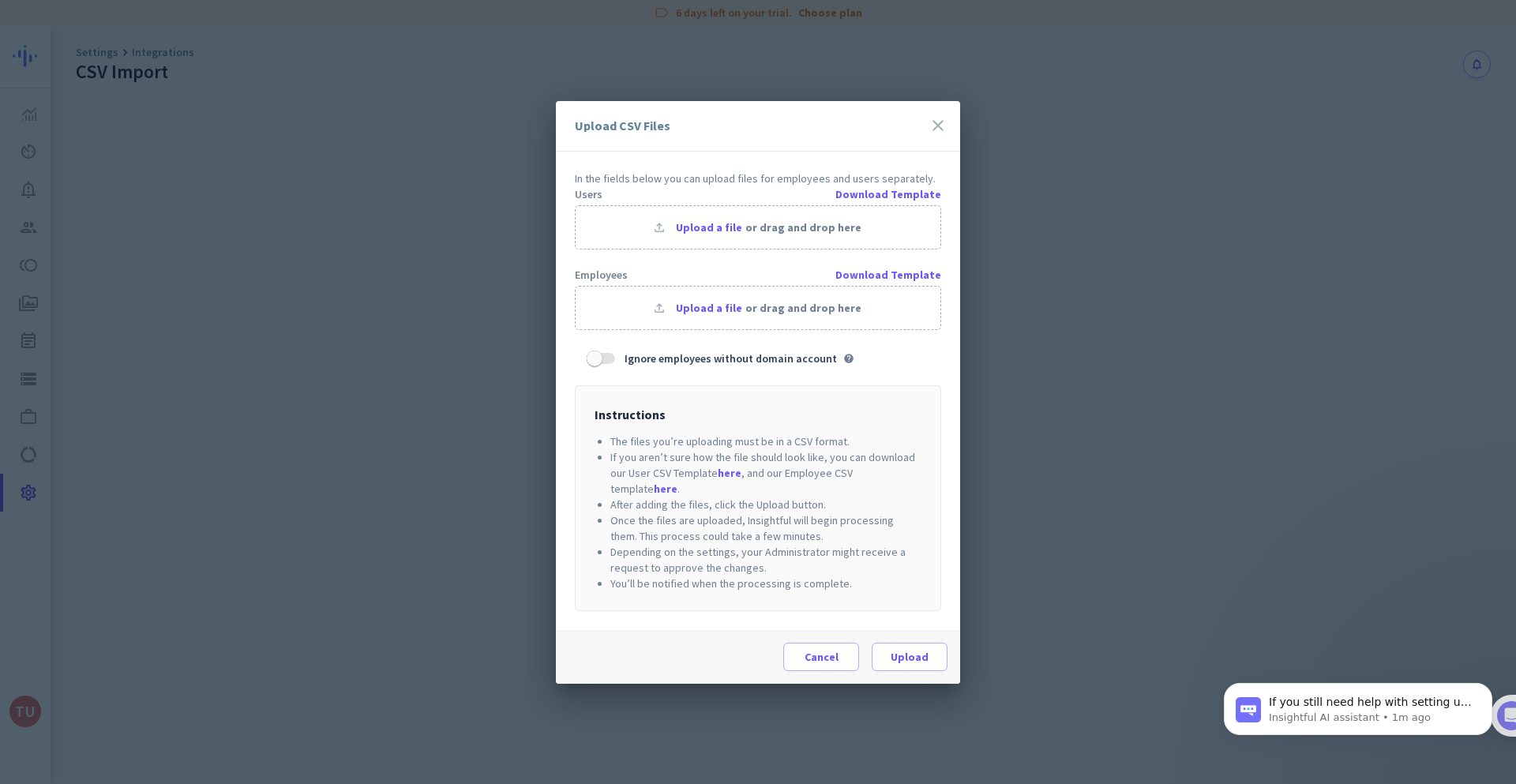
click at [945, 125] on icon "close" at bounding box center [937, 125] width 19 height 19
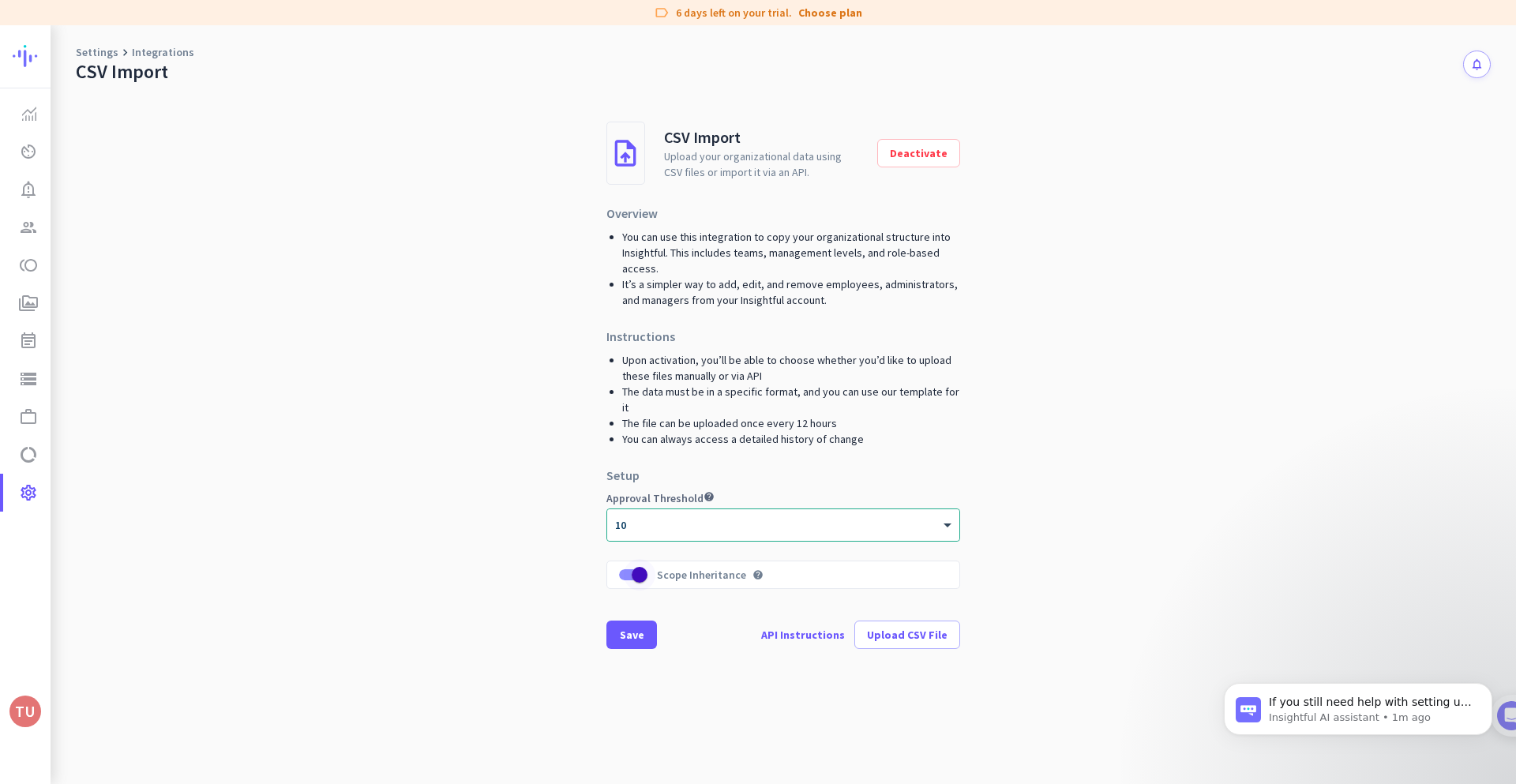
click at [626, 559] on span "button" at bounding box center [640, 575] width 32 height 32
click at [628, 626] on span "Save" at bounding box center [632, 634] width 25 height 16
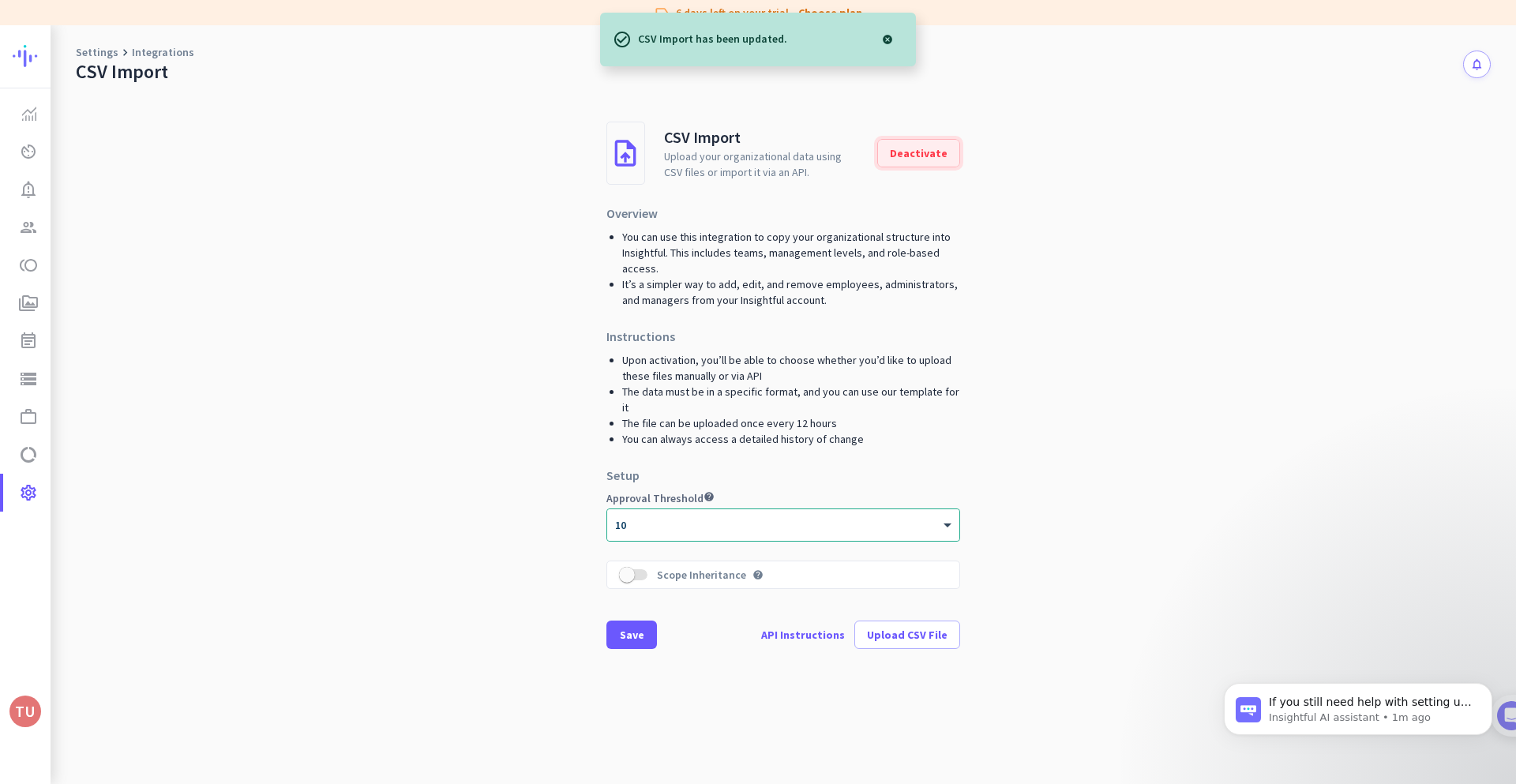
click at [929, 167] on span at bounding box center [919, 152] width 82 height 38
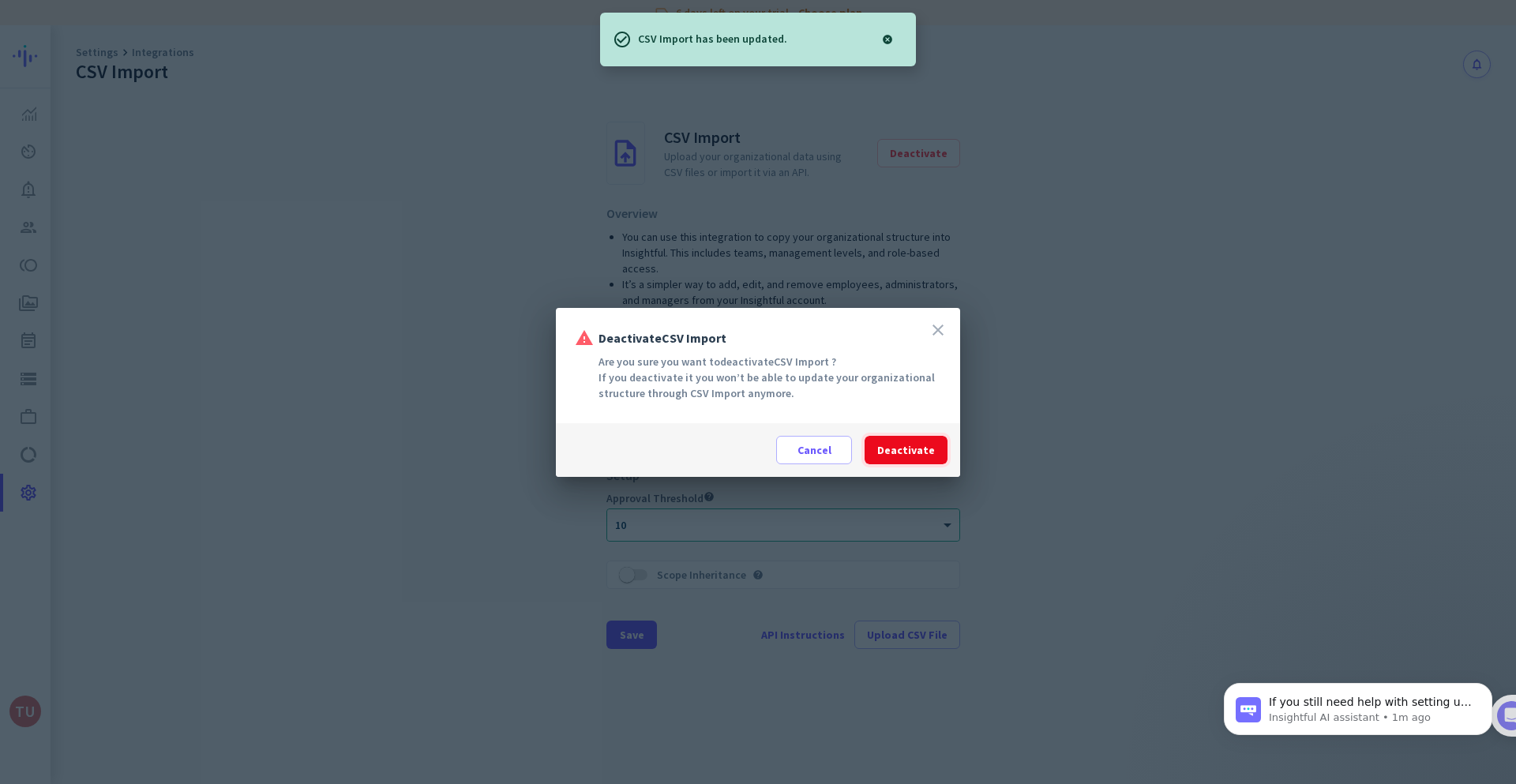
click at [907, 434] on span at bounding box center [906, 449] width 83 height 38
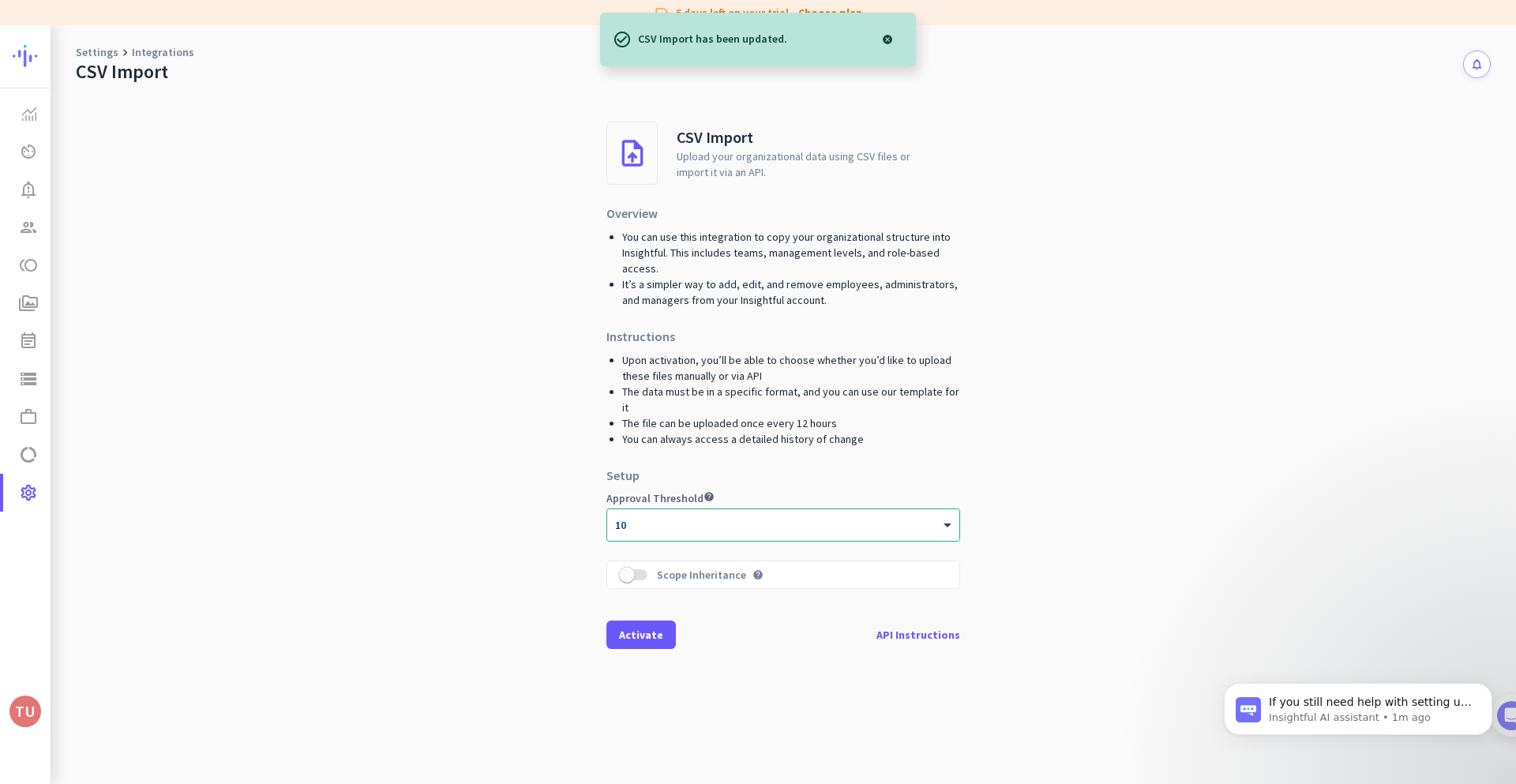
click at [134, 55] on link "Integrations" at bounding box center [163, 52] width 62 height 16
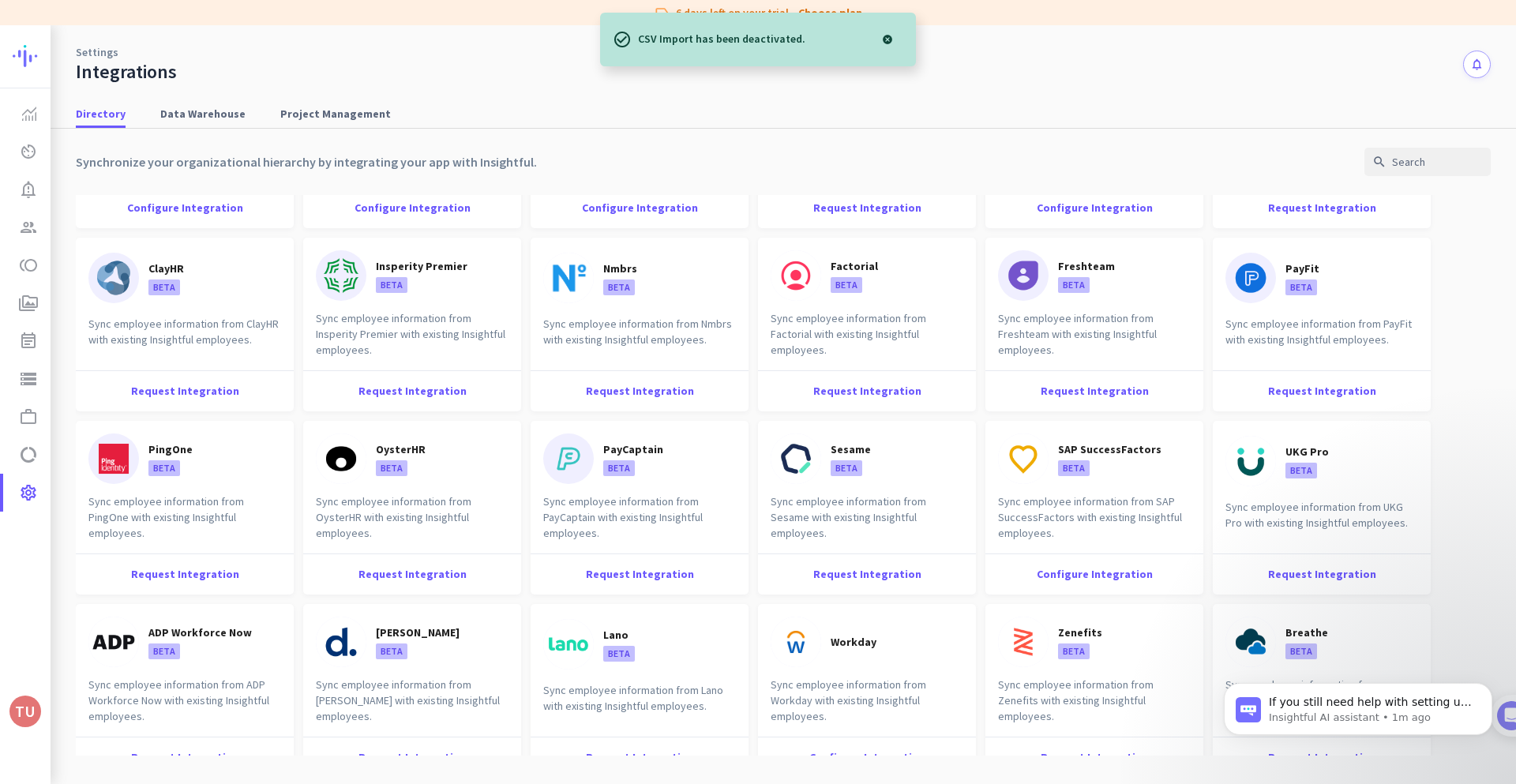
scroll to position [190, 0]
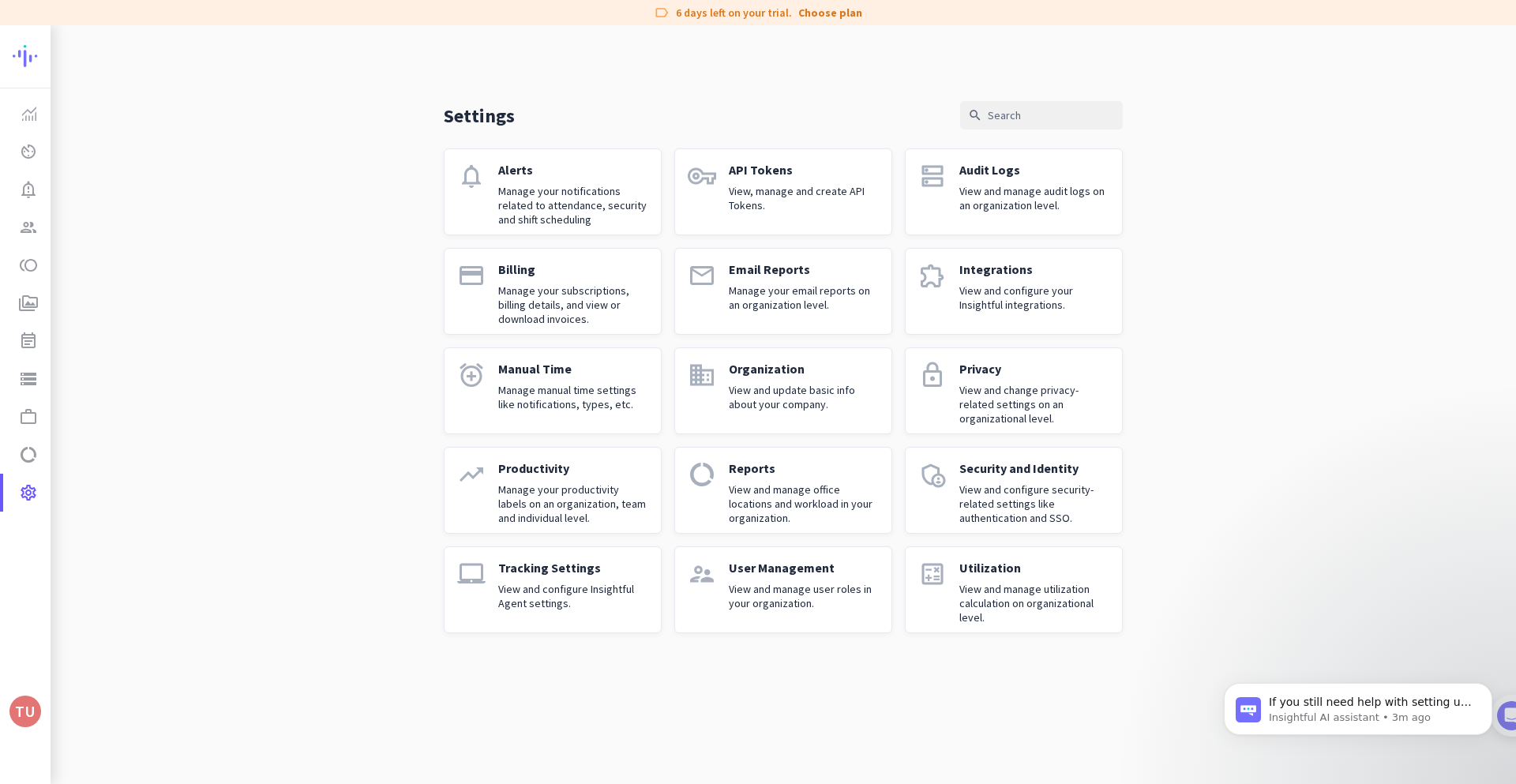
click at [752, 186] on p "View, manage and create API Tokens." at bounding box center [803, 198] width 150 height 28
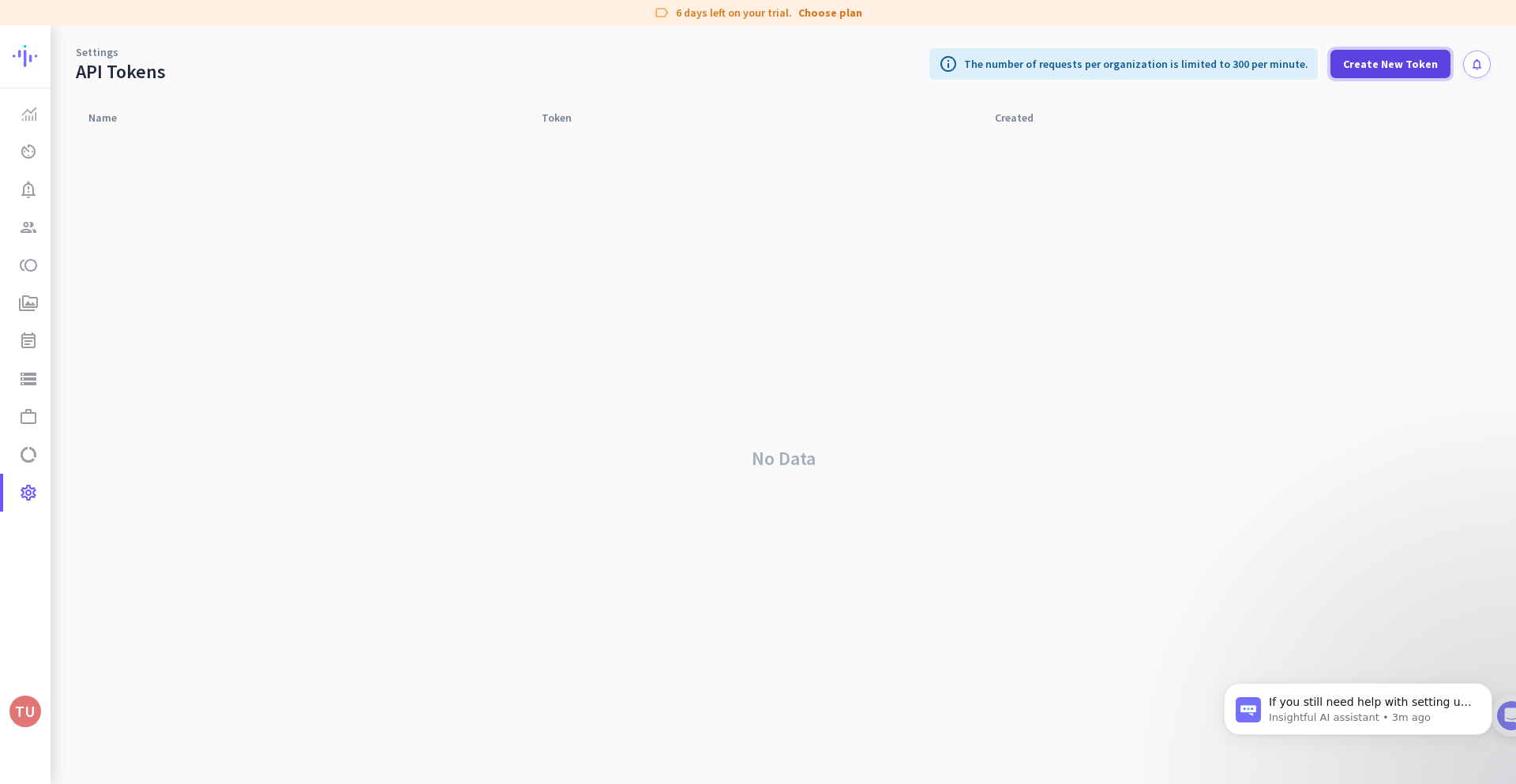
click at [1417, 63] on span "Create New Token" at bounding box center [1390, 64] width 95 height 16
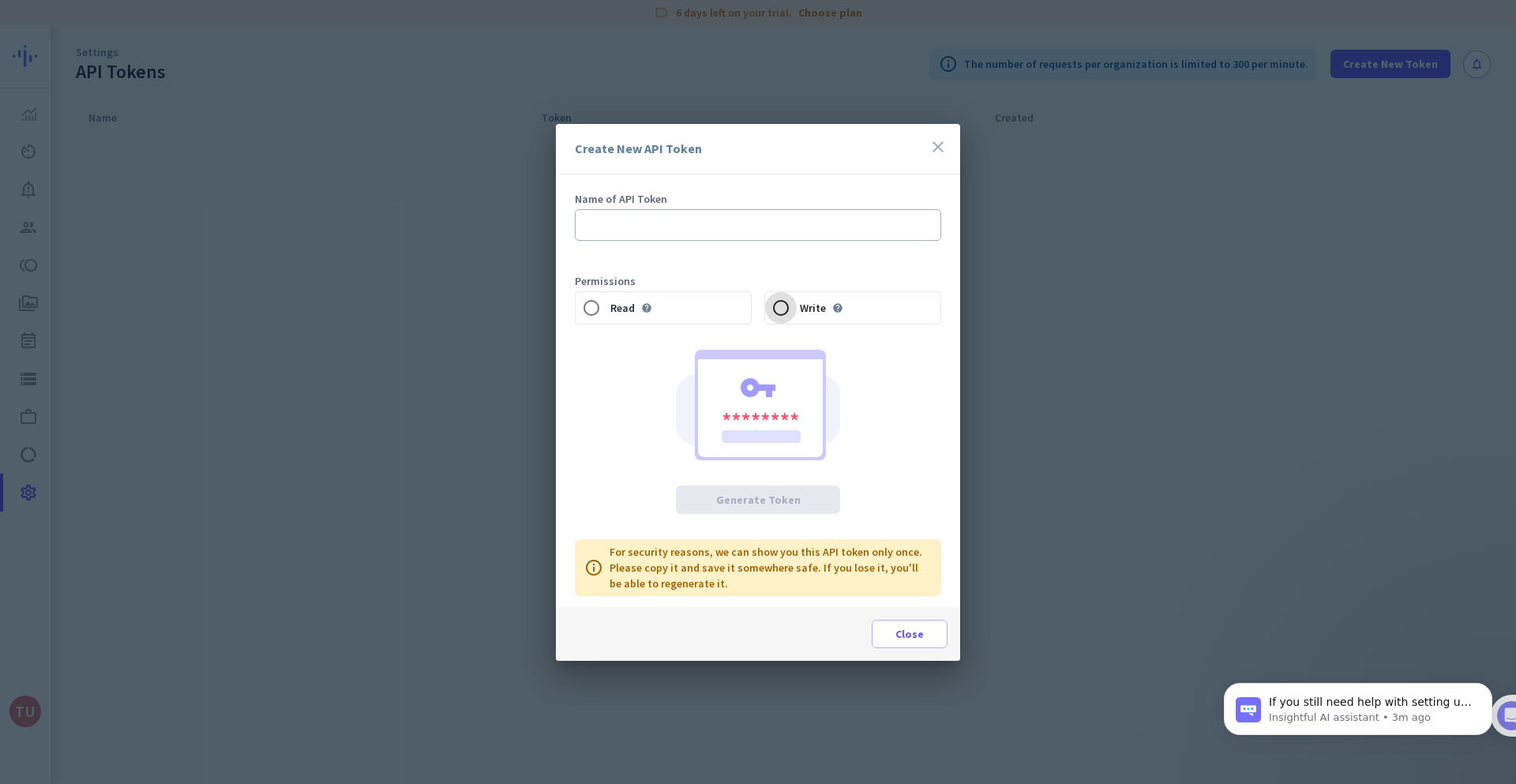
click at [792, 307] on input "Write help" at bounding box center [781, 308] width 32 height 32
radio input "true"
drag, startPoint x: 567, startPoint y: 300, endPoint x: 588, endPoint y: 307, distance: 22.1
click at [576, 301] on div "Name of API Token Permissions Read help Write help Generate Token info For secu…" at bounding box center [758, 391] width 404 height 432
click at [588, 307] on input "Read help" at bounding box center [592, 308] width 32 height 32
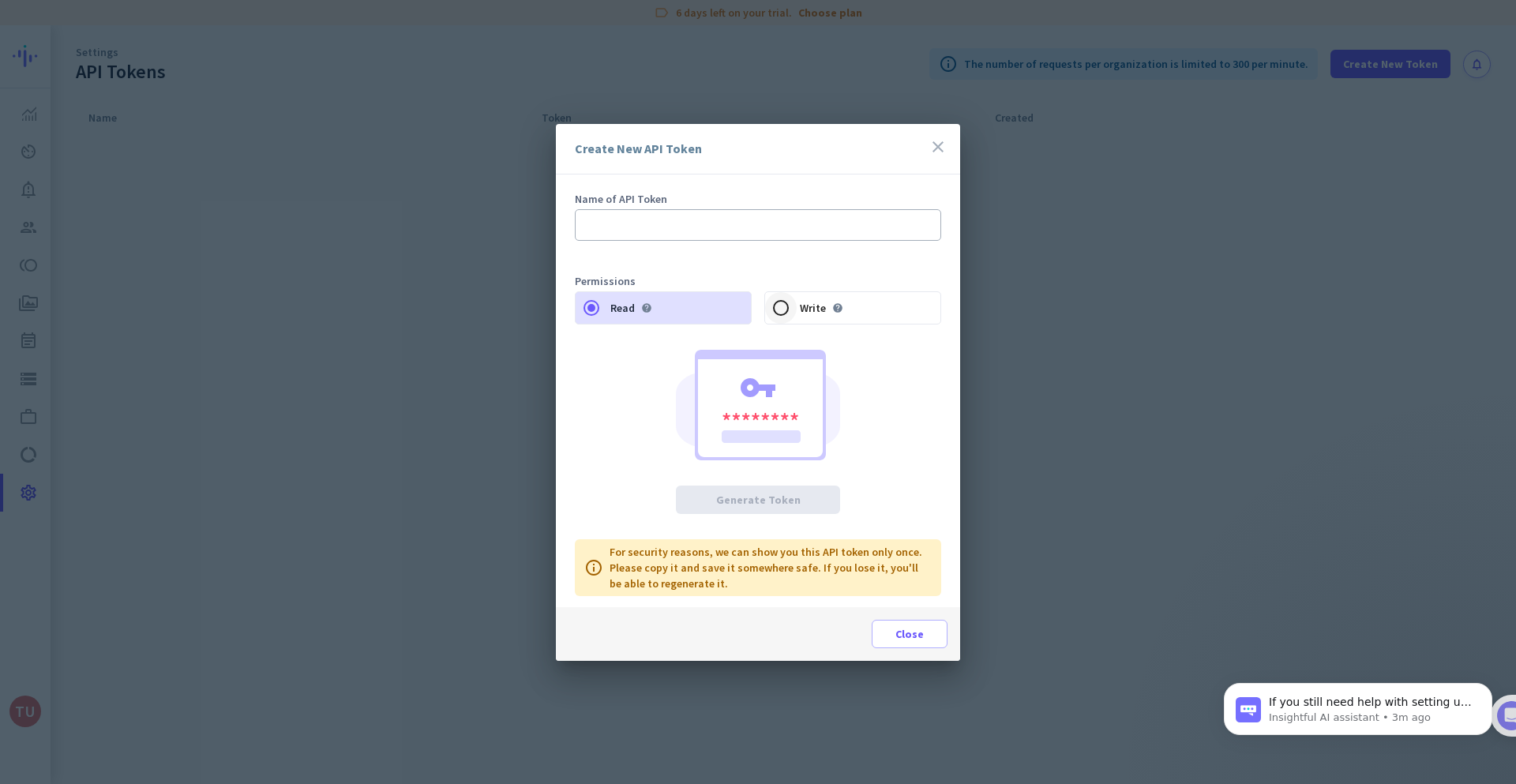
click at [778, 323] on div "Select an option" at bounding box center [781, 307] width 38 height 38
radio input "false"
radio input "true"
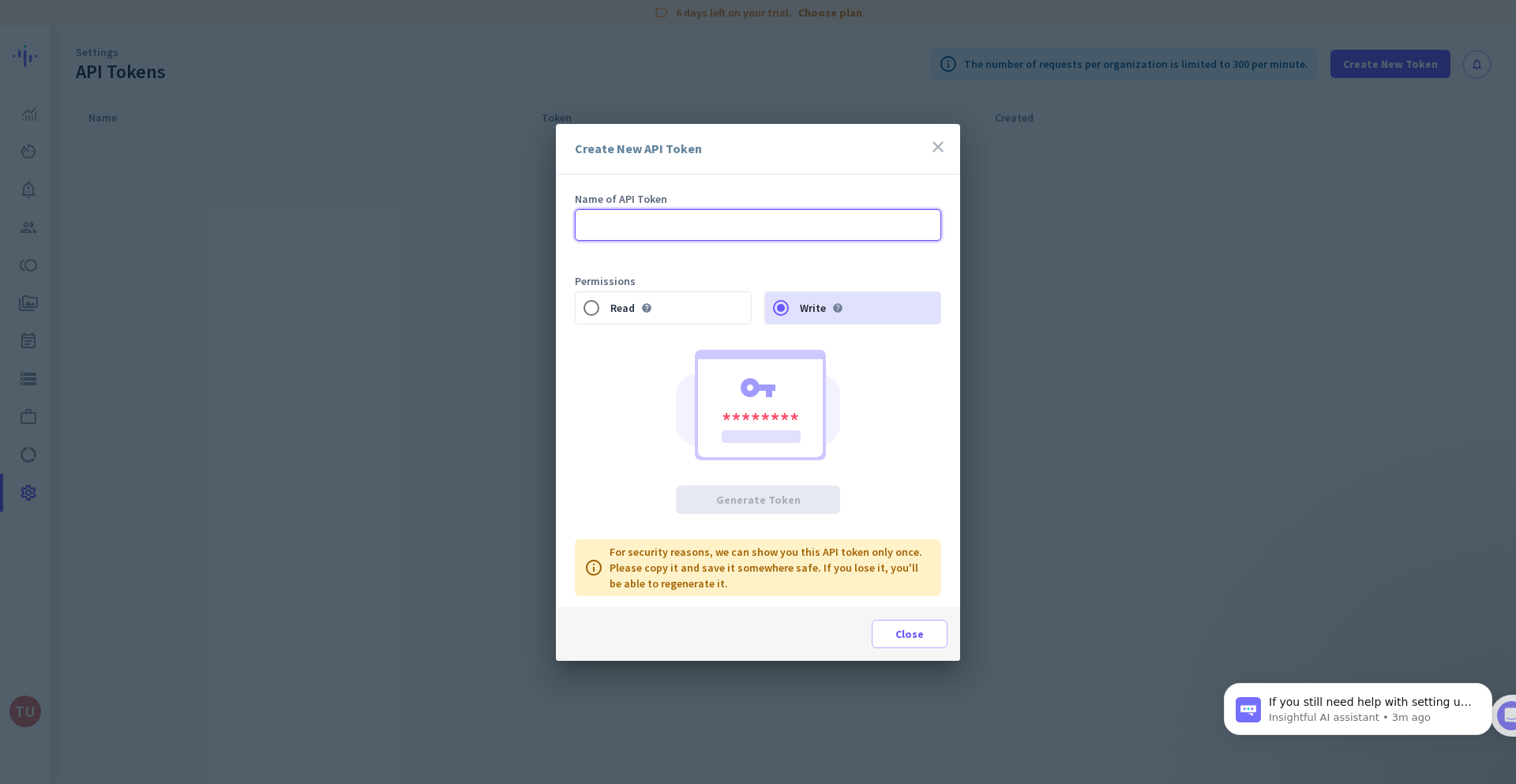
click at [741, 237] on input "text" at bounding box center [758, 225] width 366 height 32
type input "Odoo - Check in"
click at [817, 508] on span at bounding box center [758, 500] width 163 height 38
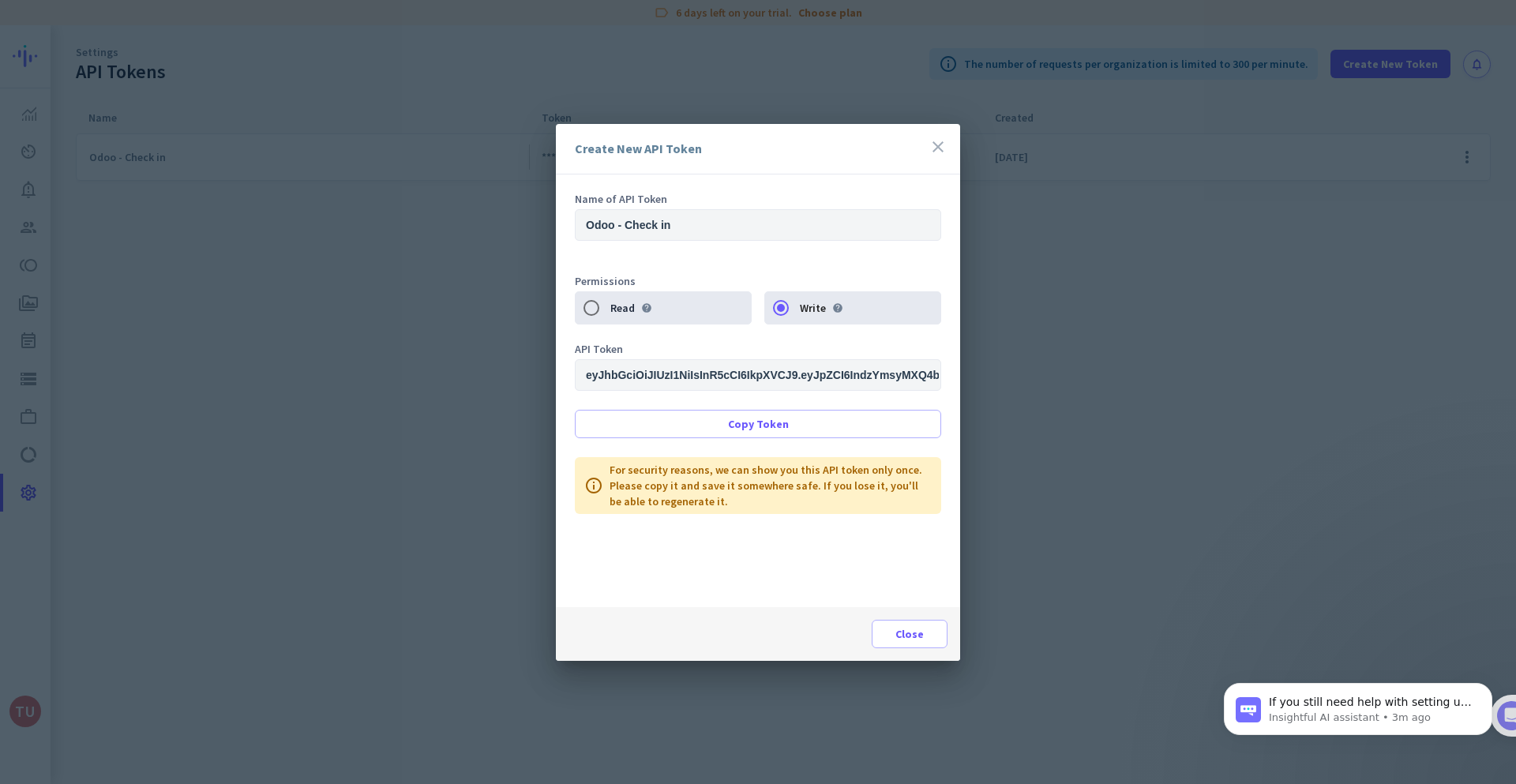
click at [713, 229] on input "Odoo - Check in" at bounding box center [758, 225] width 366 height 32
click at [762, 423] on span "Copy Token" at bounding box center [758, 424] width 61 height 16
click at [906, 632] on span "Close" at bounding box center [909, 634] width 28 height 16
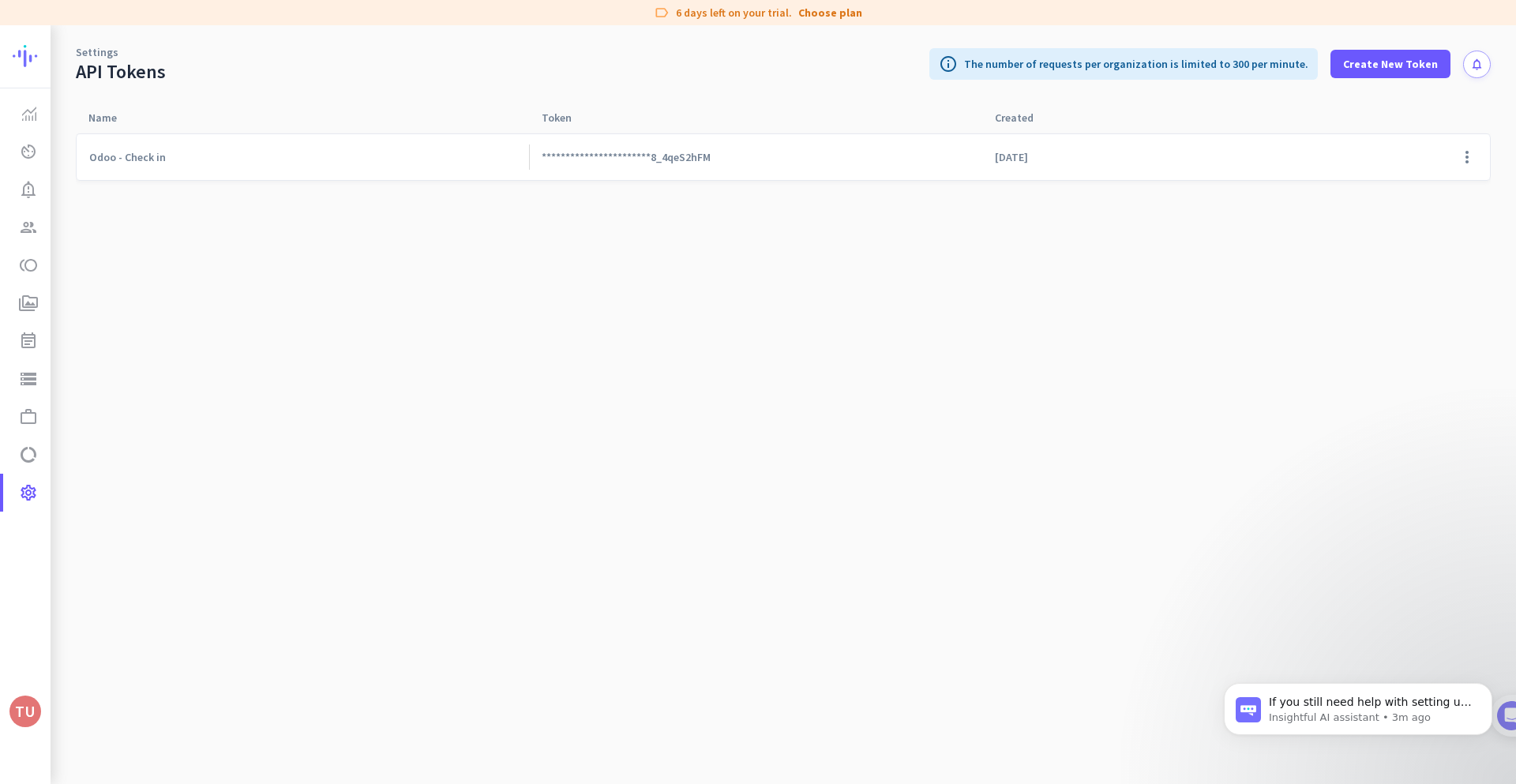
click at [676, 144] on div "**********" at bounding box center [755, 157] width 453 height 46
click at [1463, 155] on span at bounding box center [1466, 157] width 38 height 38
click at [1392, 193] on span "Edit" at bounding box center [1396, 190] width 19 height 14
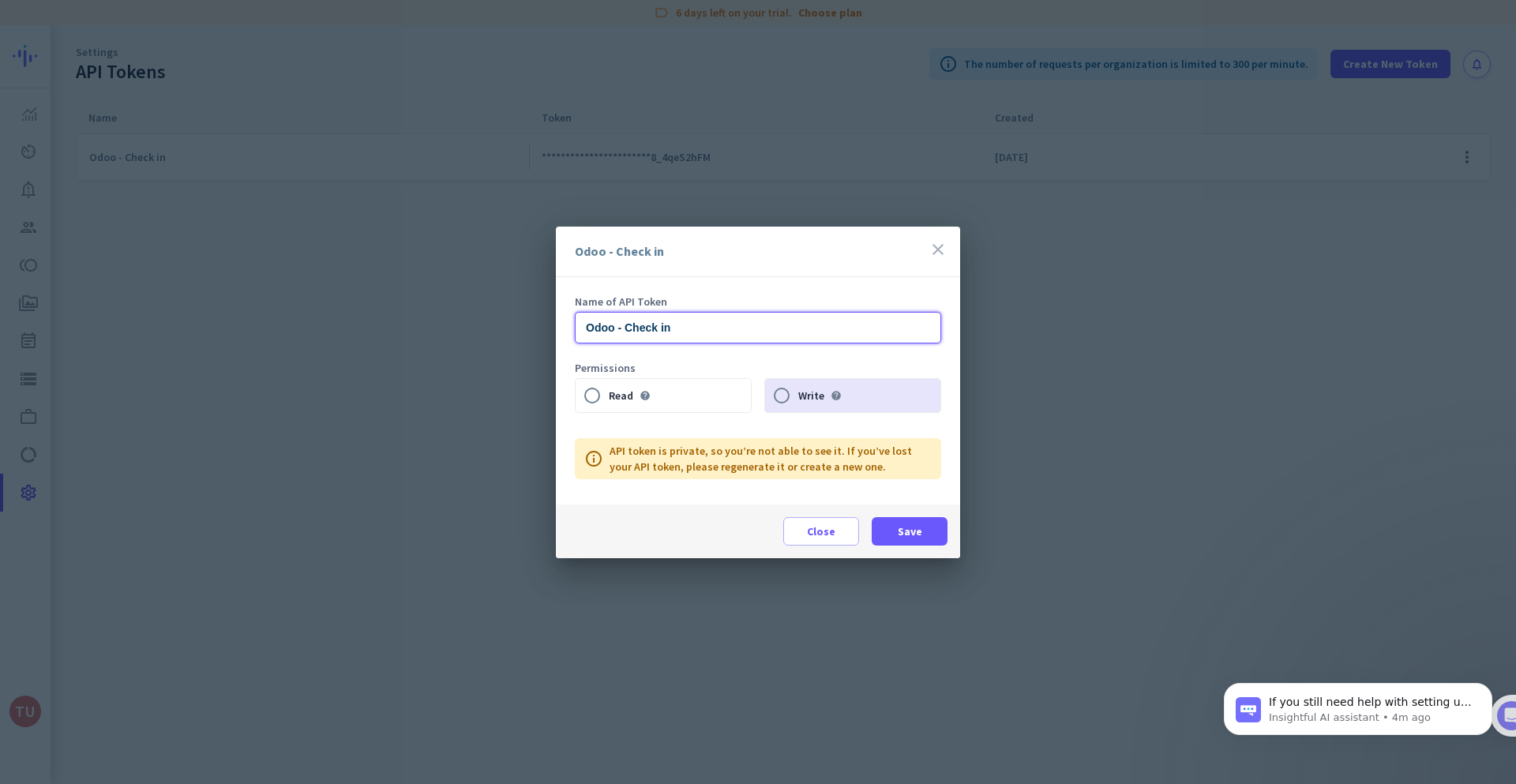
click at [779, 328] on input "Odoo - Check in" at bounding box center [758, 328] width 366 height 32
type input "Odoo - Check in Out"
click at [939, 524] on span at bounding box center [910, 531] width 76 height 38
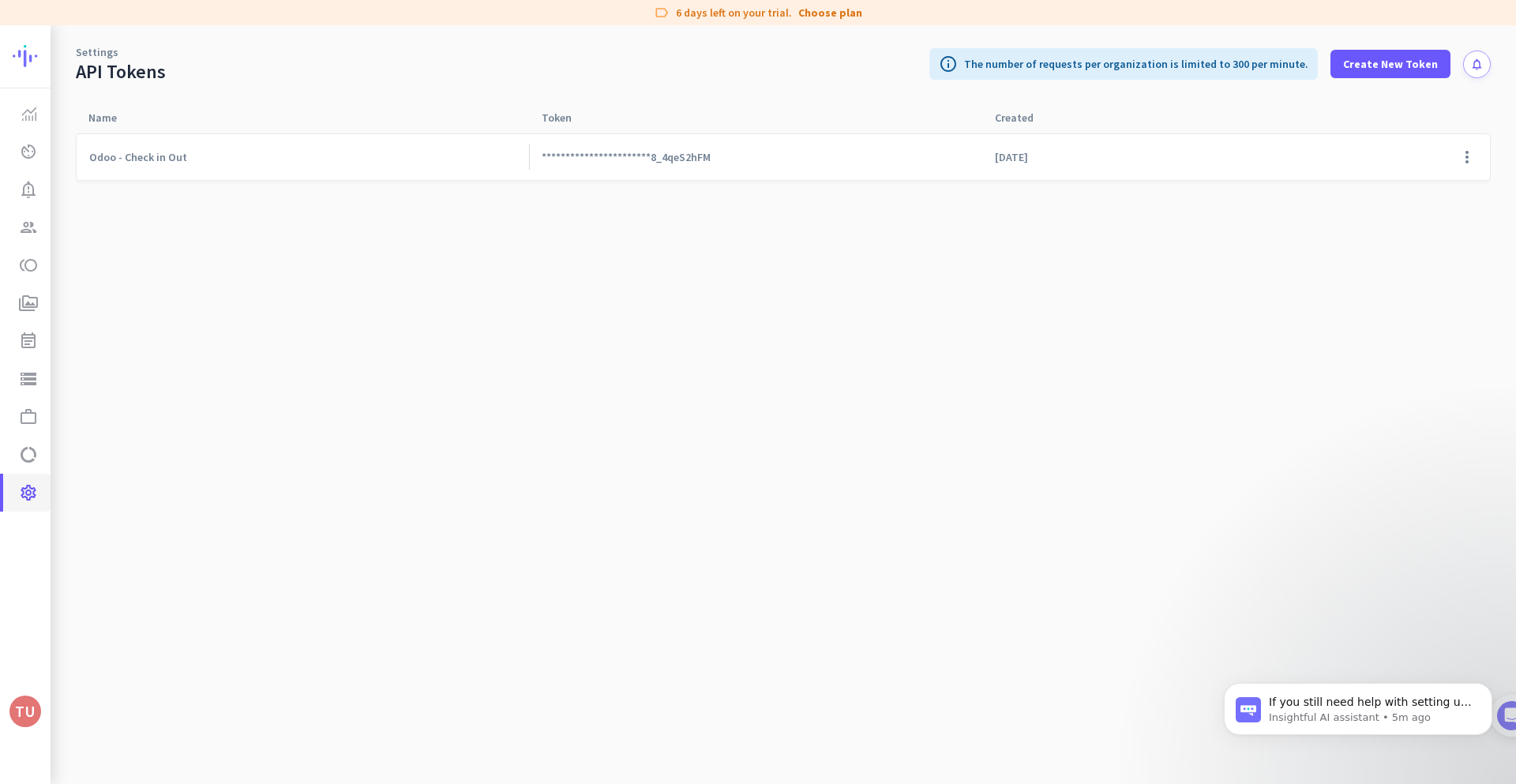
click at [8, 496] on link "settings Settings" at bounding box center [27, 493] width 47 height 38
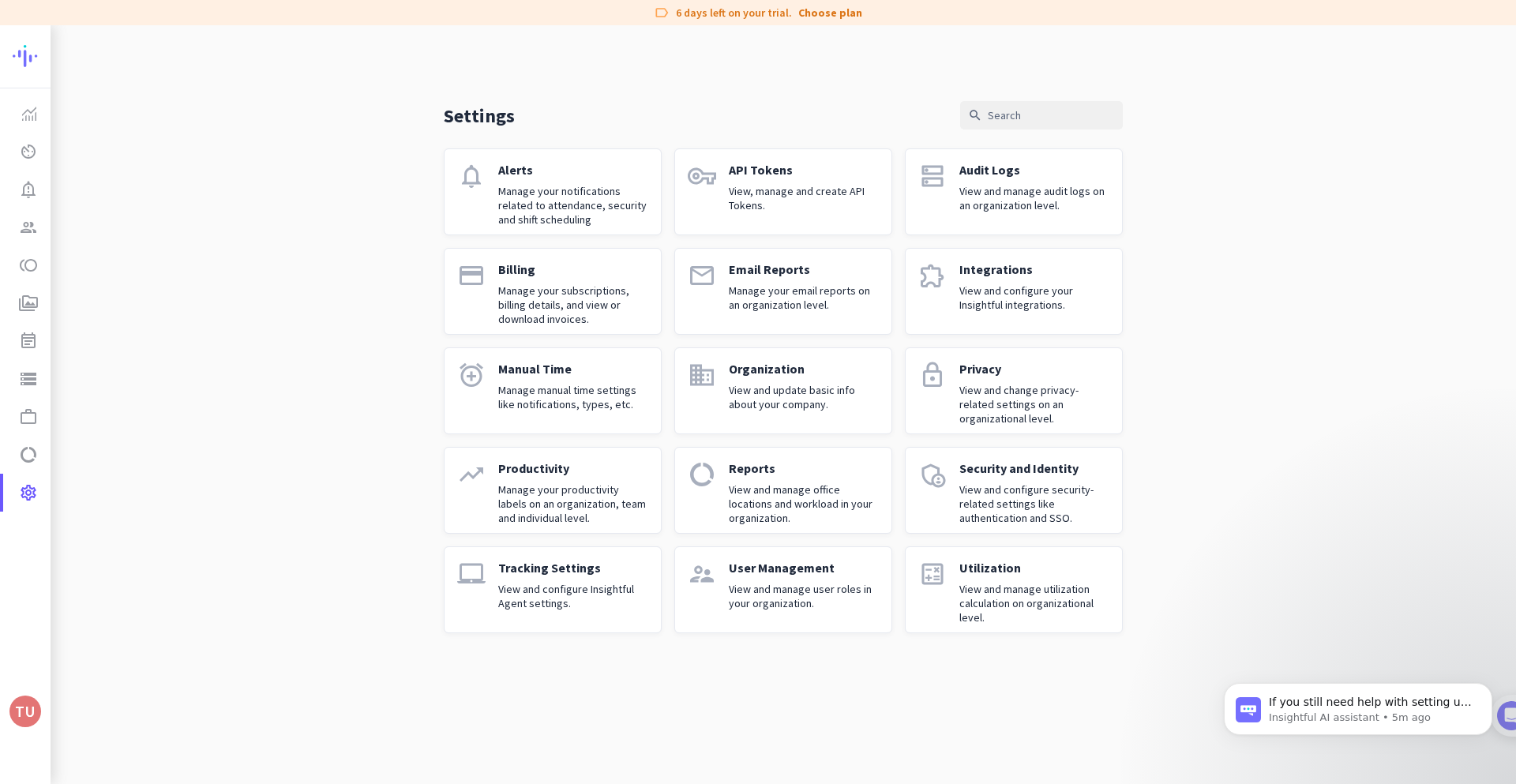
click at [831, 216] on div "API Tokens View, manage and create API Tokens." at bounding box center [803, 192] width 150 height 60
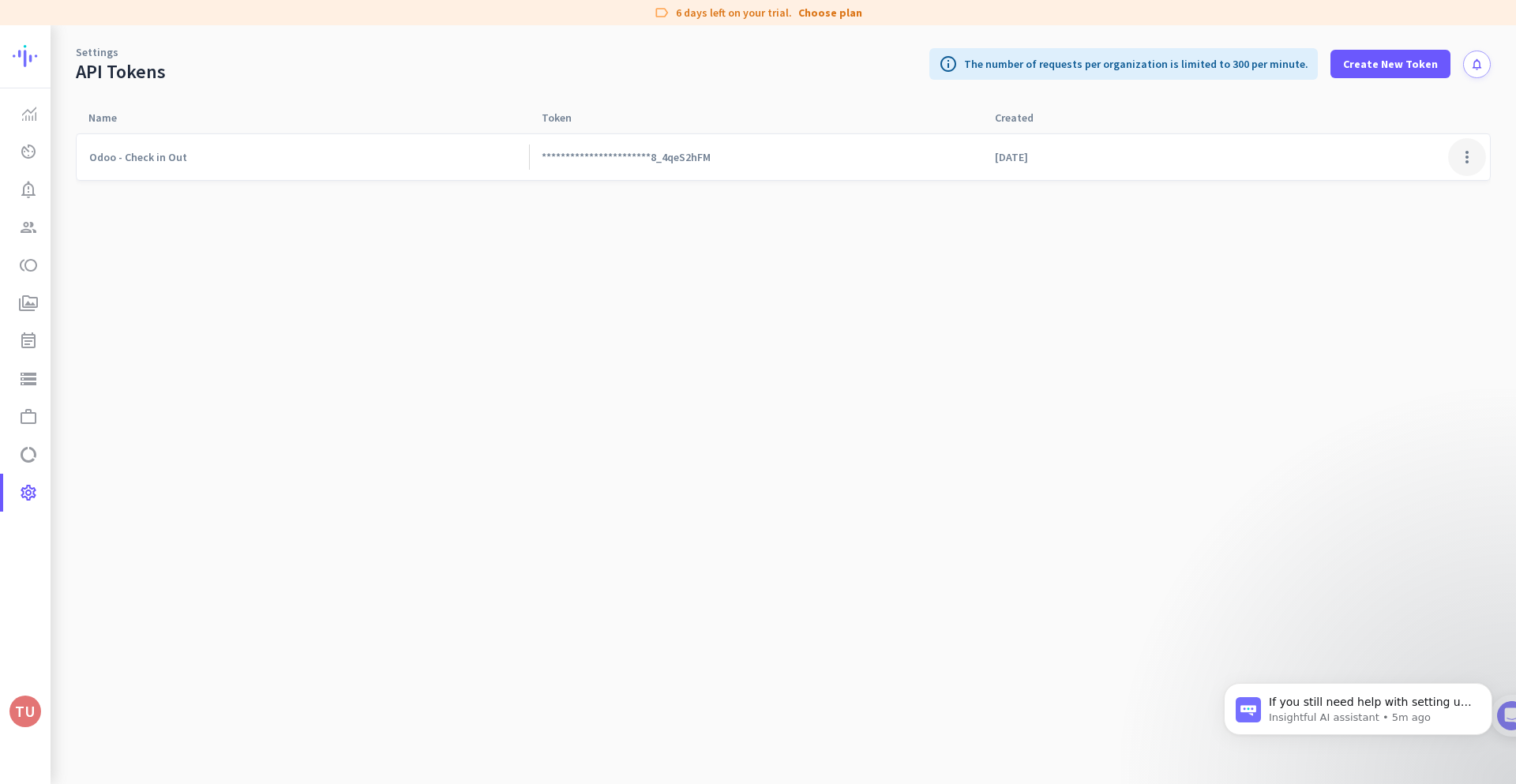
click at [1462, 150] on span at bounding box center [1466, 157] width 38 height 38
click at [1428, 217] on span "Regenerate token" at bounding box center [1430, 219] width 87 height 14
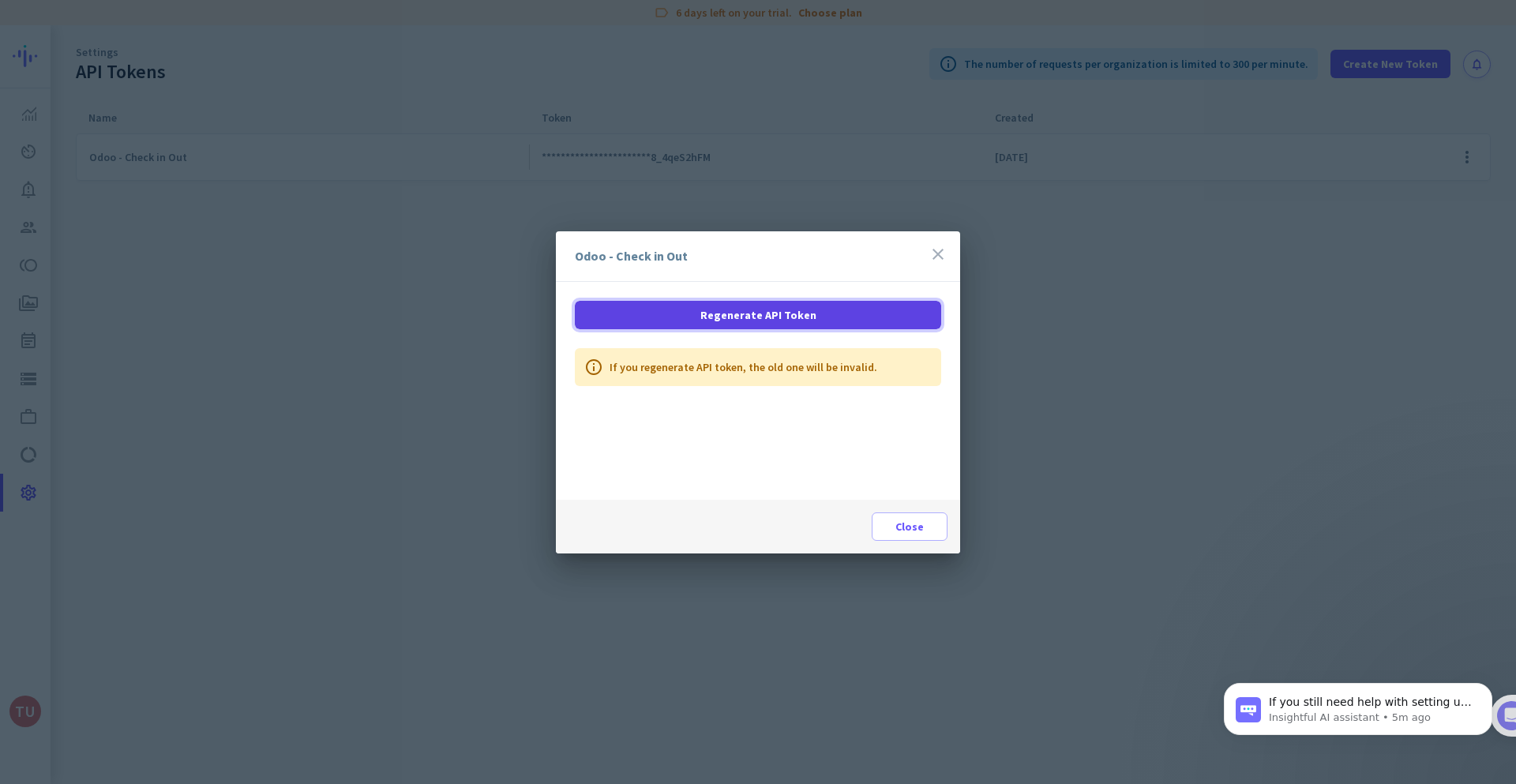
click at [802, 319] on span "Regenerate API Token" at bounding box center [758, 315] width 116 height 16
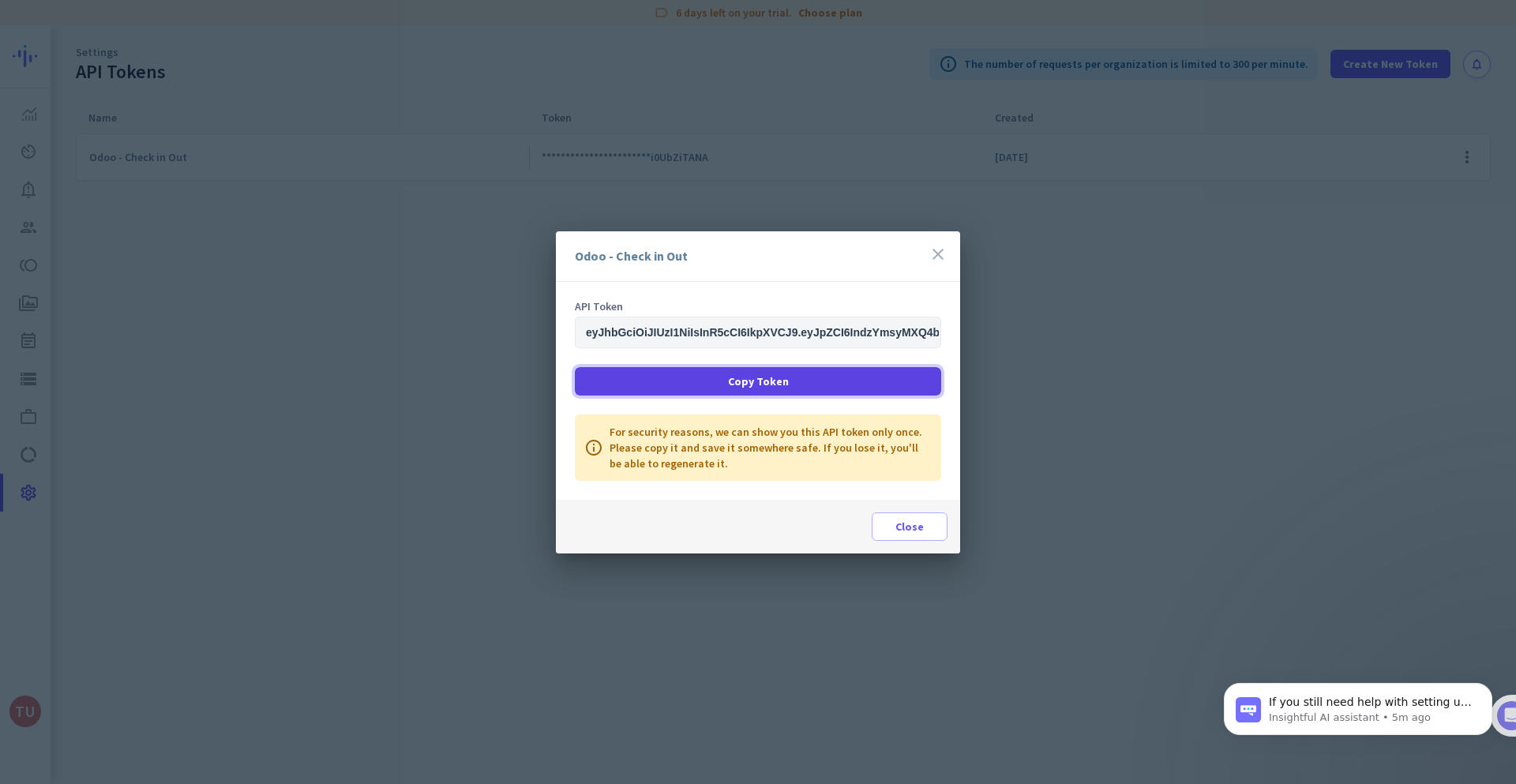
click at [747, 390] on span at bounding box center [758, 381] width 366 height 38
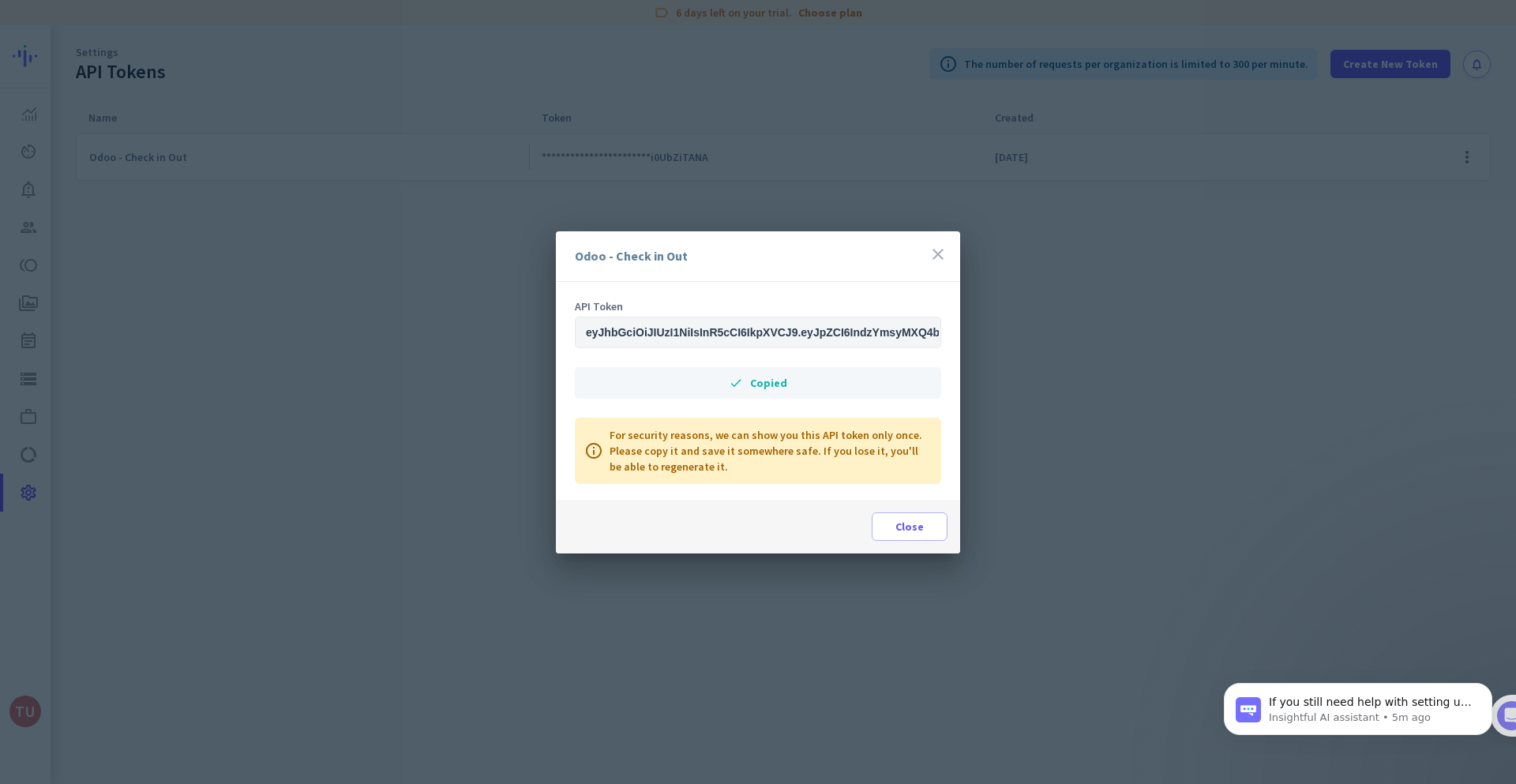
click at [940, 251] on icon "close" at bounding box center [937, 253] width 19 height 19
